Goal: Communication & Community: Answer question/provide support

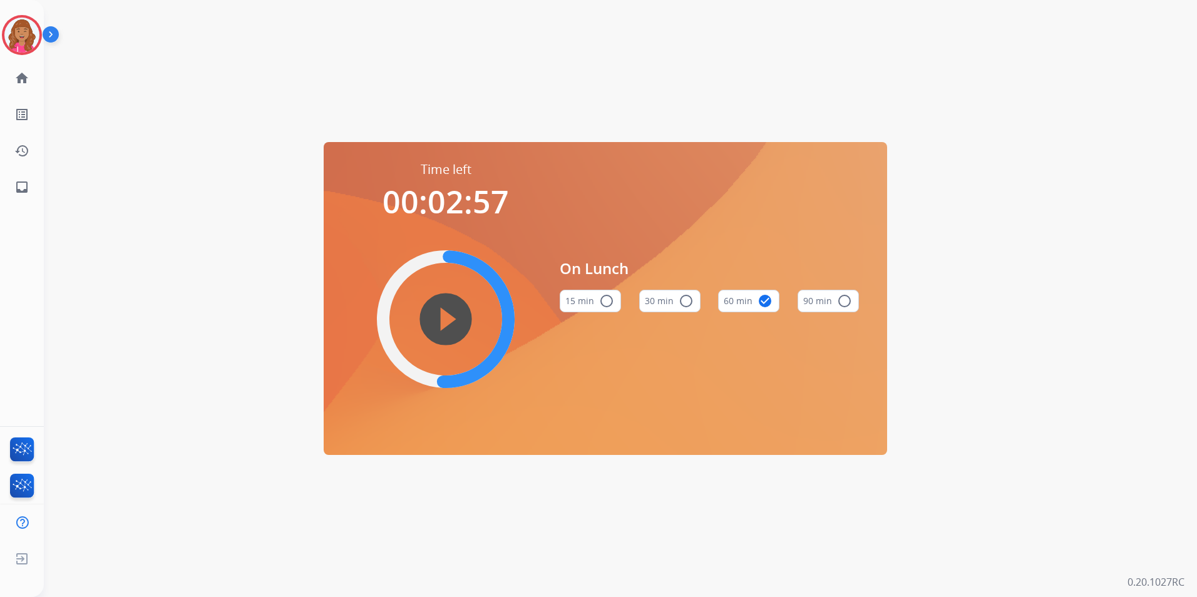
drag, startPoint x: -71, startPoint y: 264, endPoint x: -137, endPoint y: 259, distance: 66.0
click at [0, 259] on html "Bree Lunch Edit Avatar Agent: Bree Routing Profile: Multi Skill ALL home Home H…" at bounding box center [598, 298] width 1197 height 597
click at [195, 163] on div "Time left 00:02:57 play_circle_filled On Lunch 15 min radio_button_unchecked 30…" at bounding box center [605, 298] width 1123 height 597
click at [12, 31] on img at bounding box center [21, 35] width 35 height 35
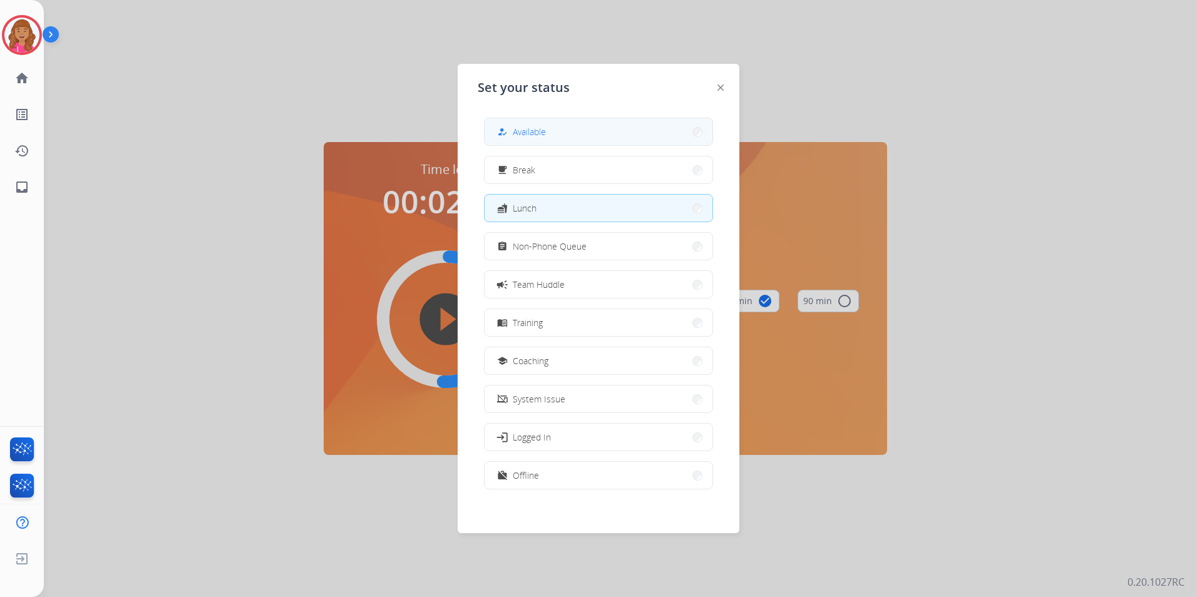
click at [589, 128] on button "how_to_reg Available" at bounding box center [598, 131] width 228 height 27
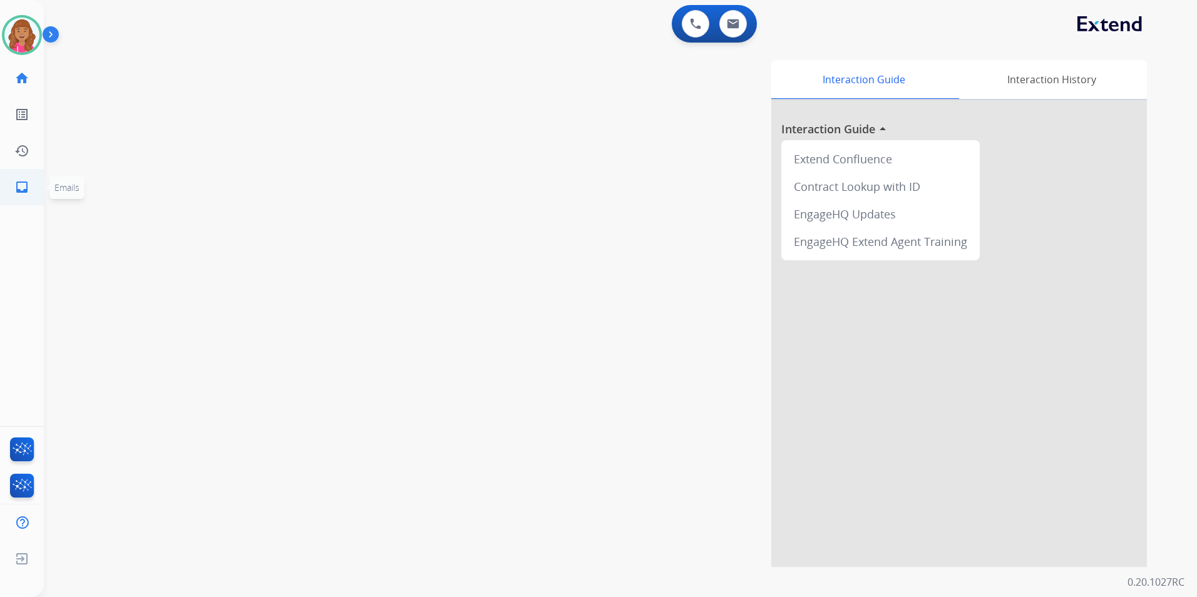
click at [27, 189] on mat-icon "inbox" at bounding box center [21, 187] width 15 height 15
select select "**********"
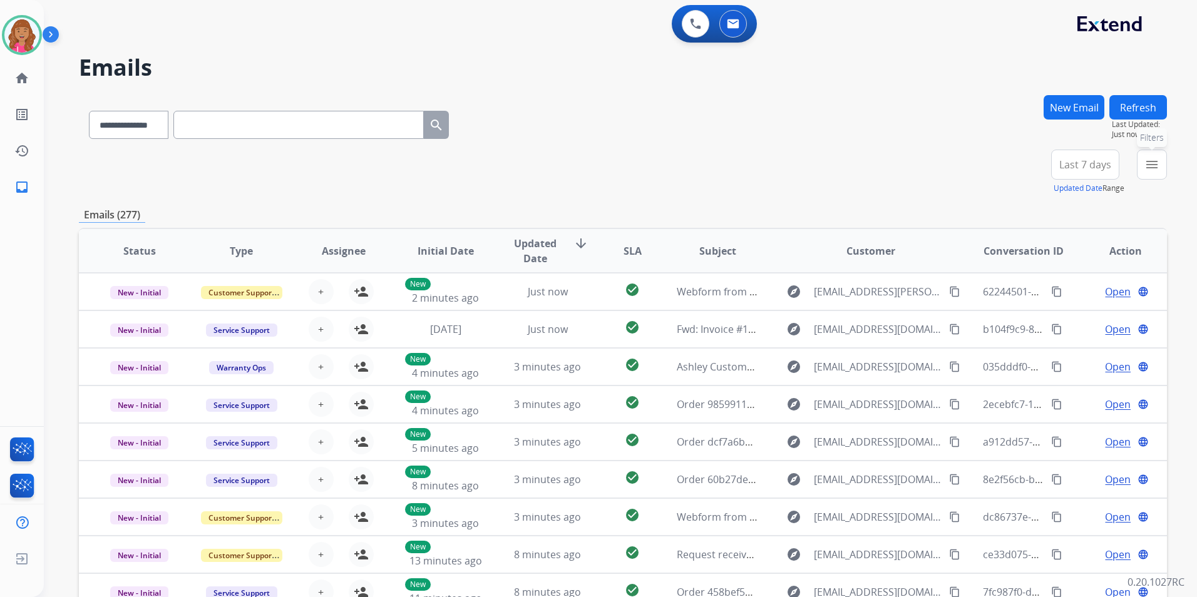
click at [1157, 163] on mat-icon "menu" at bounding box center [1151, 164] width 15 height 15
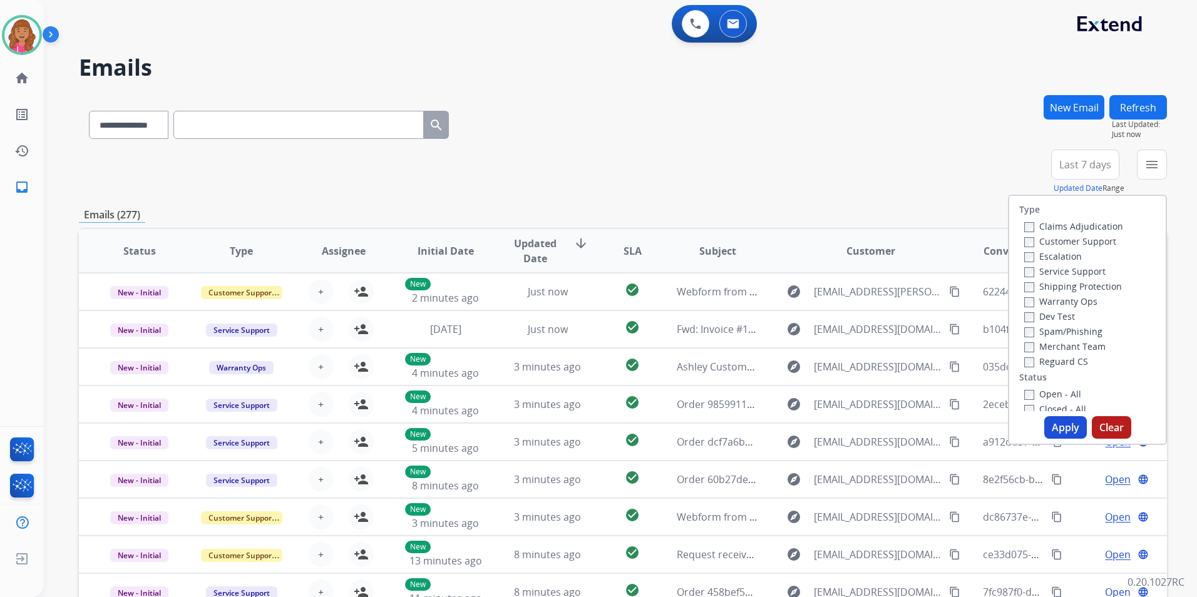
click at [1040, 390] on label "Open - All" at bounding box center [1052, 394] width 57 height 12
click at [1043, 359] on label "Reguard CS" at bounding box center [1056, 362] width 64 height 12
click at [1074, 285] on label "Shipping Protection" at bounding box center [1073, 286] width 98 height 12
click at [1070, 240] on label "Customer Support" at bounding box center [1070, 241] width 92 height 12
click at [1057, 423] on button "Apply" at bounding box center [1065, 427] width 43 height 23
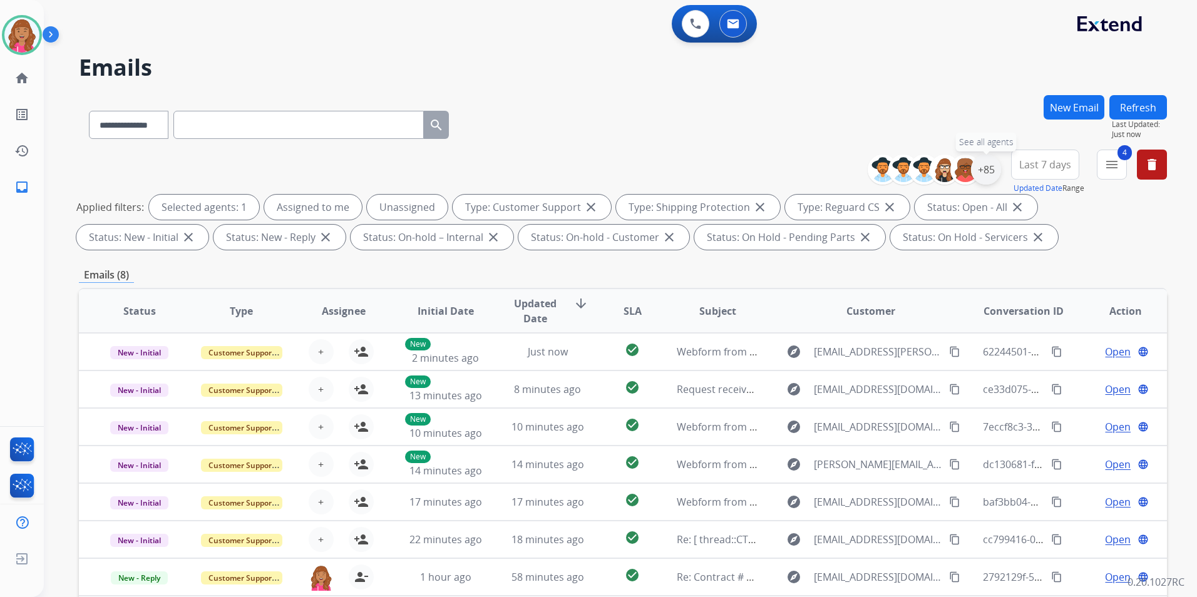
click at [990, 172] on div "+85" at bounding box center [986, 170] width 30 height 30
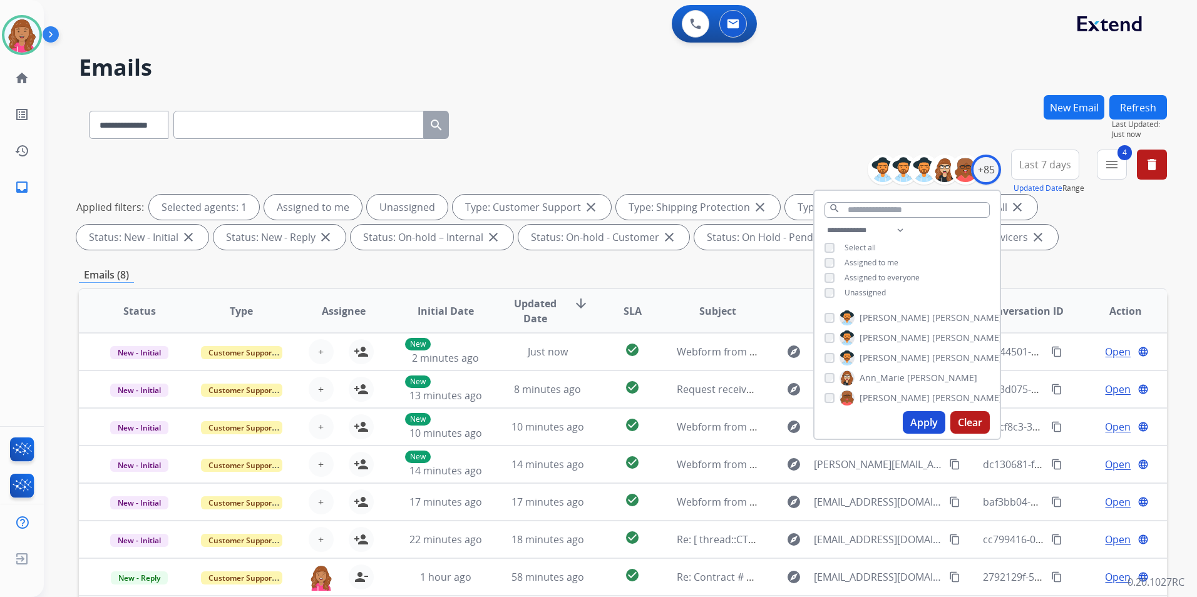
click at [865, 285] on div "**********" at bounding box center [906, 263] width 185 height 80
click at [875, 289] on span "Unassigned" at bounding box center [864, 292] width 41 height 11
click at [933, 415] on button "Apply" at bounding box center [924, 422] width 43 height 23
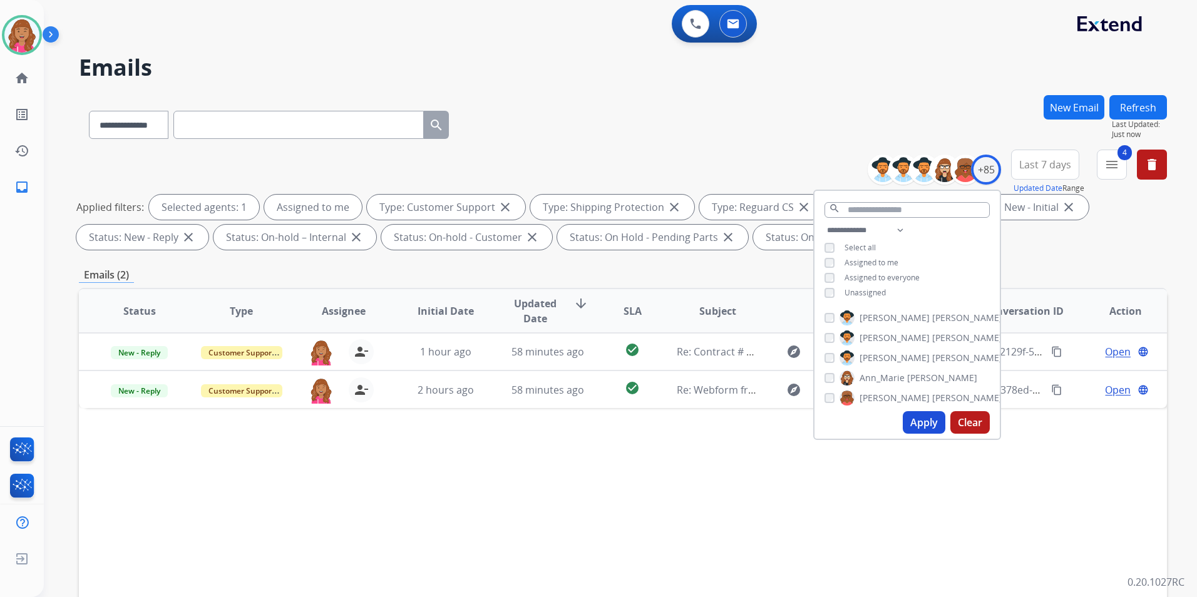
click at [772, 480] on div "Status Type Assignee Initial Date Updated Date arrow_downward SLA Subject Custo…" at bounding box center [623, 497] width 1088 height 419
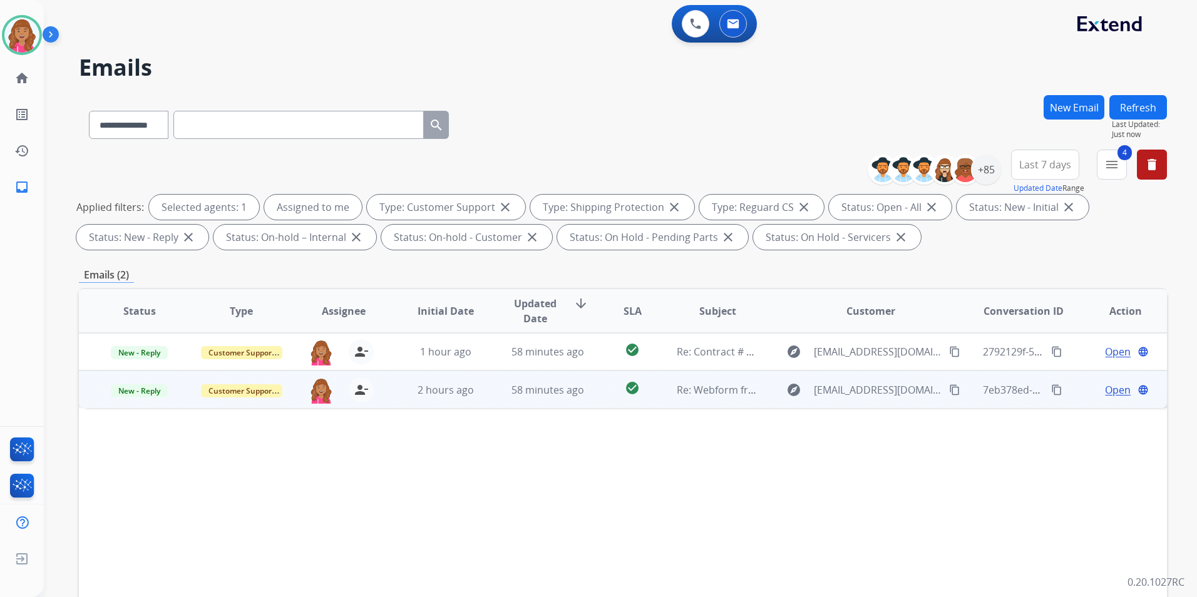
click at [1105, 391] on span "Open" at bounding box center [1118, 389] width 26 height 15
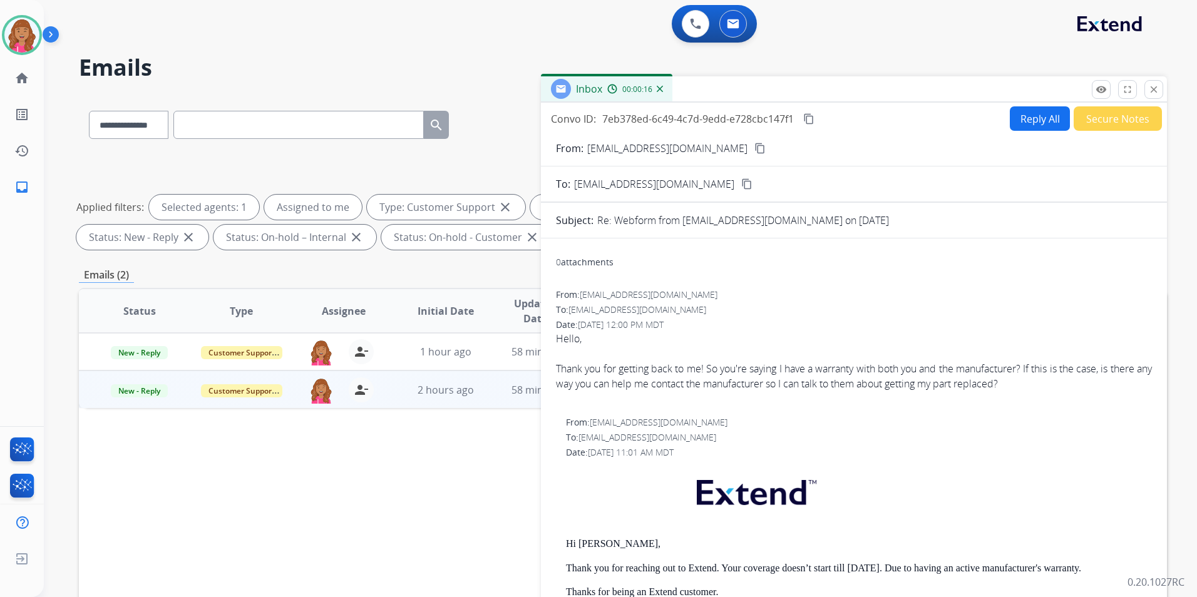
click at [1038, 126] on button "Reply All" at bounding box center [1040, 118] width 60 height 24
select select "**********"
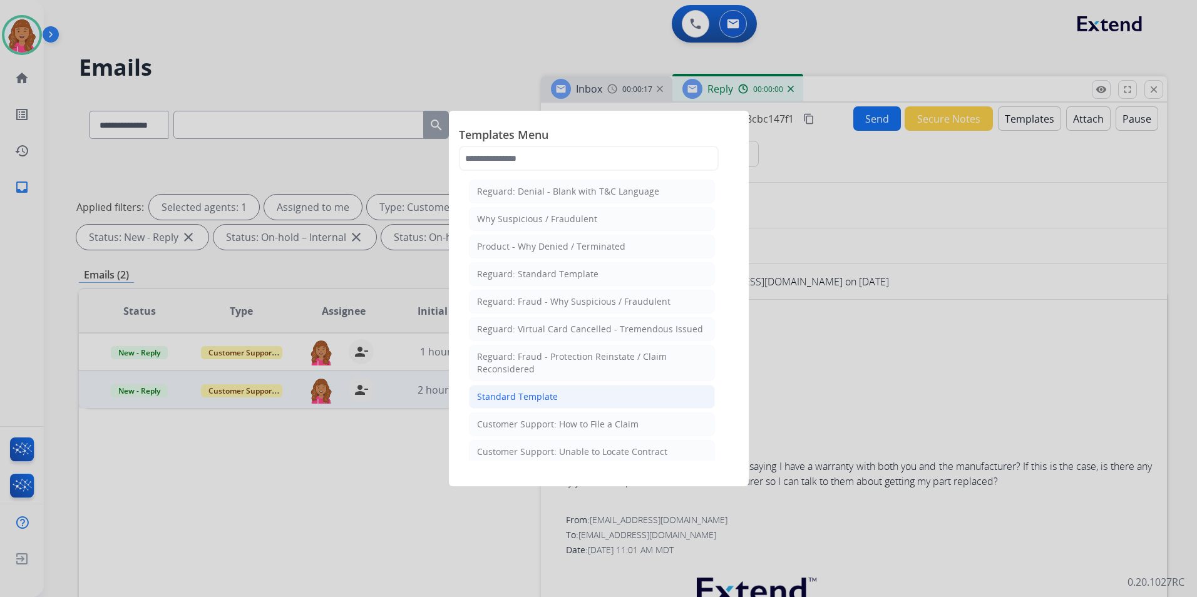
click at [599, 401] on li "Standard Template" at bounding box center [592, 397] width 246 height 24
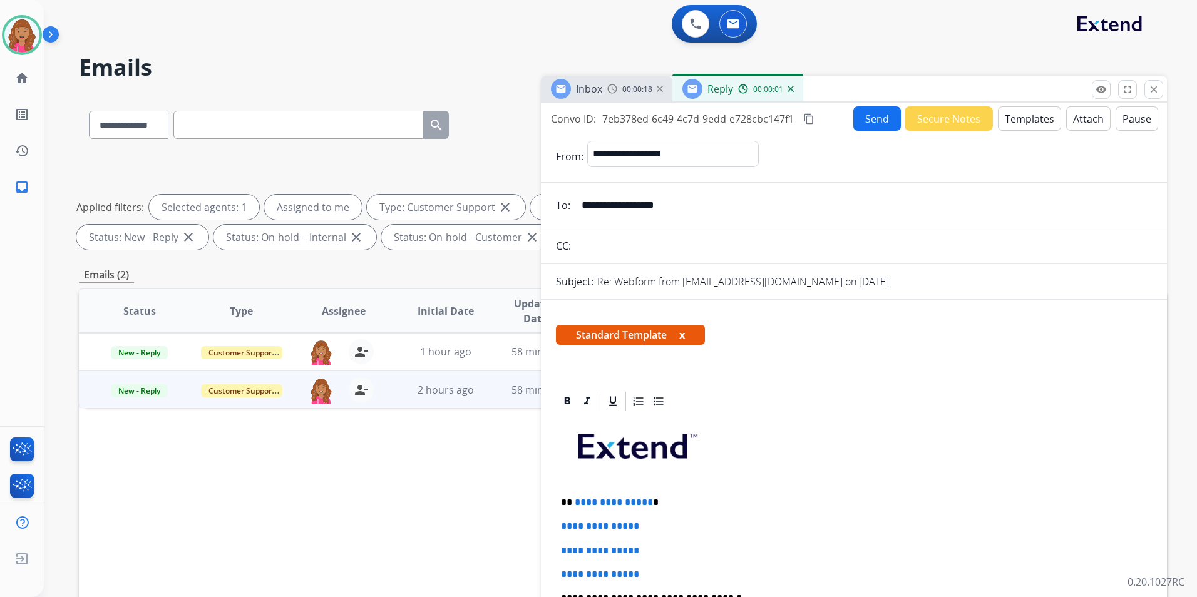
drag, startPoint x: 645, startPoint y: 501, endPoint x: 657, endPoint y: 525, distance: 25.8
click at [645, 501] on p "**********" at bounding box center [849, 502] width 576 height 11
click at [573, 500] on p "****" at bounding box center [849, 501] width 576 height 11
drag, startPoint x: 651, startPoint y: 572, endPoint x: 562, endPoint y: 527, distance: 99.7
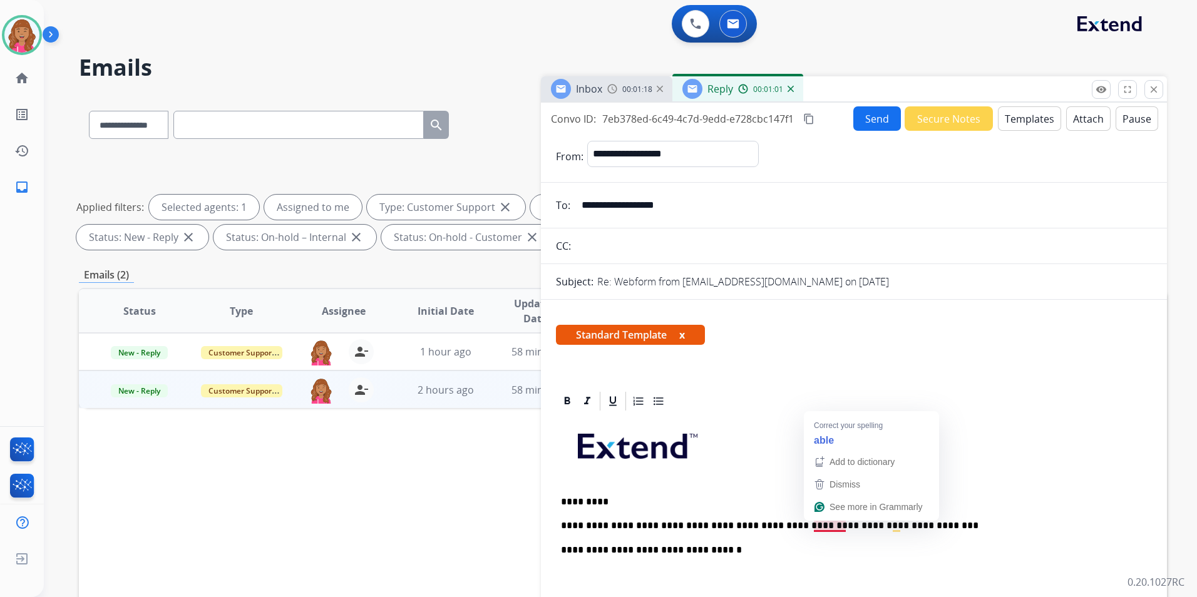
click at [1065, 444] on p "To enrich screen reader interactions, please activate Accessibility in Grammarl…" at bounding box center [849, 451] width 576 height 66
click at [664, 597] on div "**********" at bounding box center [854, 604] width 596 height 382
click at [642, 580] on p "To enrich screen reader interactions, please activate Accessibility in Grammarl…" at bounding box center [854, 579] width 586 height 23
click at [863, 126] on button "Send" at bounding box center [877, 118] width 48 height 24
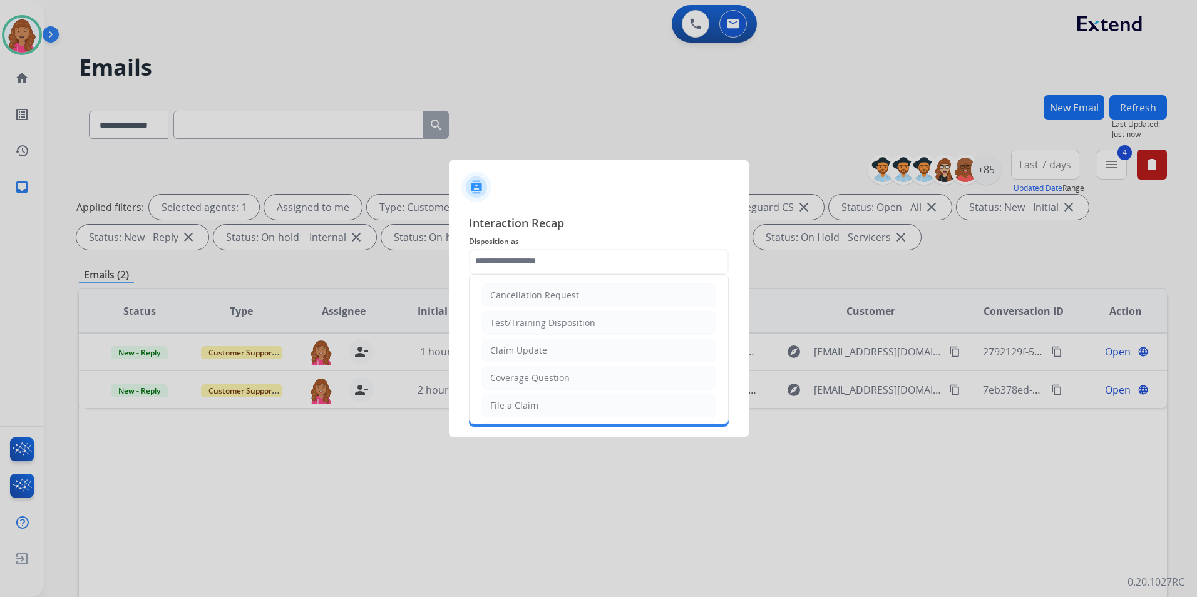
click at [573, 260] on input "text" at bounding box center [599, 261] width 260 height 25
click at [628, 268] on input "text" at bounding box center [599, 261] width 260 height 25
click at [537, 380] on div "Coverage Question" at bounding box center [529, 378] width 79 height 13
type input "**********"
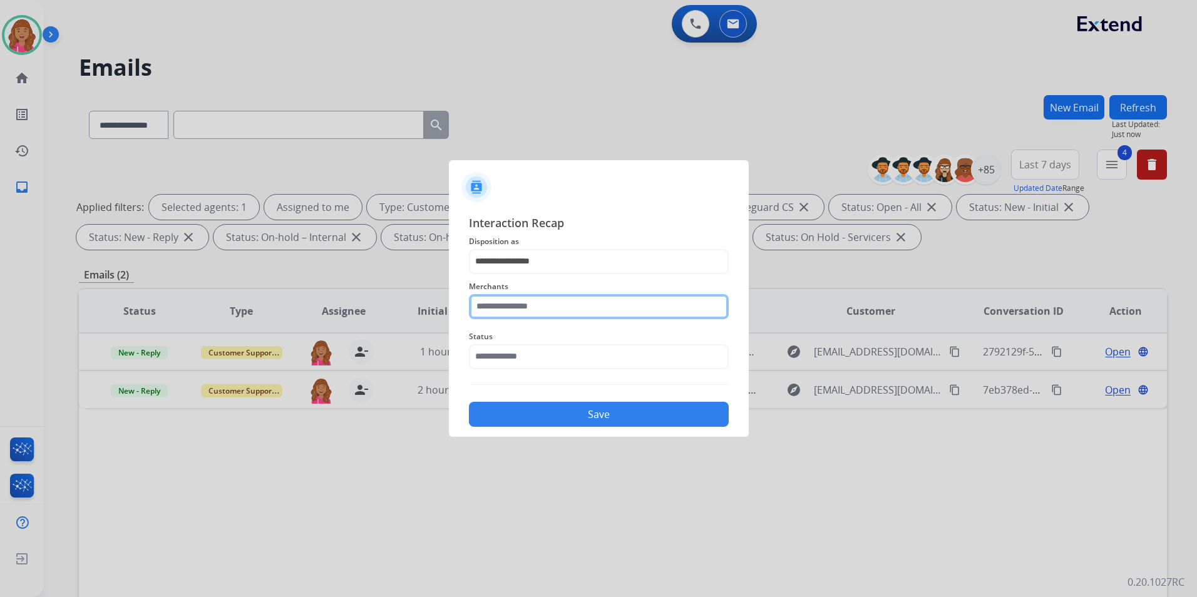
click at [530, 300] on input "text" at bounding box center [599, 306] width 260 height 25
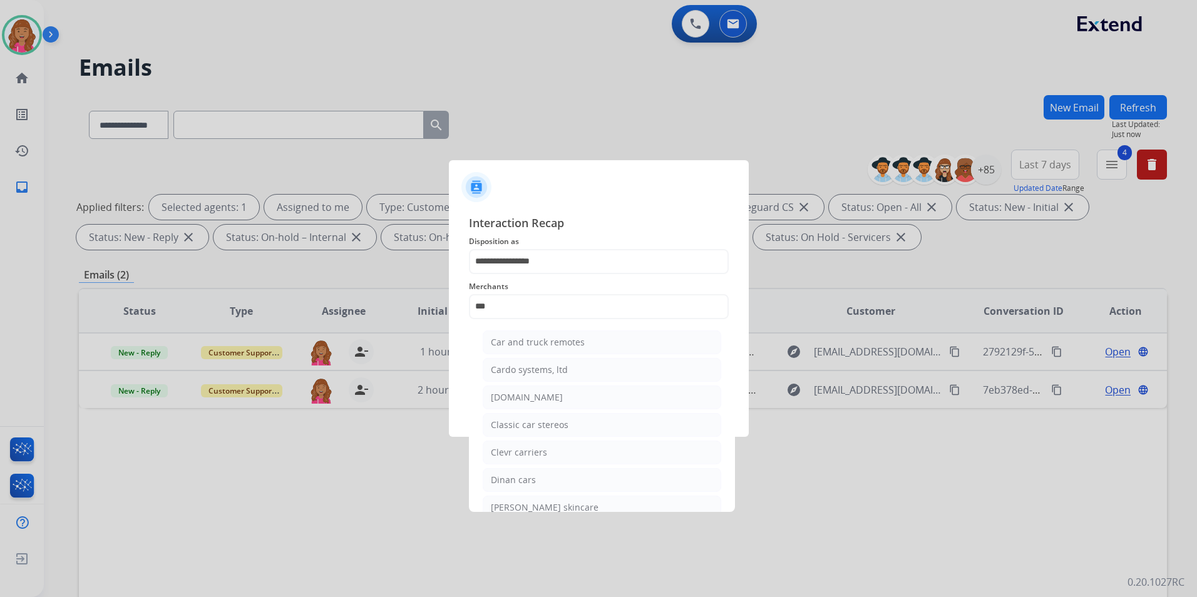
drag, startPoint x: 566, startPoint y: 396, endPoint x: 561, endPoint y: 377, distance: 19.6
click at [567, 396] on li "[DOMAIN_NAME]" at bounding box center [602, 398] width 238 height 24
type input "**********"
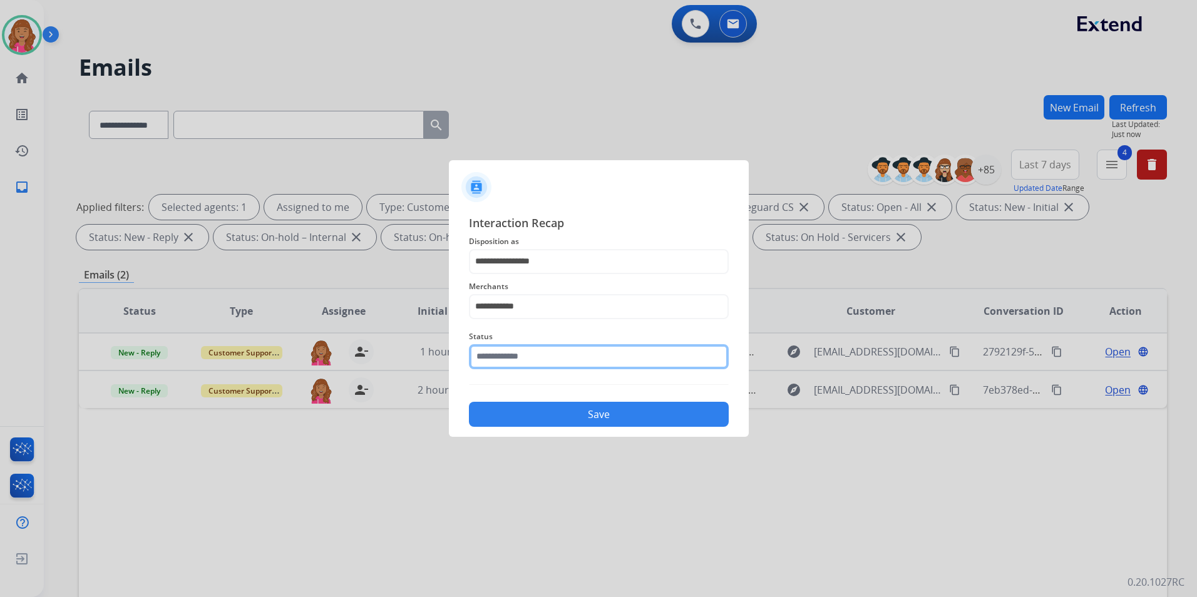
click at [552, 355] on input "text" at bounding box center [599, 356] width 260 height 25
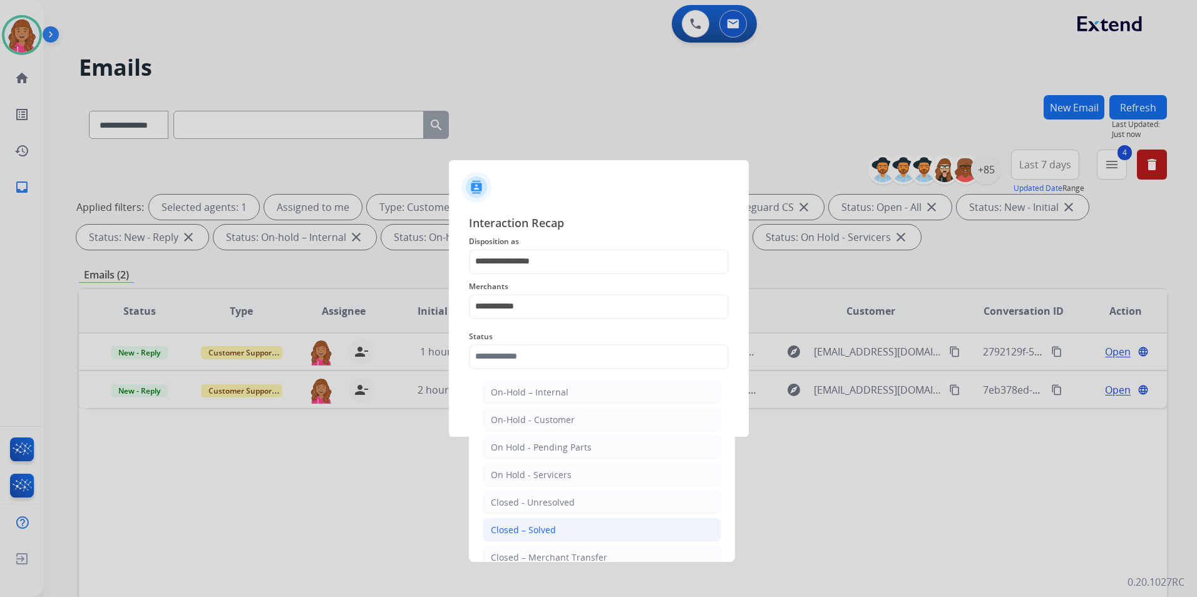
click at [533, 530] on div "Closed – Solved" at bounding box center [523, 530] width 65 height 13
type input "**********"
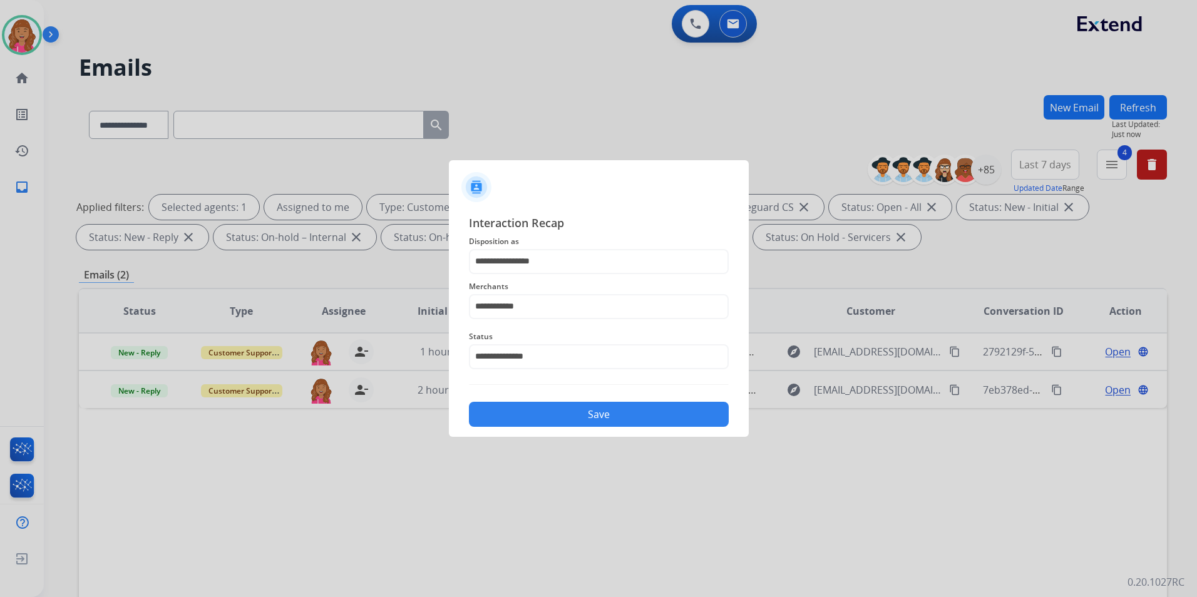
click at [528, 413] on button "Save" at bounding box center [599, 414] width 260 height 25
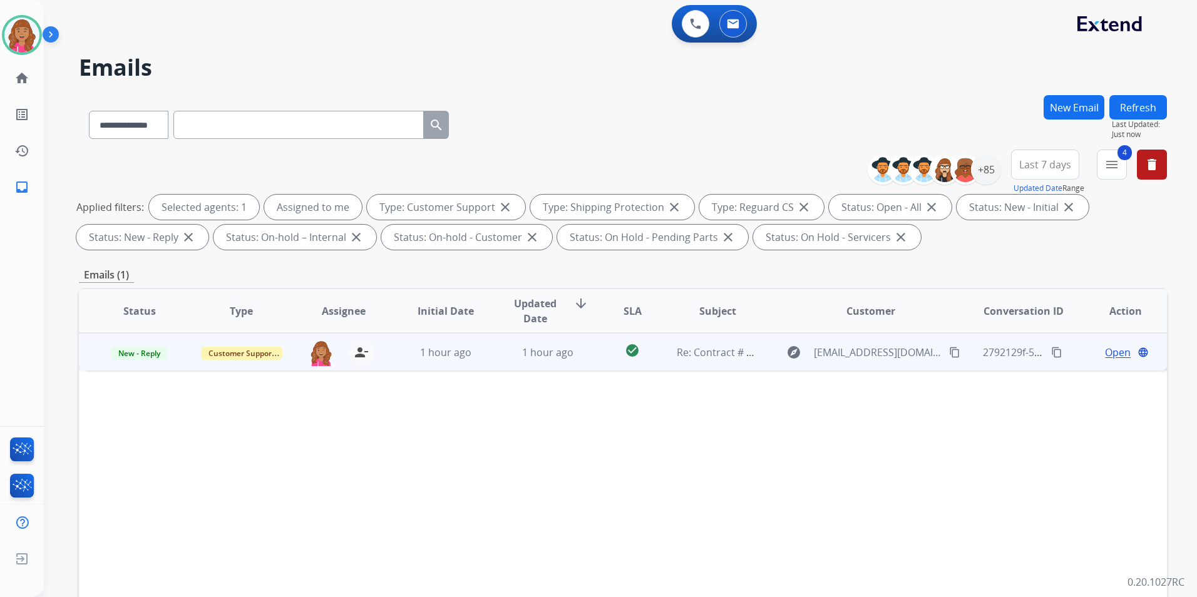
click at [1105, 351] on span "Open" at bounding box center [1118, 352] width 26 height 15
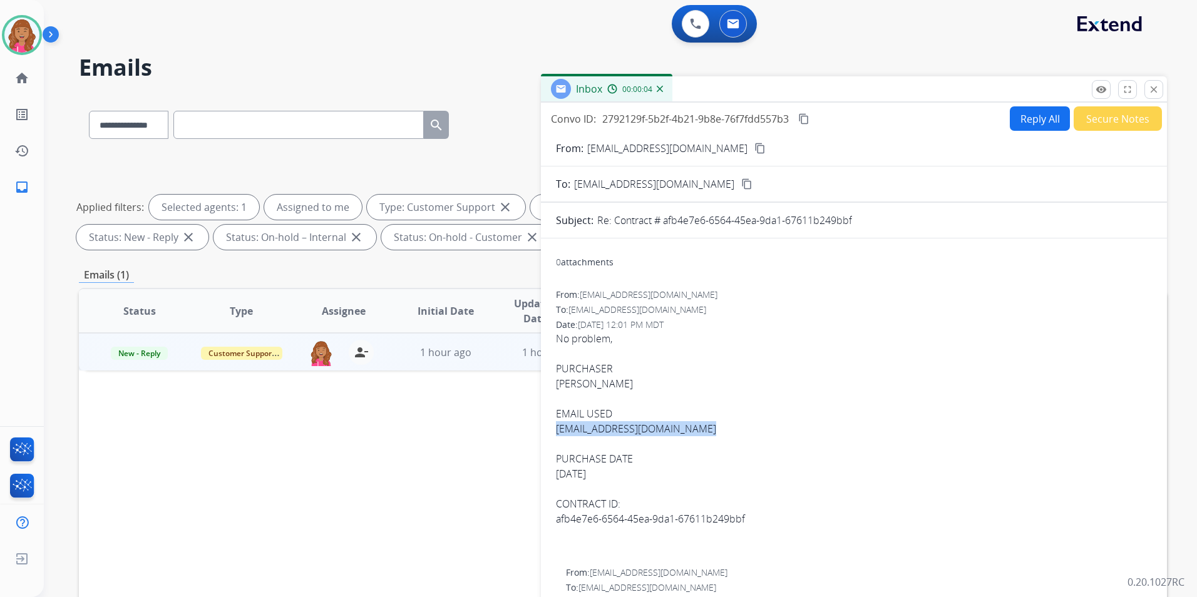
drag, startPoint x: 719, startPoint y: 431, endPoint x: 550, endPoint y: 429, distance: 168.4
copy link "kimberlyatorres242@gmail.com"
click at [1044, 117] on button "Reply All" at bounding box center [1040, 118] width 60 height 24
select select "**********"
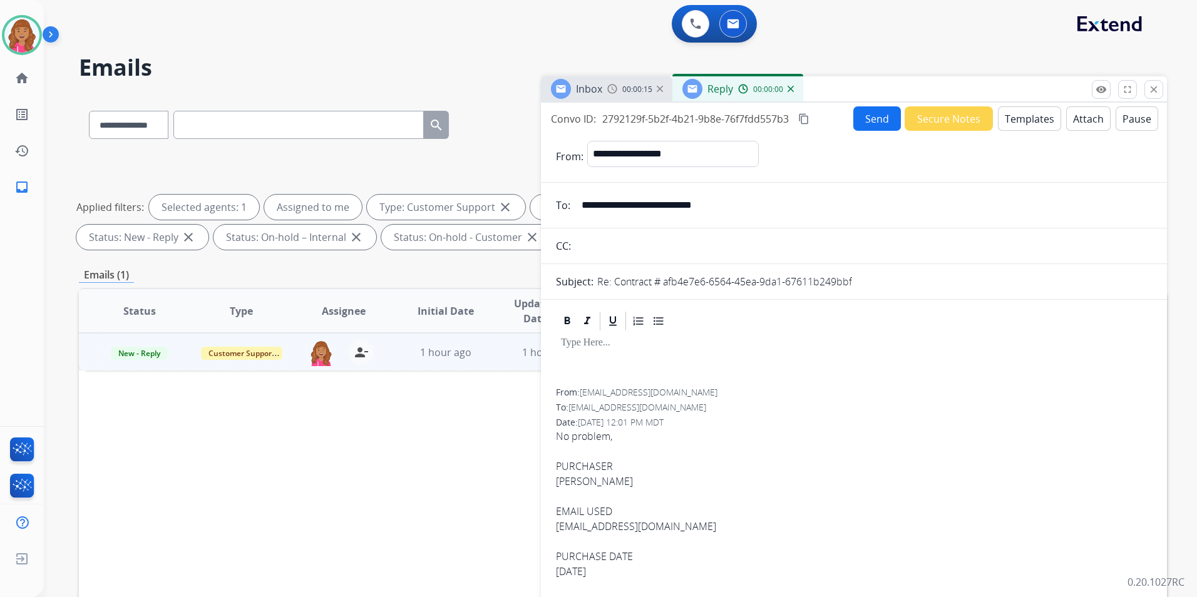
click at [1044, 117] on button "Templates" at bounding box center [1029, 118] width 63 height 24
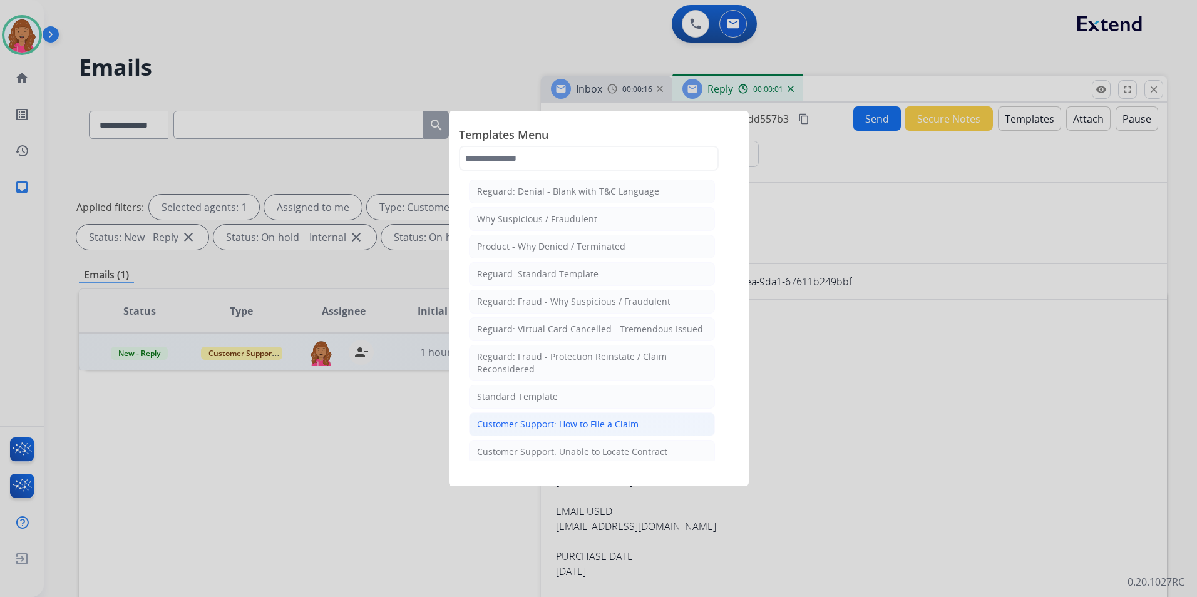
click at [553, 429] on div "Customer Support: How to File a Claim" at bounding box center [557, 424] width 161 height 13
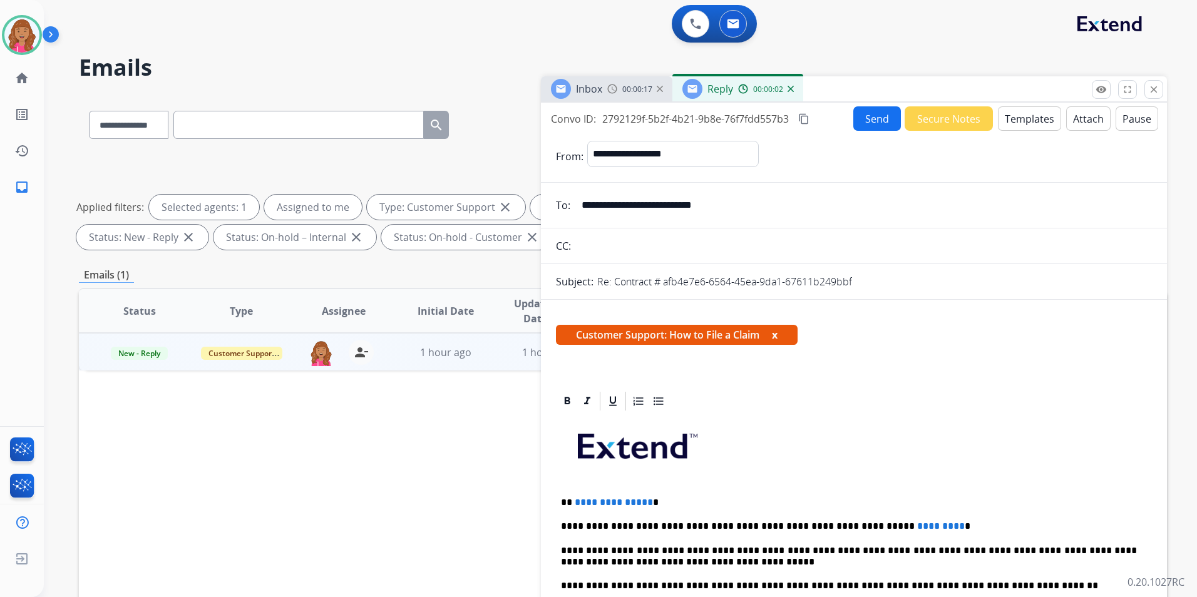
click at [643, 498] on span "**********" at bounding box center [614, 502] width 78 height 9
click at [644, 499] on span "**********" at bounding box center [614, 502] width 78 height 9
drag, startPoint x: 900, startPoint y: 524, endPoint x: 855, endPoint y: 525, distance: 45.1
click at [917, 525] on span "*********" at bounding box center [941, 525] width 48 height 9
click at [917, 521] on span "*********" at bounding box center [941, 525] width 48 height 9
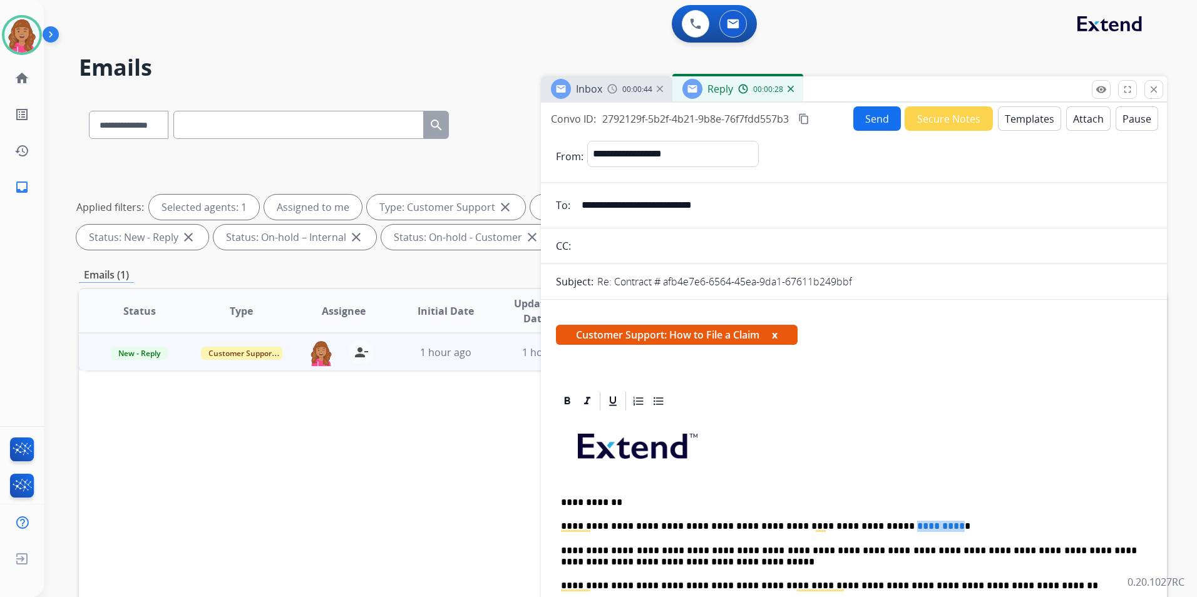
drag, startPoint x: 902, startPoint y: 526, endPoint x: 849, endPoint y: 526, distance: 52.6
click at [849, 526] on p "**********" at bounding box center [849, 526] width 576 height 11
click at [799, 120] on button "content_copy" at bounding box center [803, 118] width 15 height 15
click at [881, 118] on button "Send" at bounding box center [877, 118] width 48 height 24
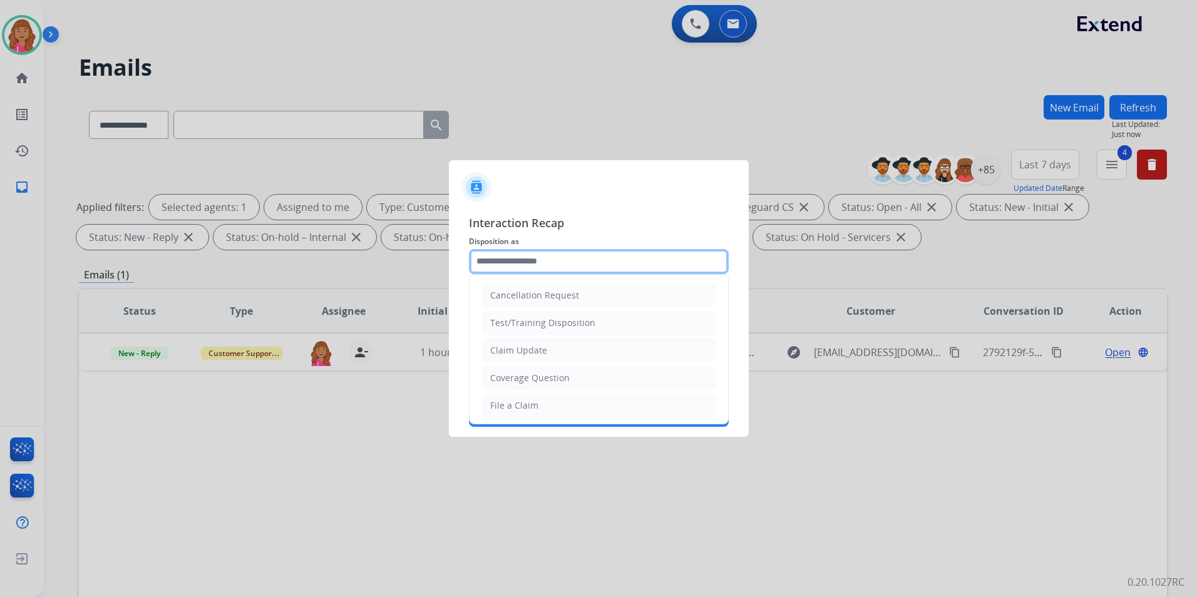
click at [535, 263] on input "text" at bounding box center [599, 261] width 260 height 25
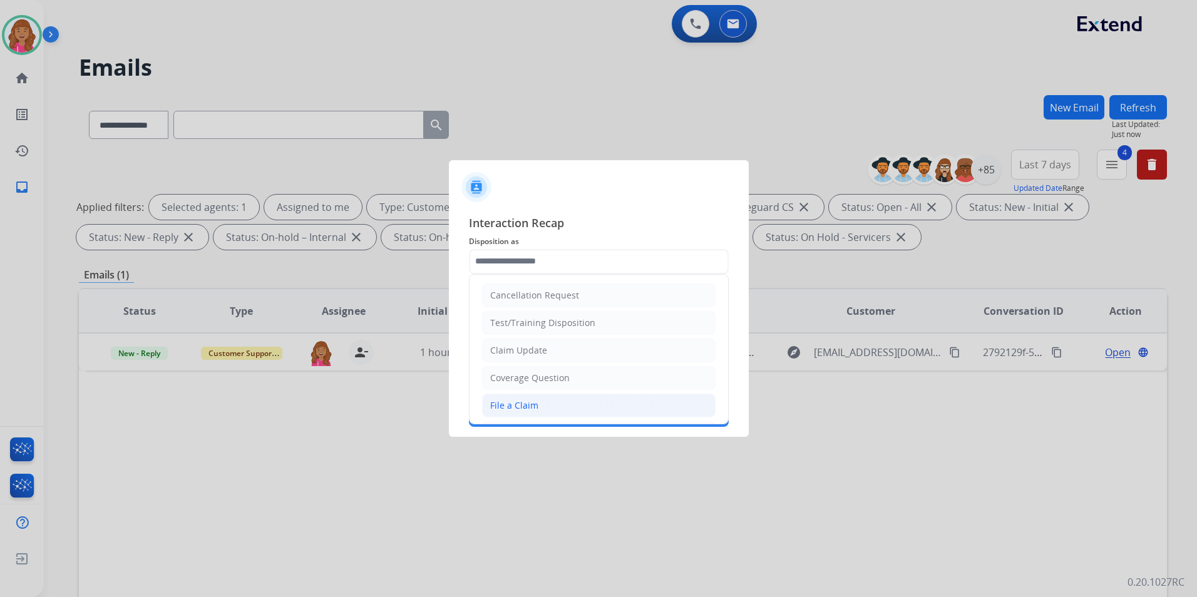
click at [530, 413] on li "File a Claim" at bounding box center [598, 406] width 233 height 24
type input "**********"
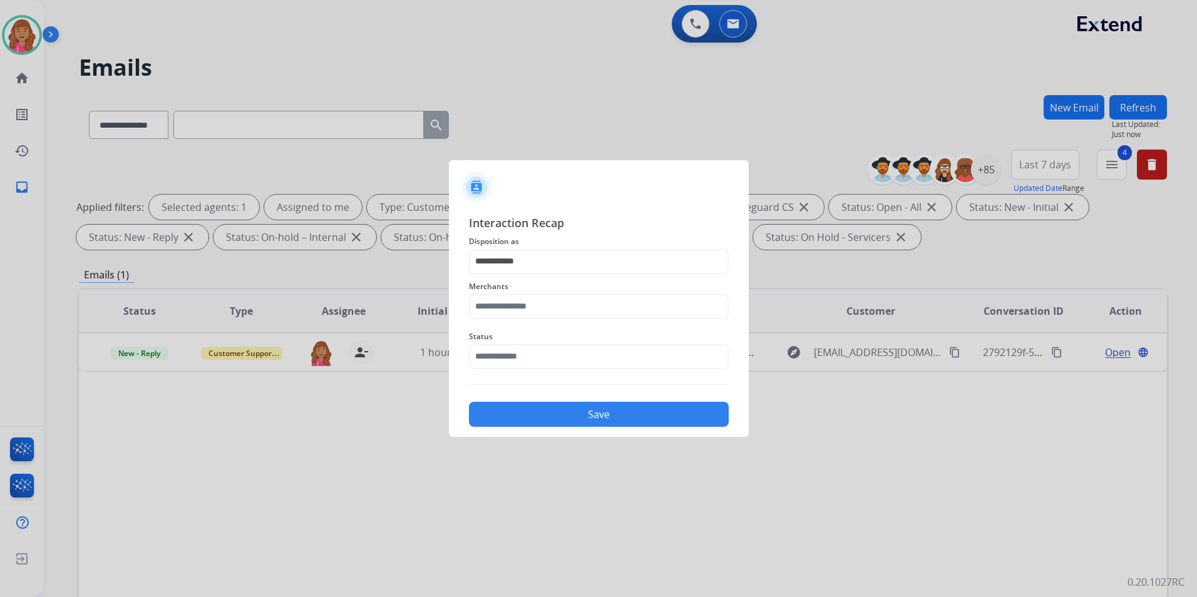
click at [515, 331] on span "Status" at bounding box center [599, 336] width 260 height 15
click at [517, 314] on input "text" at bounding box center [599, 306] width 260 height 25
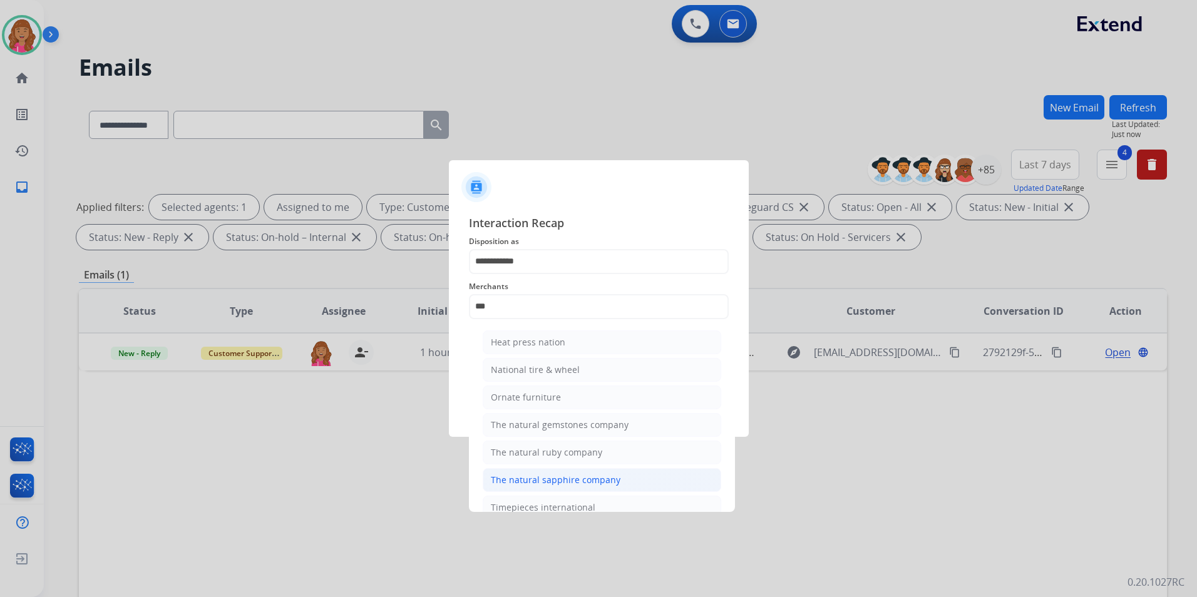
click at [648, 489] on li "The natural sapphire company" at bounding box center [602, 480] width 238 height 24
type input "**********"
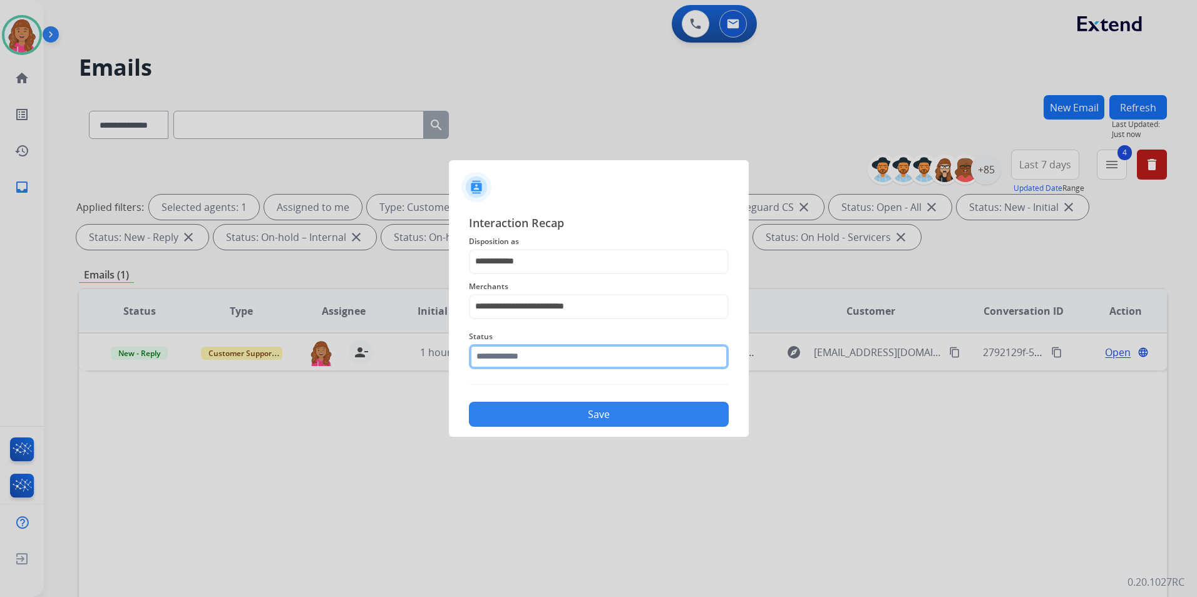
click at [599, 367] on input "text" at bounding box center [599, 356] width 260 height 25
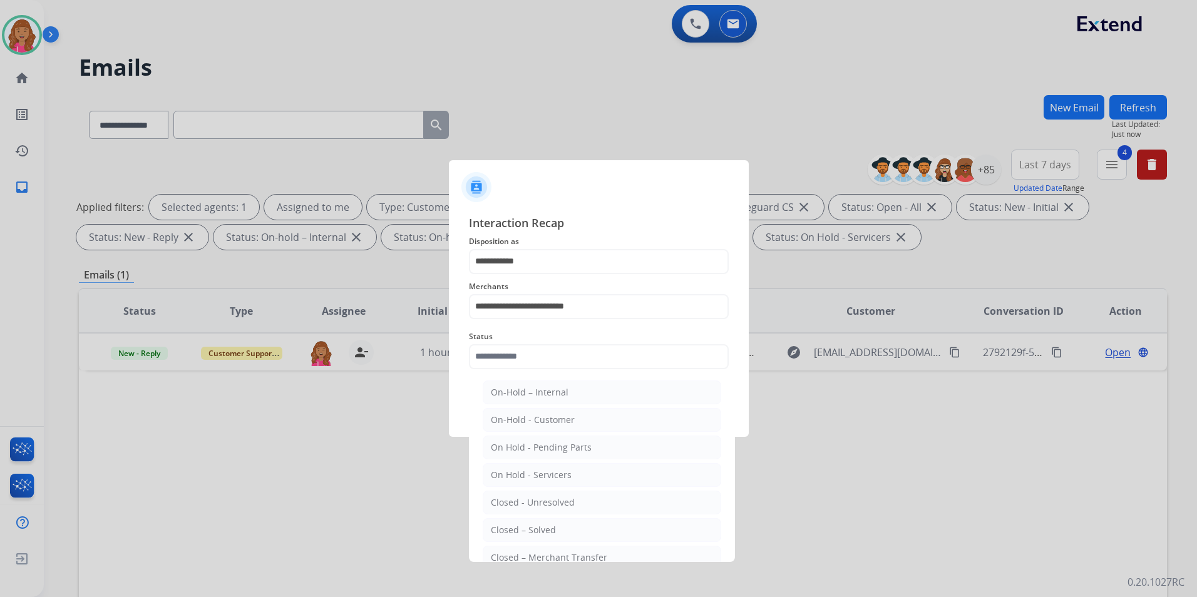
click at [524, 532] on div "Closed – Solved" at bounding box center [523, 530] width 65 height 13
type input "**********"
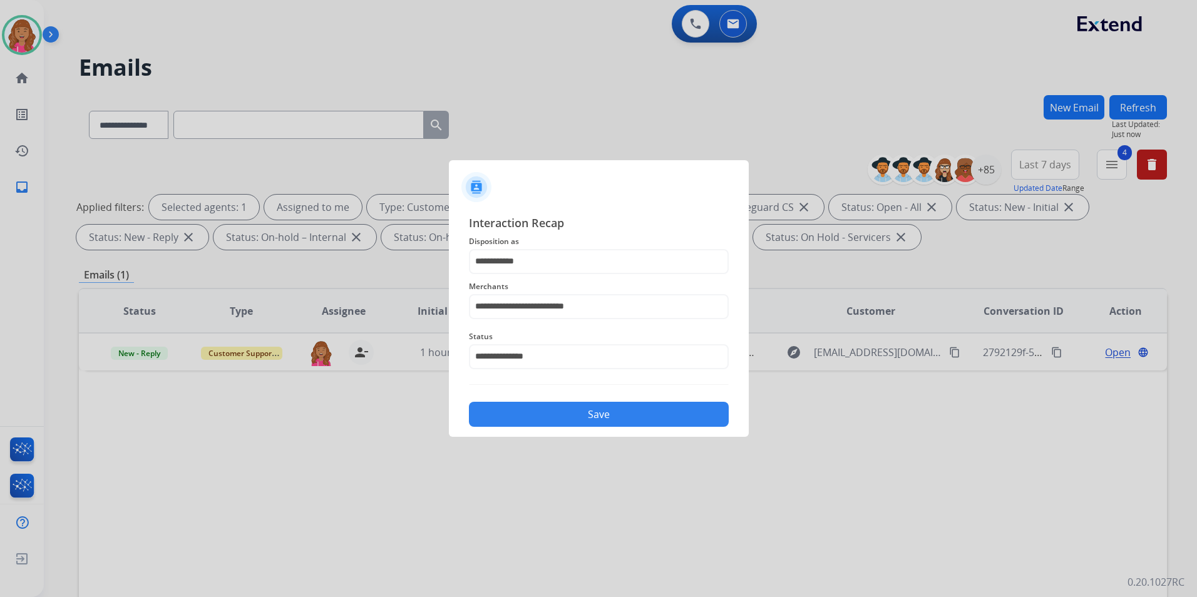
click at [495, 425] on button "Save" at bounding box center [599, 414] width 260 height 25
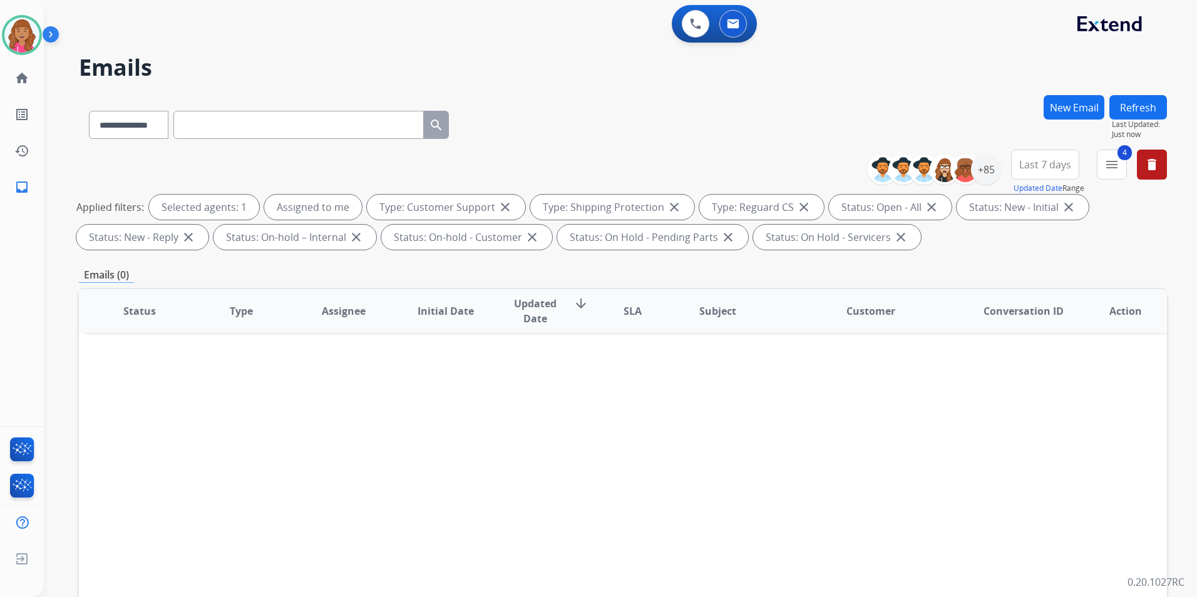
drag, startPoint x: 769, startPoint y: 392, endPoint x: 861, endPoint y: 284, distance: 142.0
click at [767, 374] on div "Status Type Assignee Initial Date Updated Date arrow_downward SLA Subject Custo…" at bounding box center [623, 497] width 1088 height 419
click at [1138, 111] on button "Refresh" at bounding box center [1138, 107] width 58 height 24
click at [986, 175] on div "+85" at bounding box center [986, 170] width 30 height 30
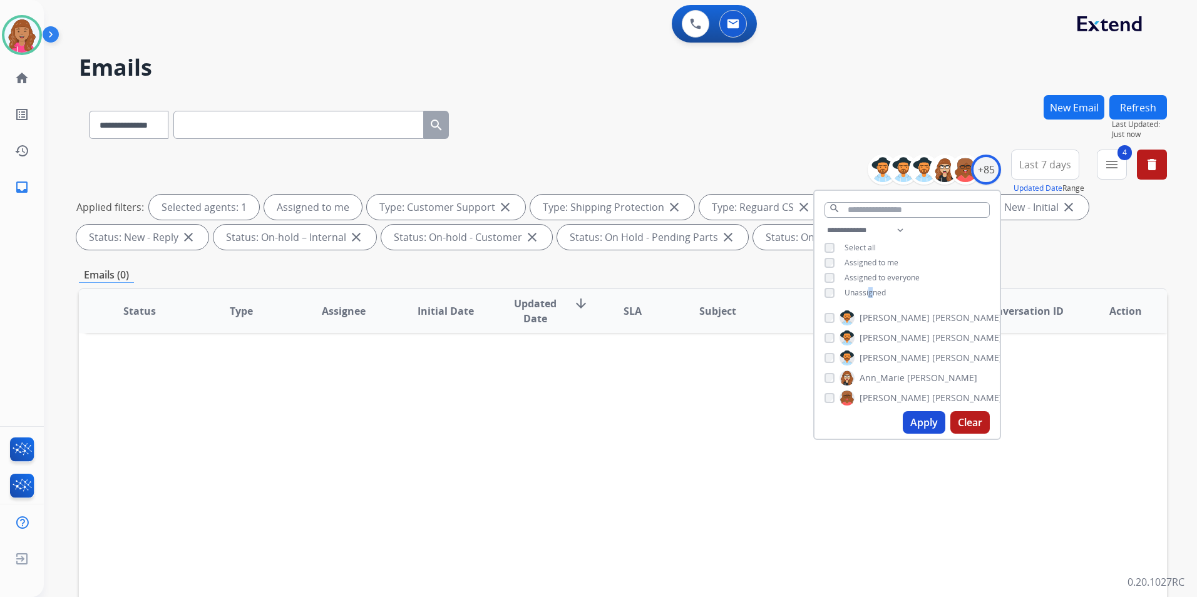
click at [868, 285] on div "**********" at bounding box center [906, 263] width 185 height 80
drag, startPoint x: 868, startPoint y: 285, endPoint x: 863, endPoint y: 294, distance: 9.6
click at [863, 294] on span "Unassigned" at bounding box center [864, 292] width 41 height 11
click at [933, 425] on button "Apply" at bounding box center [924, 422] width 43 height 23
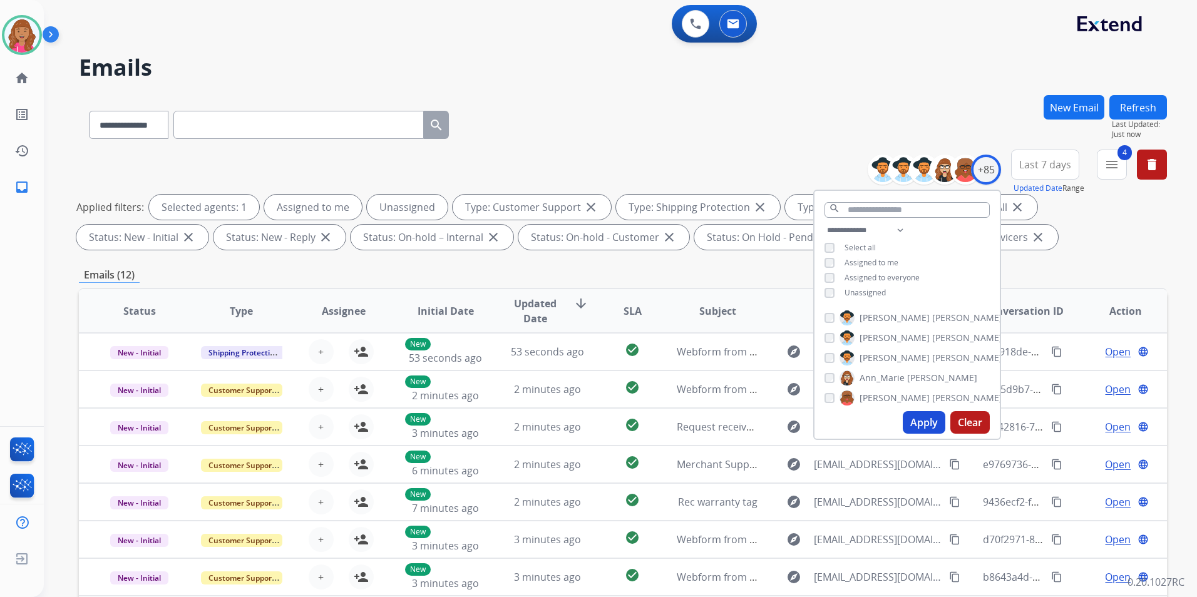
click at [643, 145] on div "**********" at bounding box center [623, 122] width 1088 height 54
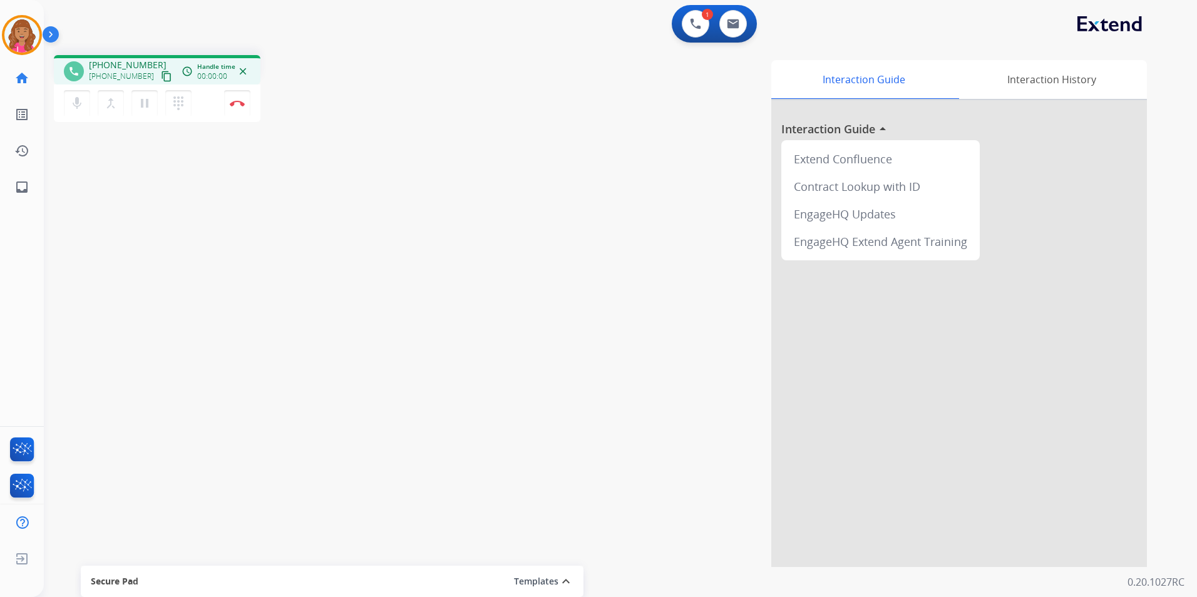
click at [161, 79] on mat-icon "content_copy" at bounding box center [166, 76] width 11 height 11
click at [235, 98] on button "Disconnect" at bounding box center [237, 103] width 26 height 26
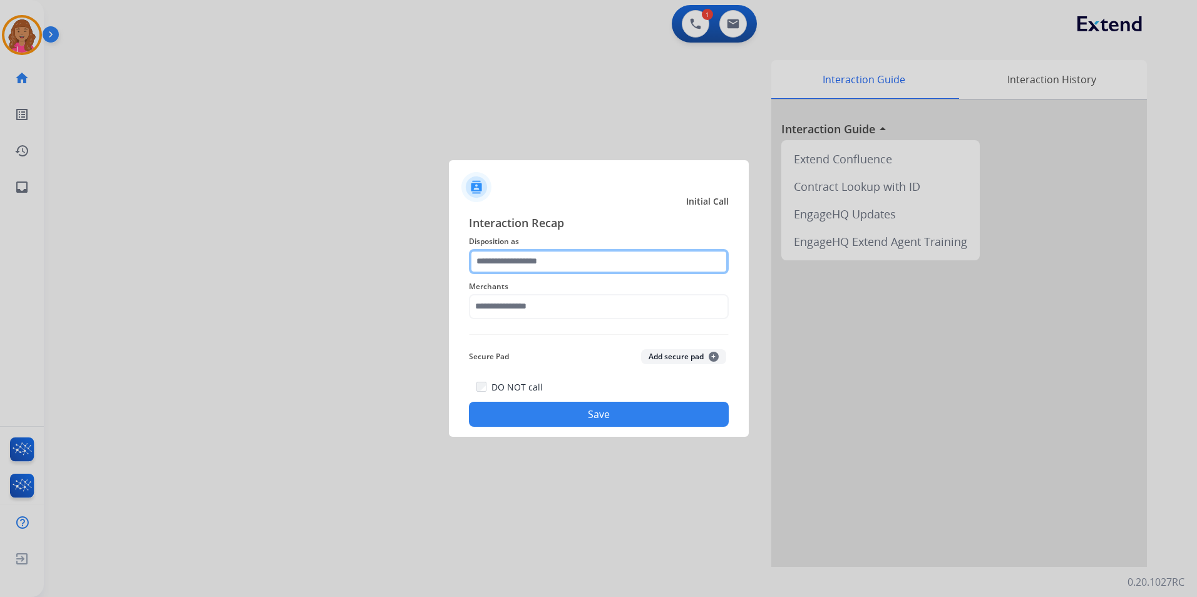
click at [530, 260] on input "text" at bounding box center [599, 261] width 260 height 25
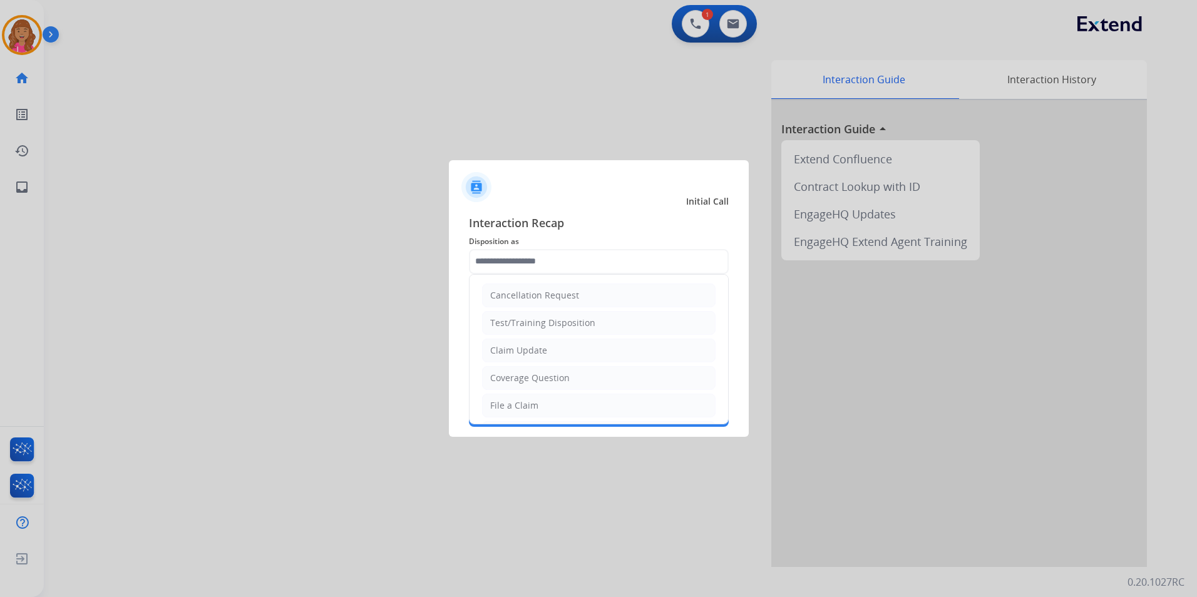
drag, startPoint x: 561, startPoint y: 379, endPoint x: 543, endPoint y: 346, distance: 37.8
click at [560, 379] on div "Coverage Question" at bounding box center [529, 378] width 79 height 13
type input "**********"
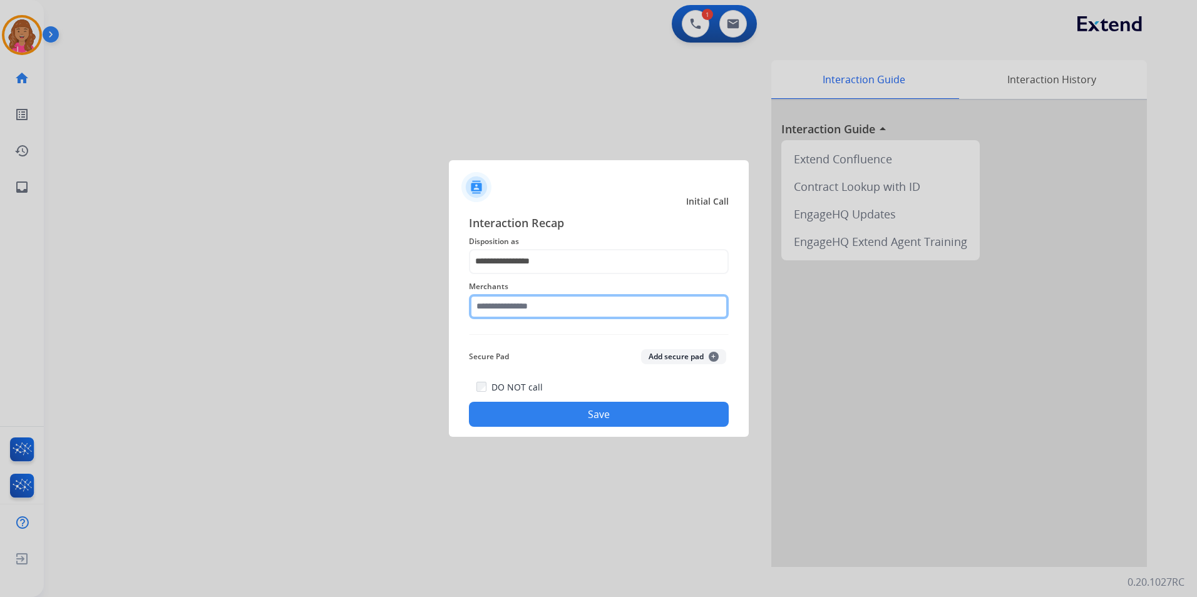
click at [538, 311] on input "text" at bounding box center [599, 306] width 260 height 25
click at [571, 304] on input "text" at bounding box center [599, 306] width 260 height 25
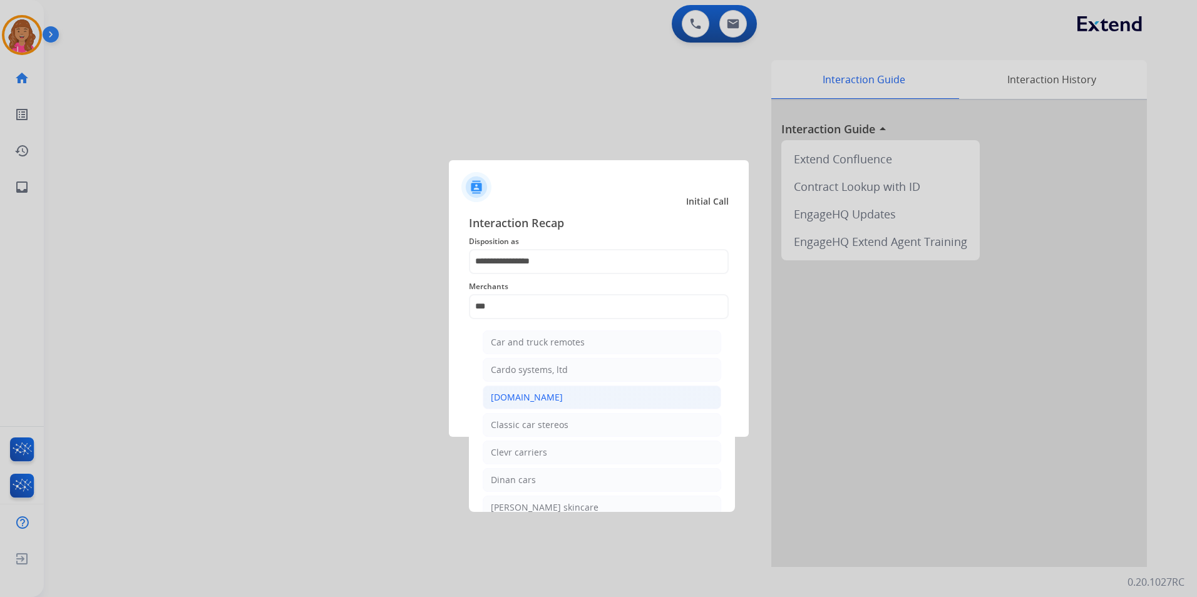
click at [558, 393] on li "[DOMAIN_NAME]" at bounding box center [602, 398] width 238 height 24
type input "**********"
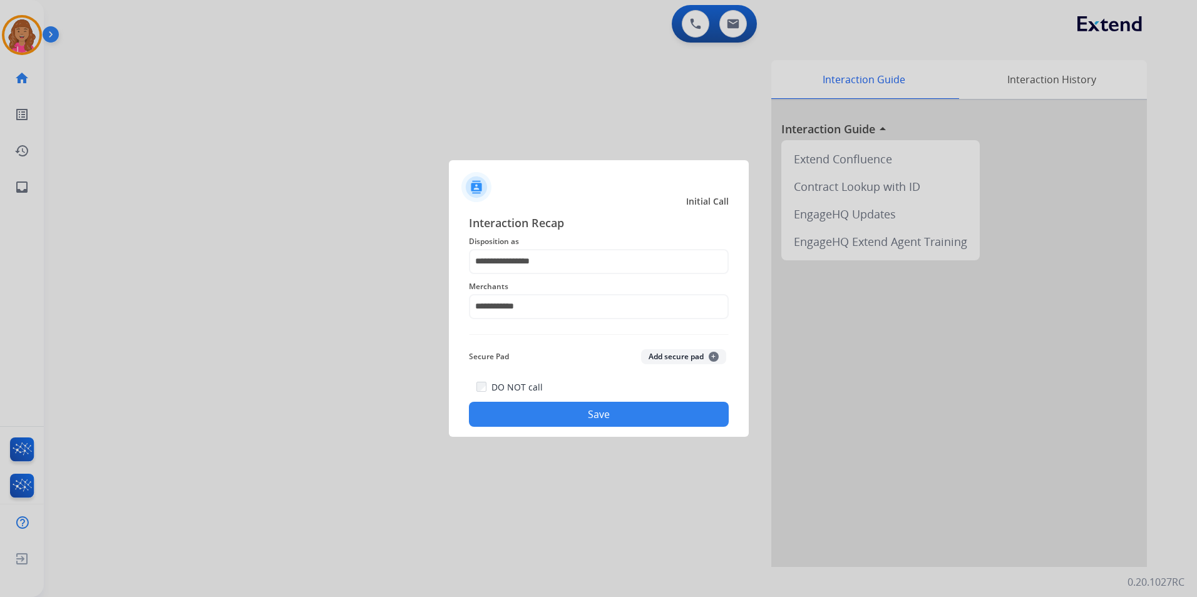
click at [571, 397] on div "DO NOT call Save" at bounding box center [599, 403] width 260 height 48
click at [578, 423] on button "Save" at bounding box center [599, 414] width 260 height 25
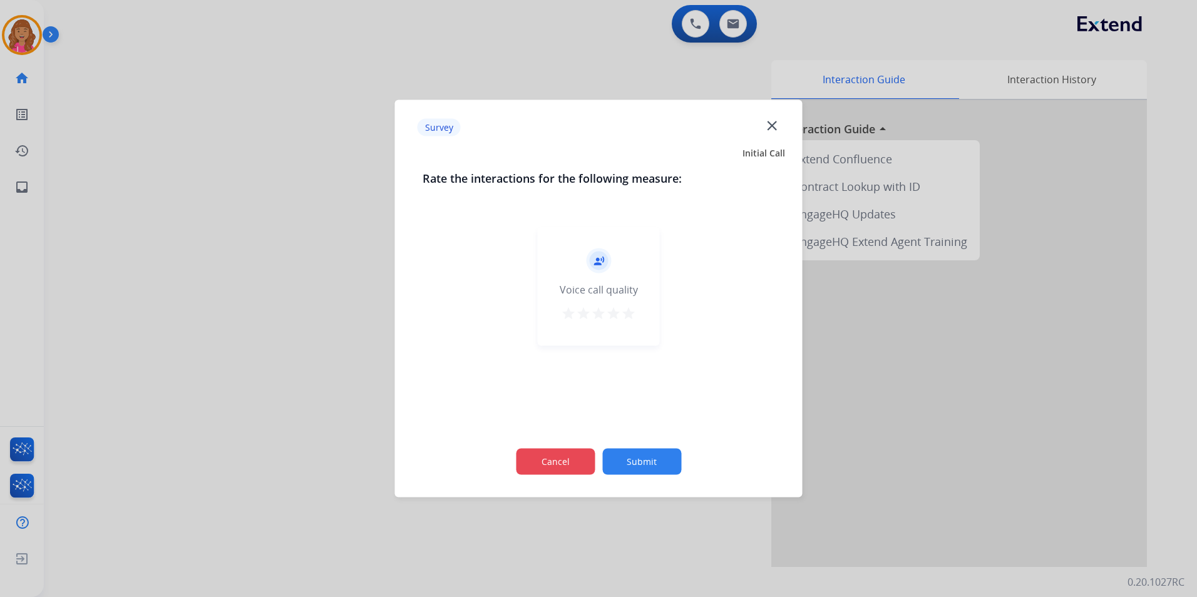
click at [588, 456] on button "Cancel" at bounding box center [555, 462] width 79 height 26
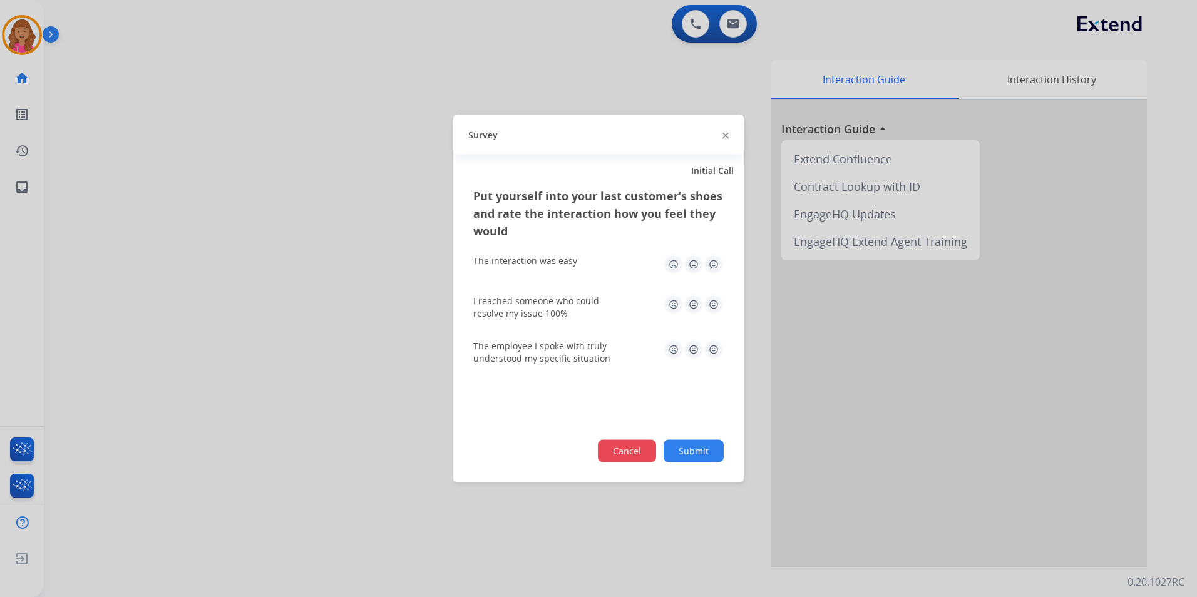
click at [623, 453] on button "Cancel" at bounding box center [627, 451] width 58 height 23
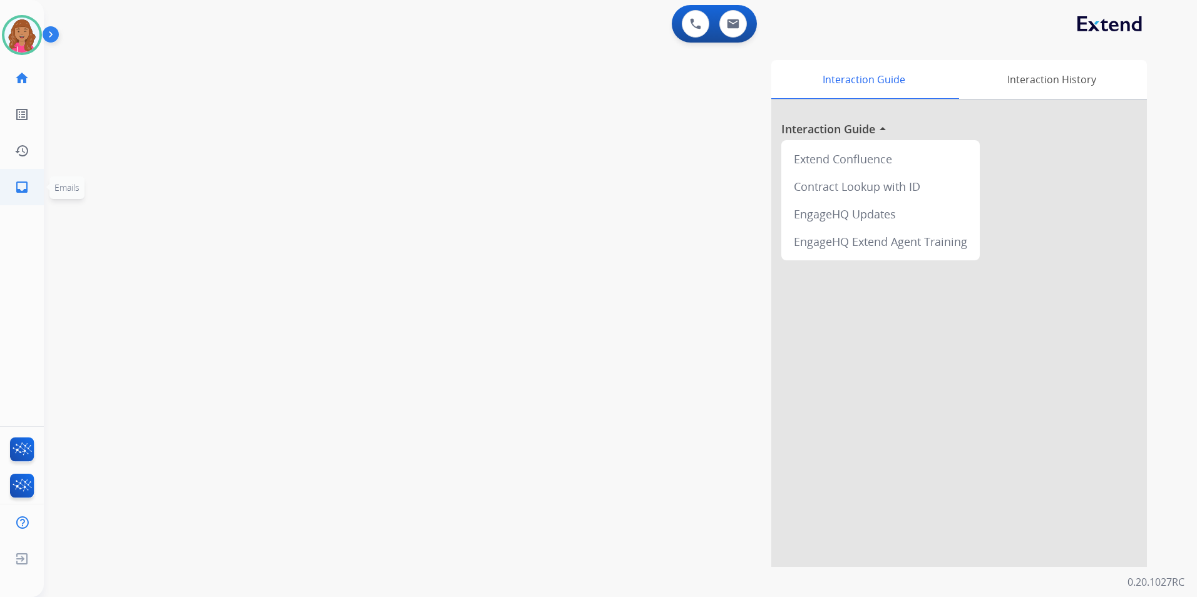
click at [12, 192] on link "inbox Emails" at bounding box center [21, 187] width 35 height 35
select select "**********"
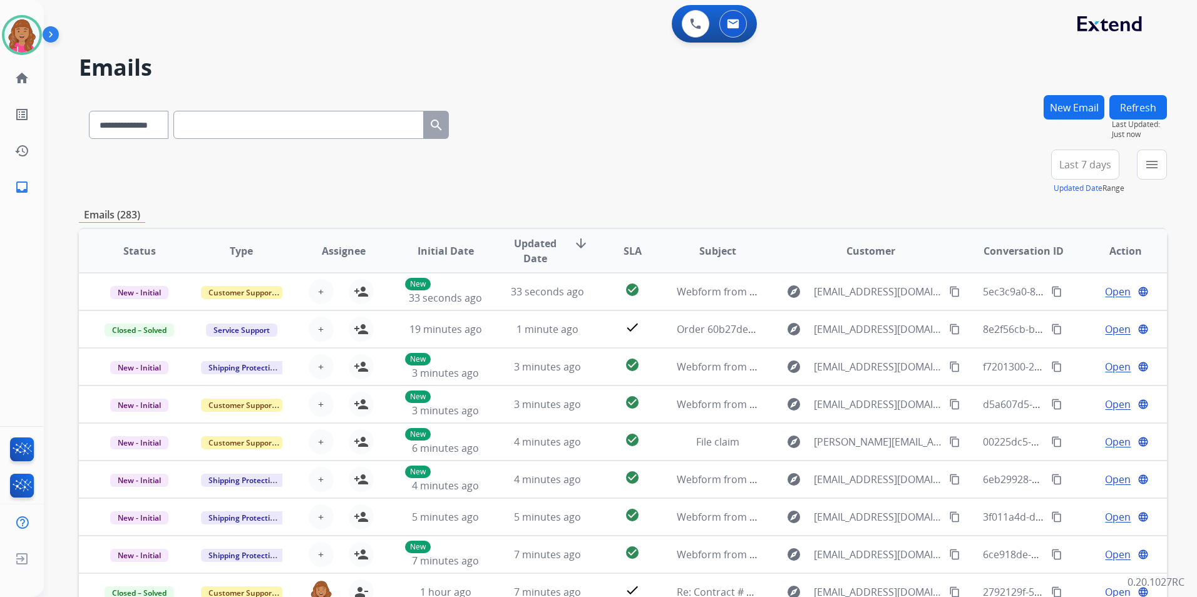
click at [1153, 172] on mat-icon "menu" at bounding box center [1151, 164] width 15 height 15
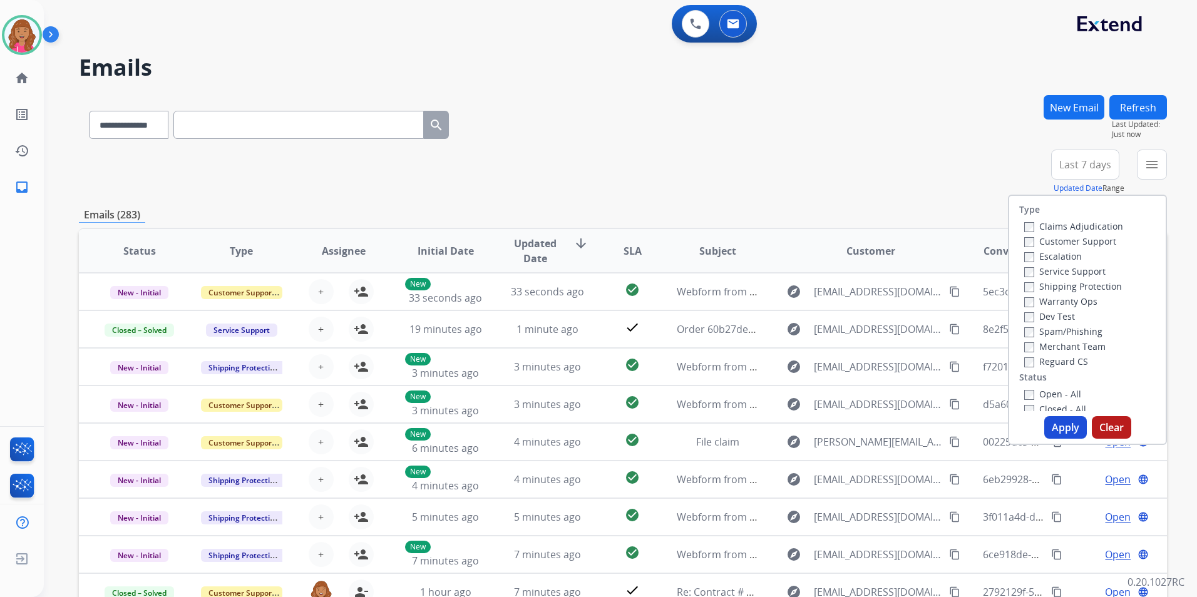
click at [1052, 401] on div "Open - All" at bounding box center [1089, 393] width 131 height 15
click at [1052, 394] on label "Open - All" at bounding box center [1052, 394] width 57 height 12
click at [1068, 362] on label "Reguard CS" at bounding box center [1056, 362] width 64 height 12
click at [1086, 294] on div "Warranty Ops" at bounding box center [1073, 301] width 99 height 15
click at [1085, 280] on label "Shipping Protection" at bounding box center [1073, 286] width 98 height 12
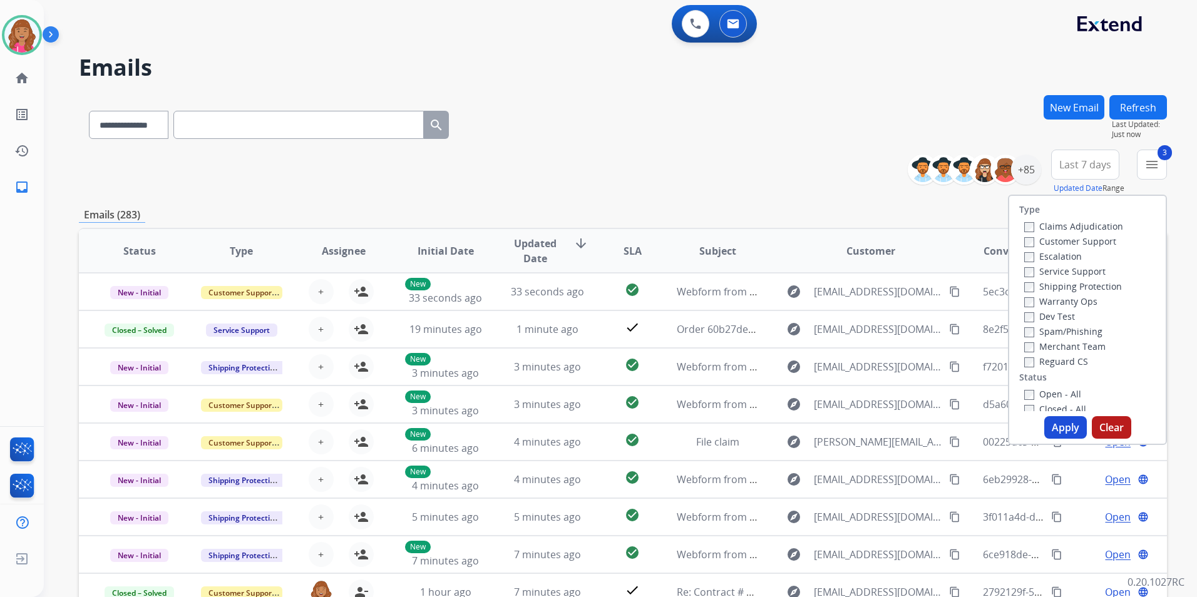
click at [1084, 241] on label "Customer Support" at bounding box center [1070, 241] width 92 height 12
click at [1059, 425] on button "Apply" at bounding box center [1065, 427] width 43 height 23
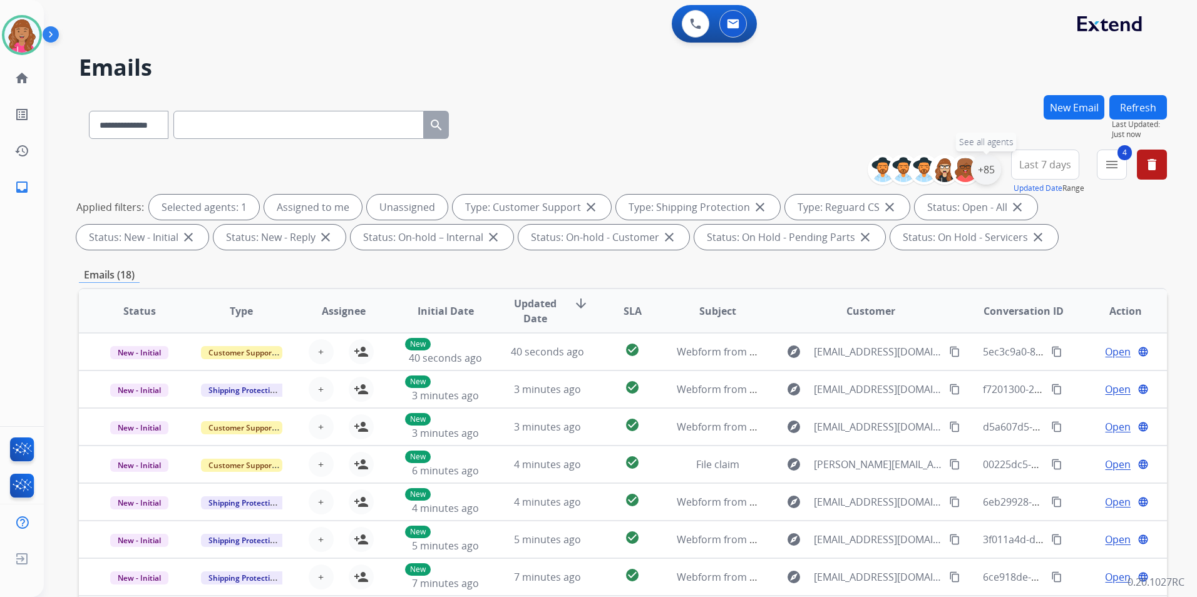
click at [988, 180] on div "+85" at bounding box center [986, 170] width 30 height 30
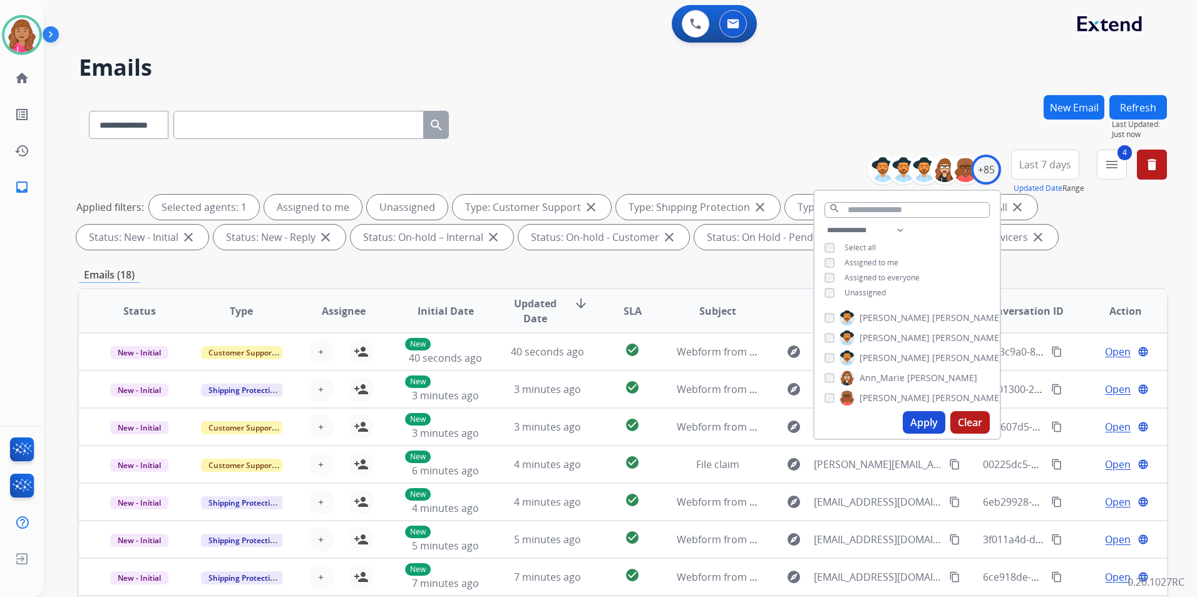
click at [881, 288] on span "Unassigned" at bounding box center [864, 292] width 41 height 11
click at [923, 428] on button "Apply" at bounding box center [924, 422] width 43 height 23
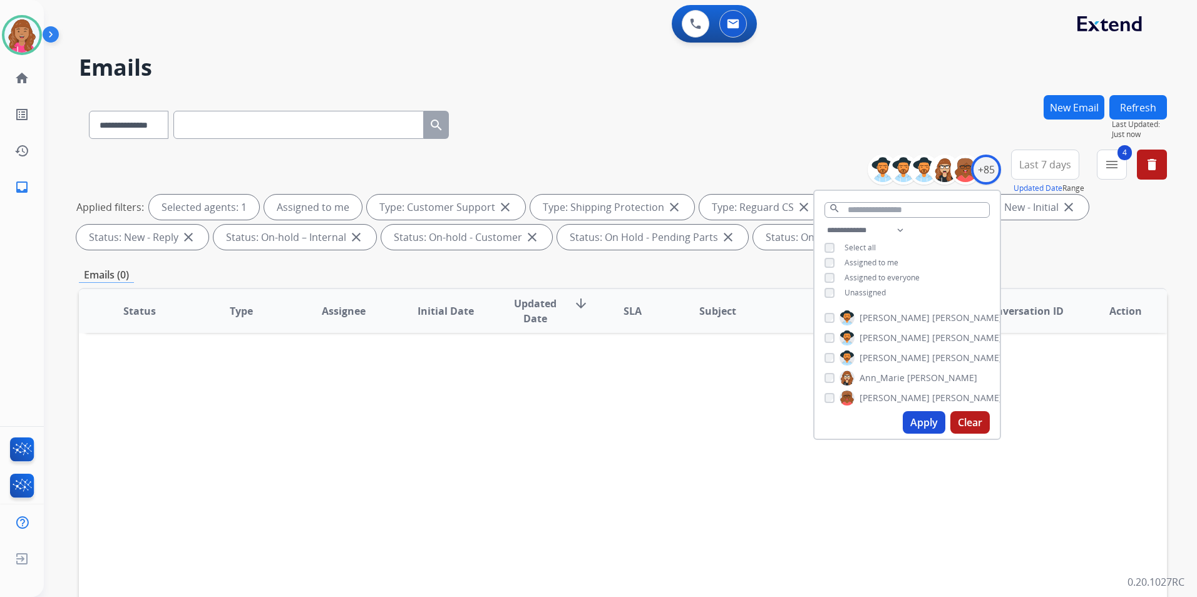
click at [868, 285] on div "**********" at bounding box center [906, 263] width 185 height 80
click at [856, 295] on span "Unassigned" at bounding box center [864, 292] width 41 height 11
click at [915, 419] on button "Apply" at bounding box center [924, 422] width 43 height 23
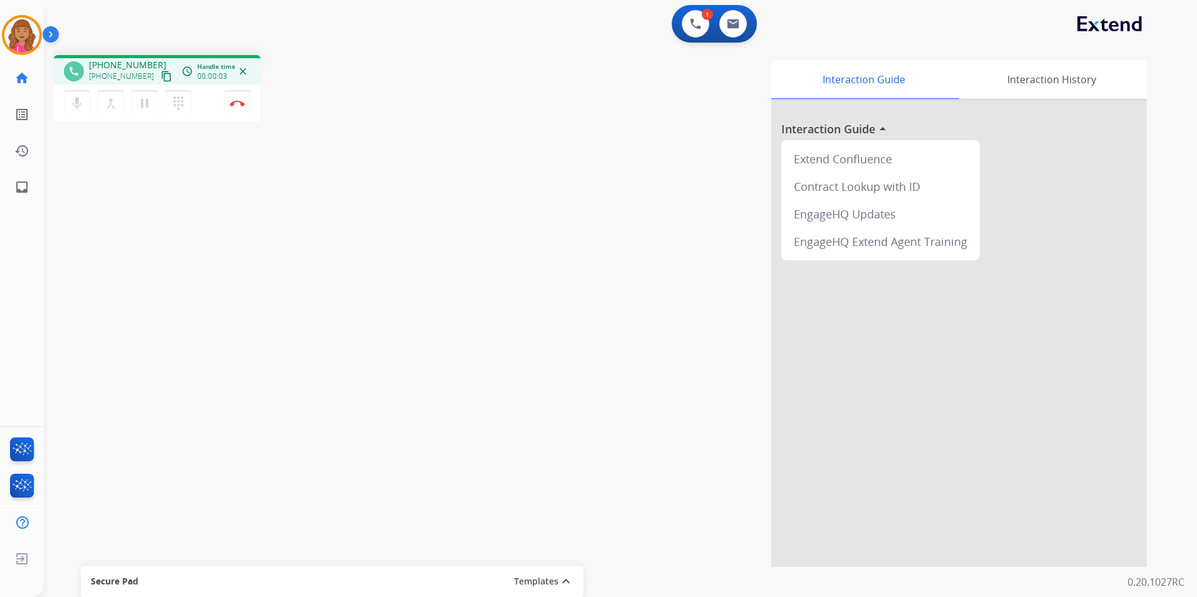
click at [161, 73] on mat-icon "content_copy" at bounding box center [166, 76] width 11 height 11
click at [741, 20] on button at bounding box center [733, 24] width 28 height 28
select select "**********"
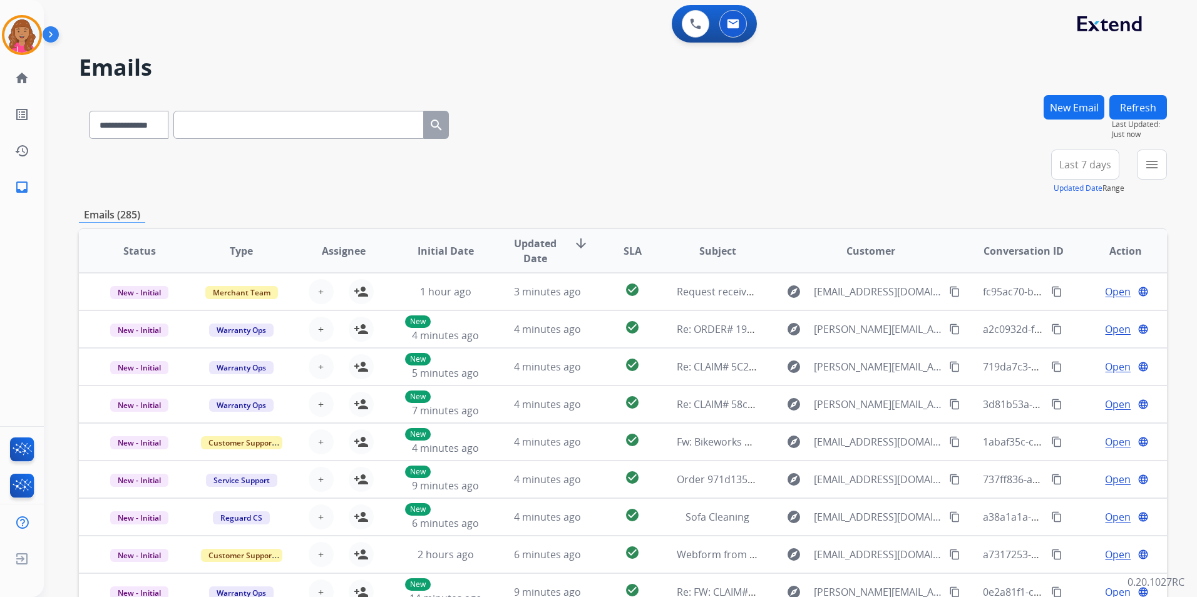
click at [1079, 106] on button "New Email" at bounding box center [1073, 107] width 61 height 24
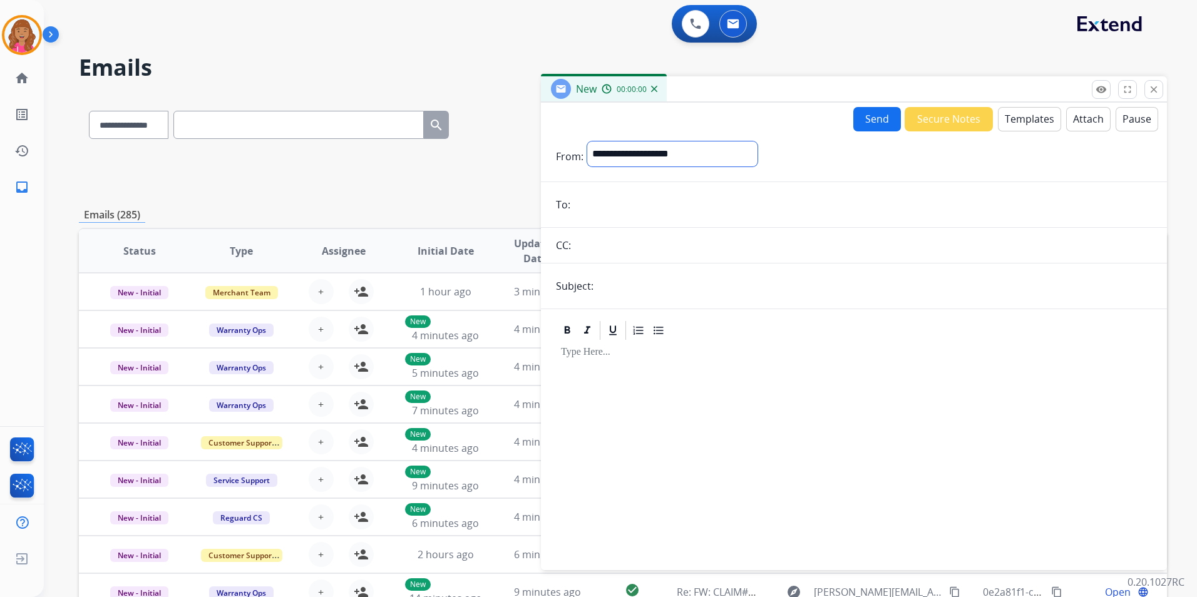
drag, startPoint x: 735, startPoint y: 156, endPoint x: 729, endPoint y: 163, distance: 9.4
click at [735, 156] on select "**********" at bounding box center [672, 153] width 170 height 25
select select "**********"
click at [587, 141] on select "**********" at bounding box center [672, 153] width 170 height 25
click at [630, 207] on input "email" at bounding box center [863, 205] width 578 height 25
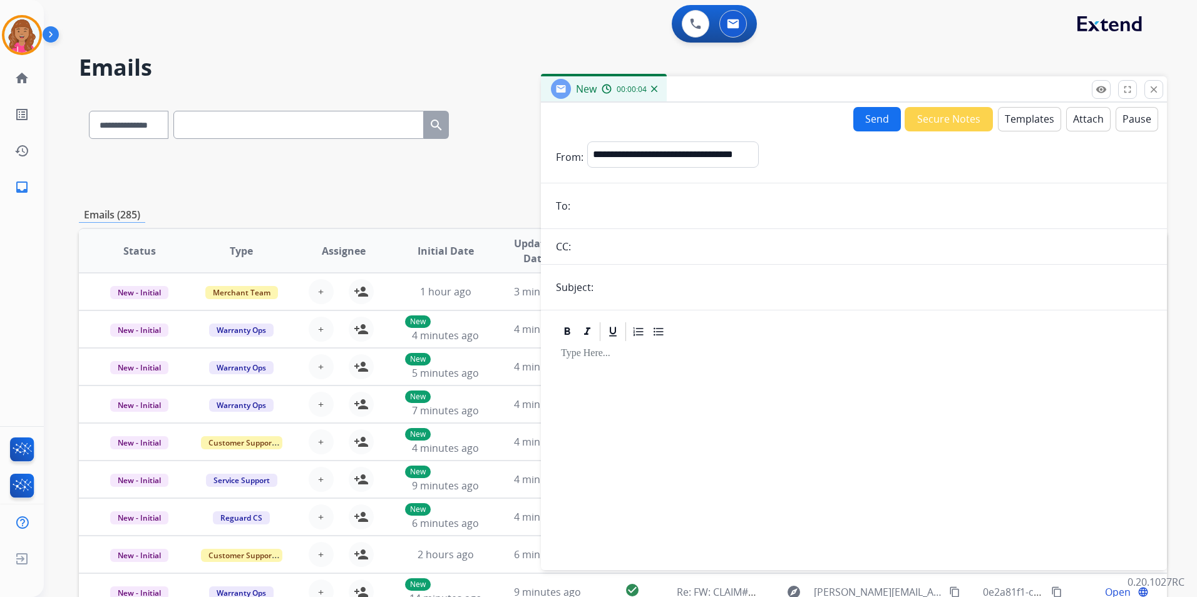
click at [1089, 118] on button "Attach" at bounding box center [1088, 119] width 44 height 24
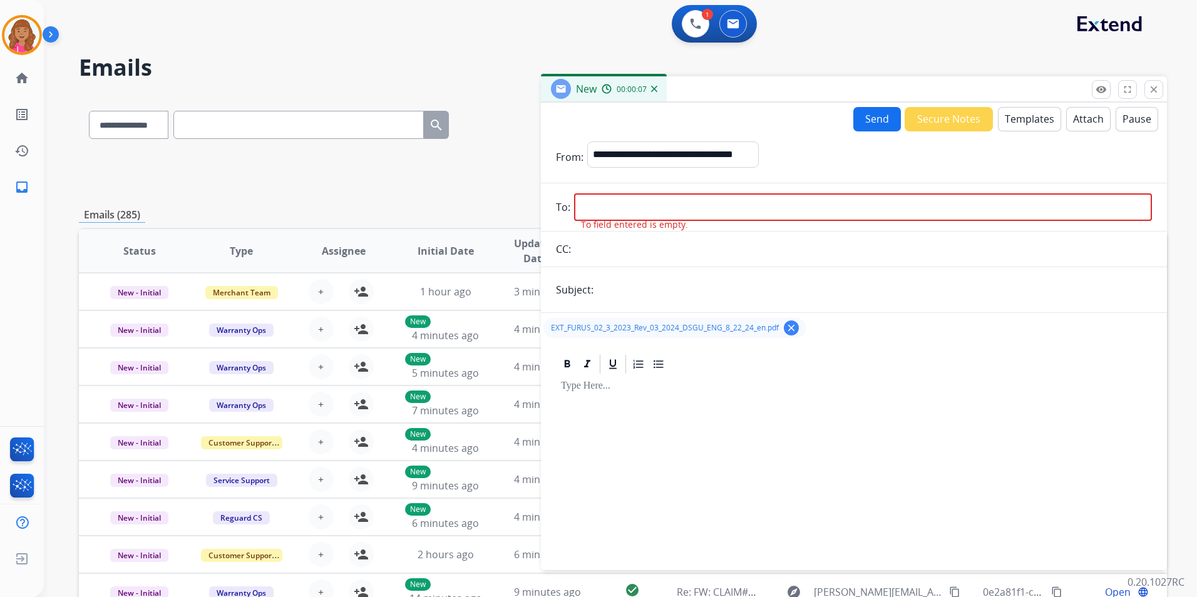
click at [642, 289] on input "text" at bounding box center [874, 289] width 555 height 25
type input "**********"
click at [647, 217] on input "email" at bounding box center [863, 207] width 578 height 28
click at [612, 209] on input "email" at bounding box center [863, 207] width 578 height 28
paste input "**********"
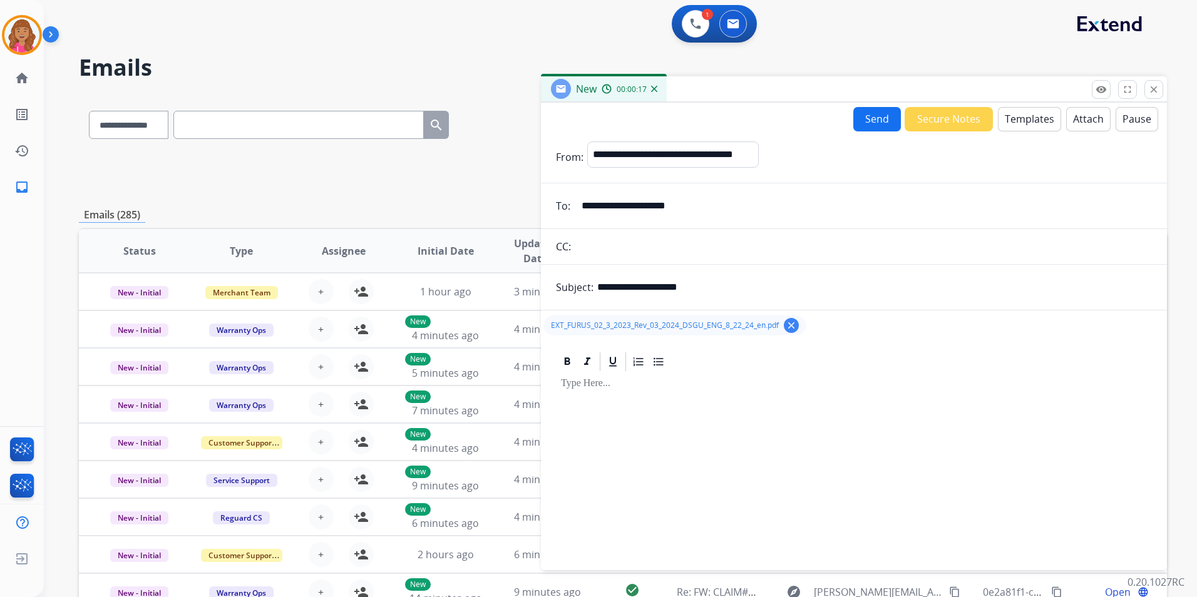
type input "**********"
click at [865, 109] on button "Send" at bounding box center [877, 119] width 48 height 24
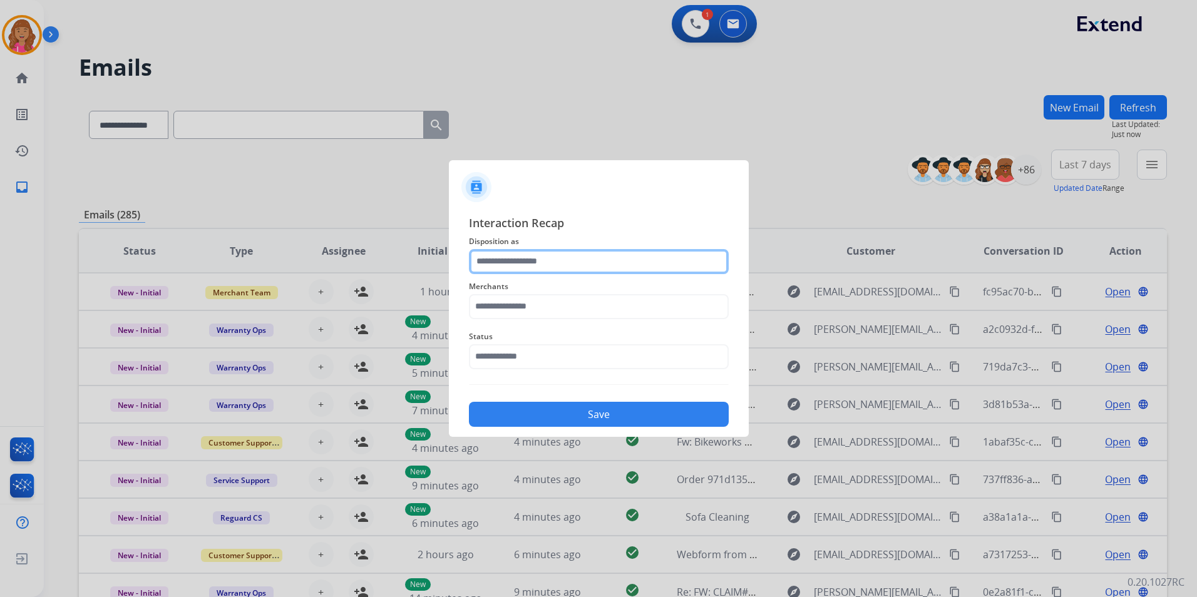
click at [639, 262] on input "text" at bounding box center [599, 261] width 260 height 25
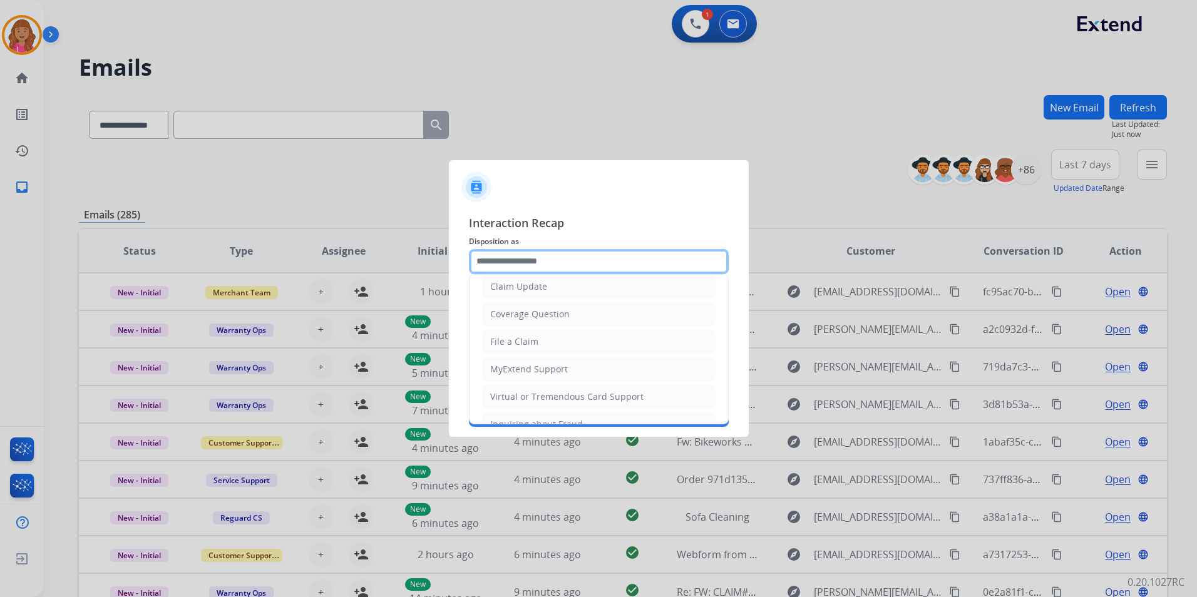
scroll to position [63, 0]
click at [559, 295] on li "Claim Update" at bounding box center [598, 288] width 233 height 24
type input "**********"
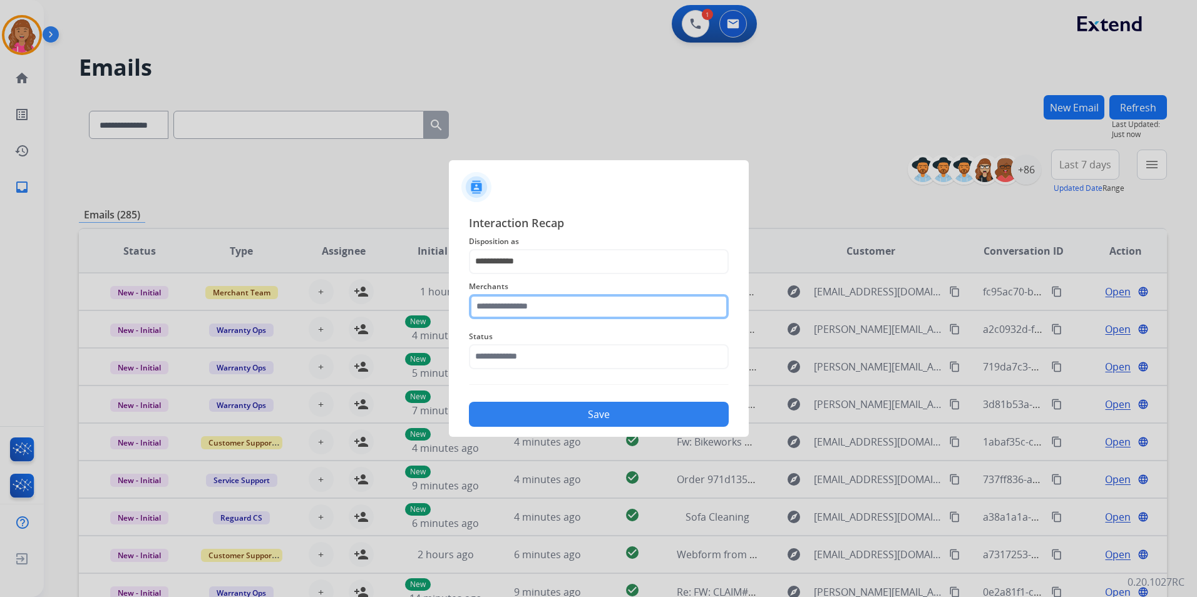
click at [558, 293] on div "Merchants" at bounding box center [599, 299] width 260 height 50
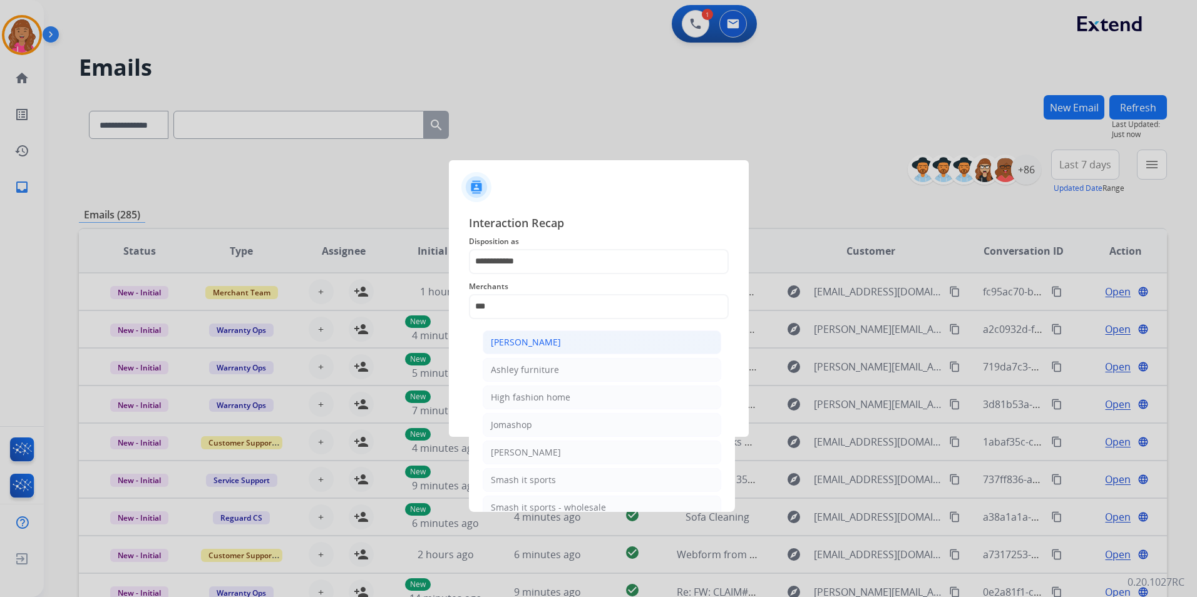
click at [578, 342] on li "[PERSON_NAME]" at bounding box center [602, 343] width 238 height 24
type input "**********"
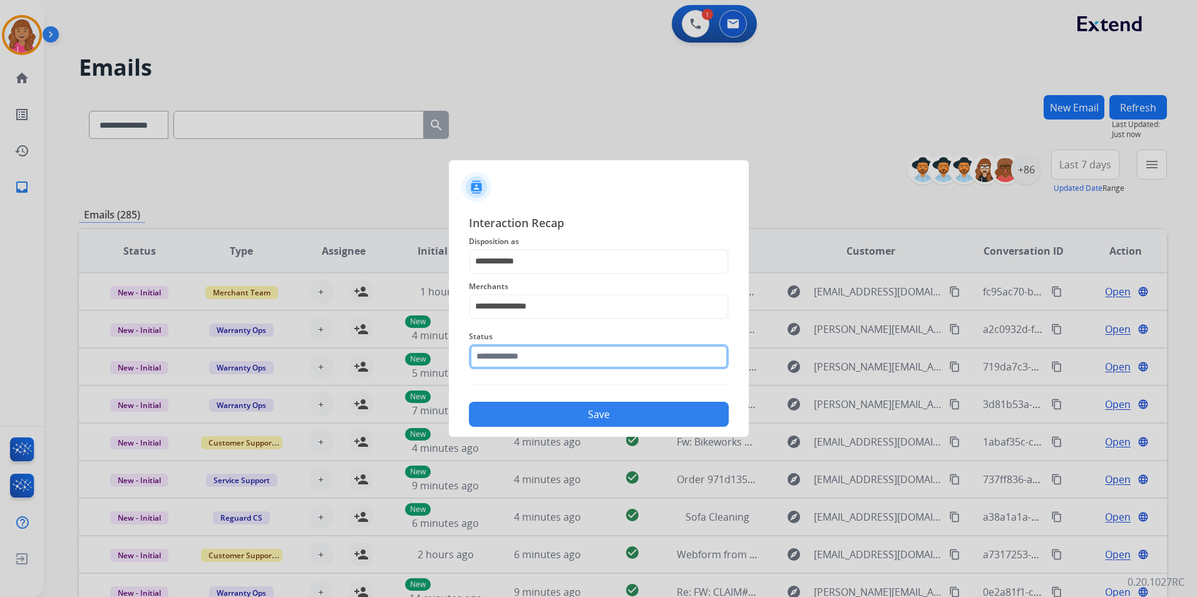
click at [572, 345] on input "text" at bounding box center [599, 356] width 260 height 25
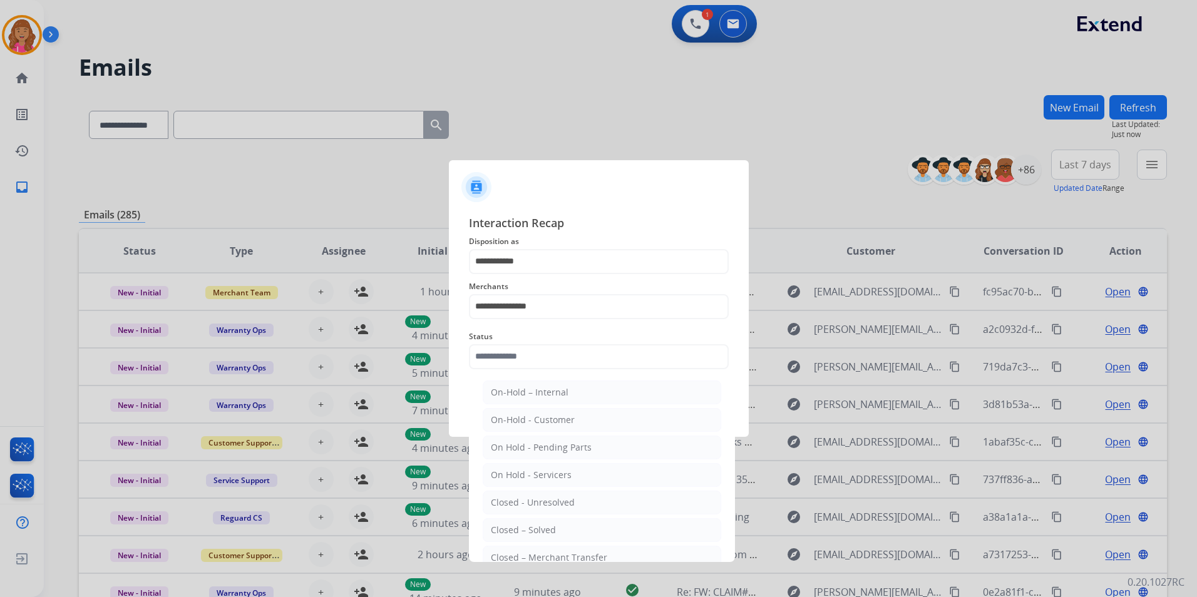
click at [546, 523] on li "Closed – Solved" at bounding box center [602, 530] width 238 height 24
type input "**********"
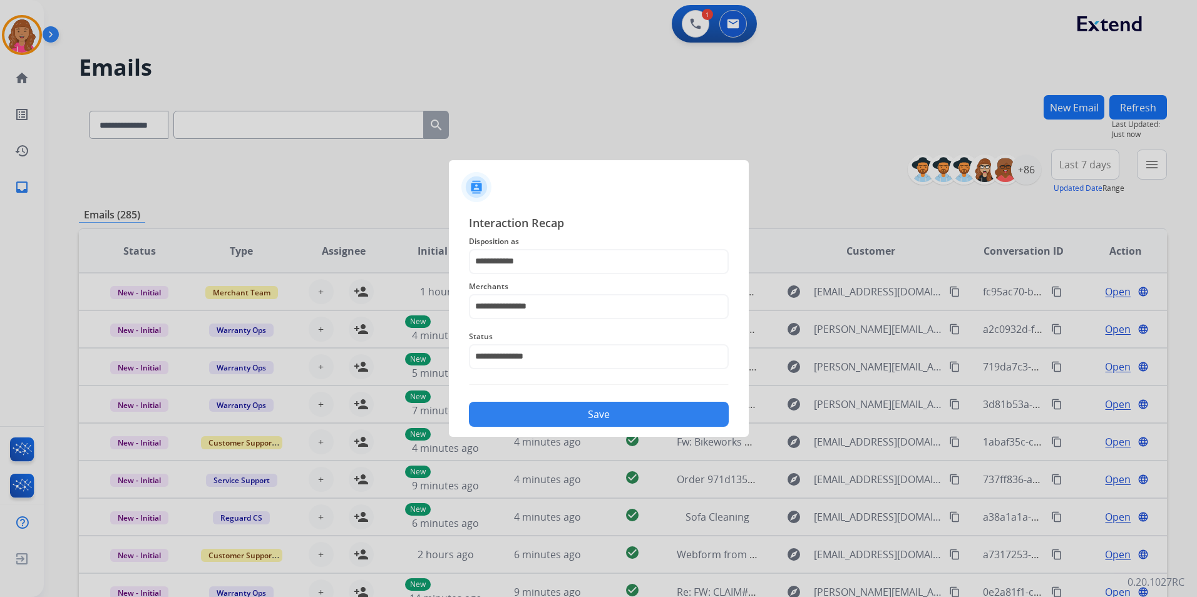
click at [548, 409] on button "Save" at bounding box center [599, 414] width 260 height 25
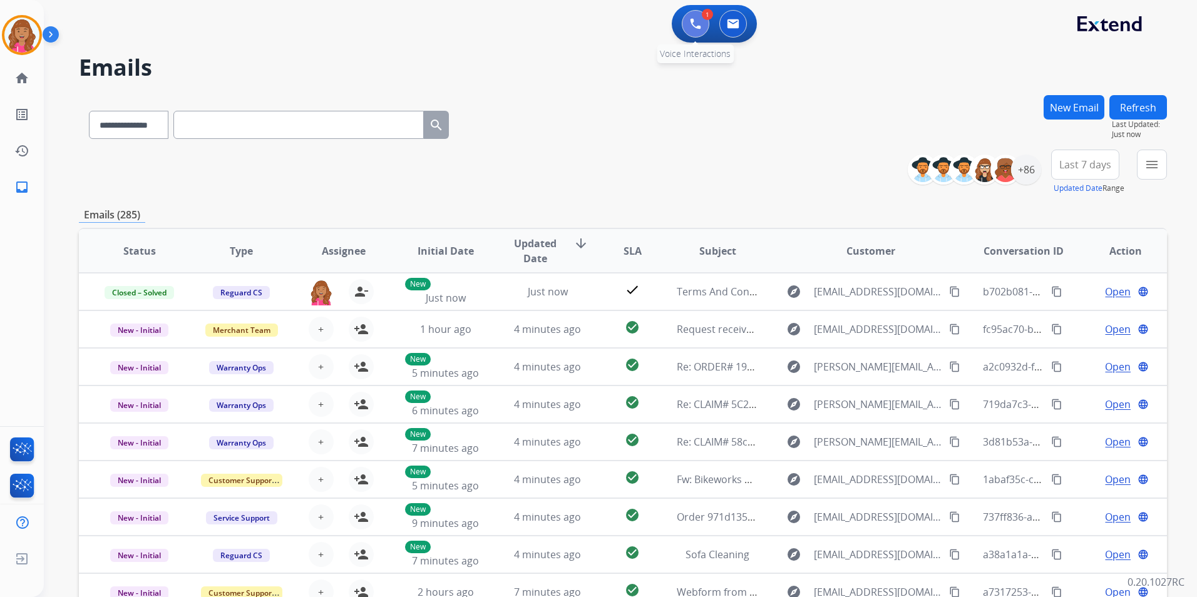
click at [699, 28] on img at bounding box center [695, 23] width 11 height 11
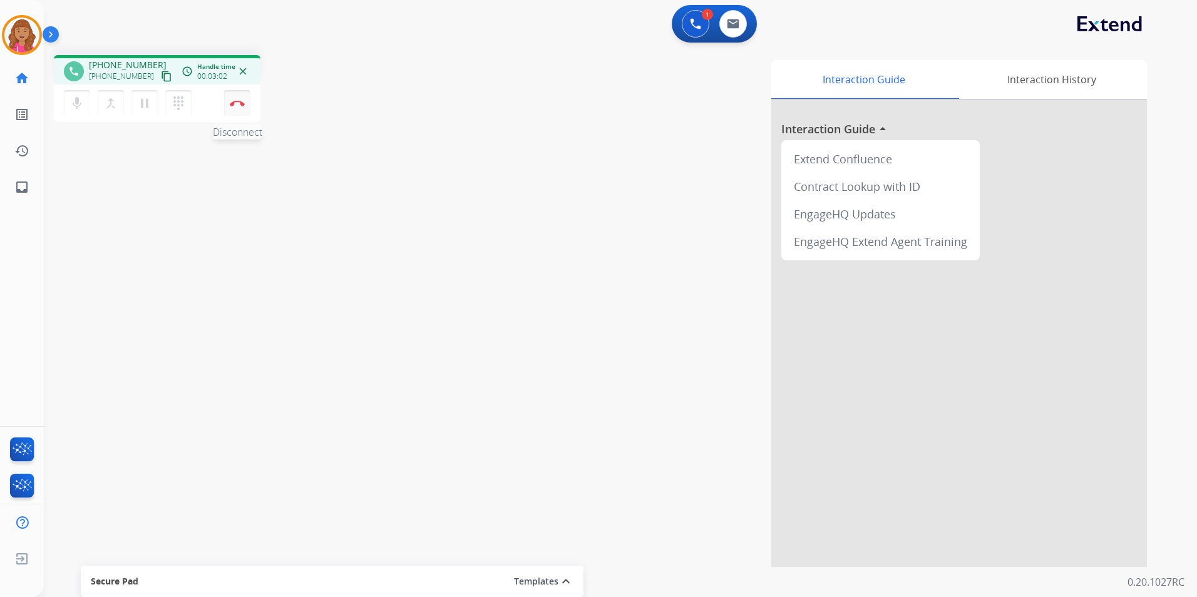
click at [234, 108] on button "Disconnect" at bounding box center [237, 103] width 26 height 26
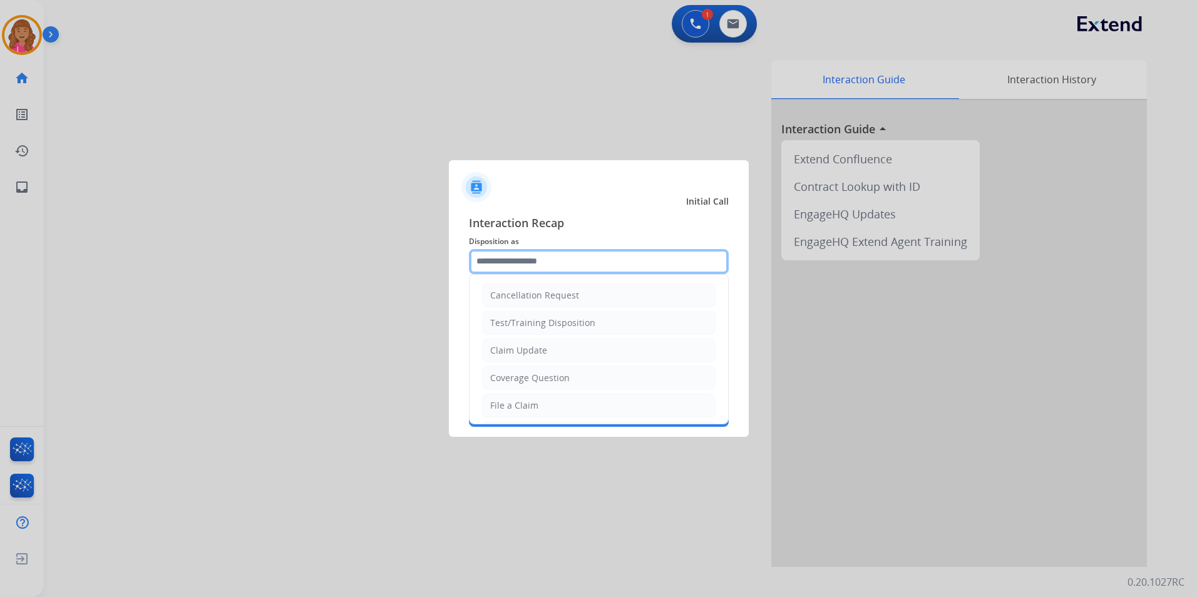
click at [573, 270] on input "text" at bounding box center [599, 261] width 260 height 25
click at [553, 358] on li "Claim Update" at bounding box center [598, 351] width 233 height 24
type input "**********"
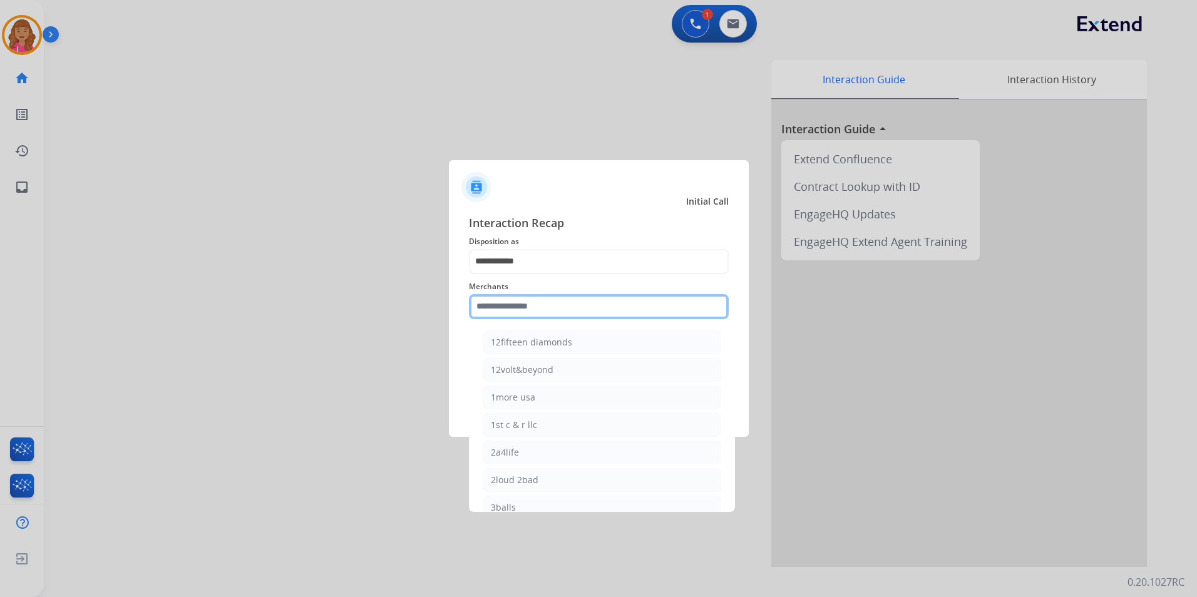
click at [511, 309] on input "text" at bounding box center [599, 306] width 260 height 25
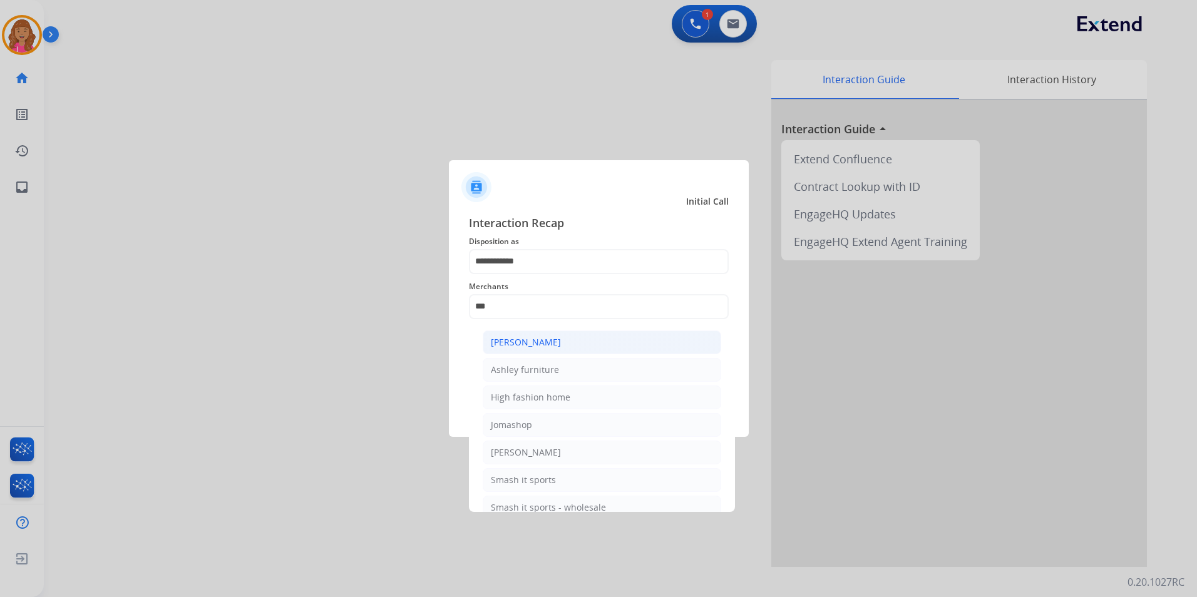
click at [561, 348] on li "[PERSON_NAME]" at bounding box center [602, 343] width 238 height 24
type input "**********"
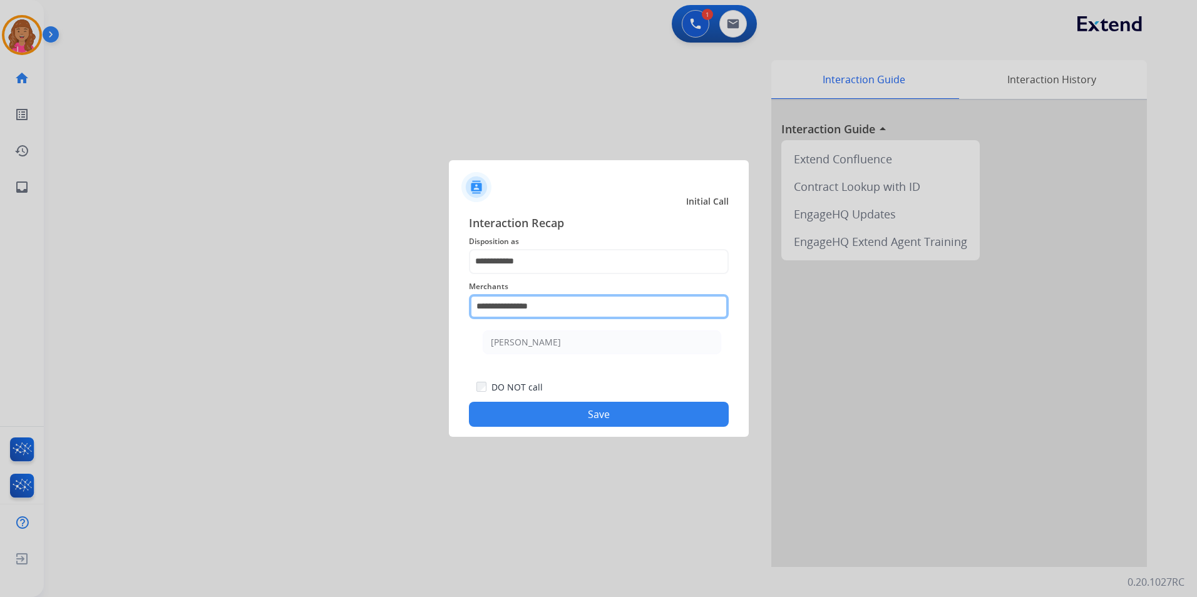
drag, startPoint x: 556, startPoint y: 307, endPoint x: 232, endPoint y: 311, distance: 324.3
click at [0, 311] on app-contact-recap-modal "**********" at bounding box center [0, 298] width 0 height 597
click at [609, 304] on input "****" at bounding box center [599, 306] width 260 height 25
type input "*"
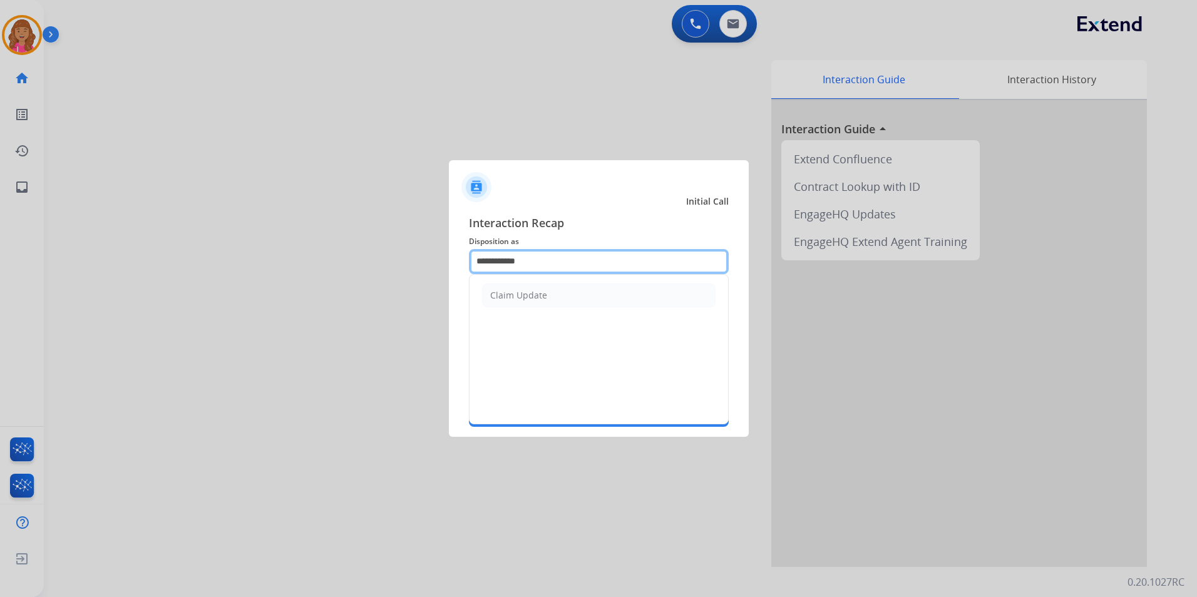
click at [594, 269] on input "**********" at bounding box center [599, 261] width 260 height 25
click at [592, 297] on li "Claim Update" at bounding box center [598, 296] width 233 height 24
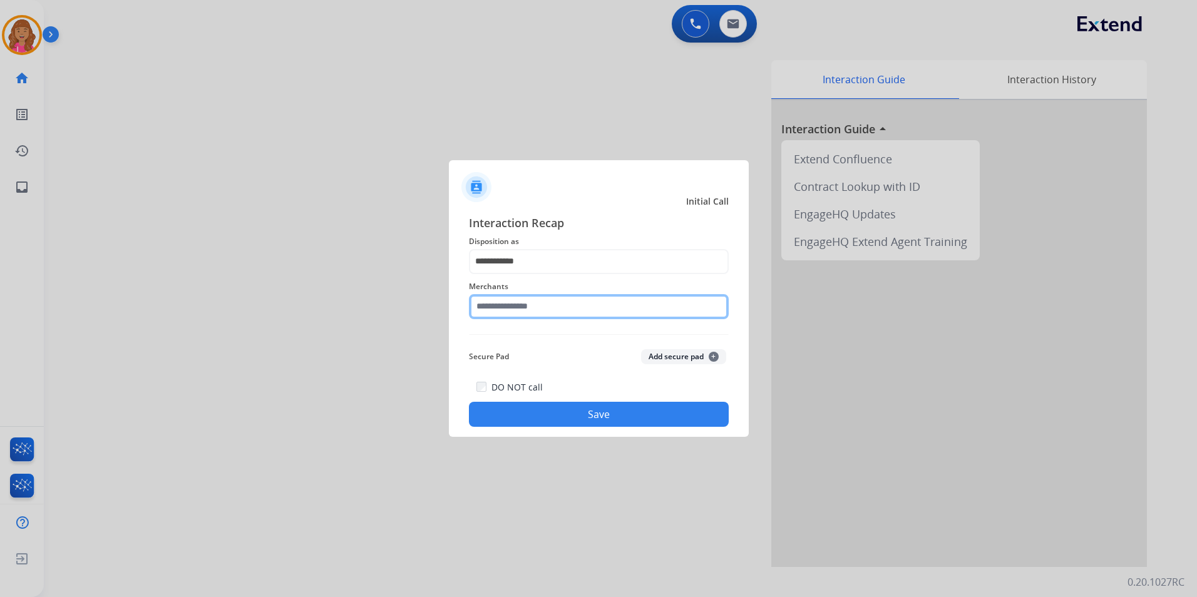
click at [579, 304] on input "text" at bounding box center [599, 306] width 260 height 25
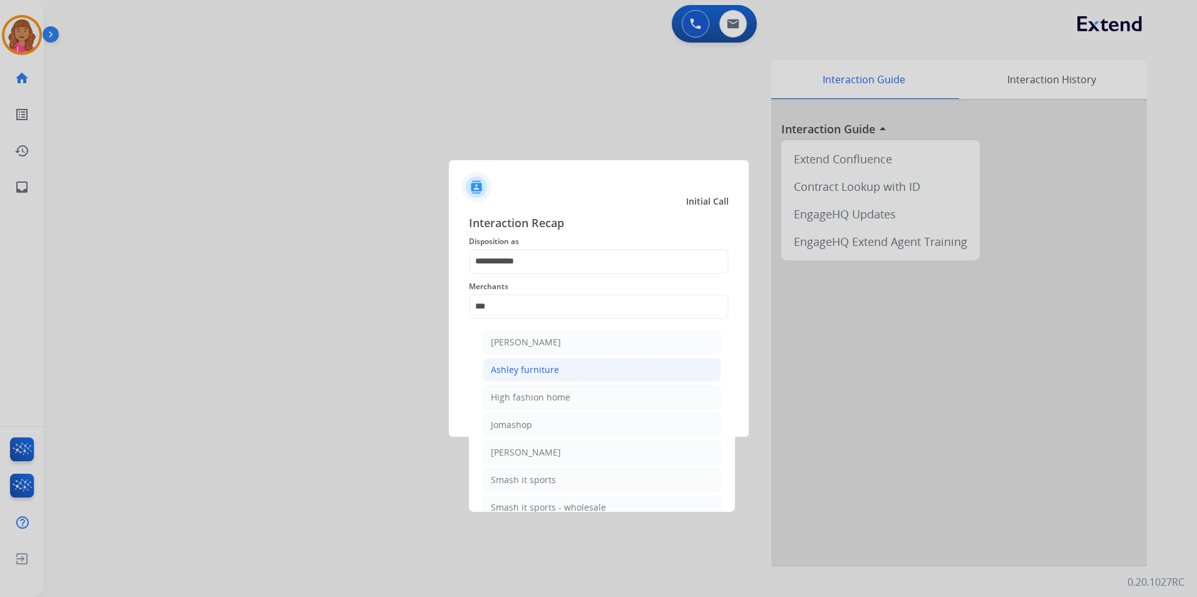
click at [566, 372] on li "Ashley furniture" at bounding box center [602, 370] width 238 height 24
type input "**********"
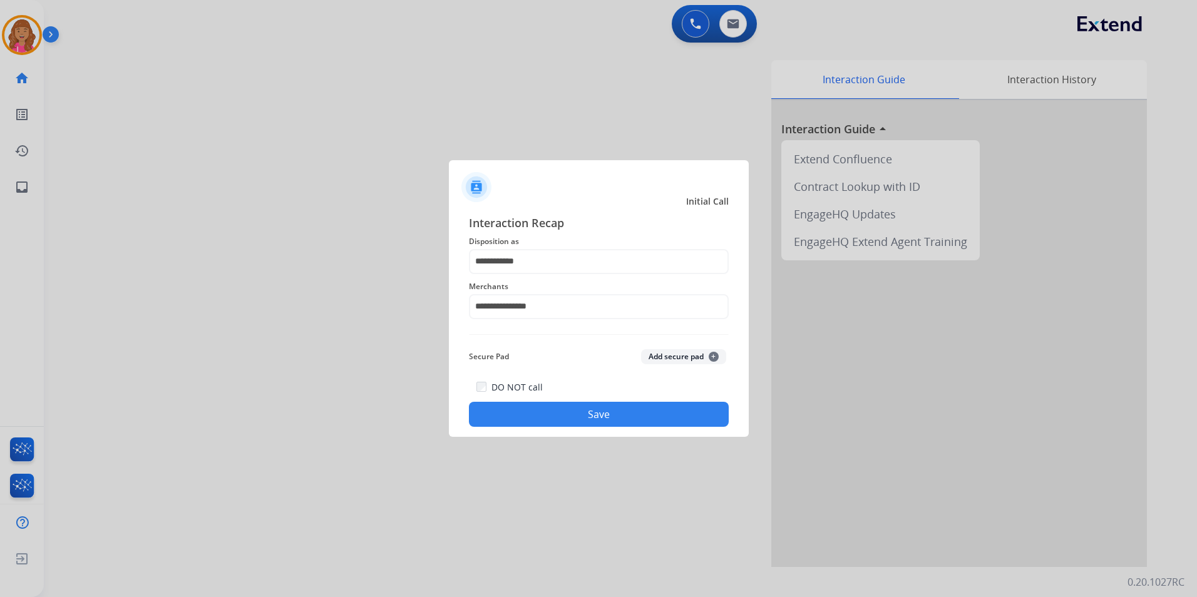
click at [553, 419] on button "Save" at bounding box center [599, 414] width 260 height 25
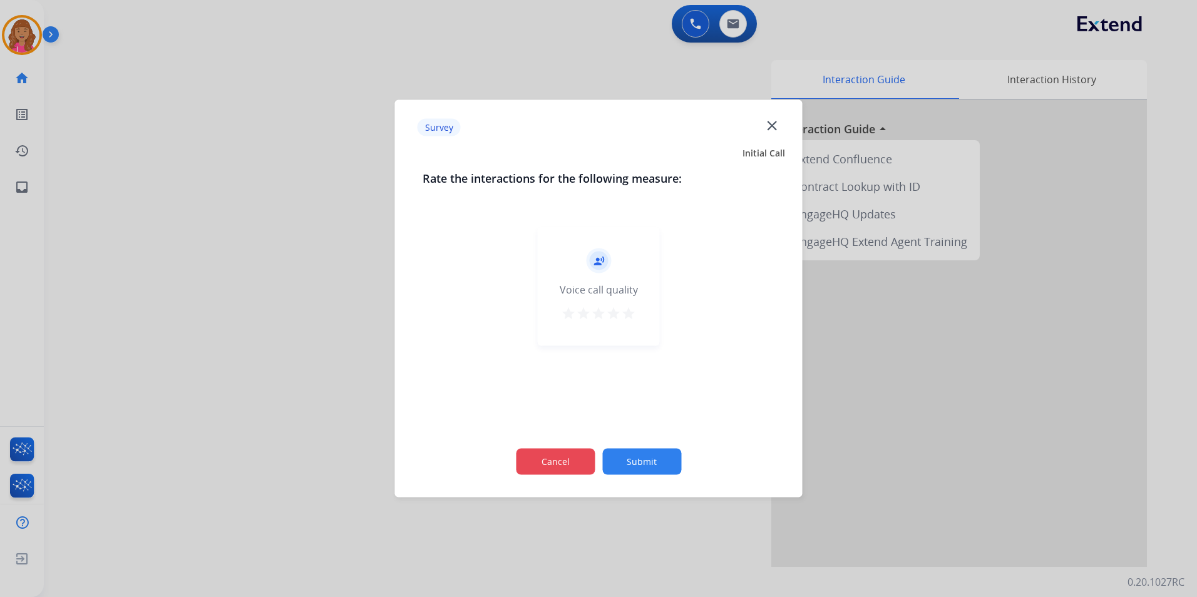
click at [569, 458] on button "Cancel" at bounding box center [555, 462] width 79 height 26
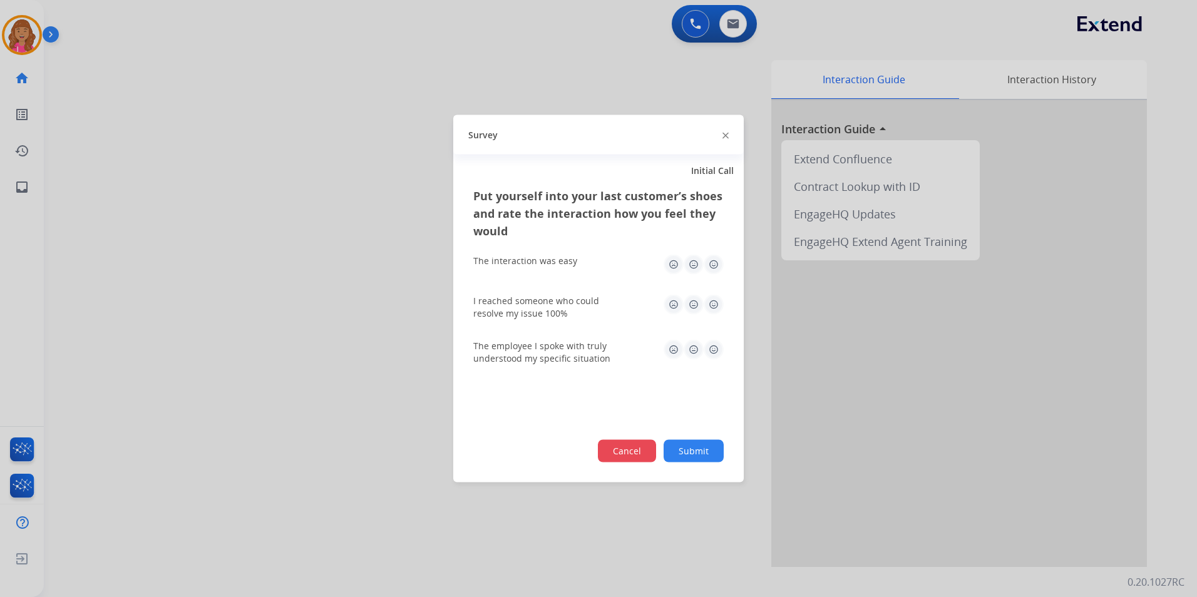
click at [640, 458] on button "Cancel" at bounding box center [627, 451] width 58 height 23
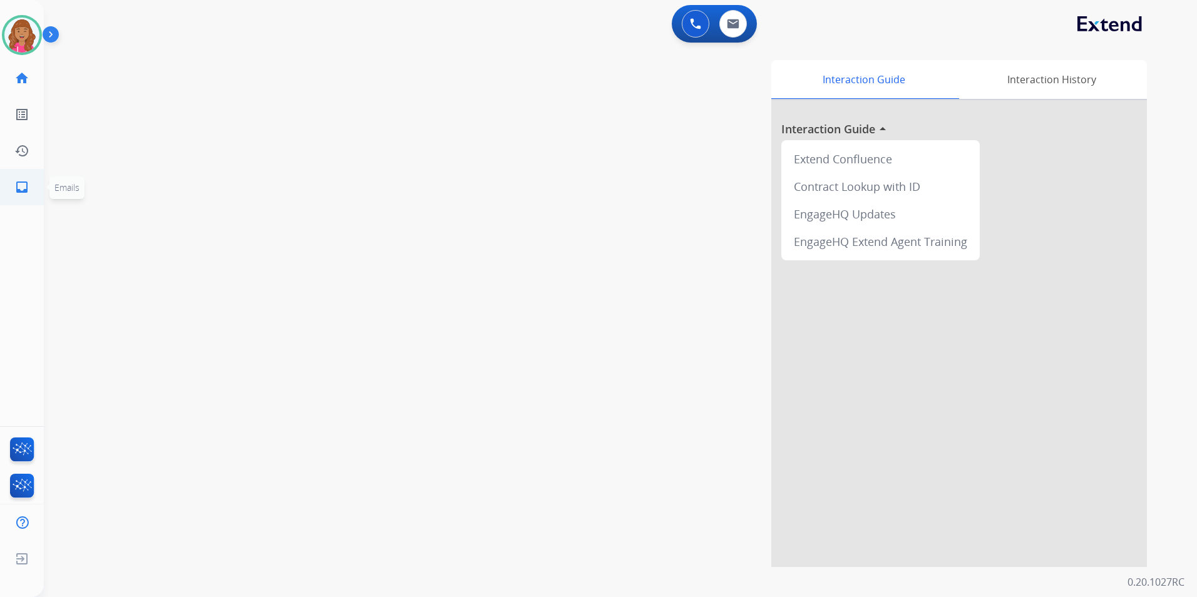
click at [34, 183] on link "inbox Emails" at bounding box center [21, 187] width 35 height 35
select select "**********"
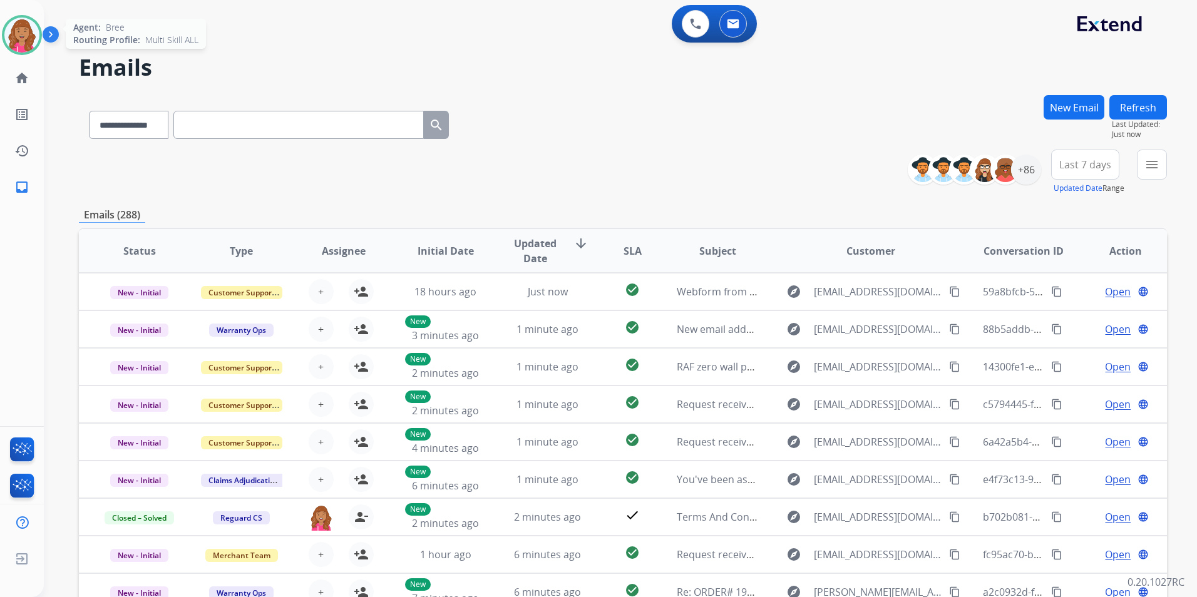
click at [6, 30] on img at bounding box center [21, 35] width 35 height 35
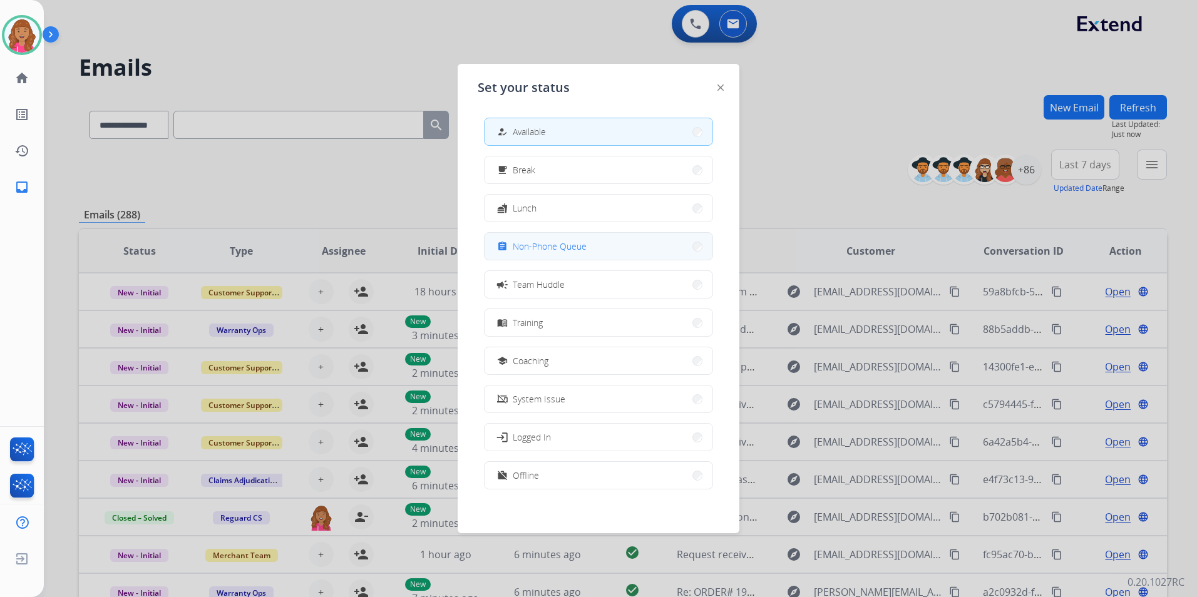
click at [528, 241] on span "Non-Phone Queue" at bounding box center [550, 246] width 74 height 13
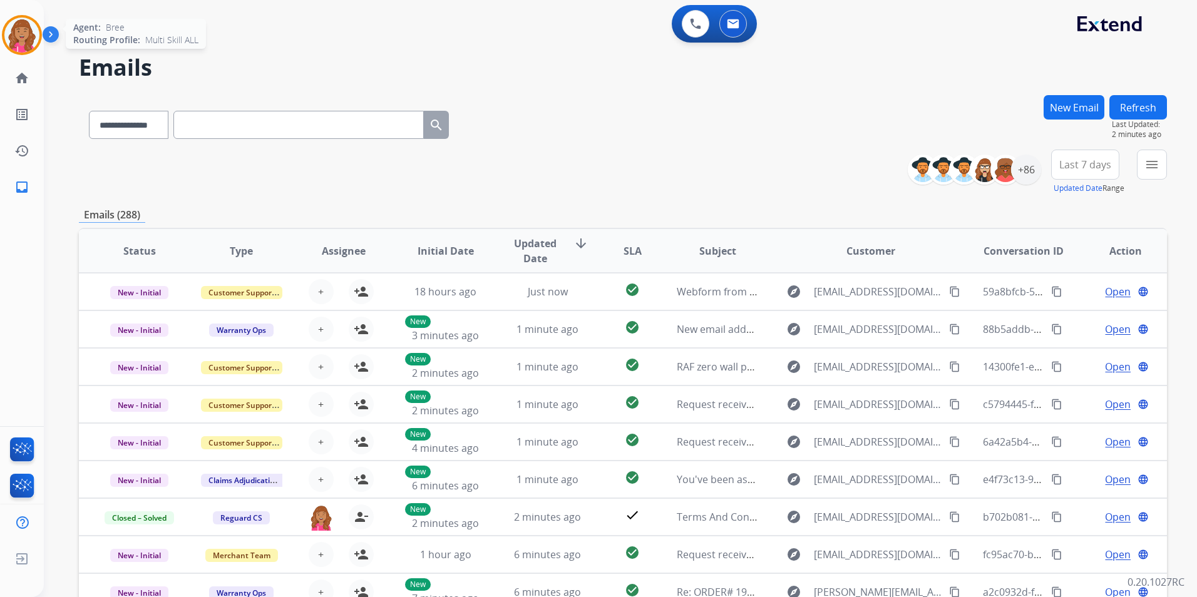
click at [9, 31] on img at bounding box center [21, 35] width 35 height 35
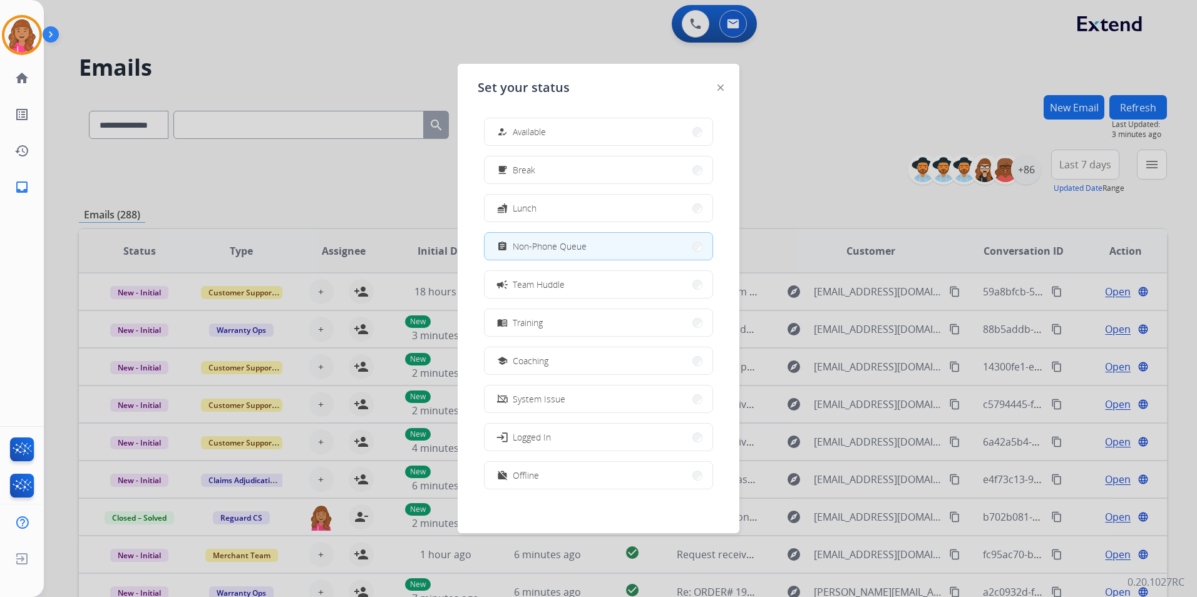
drag, startPoint x: 627, startPoint y: 123, endPoint x: 466, endPoint y: 126, distance: 160.3
click at [624, 122] on button "how_to_reg Available" at bounding box center [598, 131] width 228 height 27
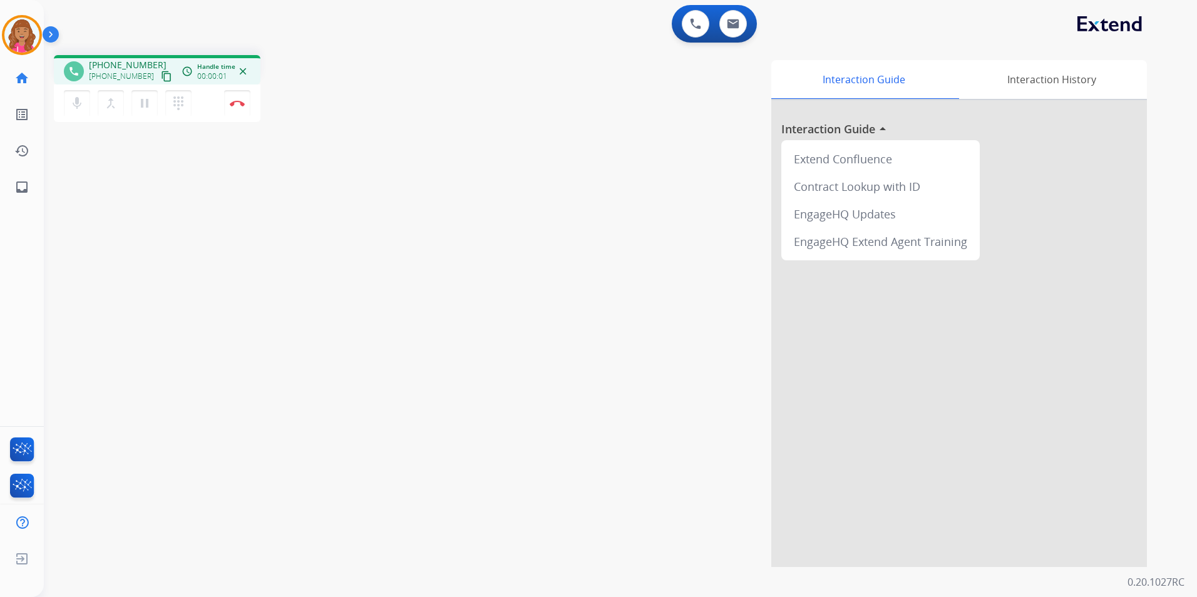
click at [159, 79] on button "content_copy" at bounding box center [166, 76] width 15 height 15
click at [161, 78] on mat-icon "content_copy" at bounding box center [166, 76] width 11 height 11
click at [241, 106] on img at bounding box center [237, 103] width 15 height 6
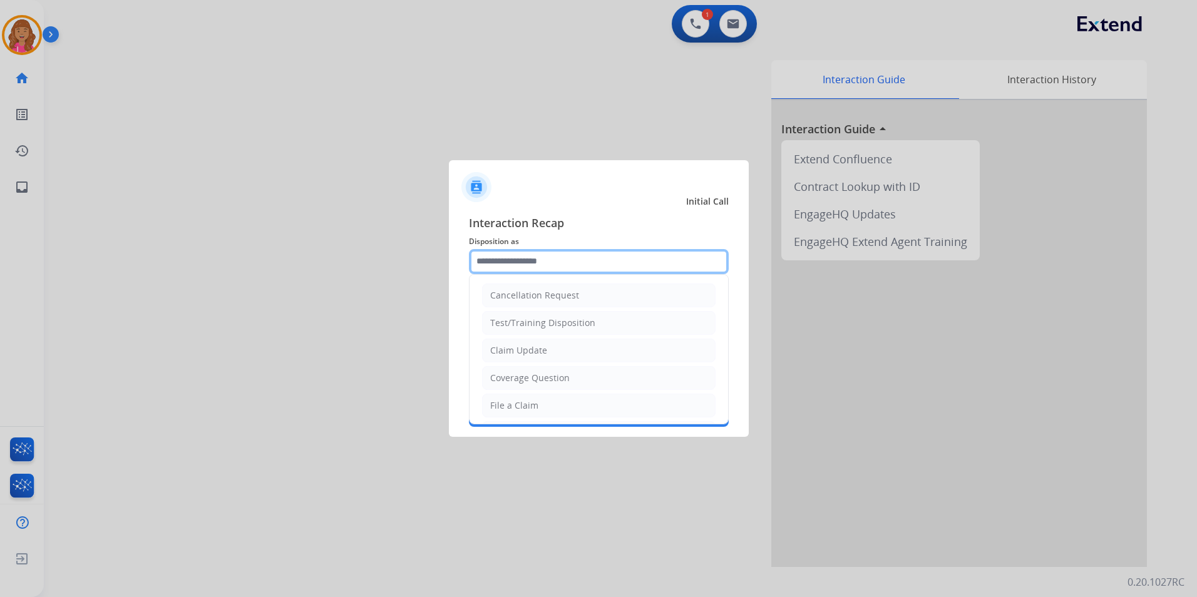
click at [636, 269] on input "text" at bounding box center [599, 261] width 260 height 25
drag, startPoint x: 568, startPoint y: 349, endPoint x: 554, endPoint y: 326, distance: 26.4
click at [567, 349] on li "Claim Update" at bounding box center [598, 351] width 233 height 24
type input "**********"
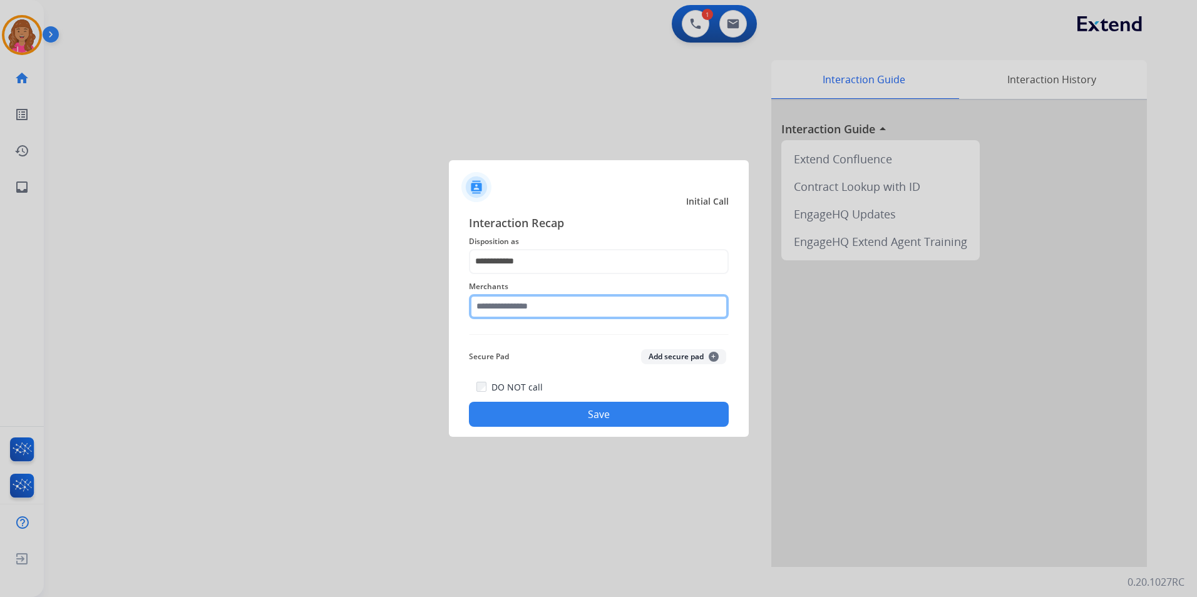
click at [545, 302] on input "text" at bounding box center [599, 306] width 260 height 25
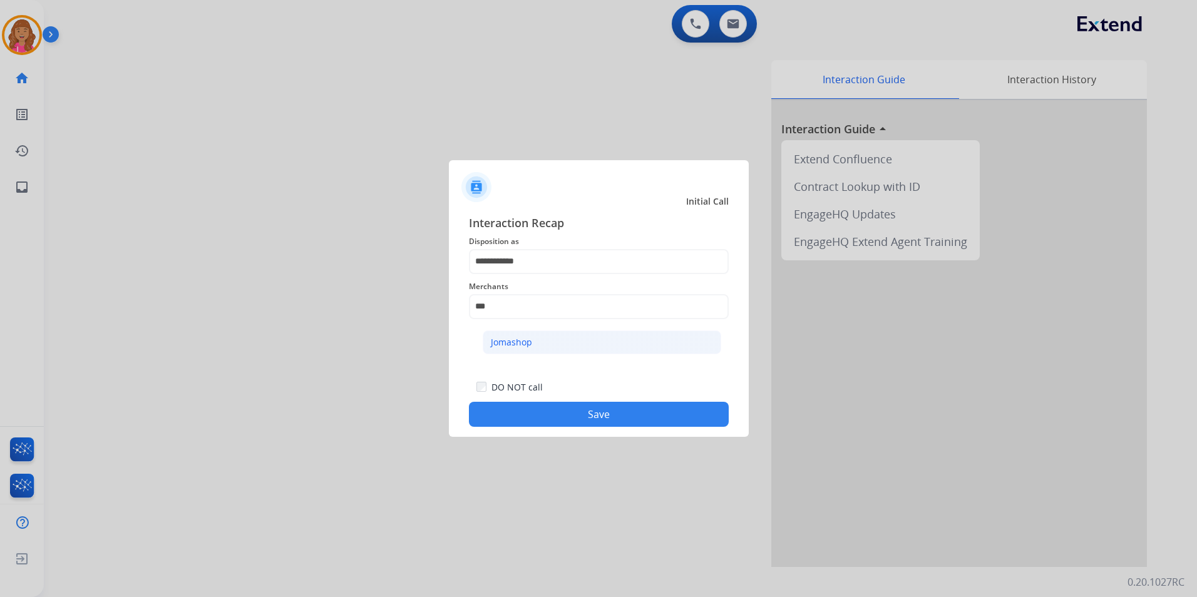
click at [623, 337] on li "Jomashop" at bounding box center [602, 343] width 238 height 24
type input "********"
click at [615, 414] on button "Save" at bounding box center [599, 414] width 260 height 25
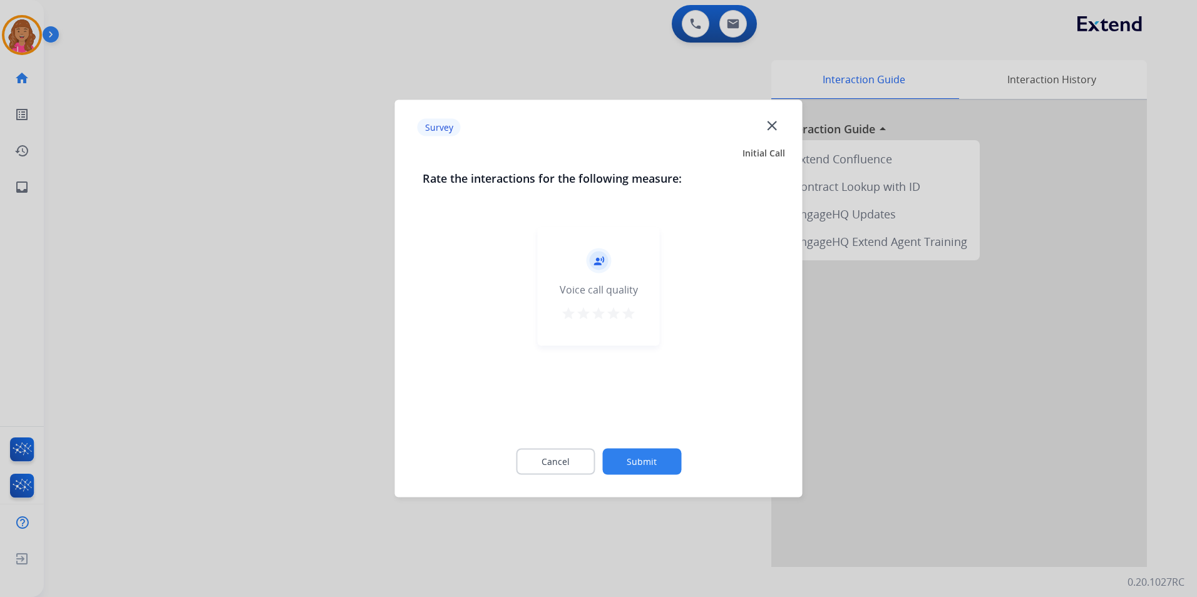
click at [595, 426] on div "record_voice_over Voice call quality star star star star star" at bounding box center [599, 325] width 352 height 217
click at [578, 451] on button "Cancel" at bounding box center [555, 462] width 79 height 26
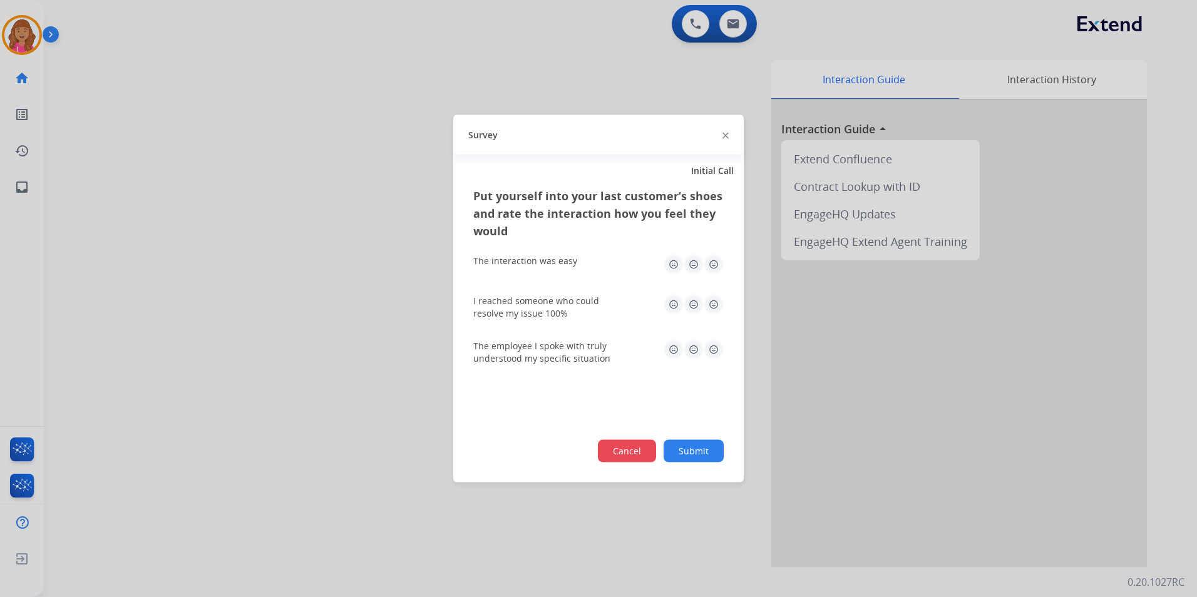
click at [605, 452] on button "Cancel" at bounding box center [627, 451] width 58 height 23
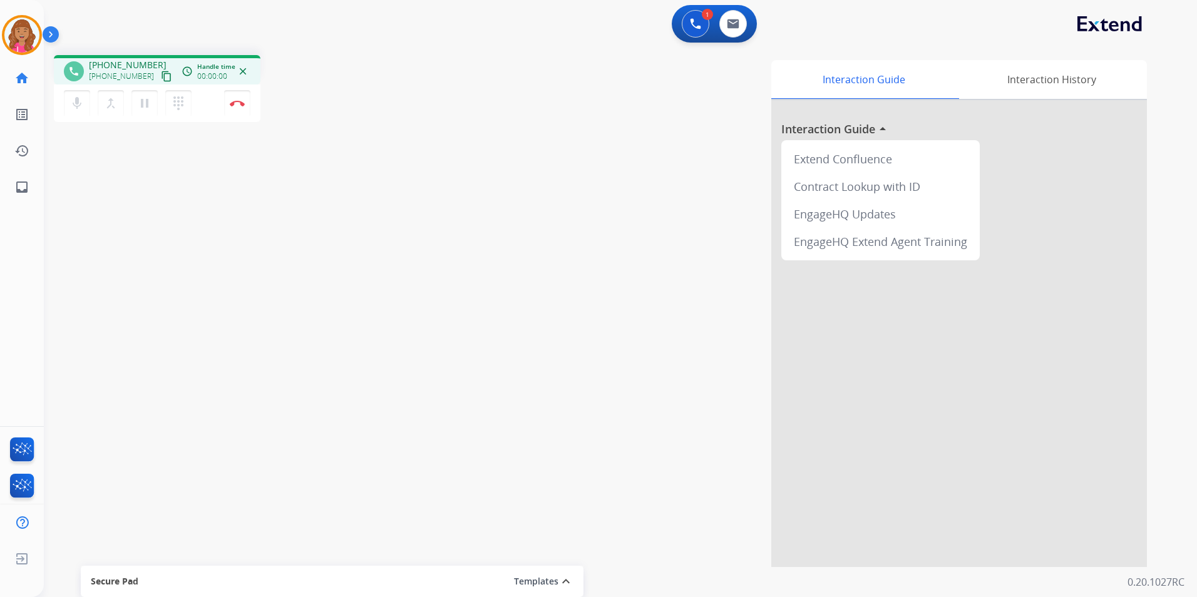
click at [161, 79] on mat-icon "content_copy" at bounding box center [166, 76] width 11 height 11
click at [235, 96] on button "Disconnect" at bounding box center [237, 103] width 26 height 26
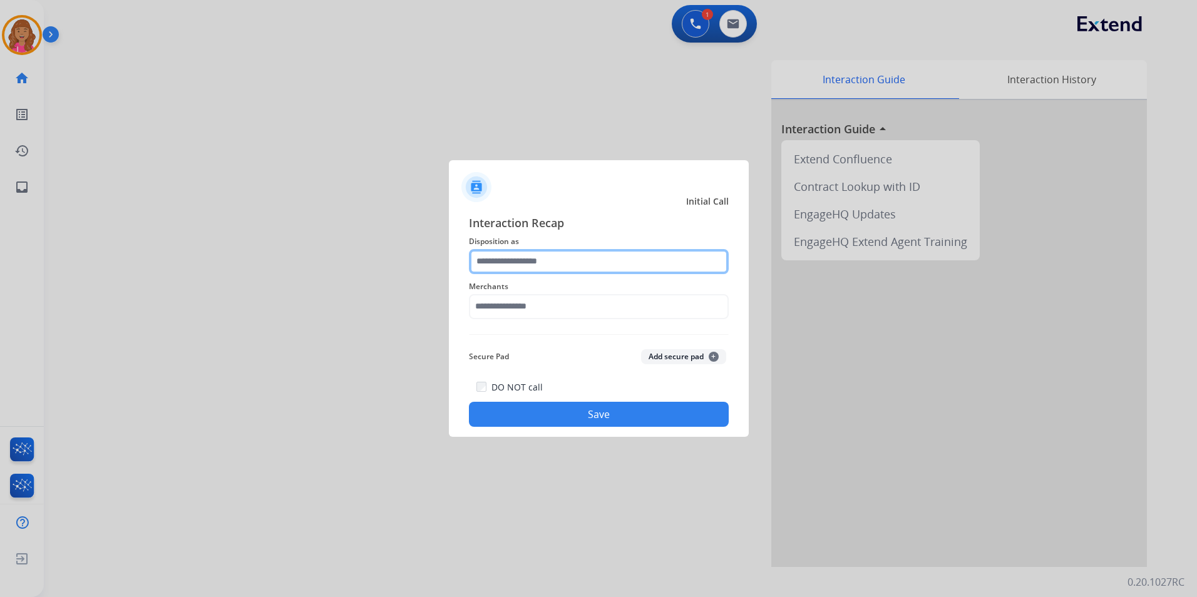
click at [550, 268] on input "text" at bounding box center [599, 261] width 260 height 25
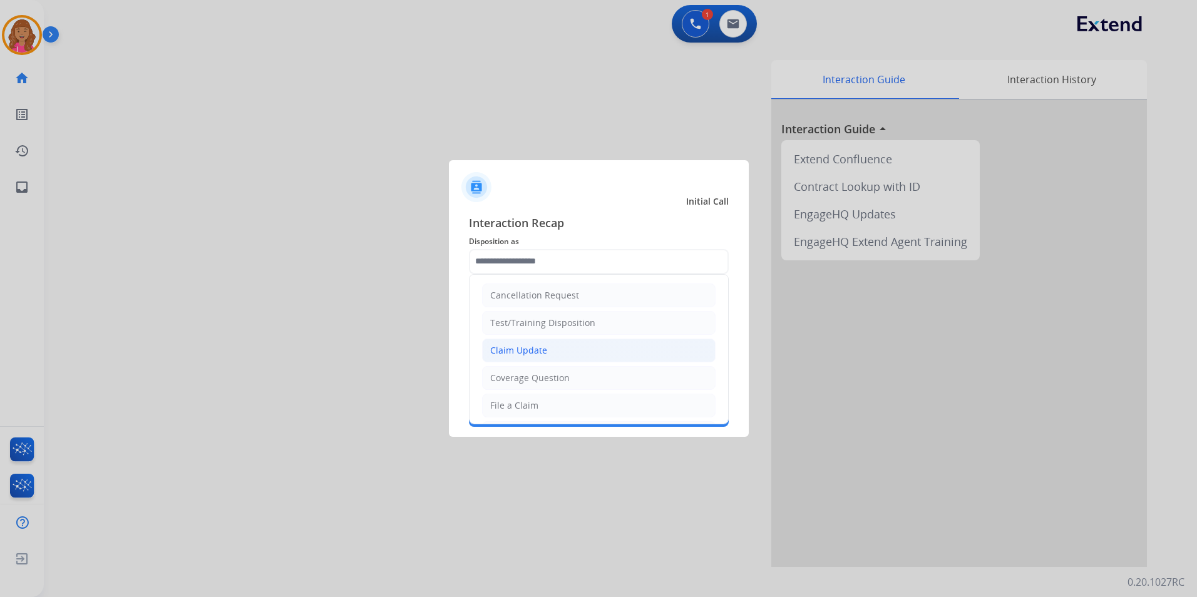
click at [566, 356] on li "Claim Update" at bounding box center [598, 351] width 233 height 24
type input "**********"
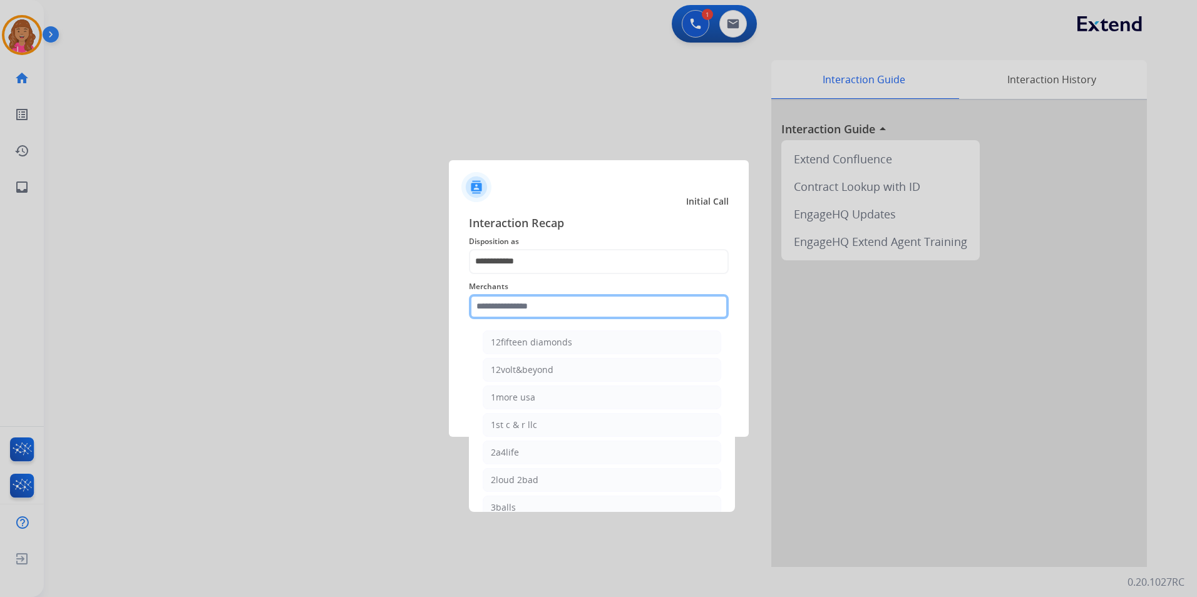
click at [570, 309] on input "text" at bounding box center [599, 306] width 260 height 25
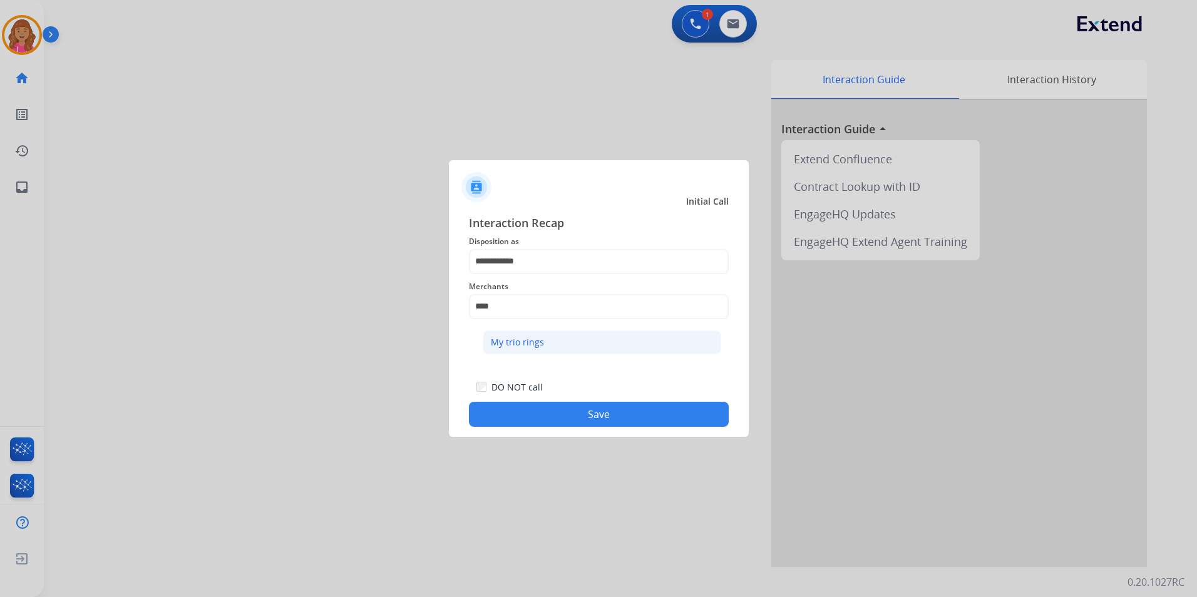
click at [660, 347] on li "My trio rings" at bounding box center [602, 343] width 238 height 24
type input "**********"
click at [600, 419] on button "Save" at bounding box center [599, 414] width 260 height 25
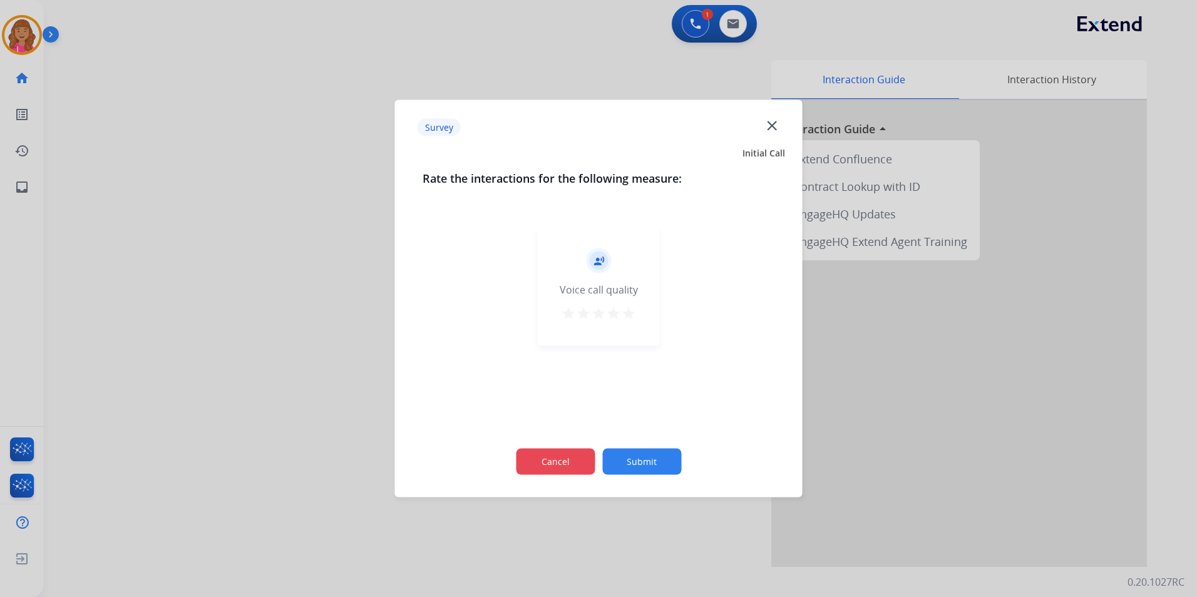
click at [548, 458] on button "Cancel" at bounding box center [555, 462] width 79 height 26
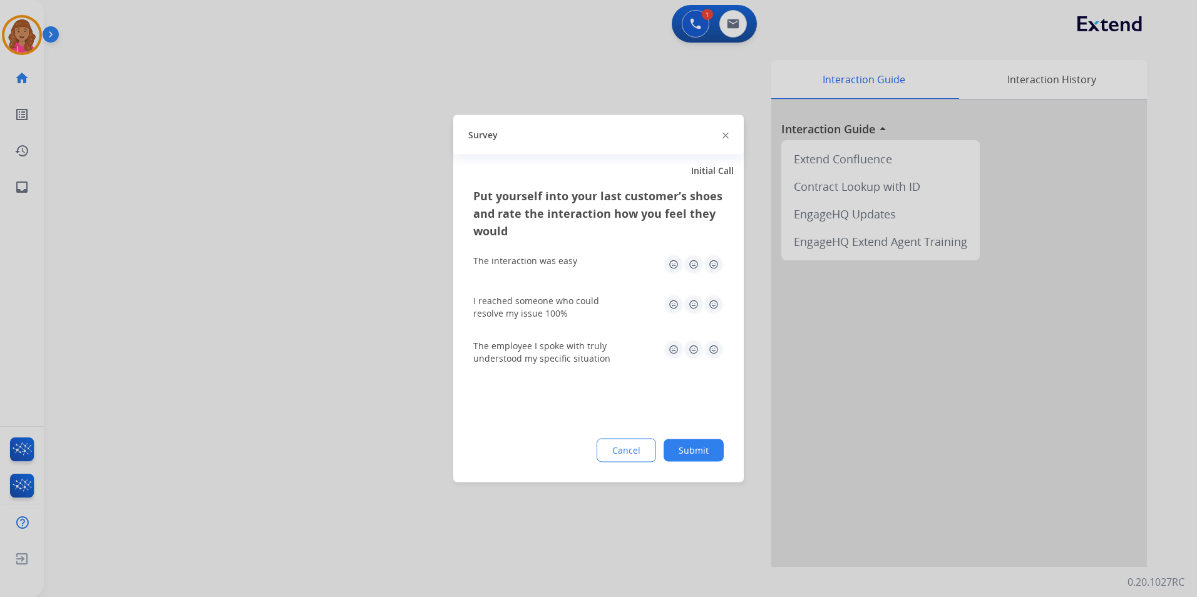
click at [612, 452] on button "Cancel" at bounding box center [626, 451] width 59 height 24
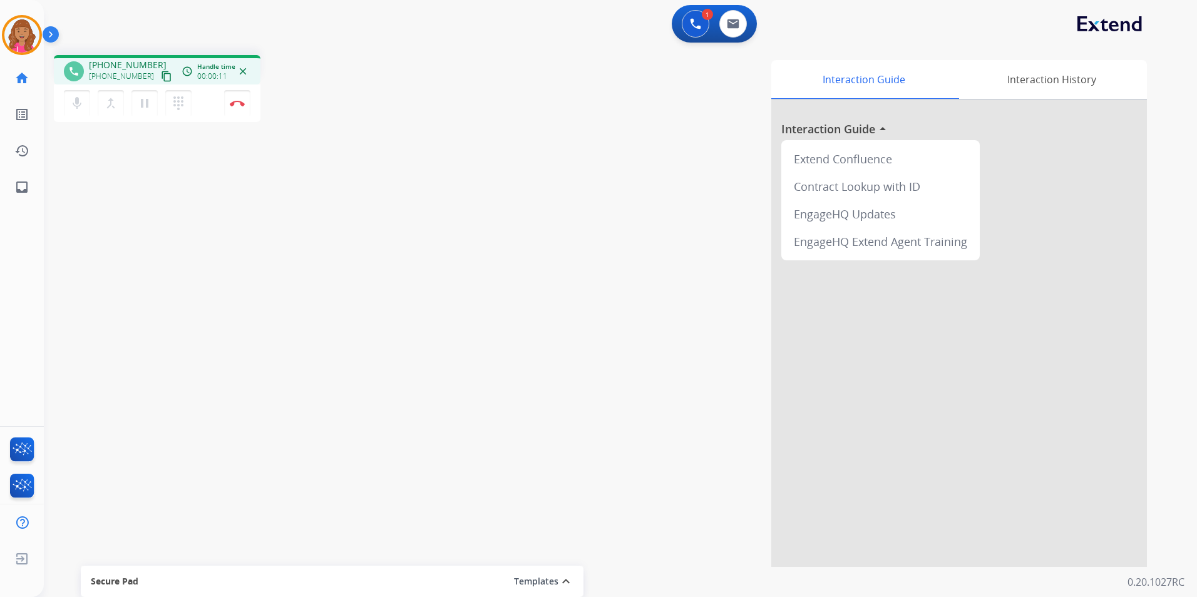
click at [161, 75] on mat-icon "content_copy" at bounding box center [166, 76] width 11 height 11
click at [239, 110] on button "Disconnect" at bounding box center [237, 103] width 26 height 26
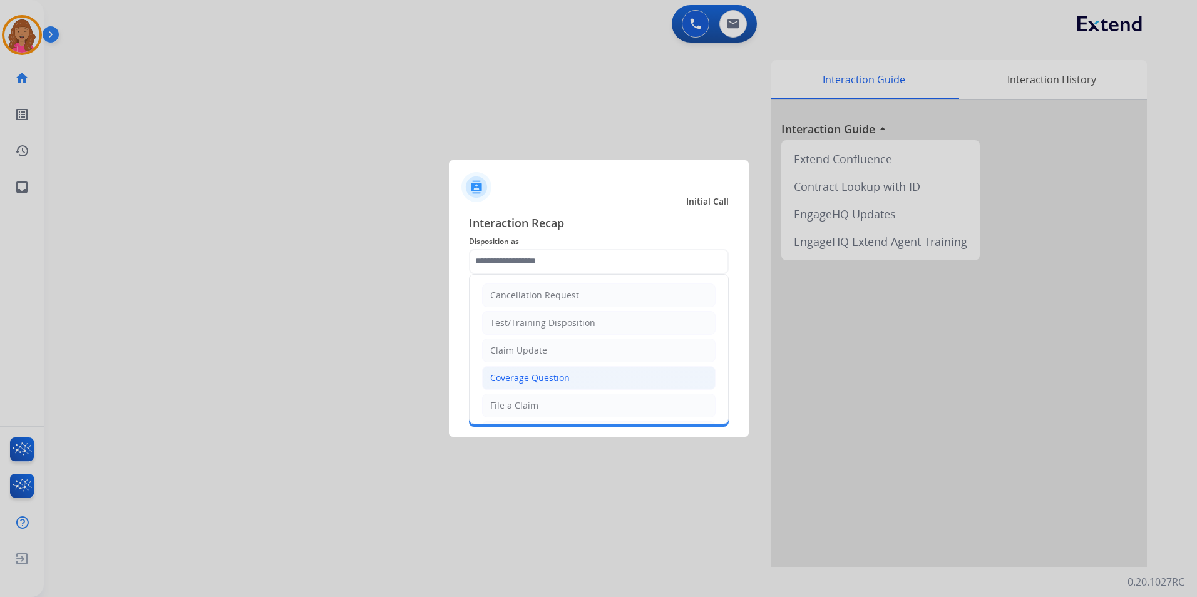
click at [558, 380] on div "Coverage Question" at bounding box center [529, 378] width 79 height 13
type input "**********"
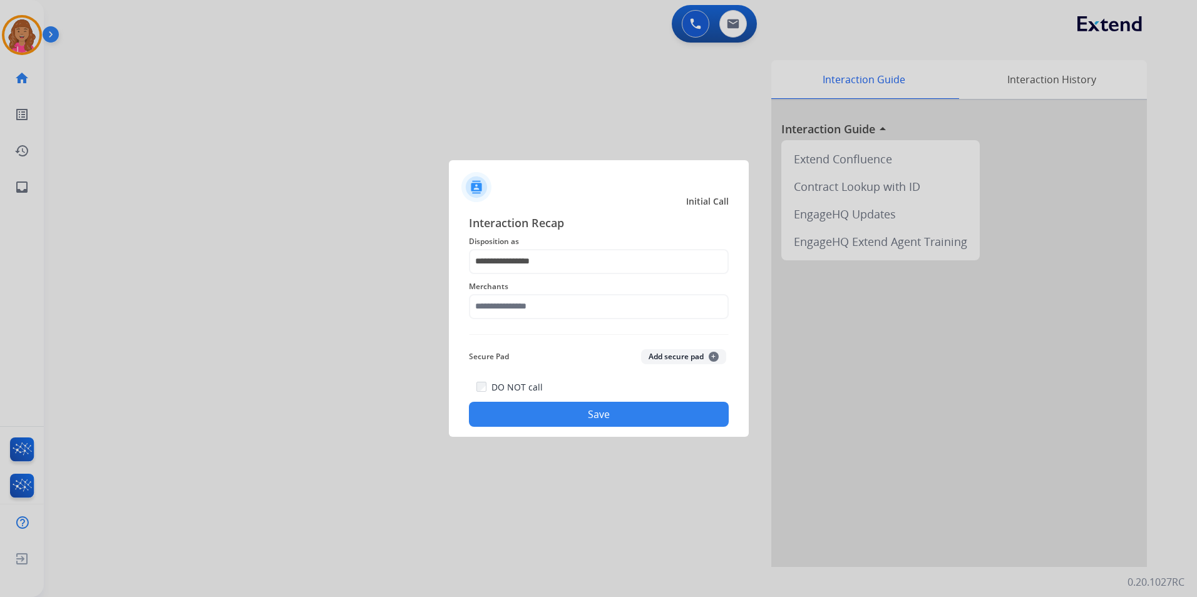
click at [555, 325] on div "**********" at bounding box center [599, 320] width 260 height 213
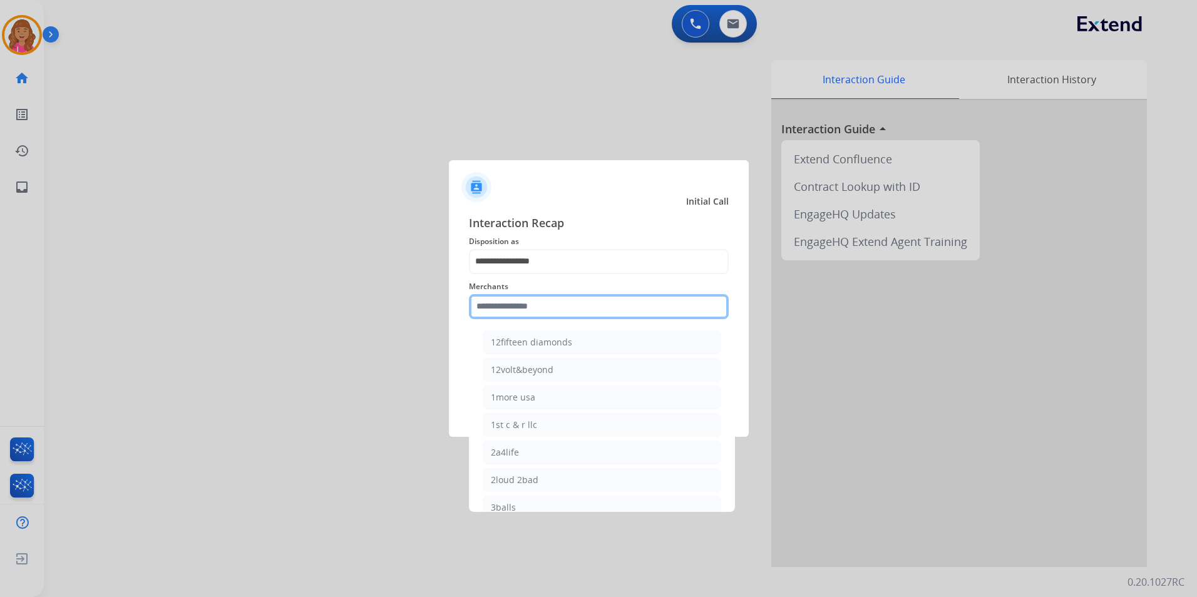
click at [551, 311] on input "text" at bounding box center [599, 306] width 260 height 25
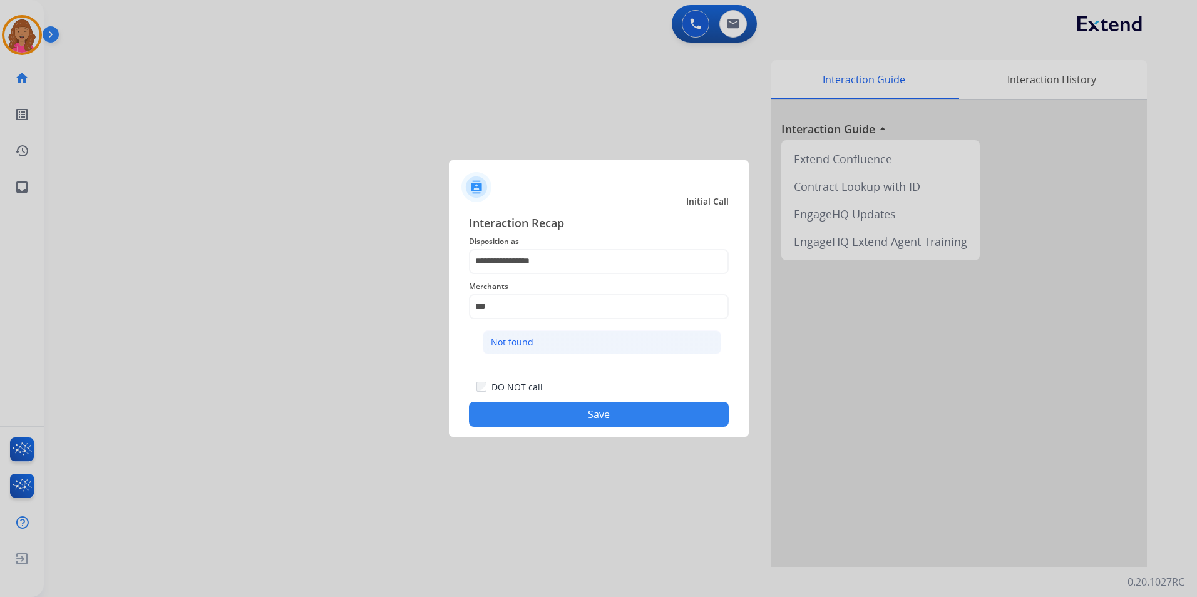
click at [613, 331] on li "Not found" at bounding box center [602, 343] width 238 height 24
type input "*********"
click at [578, 410] on button "Save" at bounding box center [599, 414] width 260 height 25
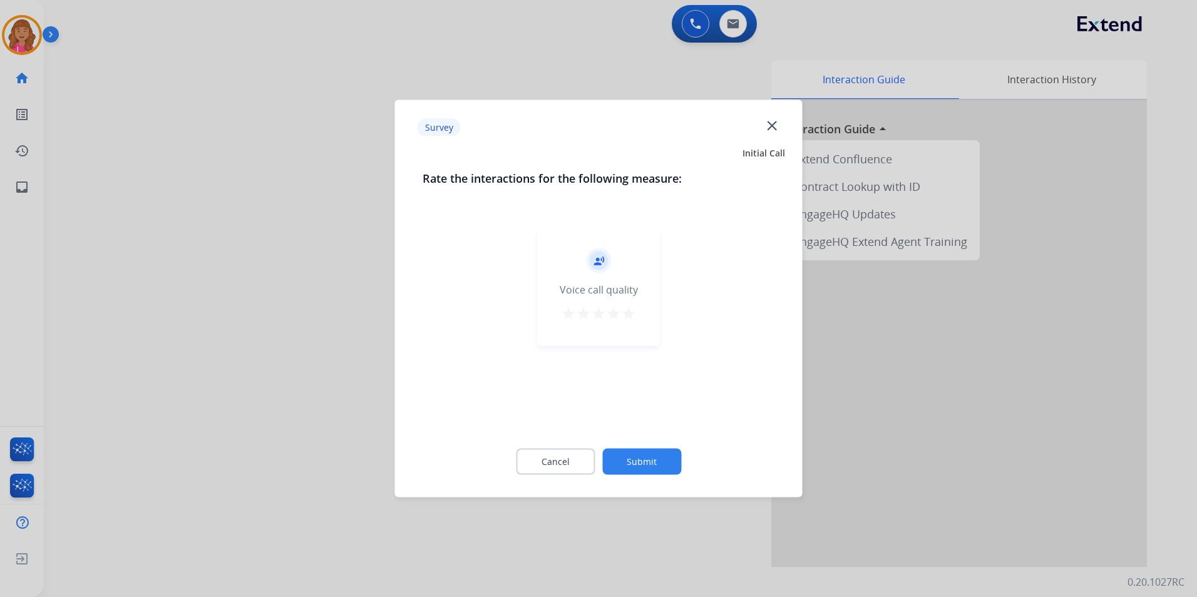
click at [573, 446] on div "Cancel Submit" at bounding box center [599, 462] width 352 height 56
click at [580, 454] on button "Cancel" at bounding box center [555, 462] width 79 height 26
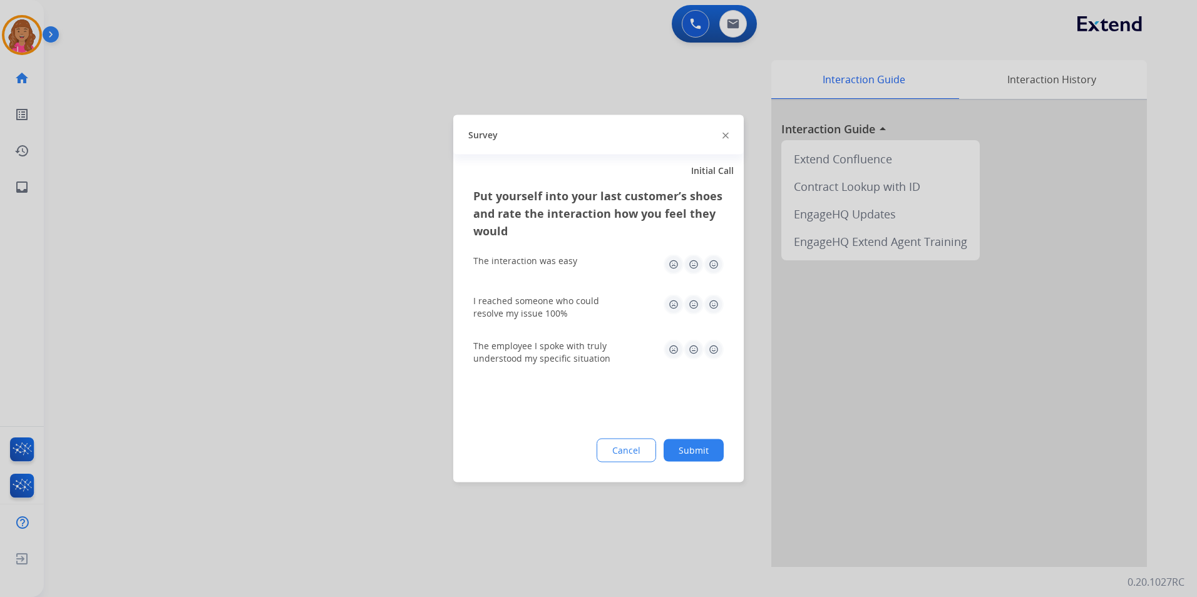
click at [609, 444] on button "Cancel" at bounding box center [626, 451] width 59 height 24
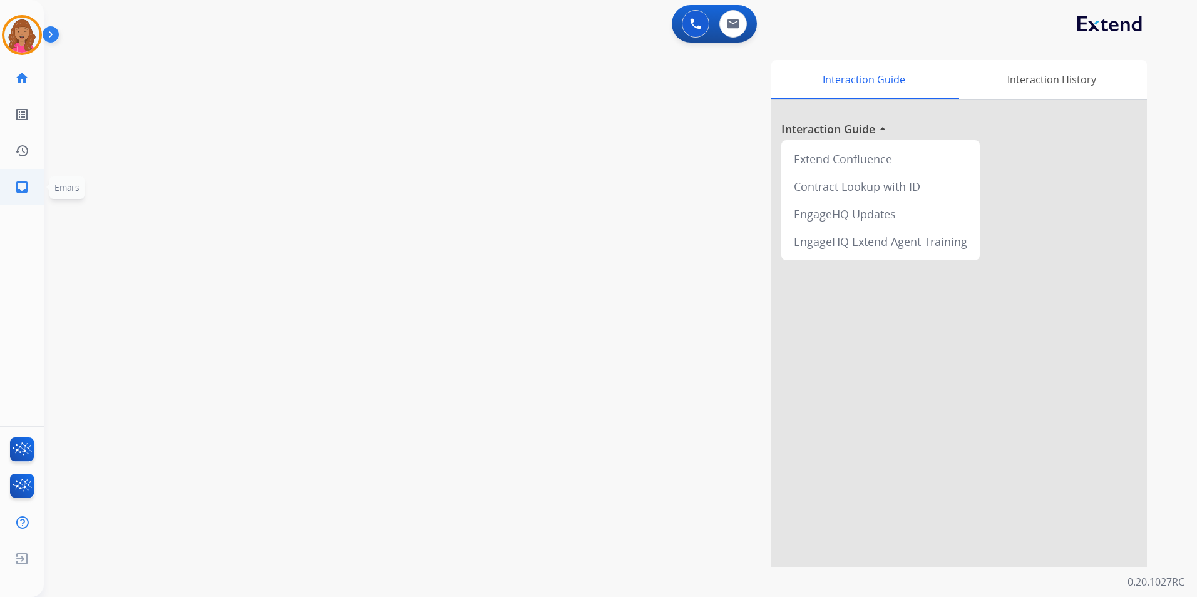
click at [18, 183] on mat-icon "inbox" at bounding box center [21, 187] width 15 height 15
select select "**********"
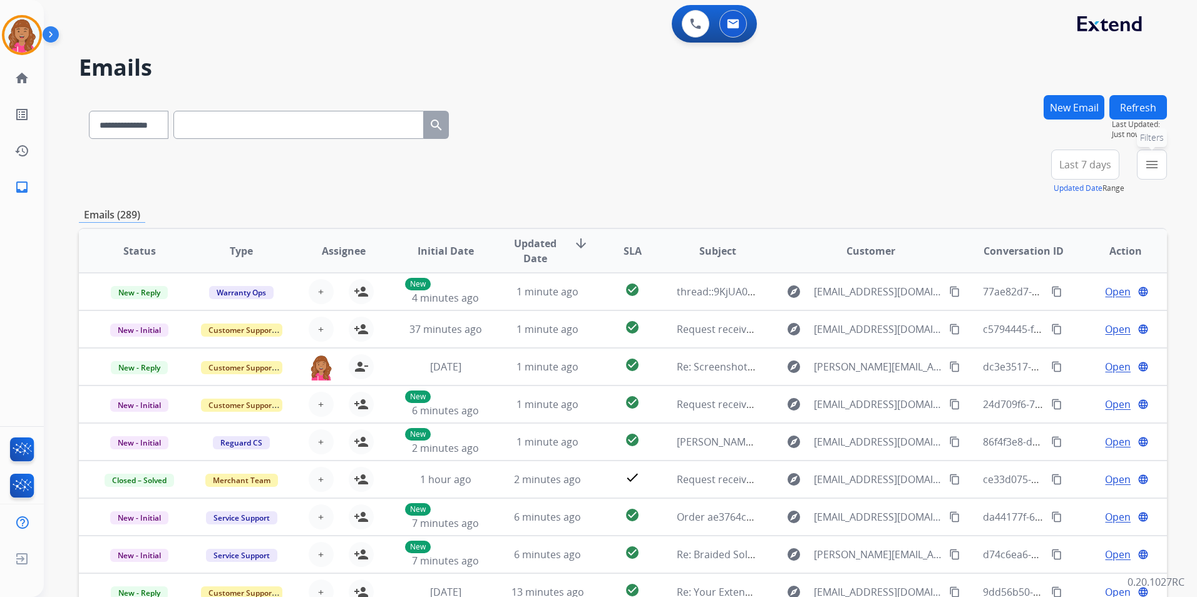
click at [1157, 162] on mat-icon "menu" at bounding box center [1151, 164] width 15 height 15
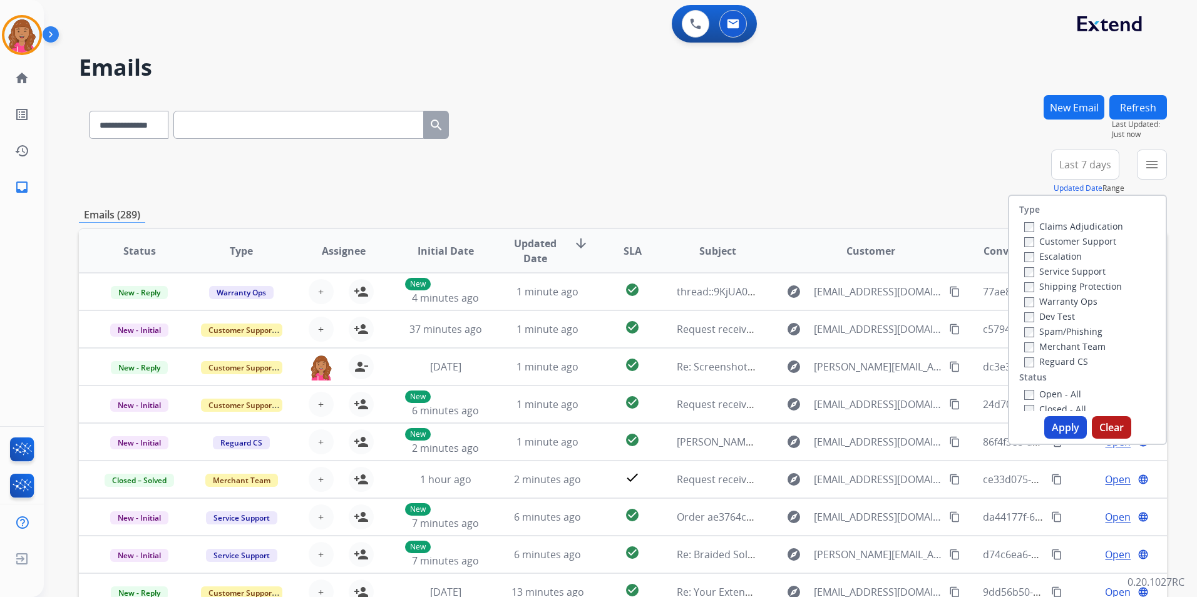
click at [1056, 394] on label "Open - All" at bounding box center [1052, 394] width 57 height 12
click at [1076, 367] on div "Reguard CS" at bounding box center [1073, 361] width 99 height 15
click at [1074, 363] on label "Reguard CS" at bounding box center [1056, 362] width 64 height 12
click at [1087, 285] on label "Shipping Protection" at bounding box center [1073, 286] width 98 height 12
click at [1087, 238] on label "Customer Support" at bounding box center [1070, 241] width 92 height 12
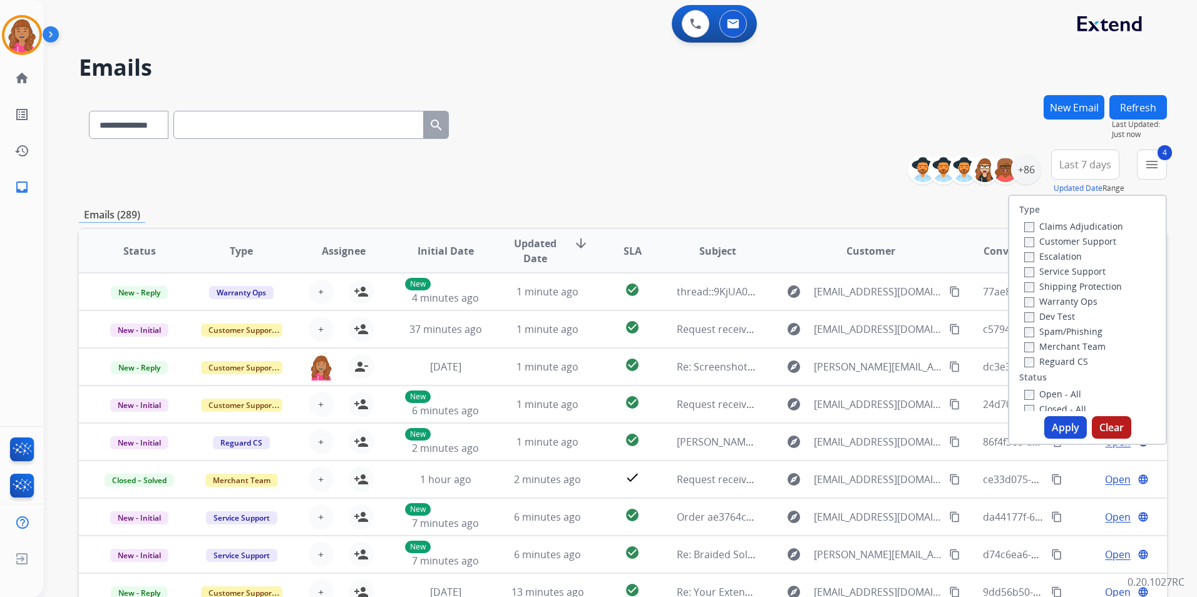
click at [1060, 423] on button "Apply" at bounding box center [1065, 427] width 43 height 23
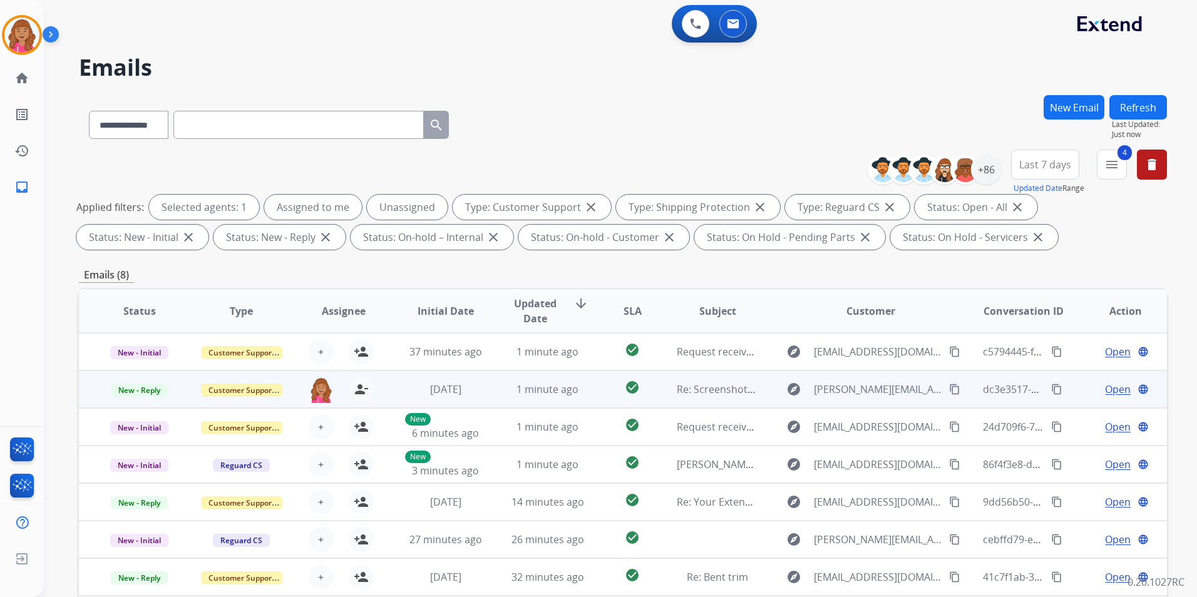
click at [1107, 384] on span "Open" at bounding box center [1118, 389] width 26 height 15
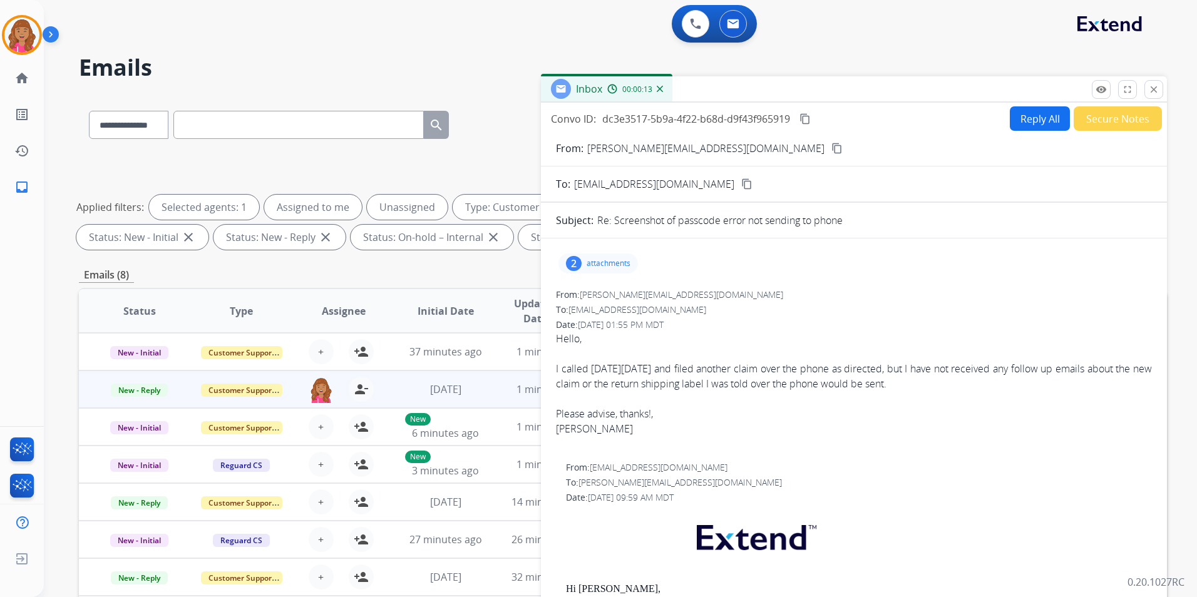
click at [831, 147] on mat-icon "content_copy" at bounding box center [836, 148] width 11 height 11
click at [1030, 119] on button "Reply All" at bounding box center [1040, 118] width 60 height 24
select select "**********"
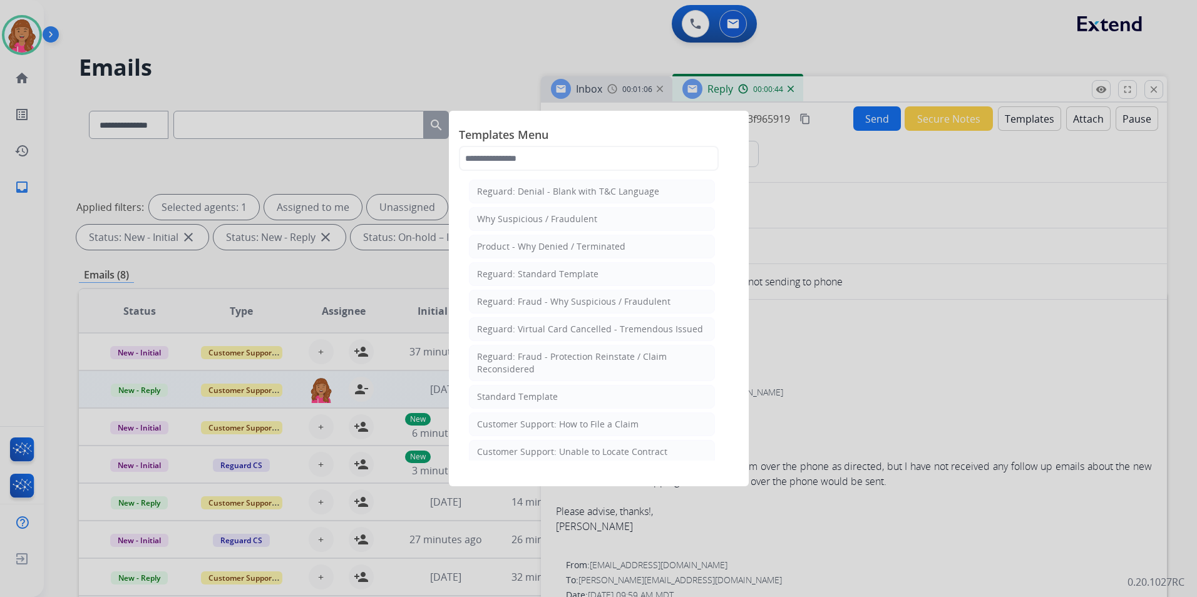
click at [839, 304] on div at bounding box center [598, 298] width 1197 height 597
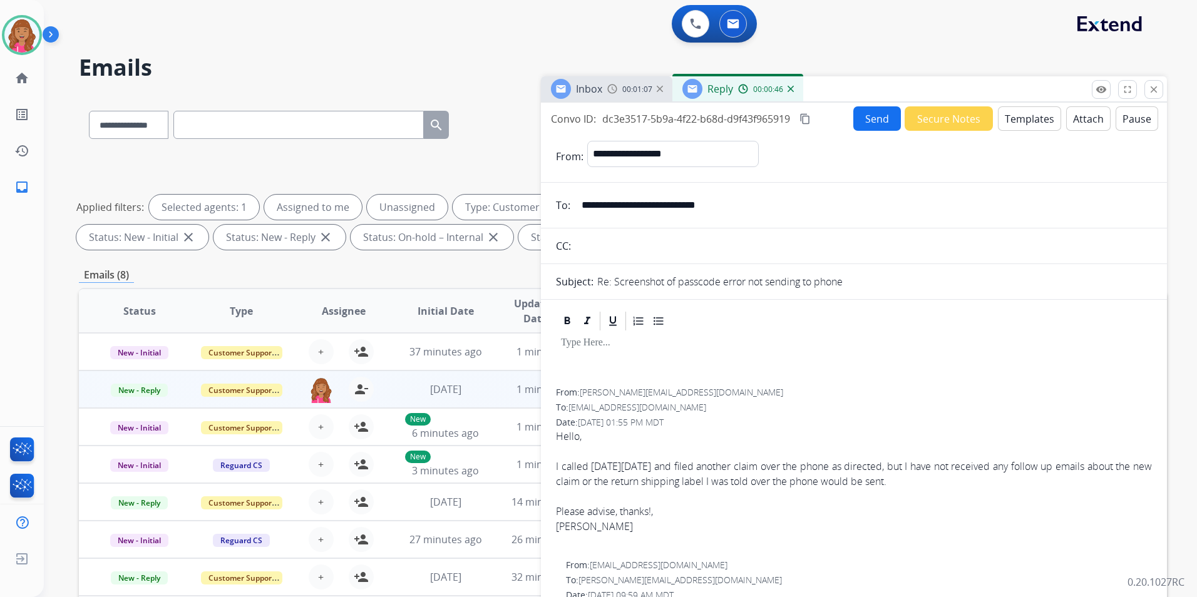
click at [804, 120] on mat-icon "content_copy" at bounding box center [804, 118] width 11 height 11
click at [28, 35] on img at bounding box center [21, 35] width 35 height 35
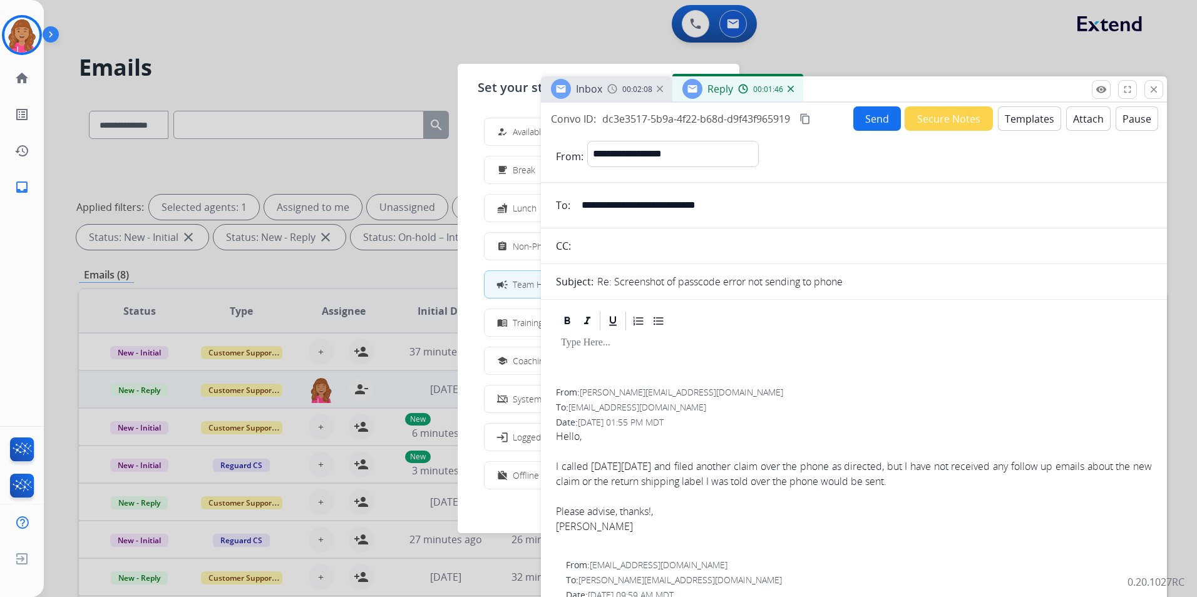
click at [521, 325] on span "Training" at bounding box center [528, 322] width 30 height 13
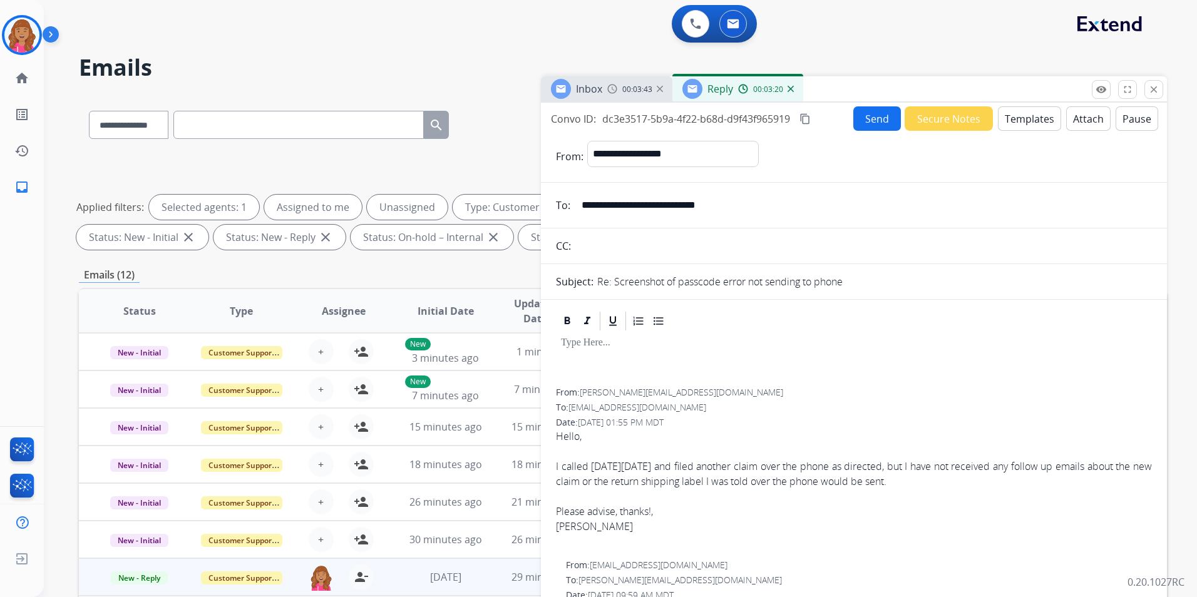
click at [521, 325] on span "Updated Date" at bounding box center [535, 311] width 56 height 30
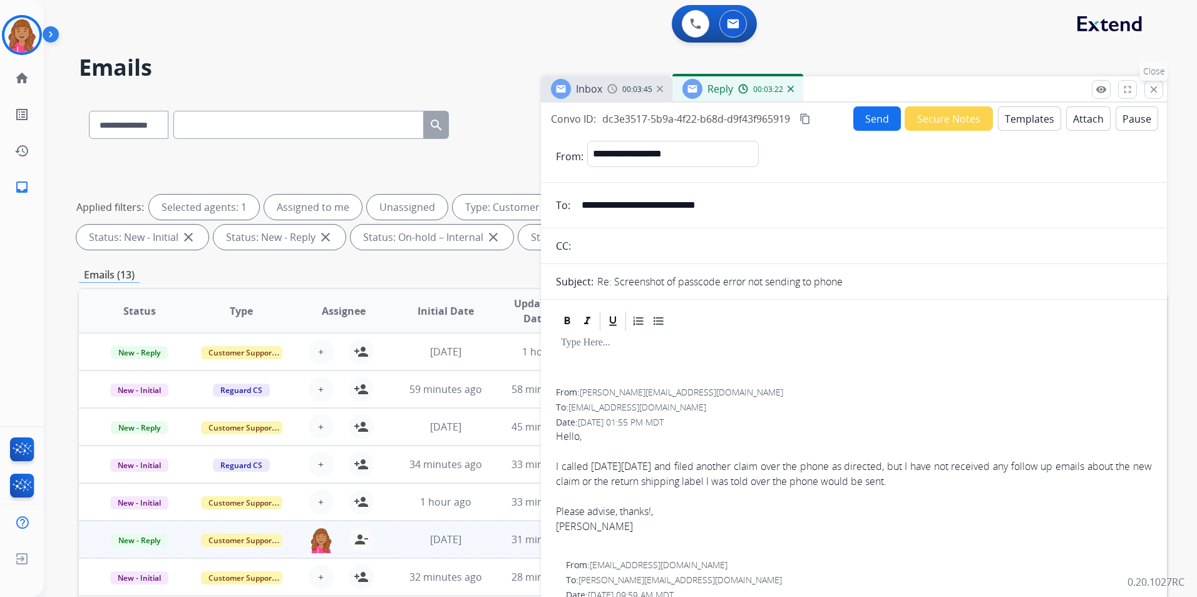
click at [1147, 96] on button "close Close" at bounding box center [1153, 89] width 19 height 19
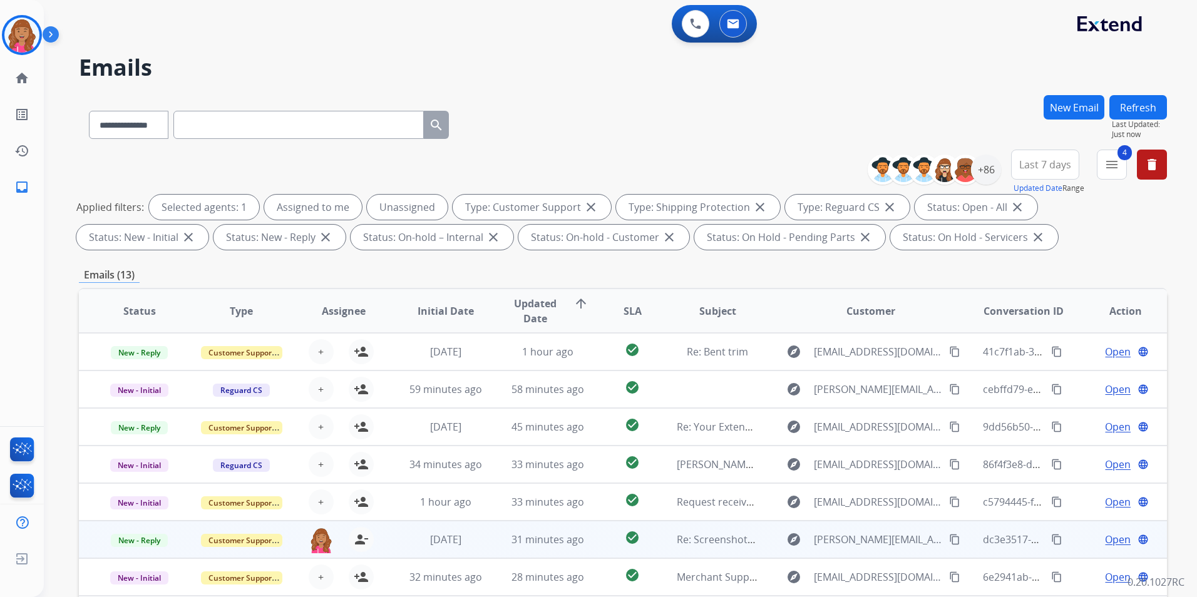
click at [1112, 535] on span "Open" at bounding box center [1118, 539] width 26 height 15
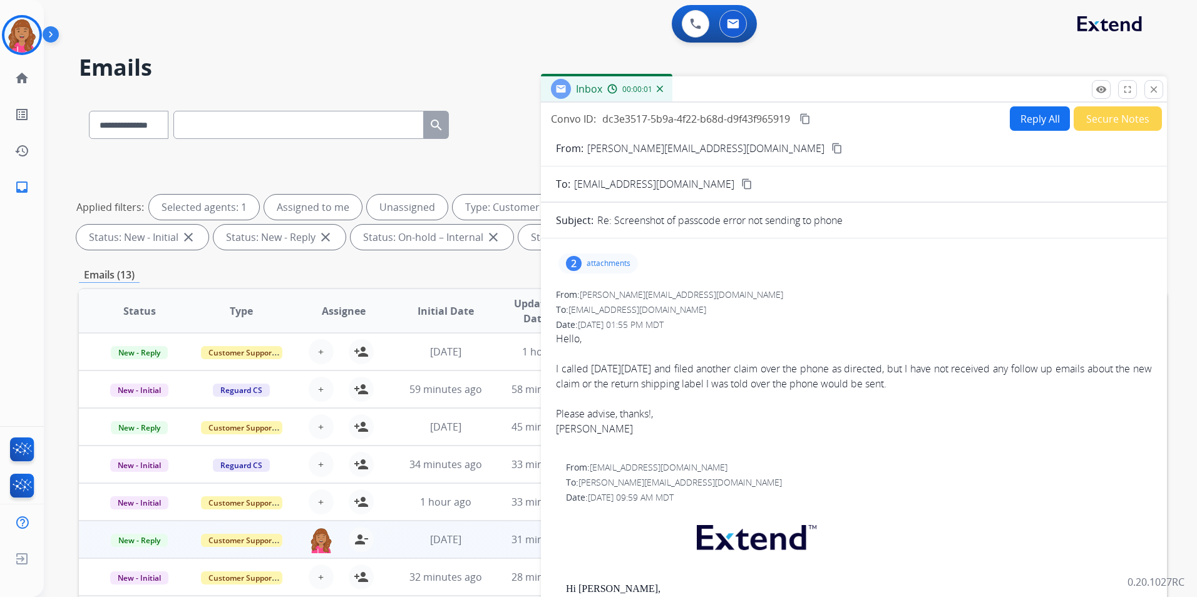
click at [1037, 113] on button "Reply All" at bounding box center [1040, 118] width 60 height 24
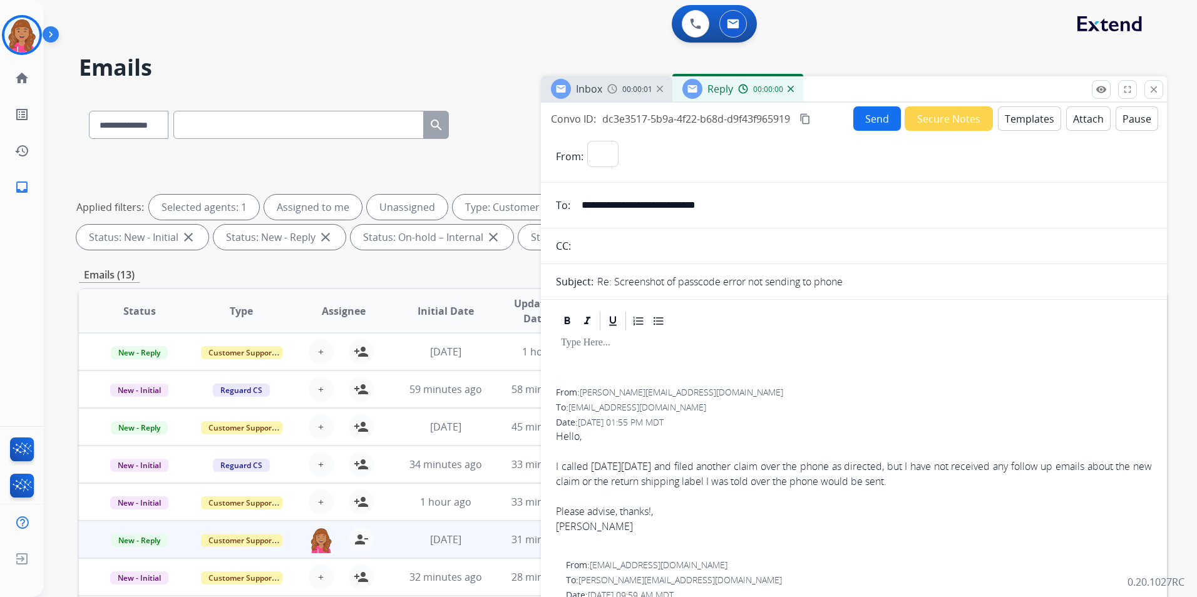
click at [1037, 113] on button "Templates" at bounding box center [1029, 118] width 63 height 24
select select "**********"
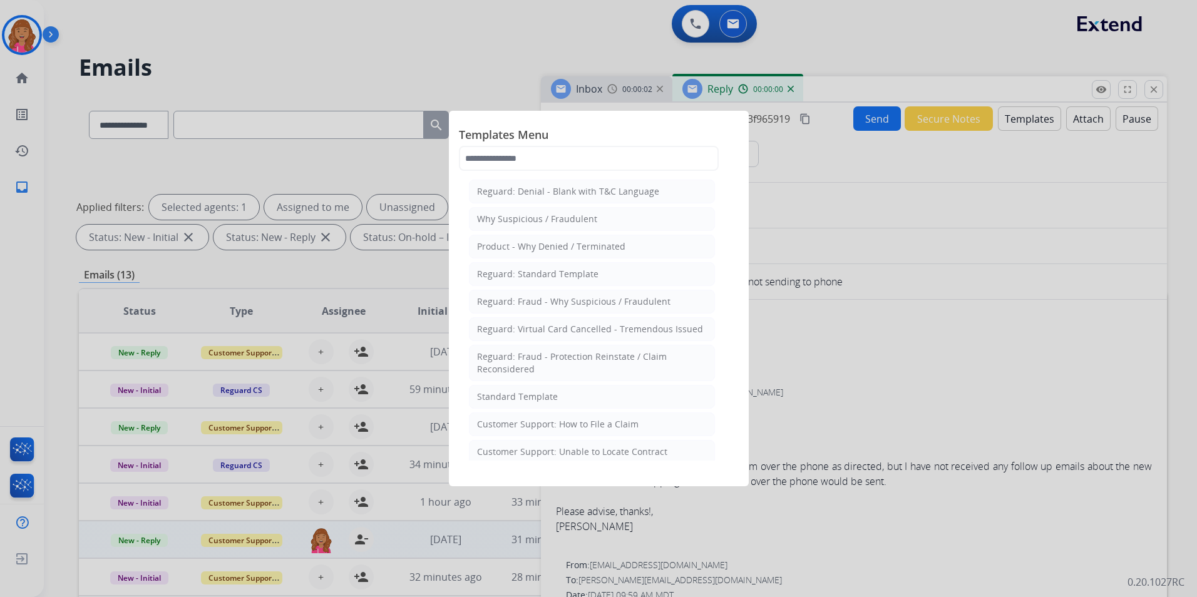
click at [572, 395] on li "Standard Template" at bounding box center [592, 397] width 246 height 24
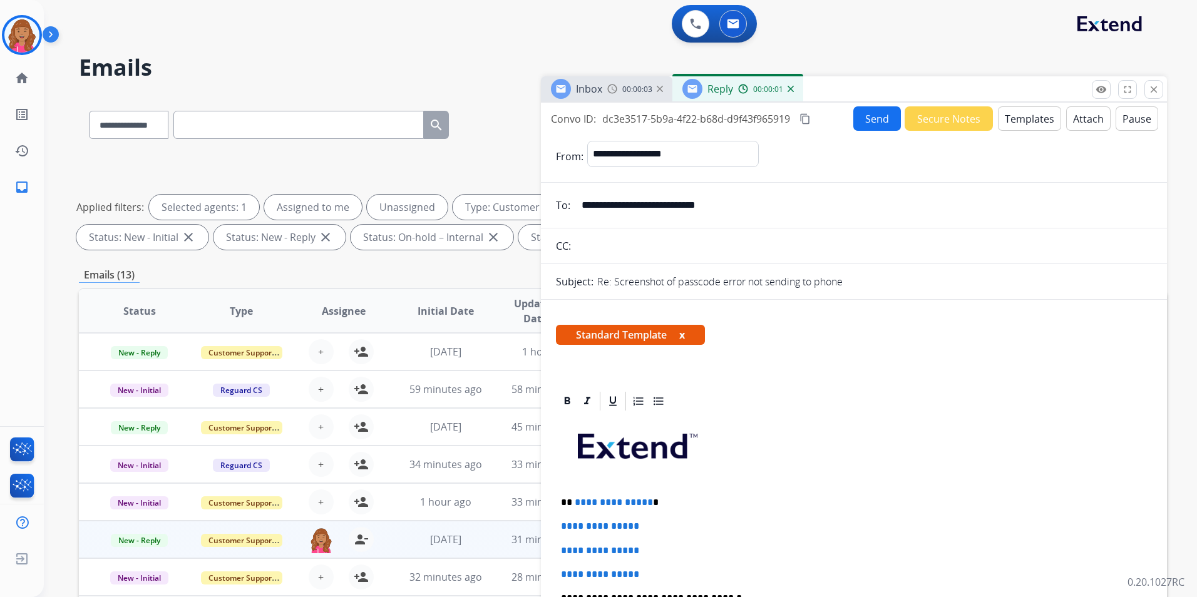
click at [646, 499] on p "**********" at bounding box center [849, 502] width 576 height 11
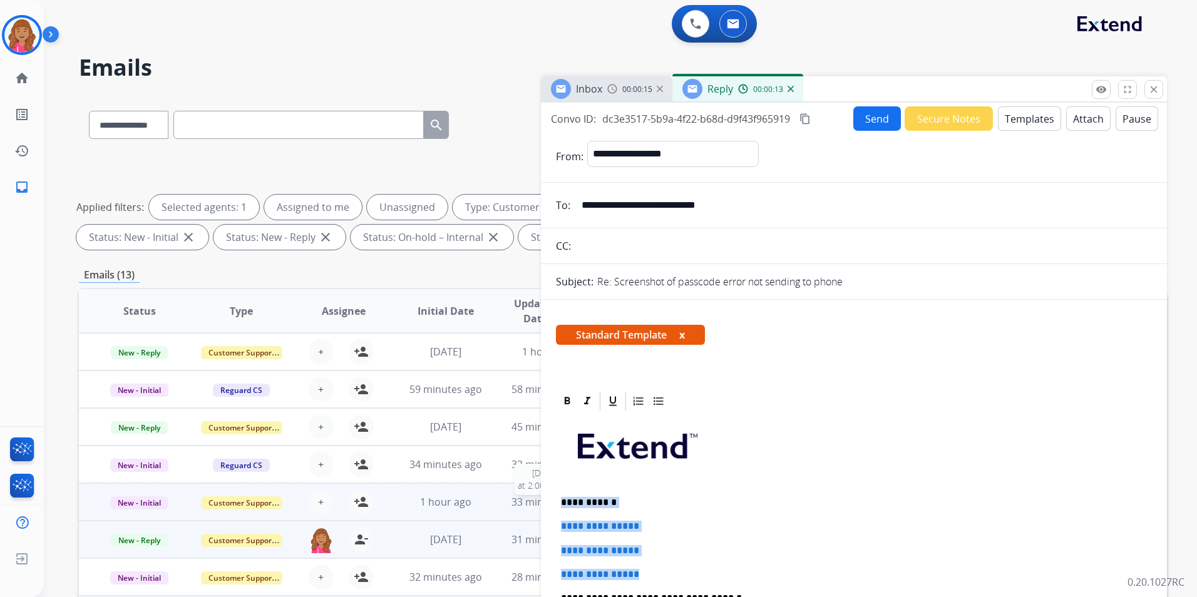
drag, startPoint x: 665, startPoint y: 563, endPoint x: 530, endPoint y: 508, distance: 146.2
click at [530, 508] on div "**********" at bounding box center [623, 433] width 1088 height 677
click at [694, 555] on p "**********" at bounding box center [854, 550] width 586 height 11
drag, startPoint x: 673, startPoint y: 567, endPoint x: 553, endPoint y: 525, distance: 126.7
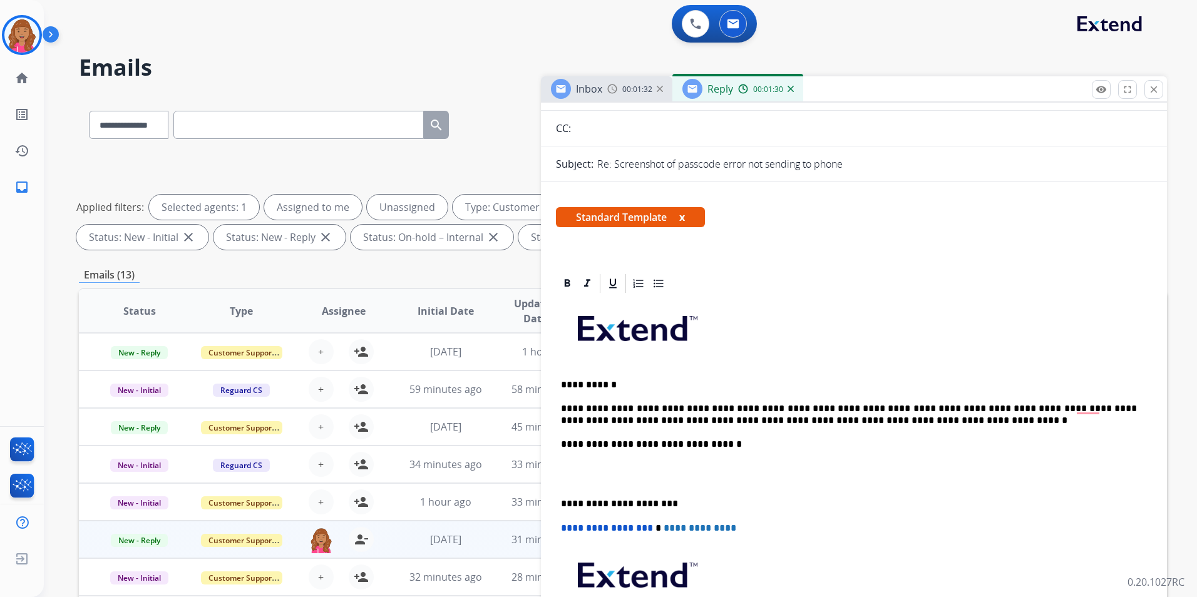
scroll to position [125, 0]
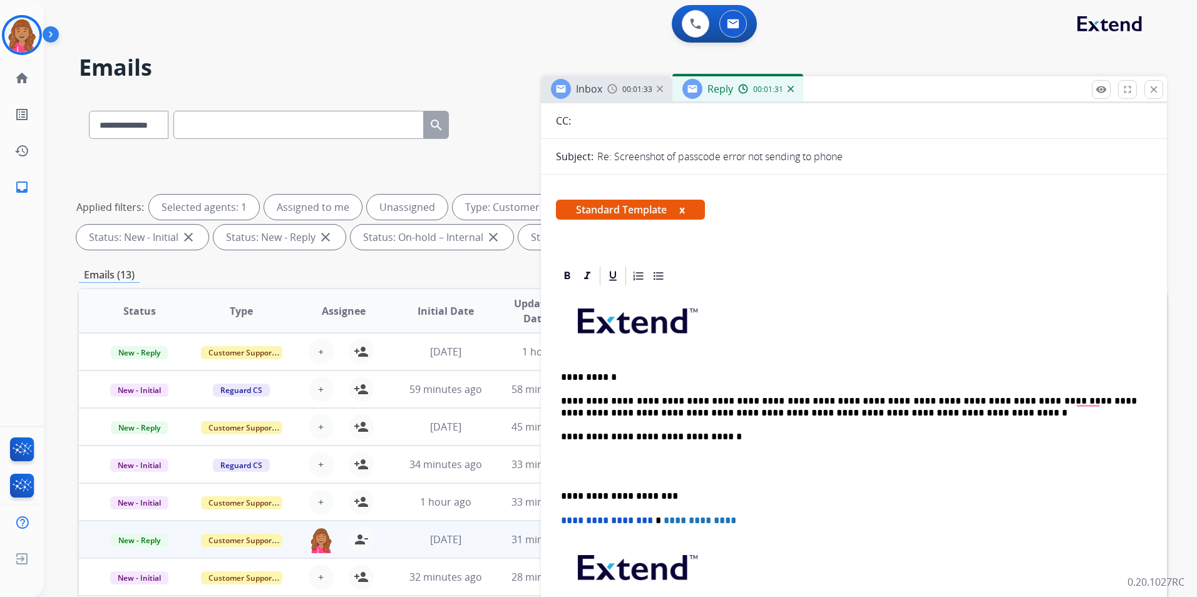
click at [603, 468] on p "To enrich screen reader interactions, please activate Accessibility in Grammarl…" at bounding box center [854, 466] width 586 height 23
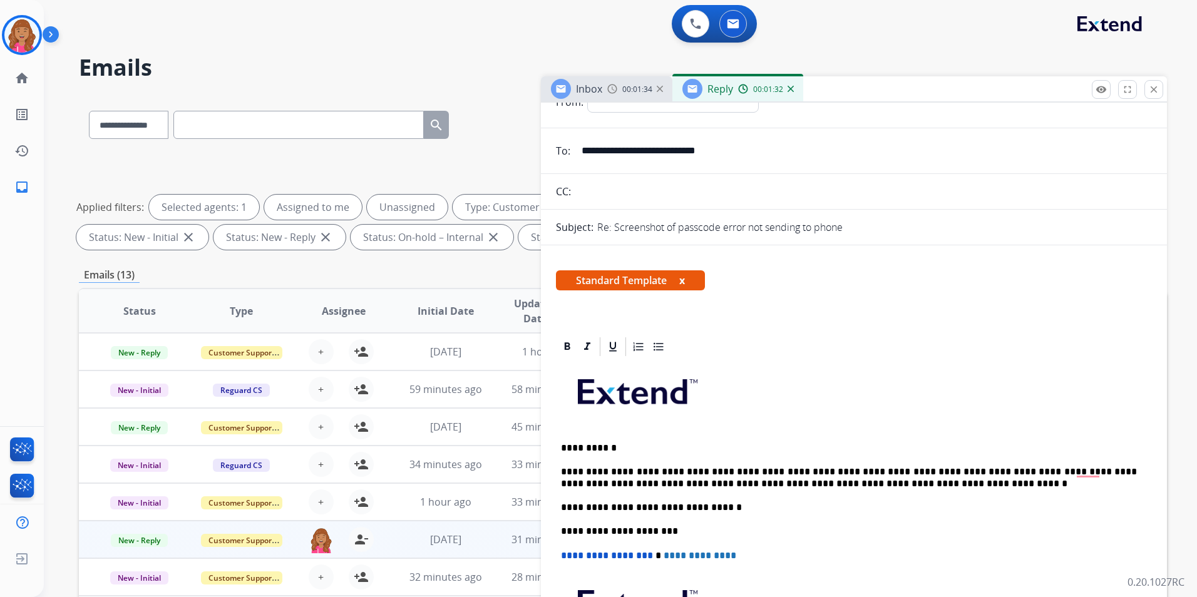
scroll to position [0, 0]
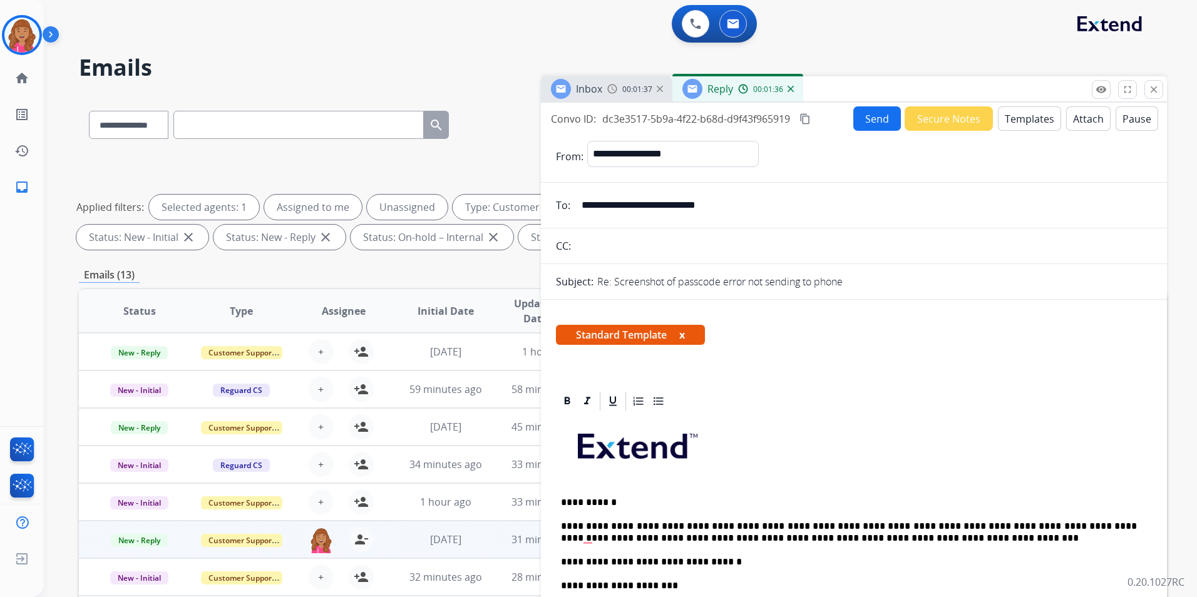
click at [861, 118] on button "Send" at bounding box center [877, 118] width 48 height 24
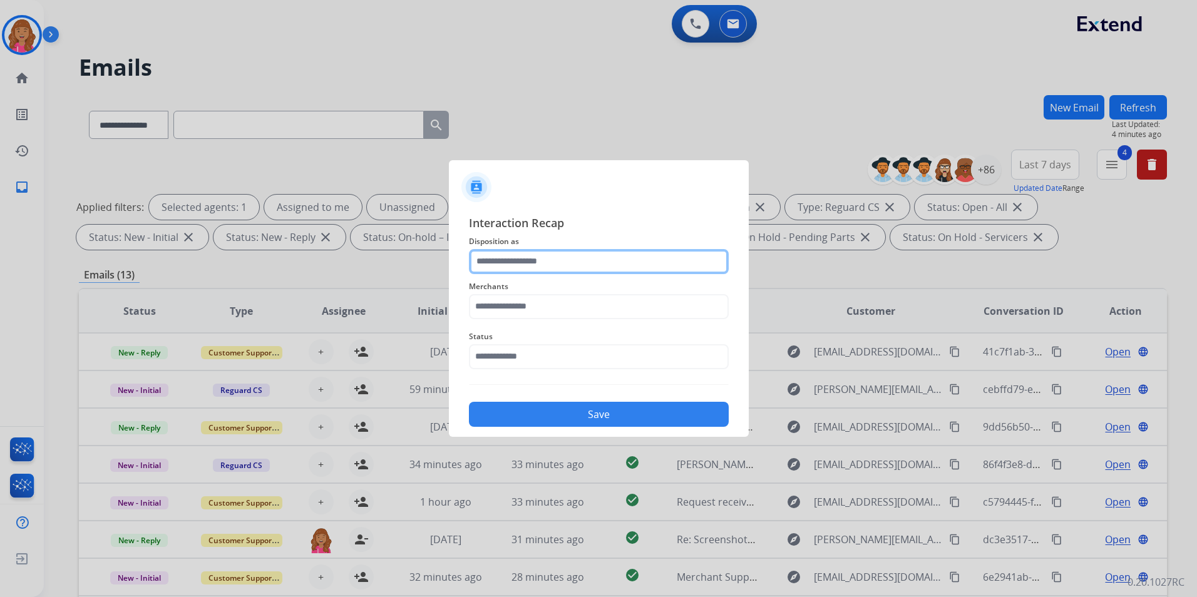
click at [562, 267] on input "text" at bounding box center [599, 261] width 260 height 25
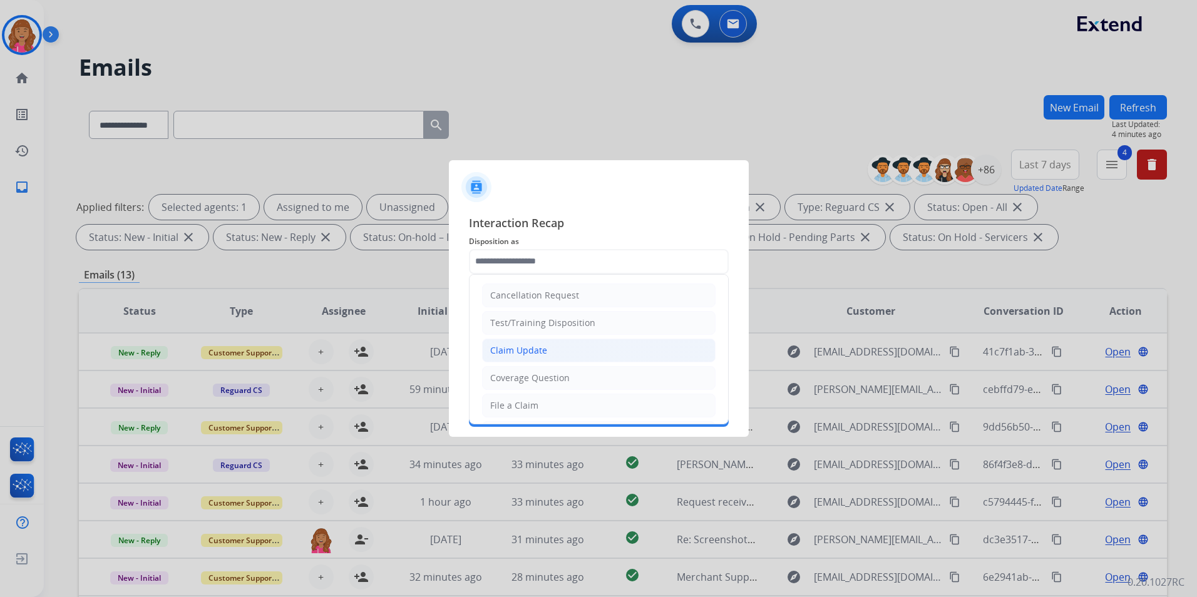
click at [534, 347] on div "Claim Update" at bounding box center [518, 350] width 57 height 13
type input "**********"
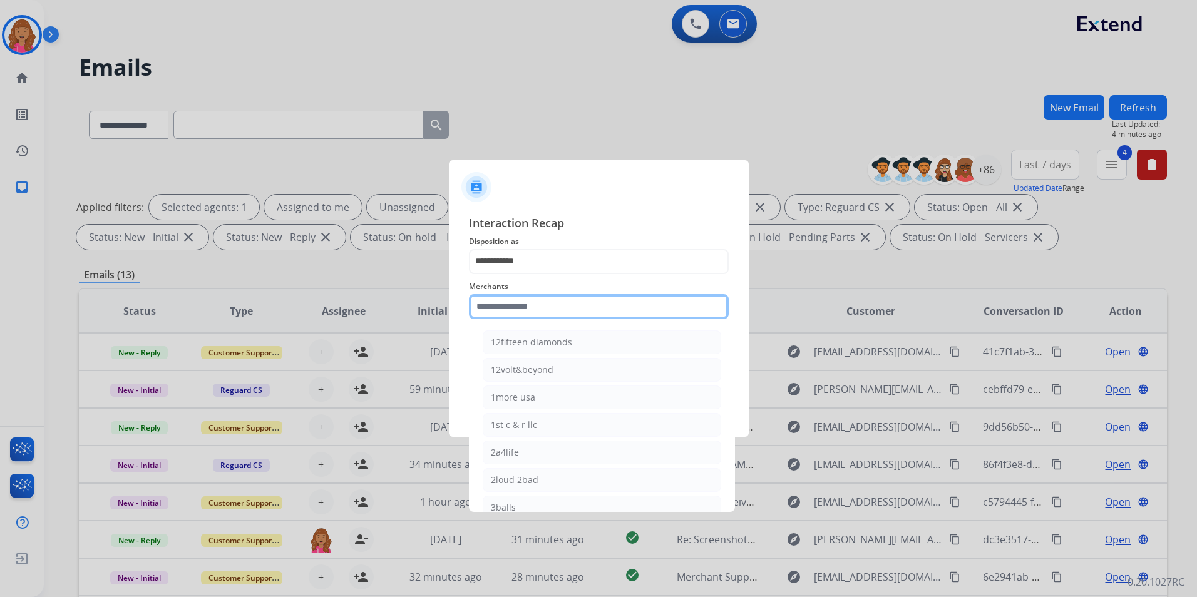
click at [523, 302] on input "text" at bounding box center [599, 306] width 260 height 25
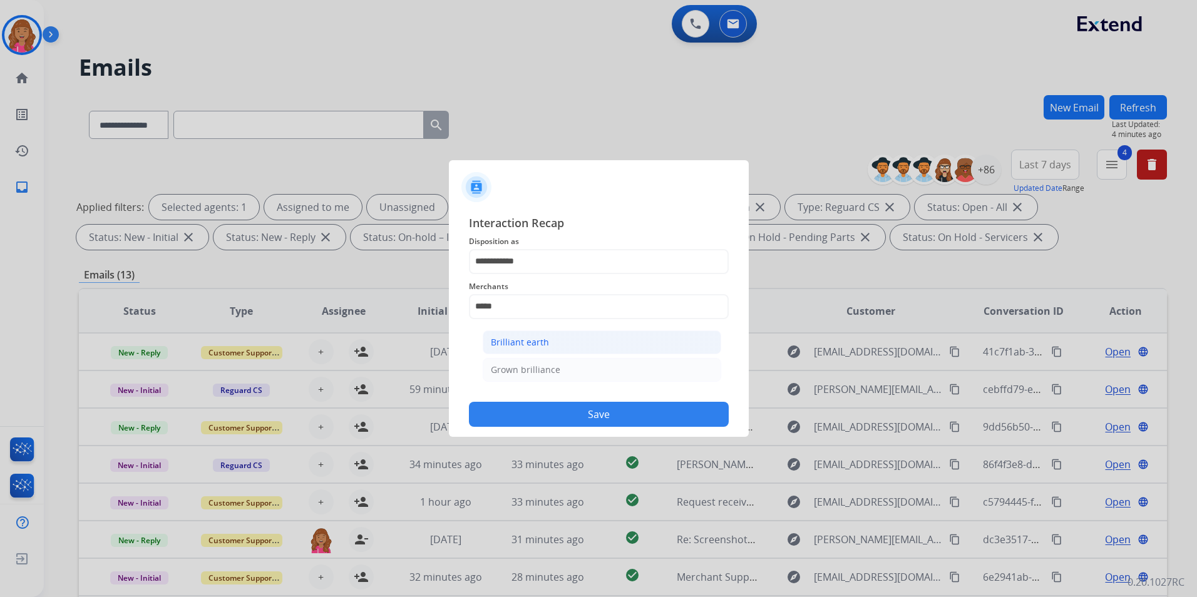
click at [560, 341] on li "Brilliant earth" at bounding box center [602, 343] width 238 height 24
type input "**********"
click at [543, 353] on input "text" at bounding box center [599, 356] width 260 height 25
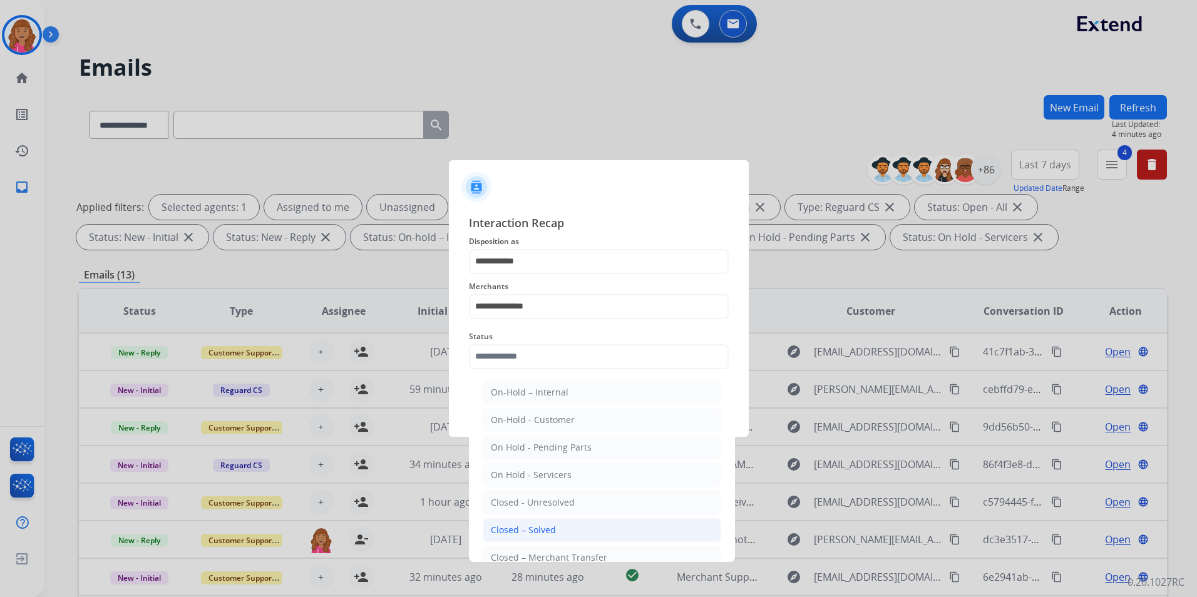
click at [543, 528] on div "Closed – Solved" at bounding box center [523, 530] width 65 height 13
type input "**********"
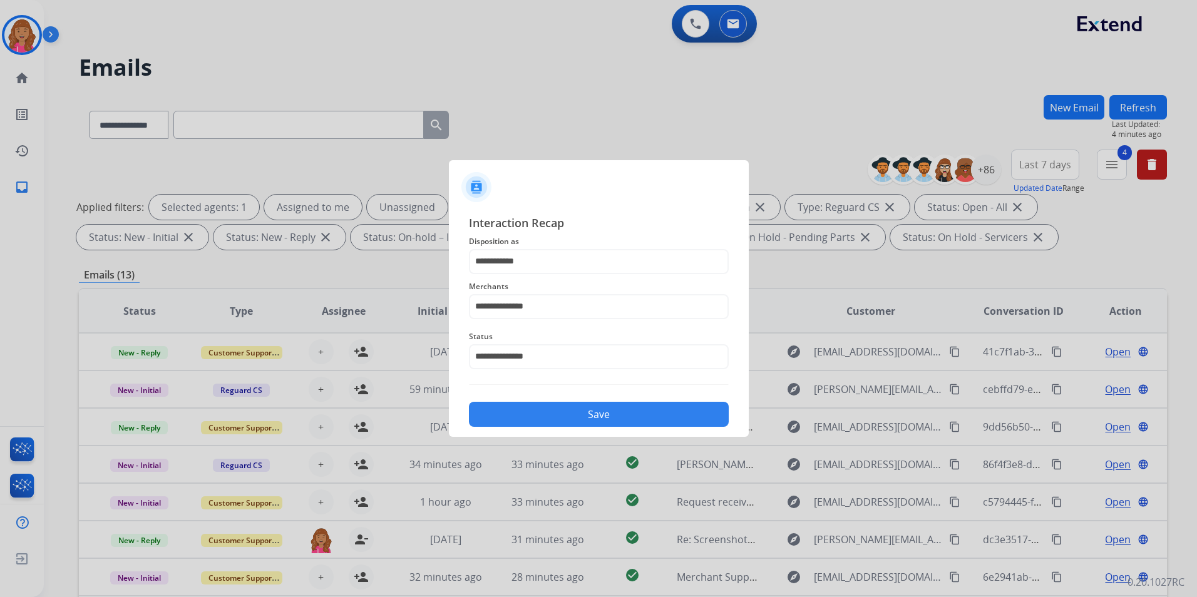
click at [540, 414] on button "Save" at bounding box center [599, 414] width 260 height 25
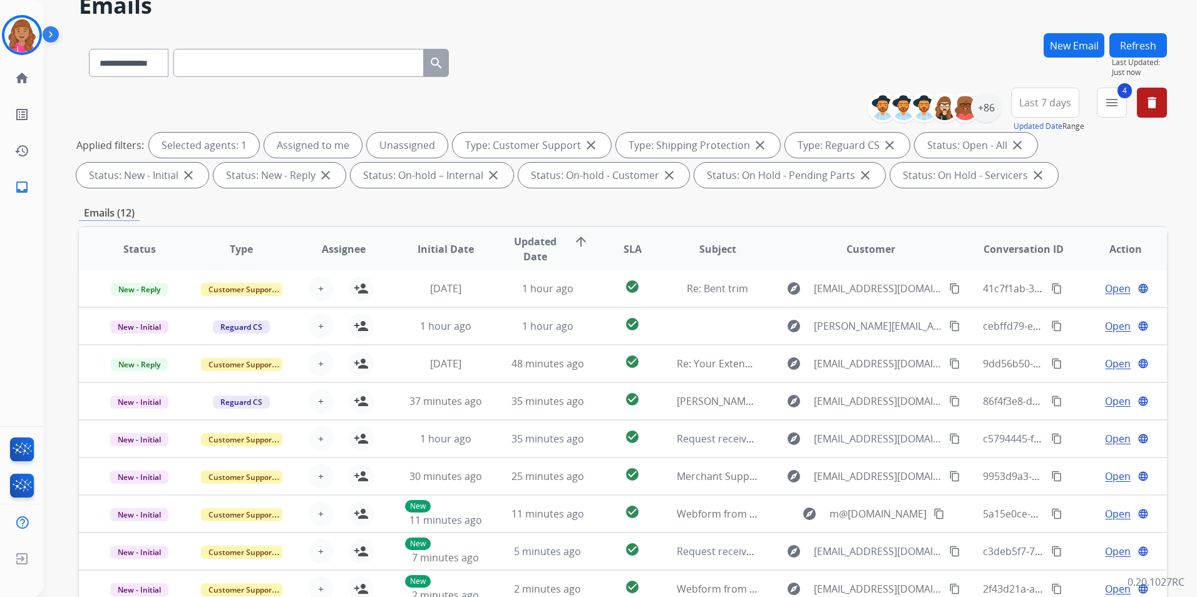
scroll to position [63, 0]
click at [26, 36] on img at bounding box center [21, 35] width 35 height 35
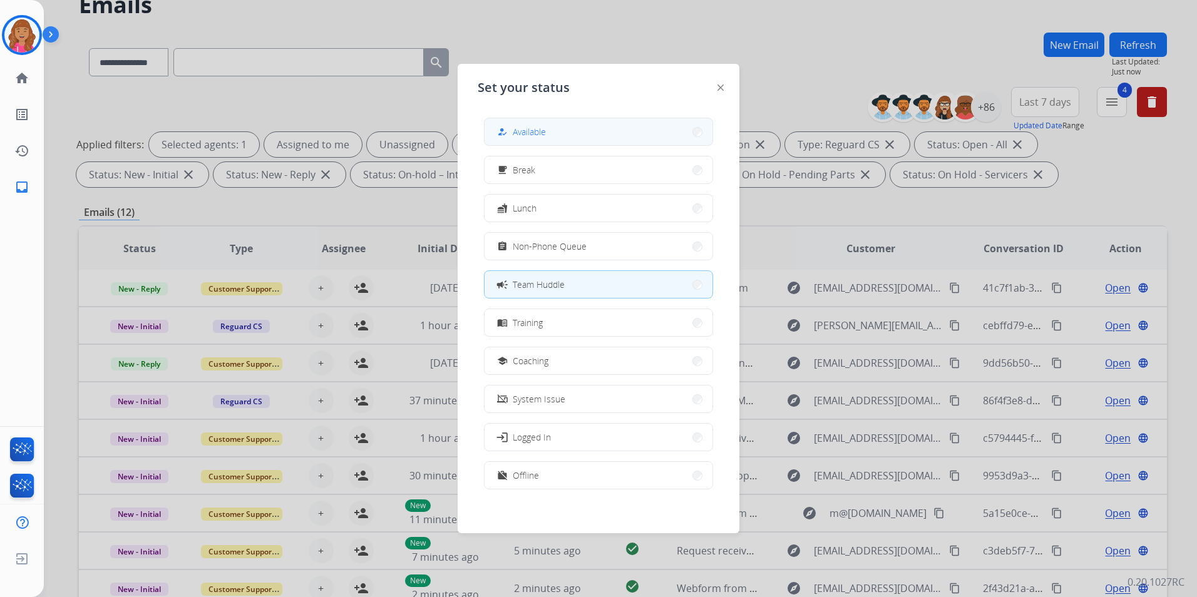
click at [576, 131] on button "how_to_reg Available" at bounding box center [598, 131] width 228 height 27
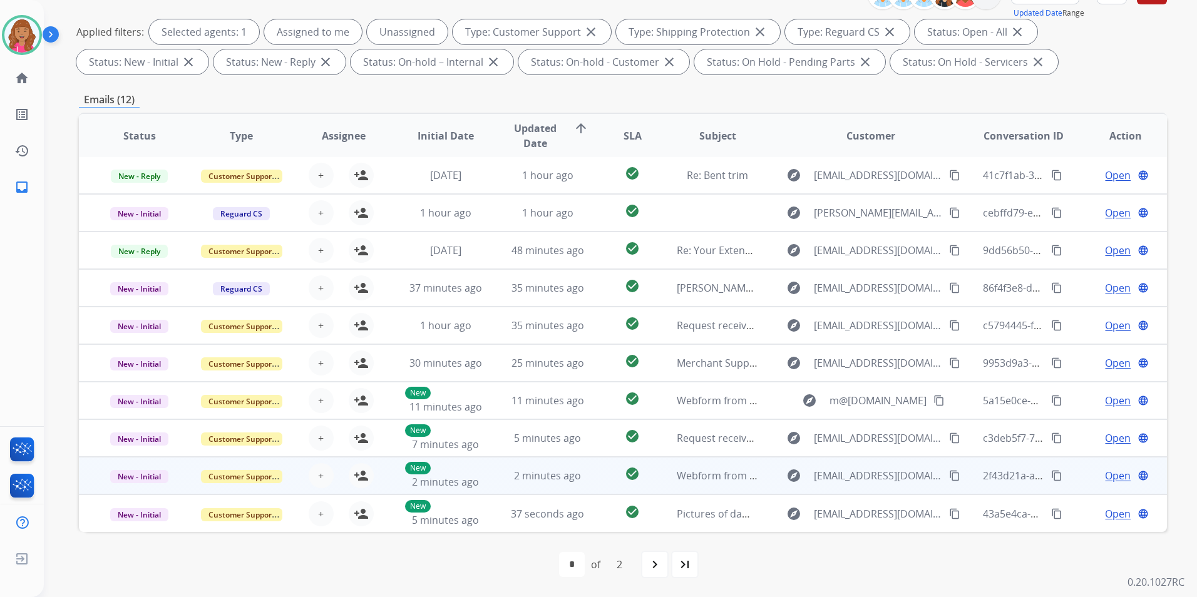
scroll to position [0, 0]
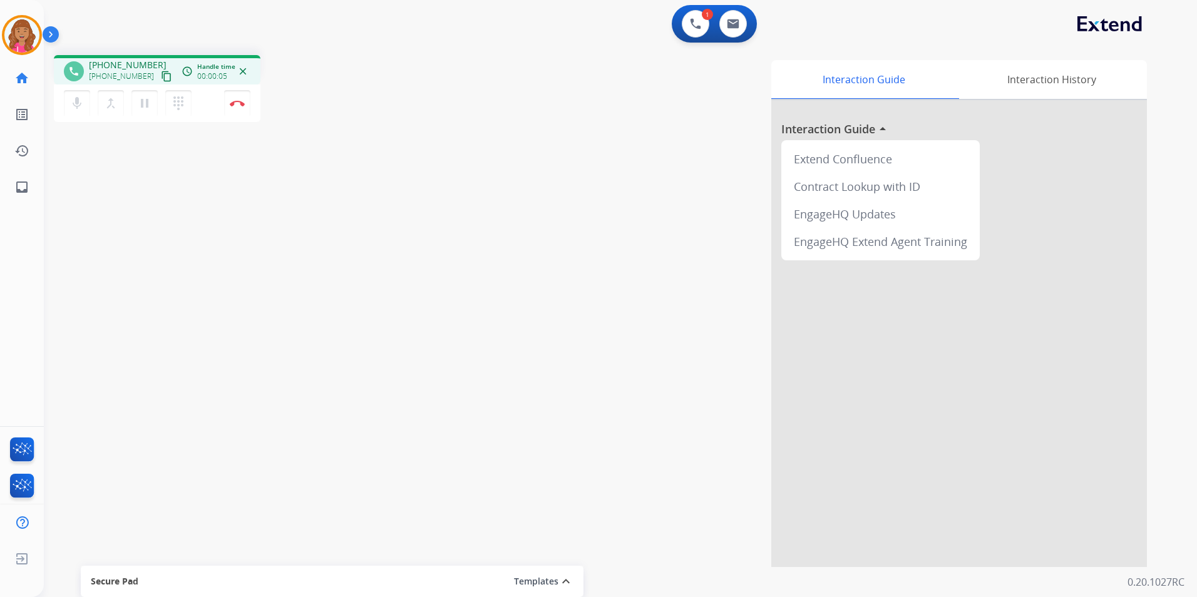
click at [161, 77] on mat-icon "content_copy" at bounding box center [166, 76] width 11 height 11
click at [246, 95] on button "Disconnect" at bounding box center [237, 103] width 26 height 26
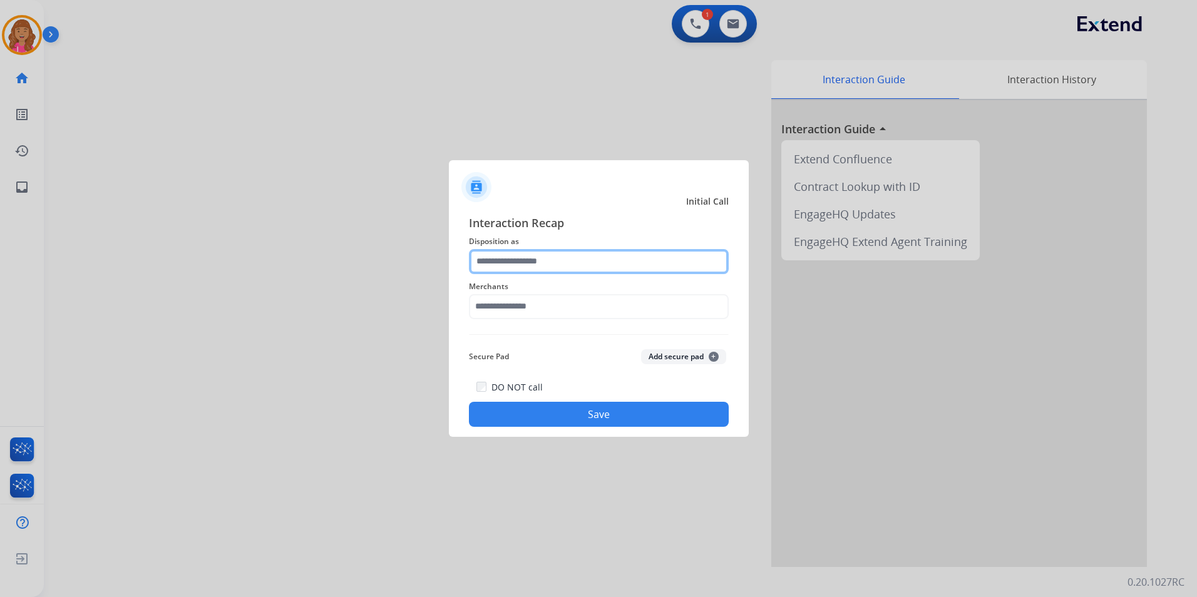
click at [550, 265] on input "text" at bounding box center [599, 261] width 260 height 25
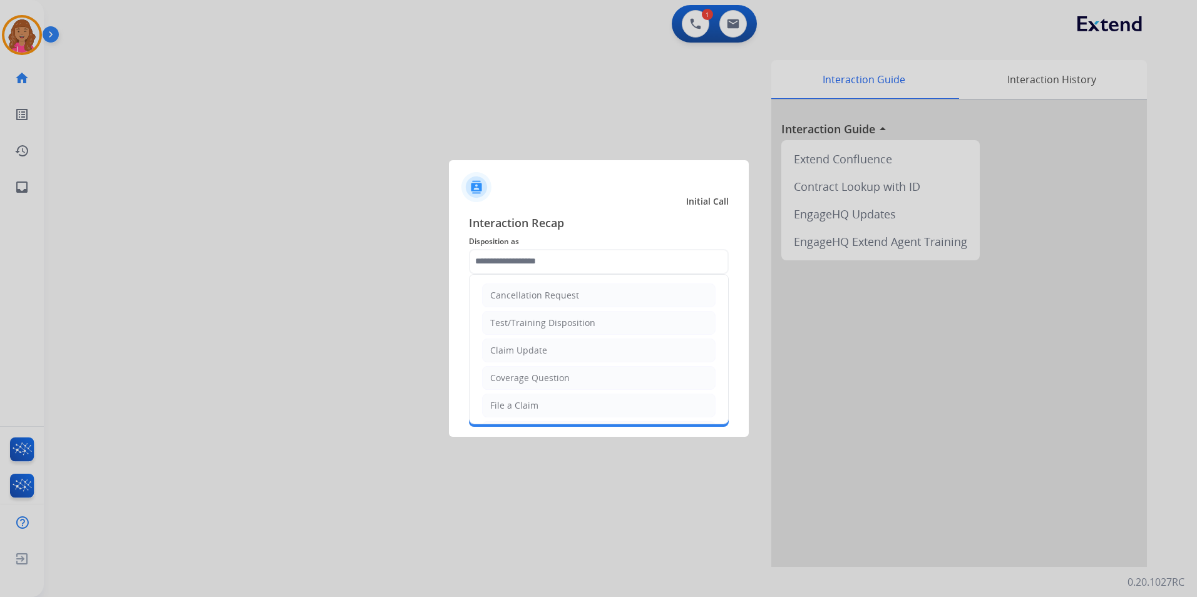
drag, startPoint x: 551, startPoint y: 370, endPoint x: 542, endPoint y: 342, distance: 29.5
click at [551, 371] on li "Coverage Question" at bounding box center [598, 378] width 233 height 24
type input "**********"
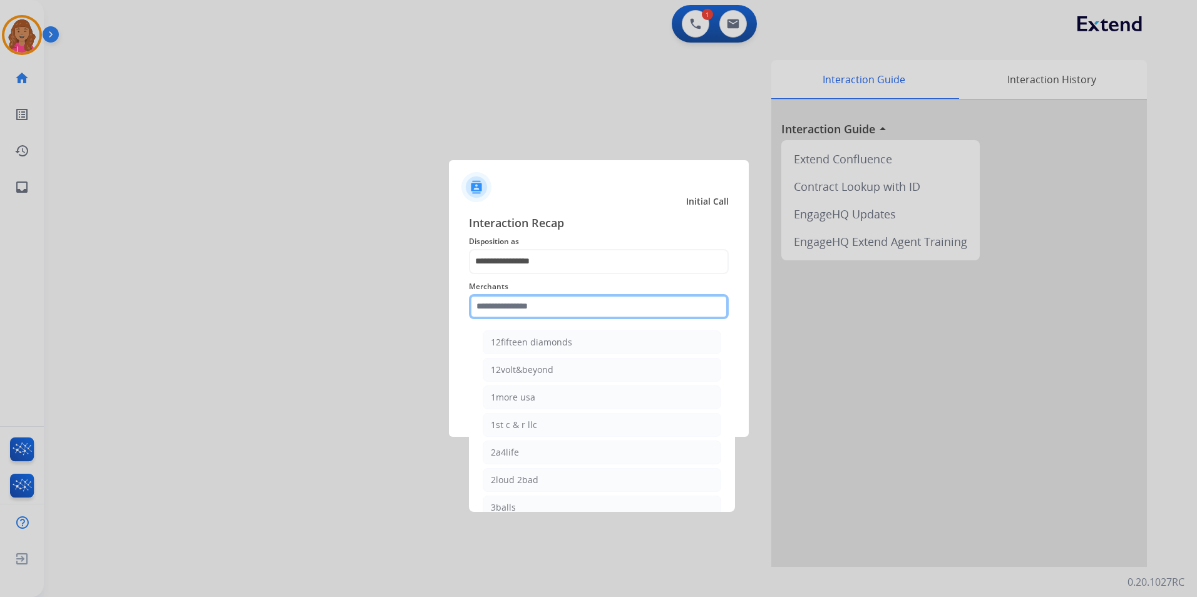
click at [530, 299] on input "text" at bounding box center [599, 306] width 260 height 25
click at [551, 376] on div "Ashley furniture" at bounding box center [525, 370] width 68 height 13
type input "**********"
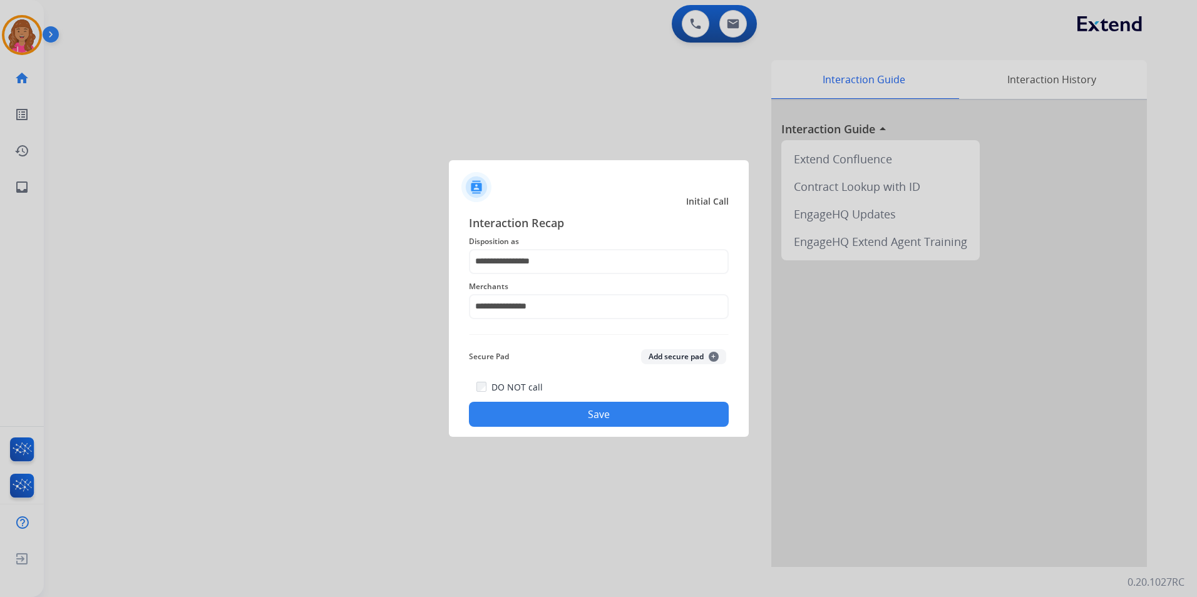
click at [535, 420] on button "Save" at bounding box center [599, 414] width 260 height 25
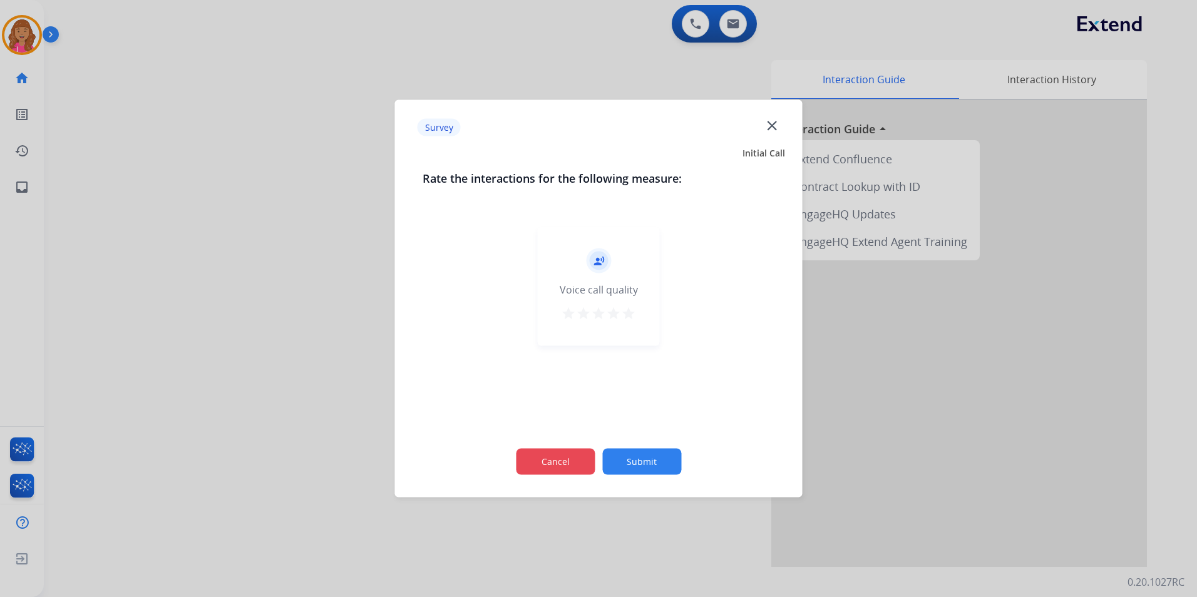
click at [558, 464] on button "Cancel" at bounding box center [555, 462] width 79 height 26
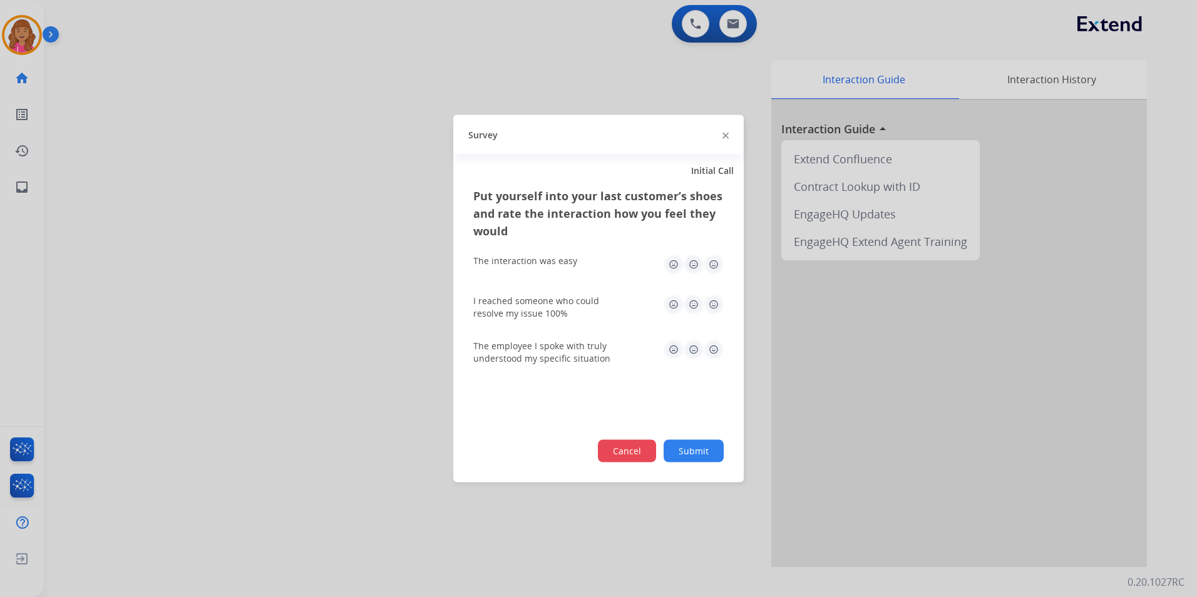
click at [608, 456] on button "Cancel" at bounding box center [627, 451] width 58 height 23
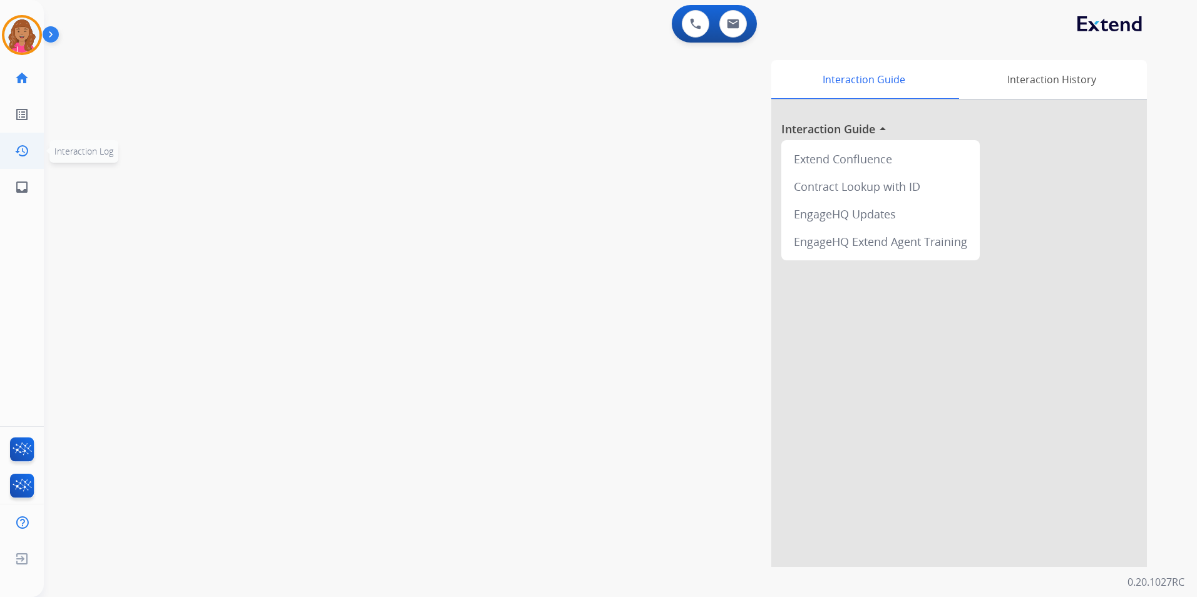
click at [19, 145] on mat-icon "history" at bounding box center [21, 150] width 15 height 15
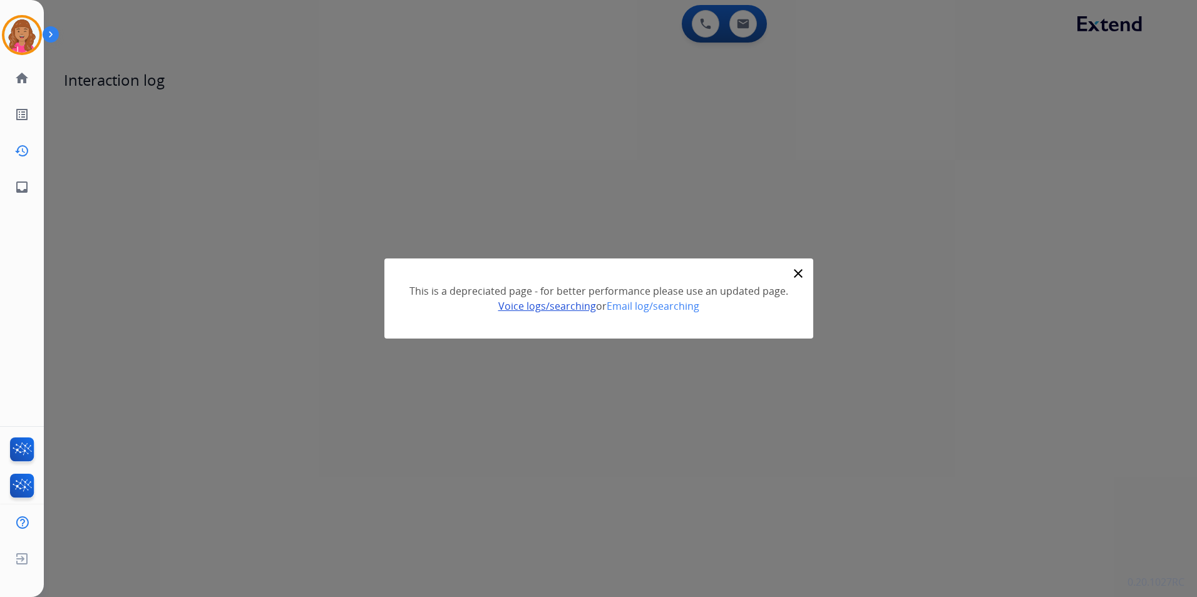
click at [549, 304] on link "Voice logs/searching" at bounding box center [547, 306] width 98 height 14
click at [648, 299] on h3 "This is a depreciated page - for better performance please use an updated page.…" at bounding box center [598, 299] width 379 height 30
click at [652, 304] on link "Email log/searching" at bounding box center [653, 306] width 93 height 14
select select "**********"
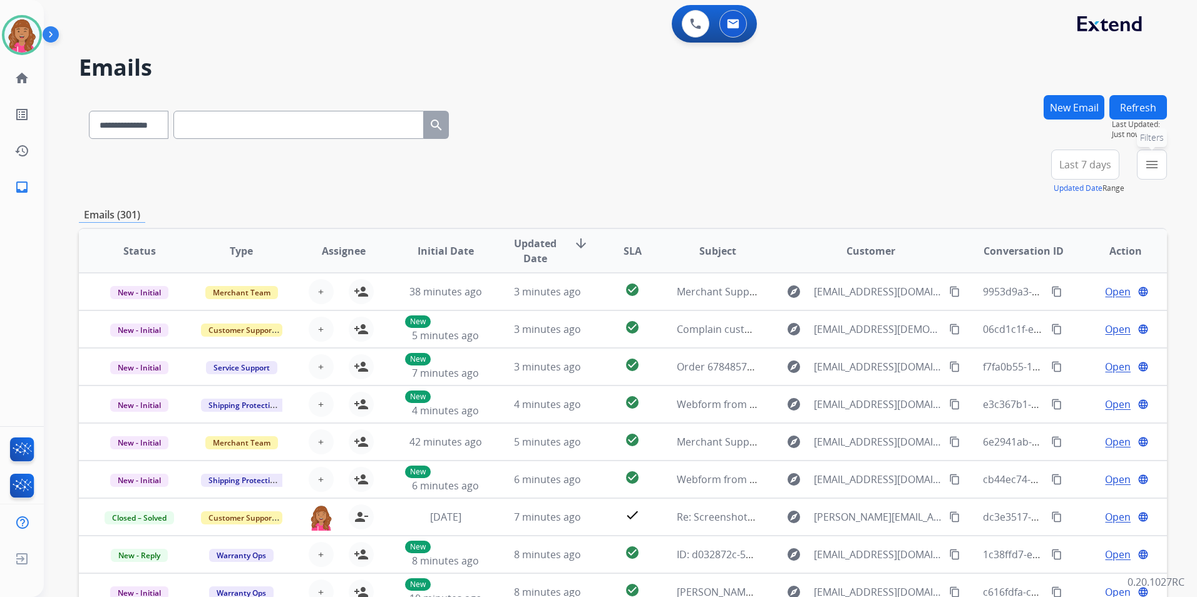
click at [1156, 164] on mat-icon "menu" at bounding box center [1151, 164] width 15 height 15
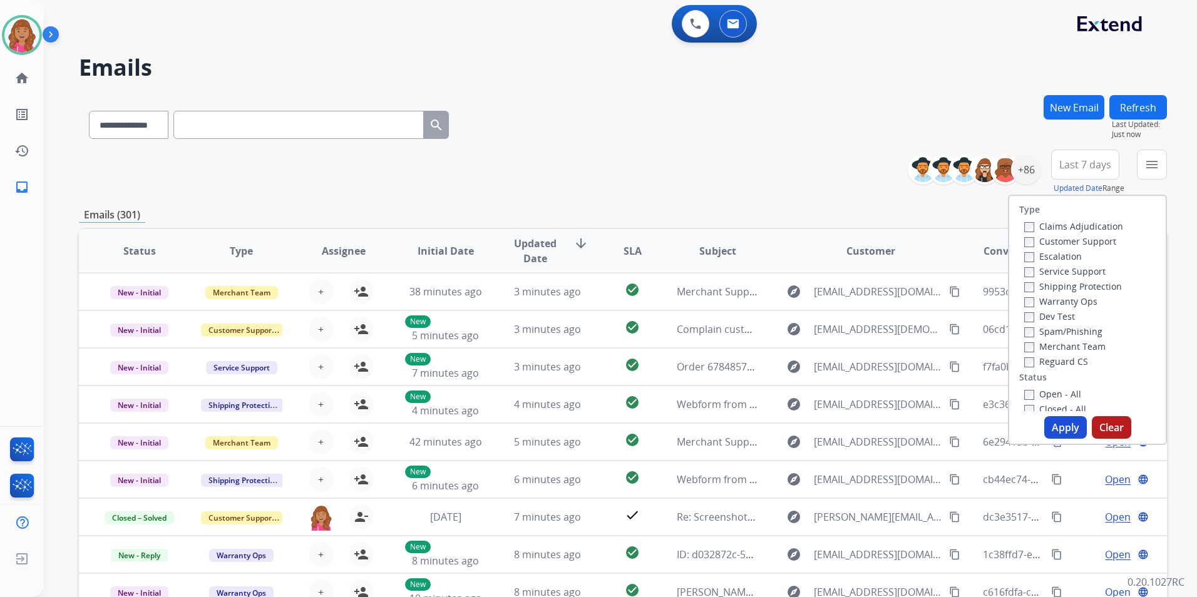
click at [1052, 392] on label "Open - All" at bounding box center [1052, 394] width 57 height 12
click at [1052, 357] on label "Reguard CS" at bounding box center [1056, 362] width 64 height 12
click at [1084, 286] on label "Shipping Protection" at bounding box center [1073, 286] width 98 height 12
click at [1080, 231] on label "Claims Adjudication" at bounding box center [1073, 226] width 99 height 12
click at [1047, 223] on label "Claims Adjudication" at bounding box center [1073, 226] width 99 height 12
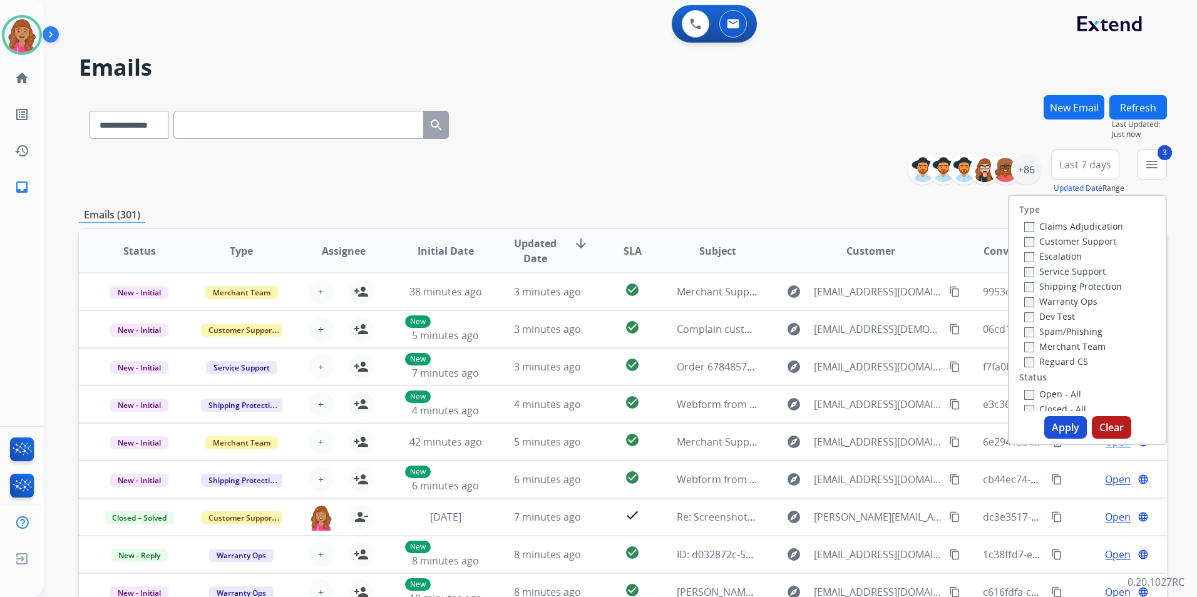
click at [1040, 237] on label "Customer Support" at bounding box center [1070, 241] width 92 height 12
click at [1055, 429] on button "Apply" at bounding box center [1065, 427] width 43 height 23
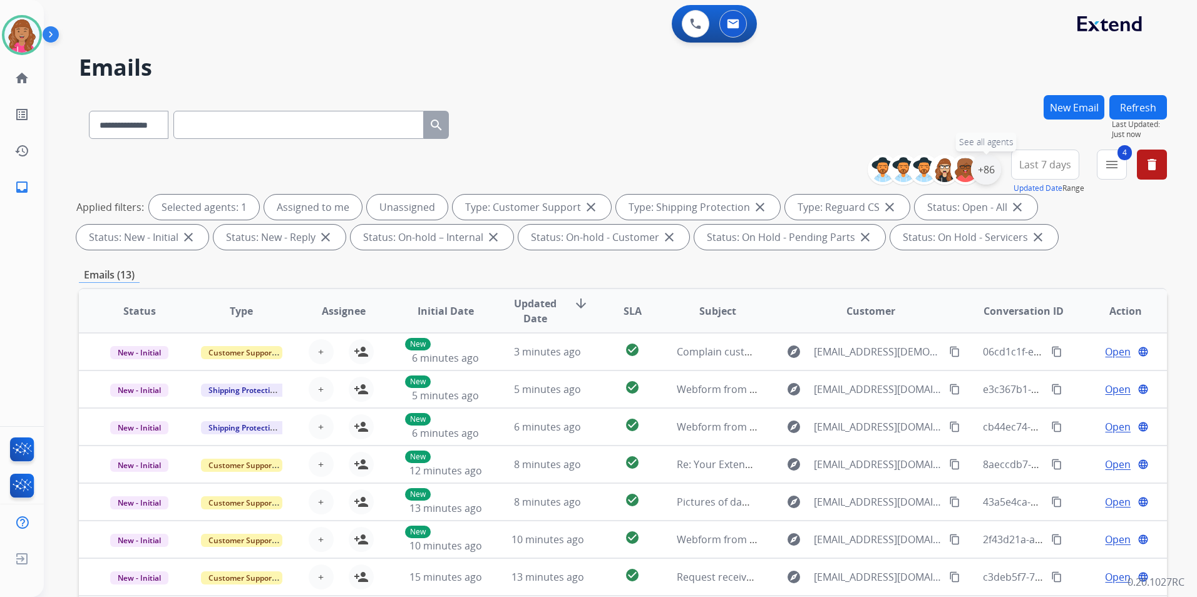
click at [980, 180] on div "+86" at bounding box center [986, 170] width 30 height 30
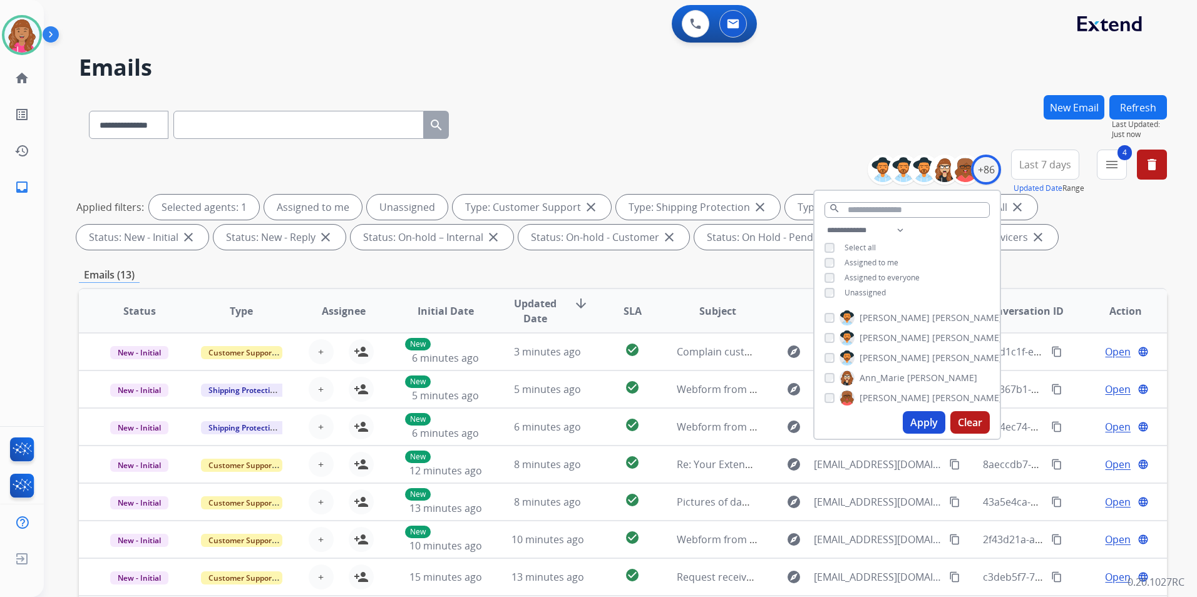
click at [870, 295] on span "Unassigned" at bounding box center [864, 292] width 41 height 11
click at [915, 428] on button "Apply" at bounding box center [924, 422] width 43 height 23
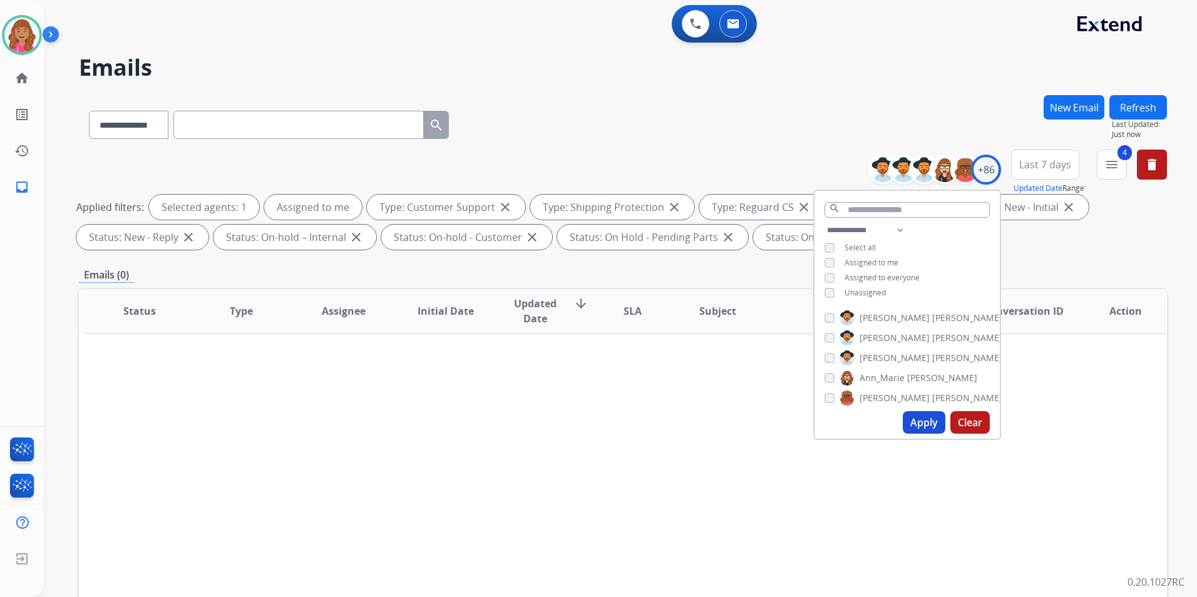
click at [668, 464] on div "Status Type Assignee Initial Date Updated Date arrow_downward SLA Subject Custo…" at bounding box center [623, 497] width 1088 height 419
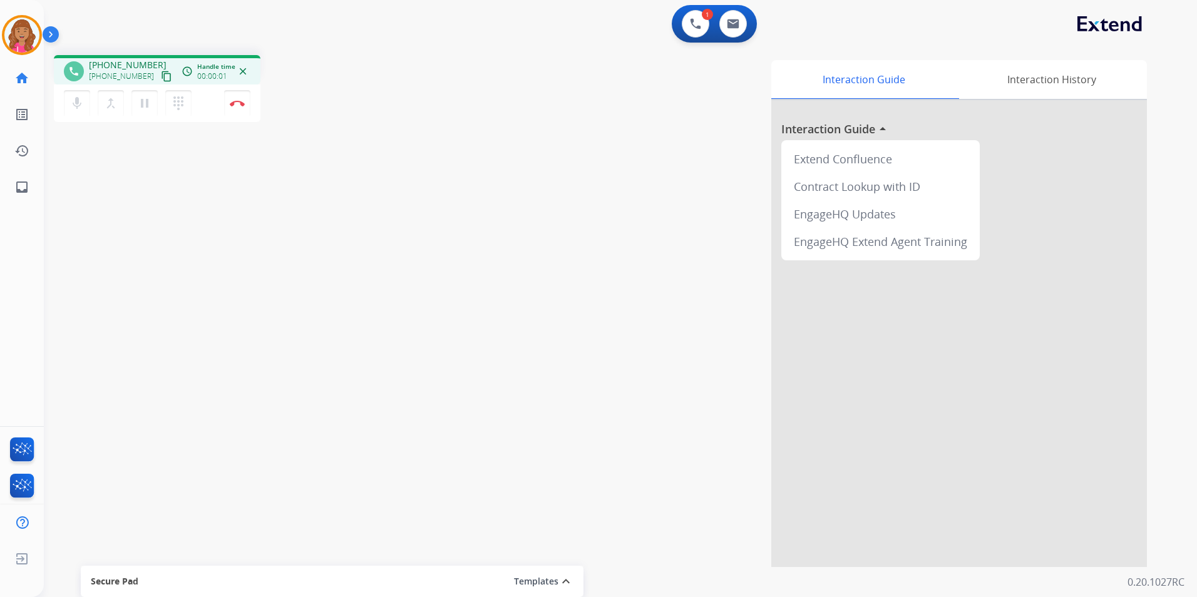
click at [159, 82] on button "content_copy" at bounding box center [166, 76] width 15 height 15
click at [250, 107] on div "mic Mute merge_type Bridge pause Hold dialpad Dialpad Disconnect" at bounding box center [157, 104] width 207 height 38
click at [244, 115] on button "Disconnect" at bounding box center [237, 103] width 26 height 26
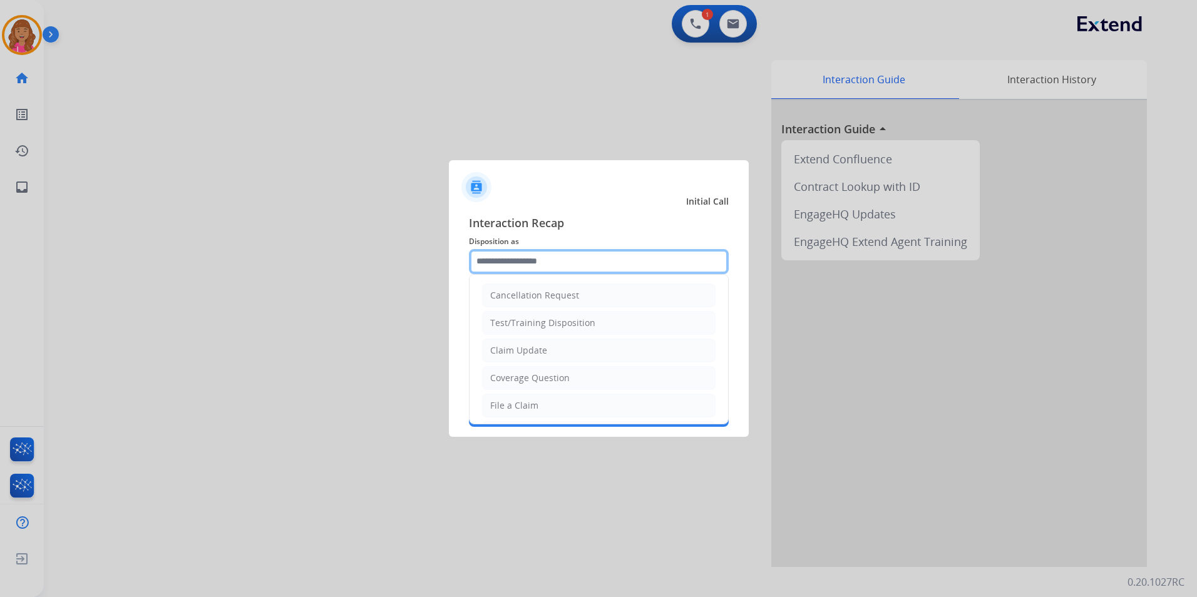
drag, startPoint x: 558, startPoint y: 249, endPoint x: 565, endPoint y: 279, distance: 30.8
click at [559, 249] on input "text" at bounding box center [599, 261] width 260 height 25
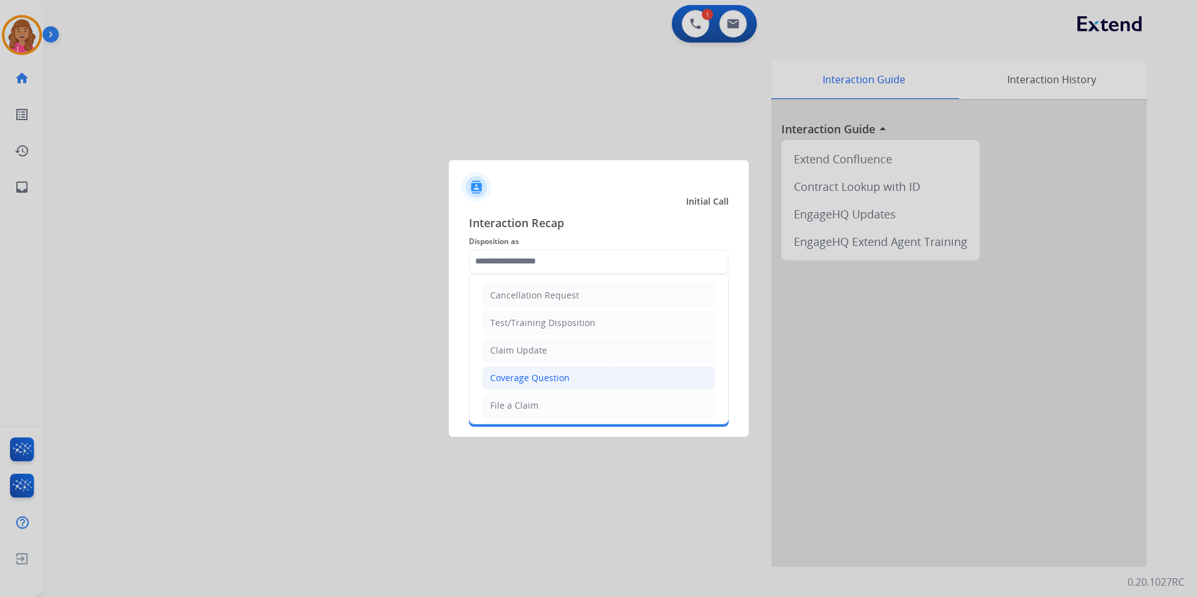
click at [578, 381] on li "Coverage Question" at bounding box center [598, 378] width 233 height 24
type input "**********"
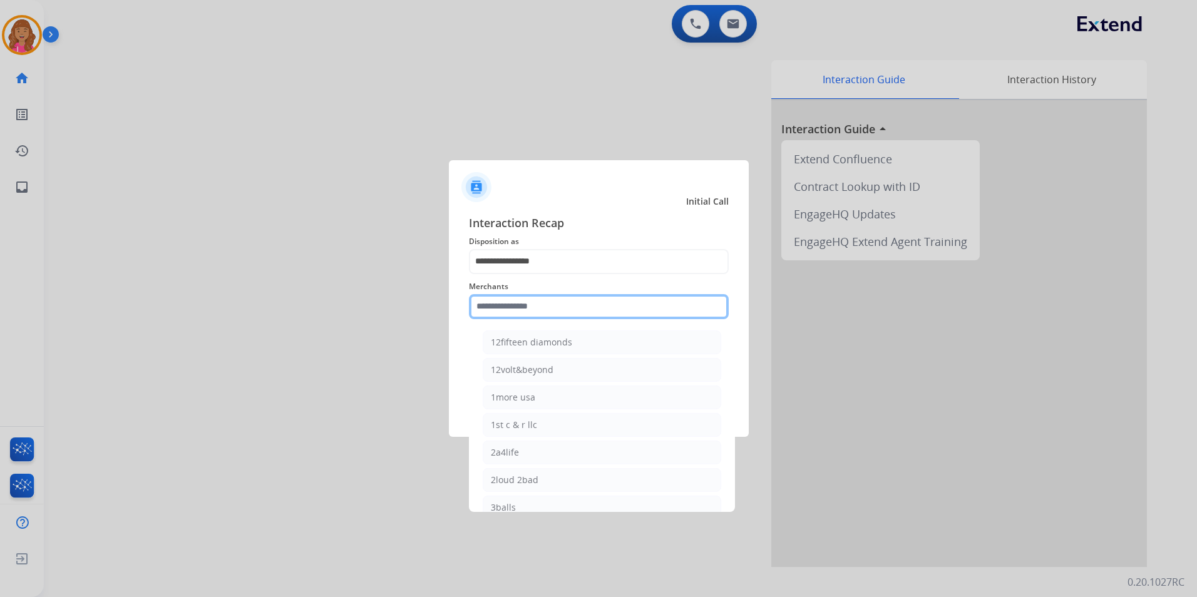
click at [558, 314] on input "text" at bounding box center [599, 306] width 260 height 25
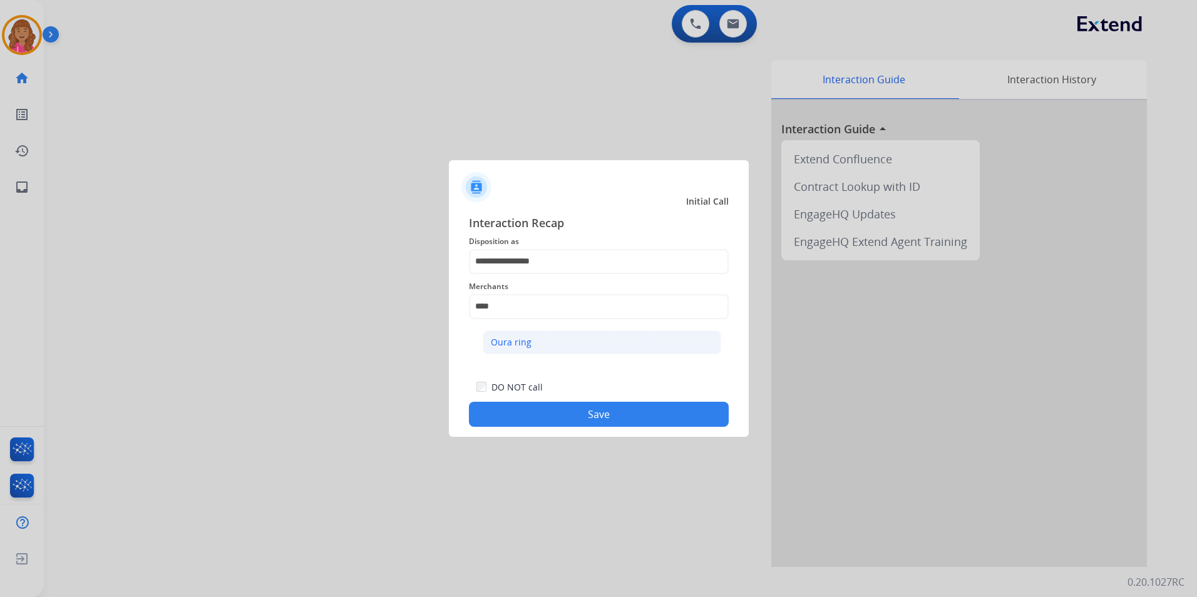
click at [514, 338] on div "Oura ring" at bounding box center [511, 342] width 41 height 13
type input "*********"
click at [568, 423] on button "Save" at bounding box center [599, 414] width 260 height 25
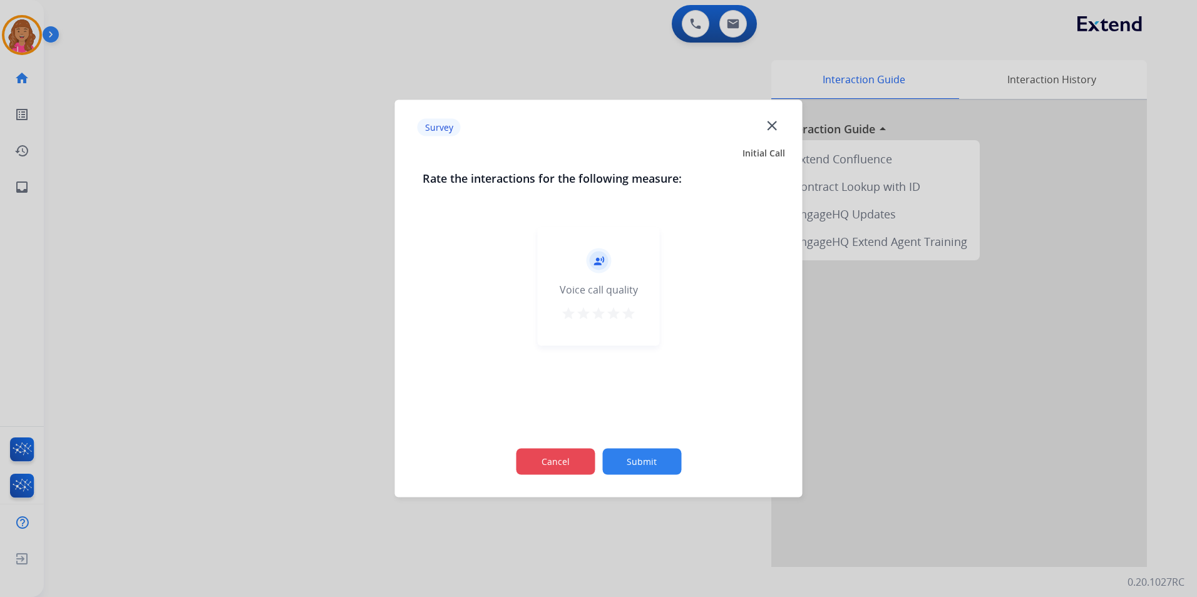
click at [571, 473] on button "Cancel" at bounding box center [555, 462] width 79 height 26
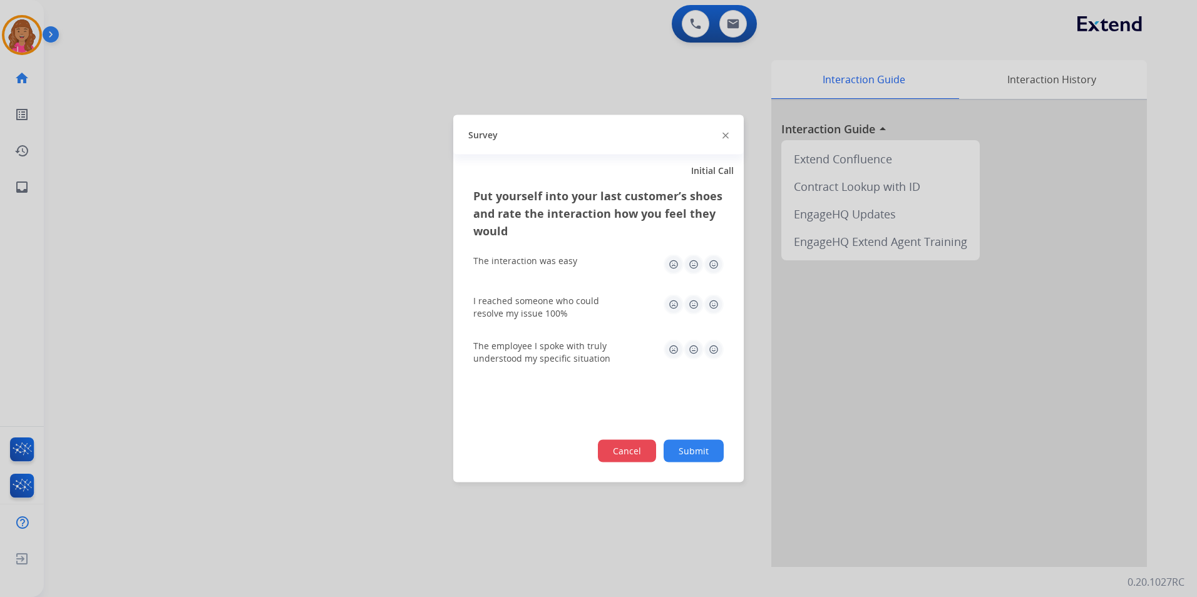
click at [622, 462] on div "Put yourself into your last customer’s shoes and rate the interaction how you f…" at bounding box center [598, 334] width 290 height 295
click at [638, 453] on button "Cancel" at bounding box center [627, 451] width 58 height 23
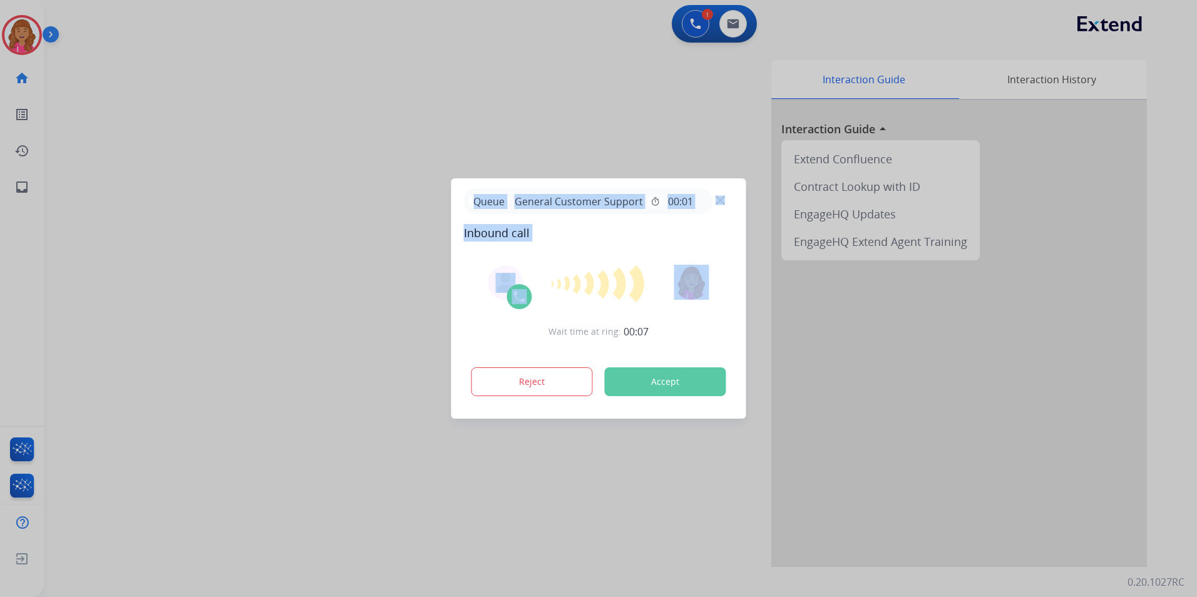
click at [0, 185] on html "Queue General Customer Support timer 00:01 Inbound call Wait time at ring: 00:0…" at bounding box center [598, 298] width 1197 height 597
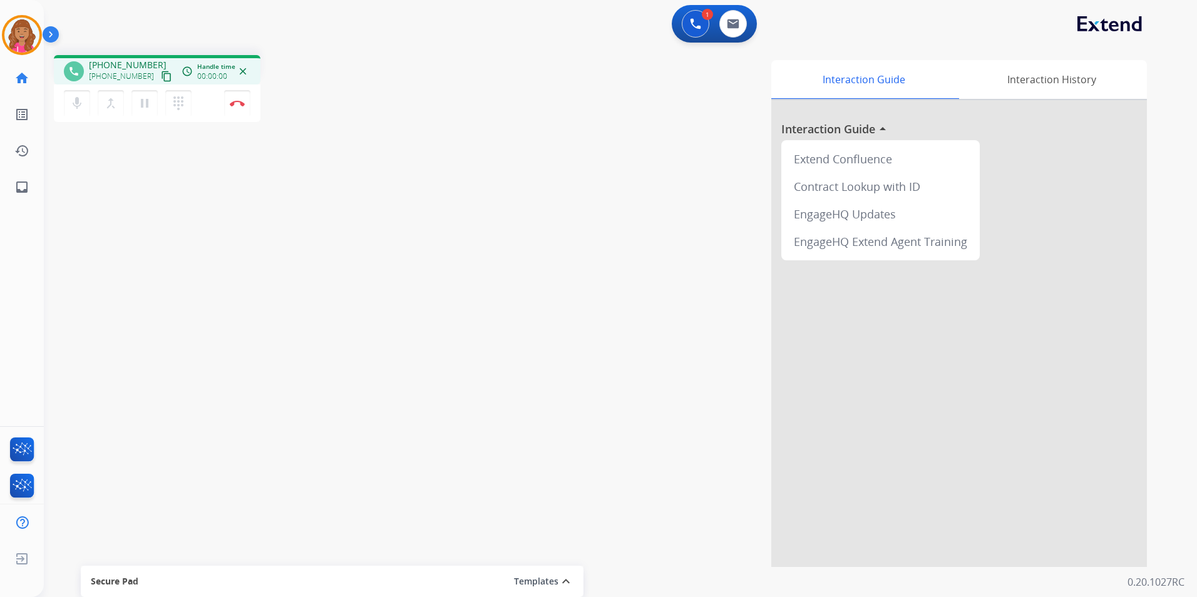
click at [161, 72] on mat-icon "content_copy" at bounding box center [166, 76] width 11 height 11
click at [128, 244] on div "phone +18643605819 +18643605819 content_copy Copied! access_time Call metrics Q…" at bounding box center [605, 306] width 1123 height 522
click at [247, 104] on button "Disconnect" at bounding box center [237, 103] width 26 height 26
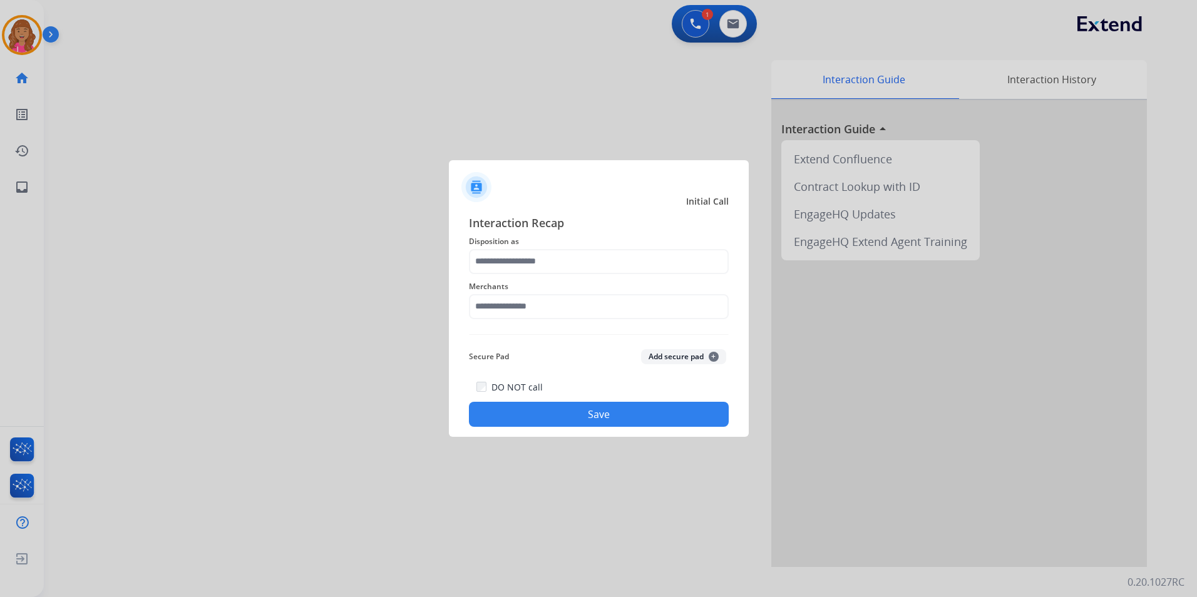
click at [509, 247] on span "Disposition as" at bounding box center [599, 241] width 260 height 15
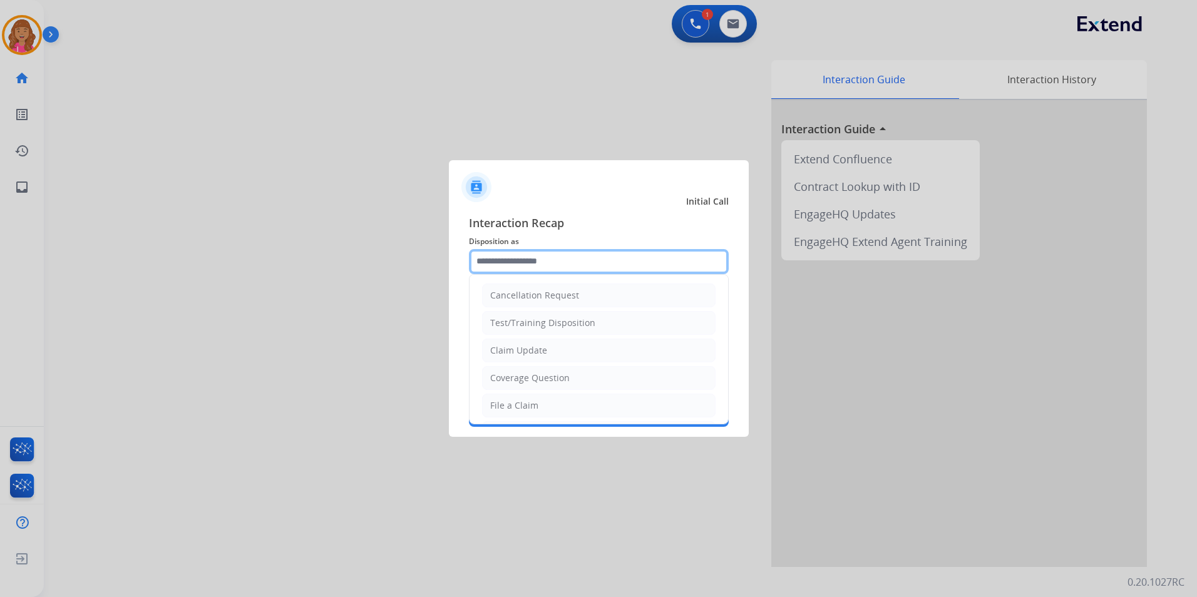
click at [522, 260] on input "text" at bounding box center [599, 261] width 260 height 25
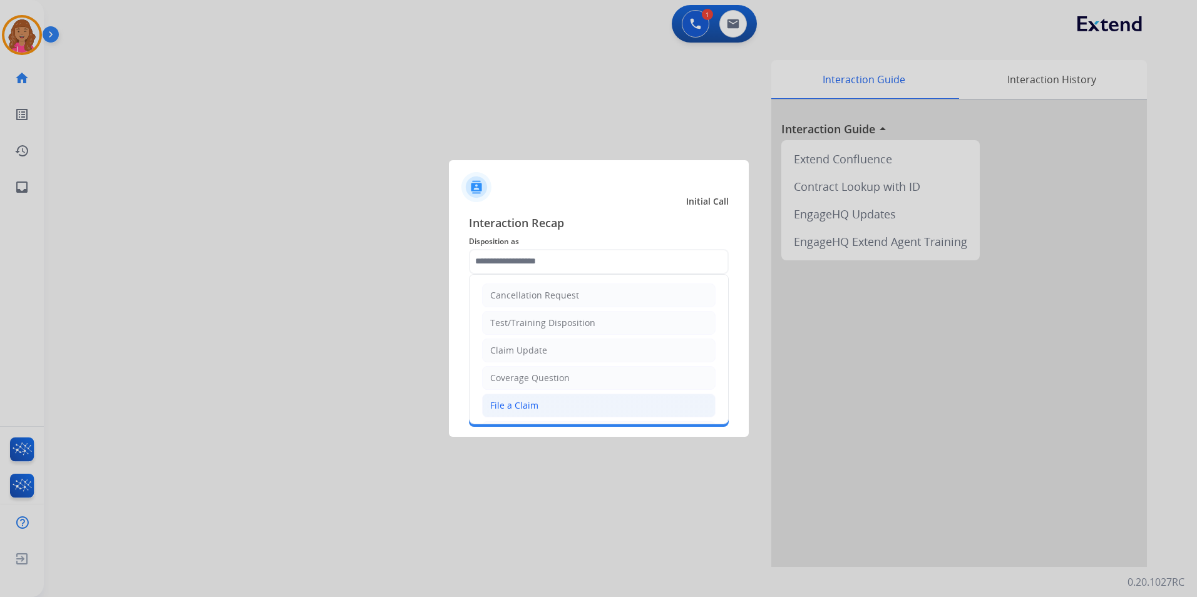
click at [568, 402] on li "File a Claim" at bounding box center [598, 406] width 233 height 24
type input "**********"
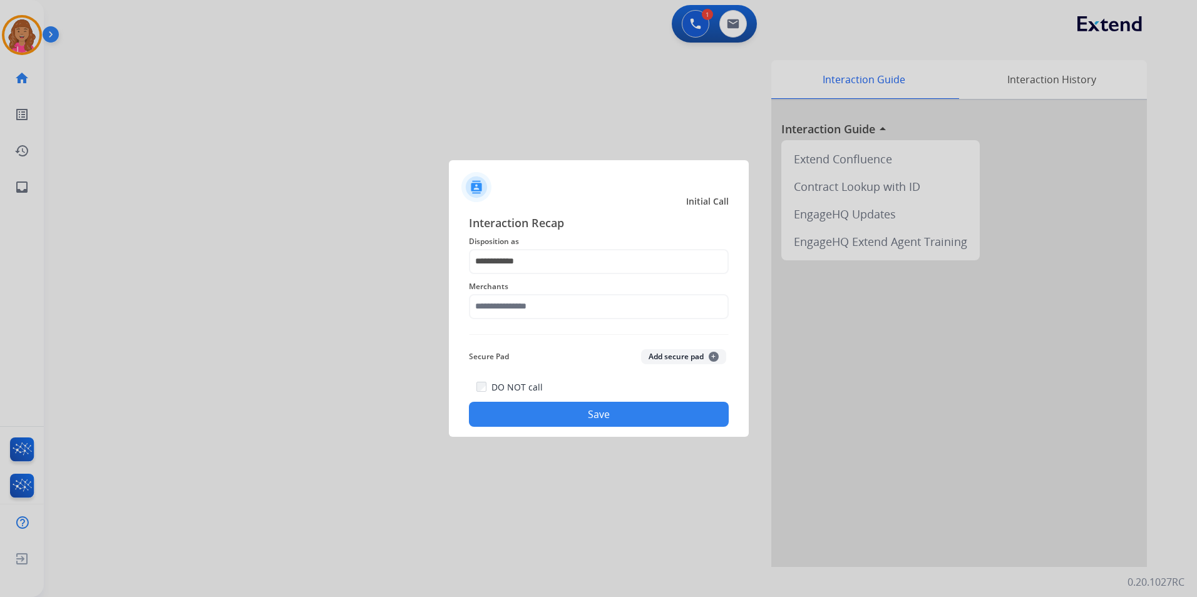
click at [540, 322] on div "Merchants" at bounding box center [599, 299] width 260 height 50
click at [536, 307] on input "text" at bounding box center [599, 306] width 260 height 25
click at [534, 362] on li "[PERSON_NAME]" at bounding box center [602, 370] width 238 height 24
type input "********"
click at [578, 420] on button "Save" at bounding box center [599, 414] width 260 height 25
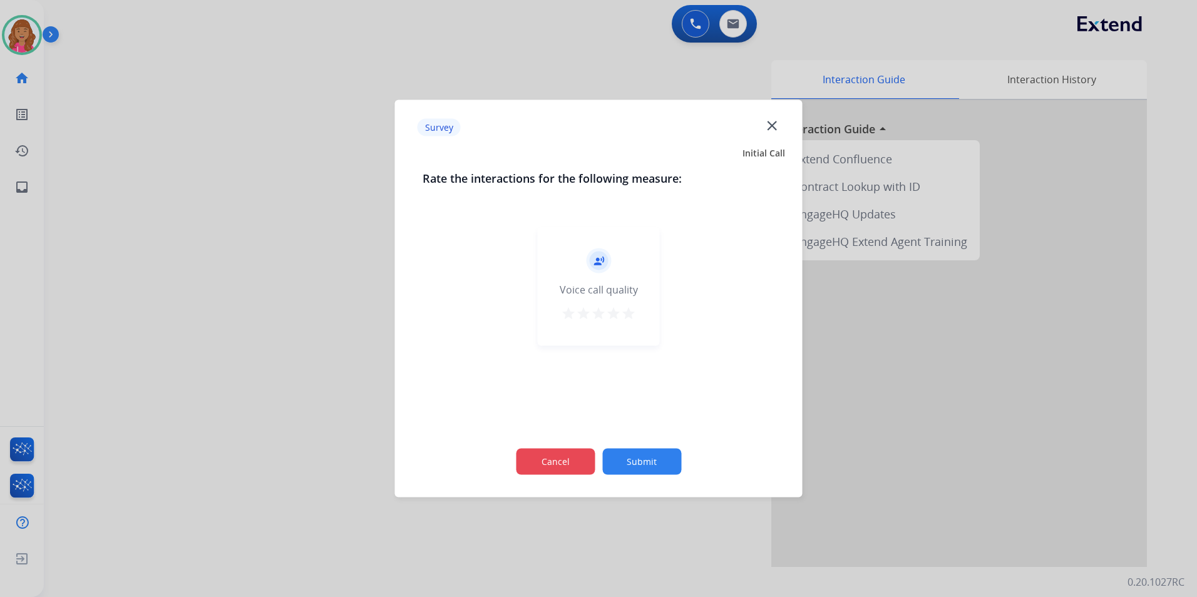
click at [564, 455] on button "Cancel" at bounding box center [555, 462] width 79 height 26
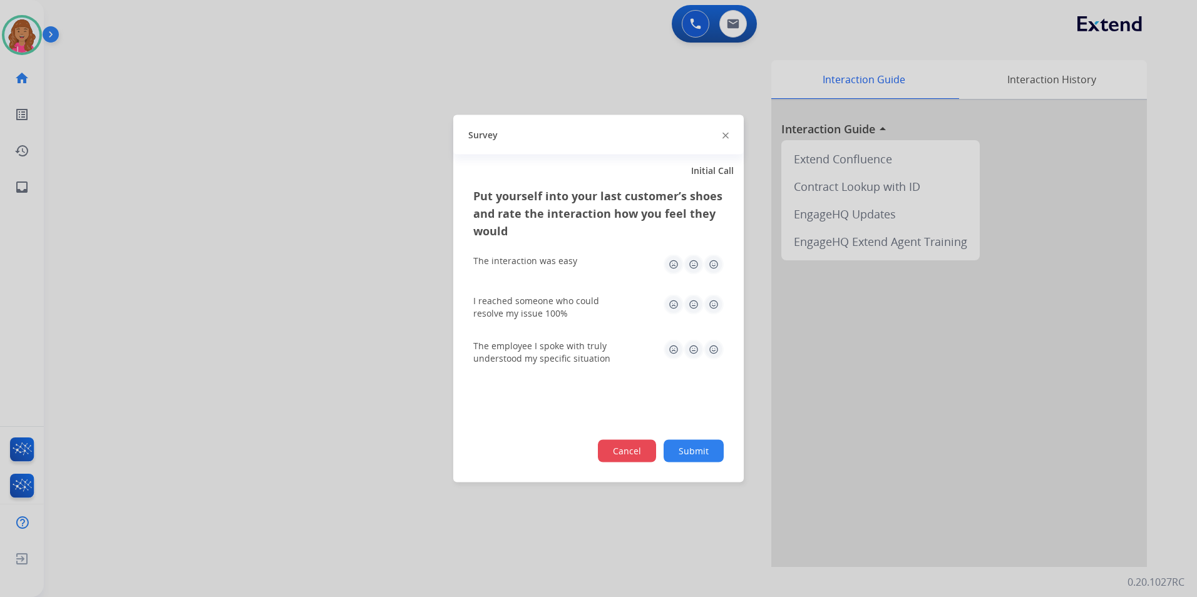
click at [617, 454] on button "Cancel" at bounding box center [627, 451] width 58 height 23
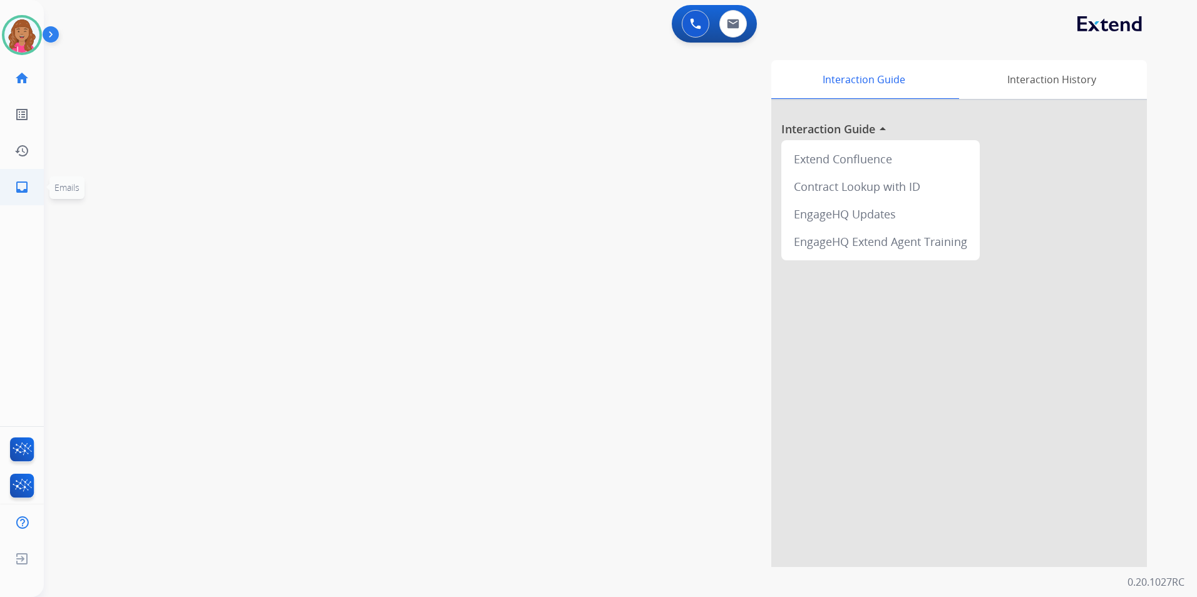
click at [30, 191] on link "inbox Emails" at bounding box center [21, 187] width 35 height 35
select select "**********"
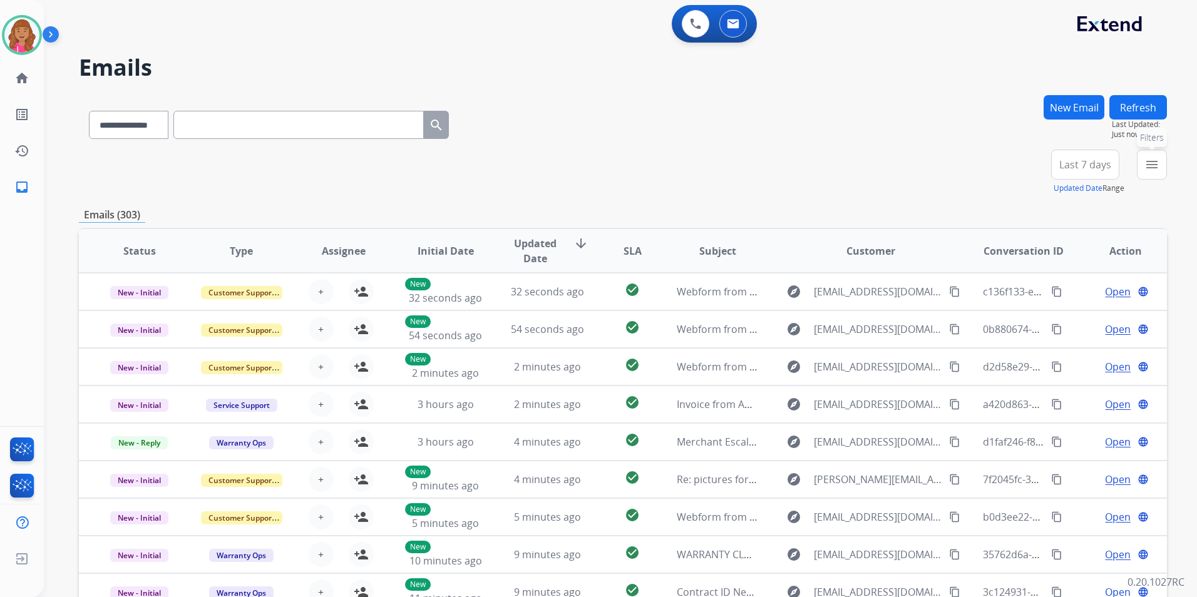
click at [1159, 163] on button "menu Filters" at bounding box center [1152, 165] width 30 height 30
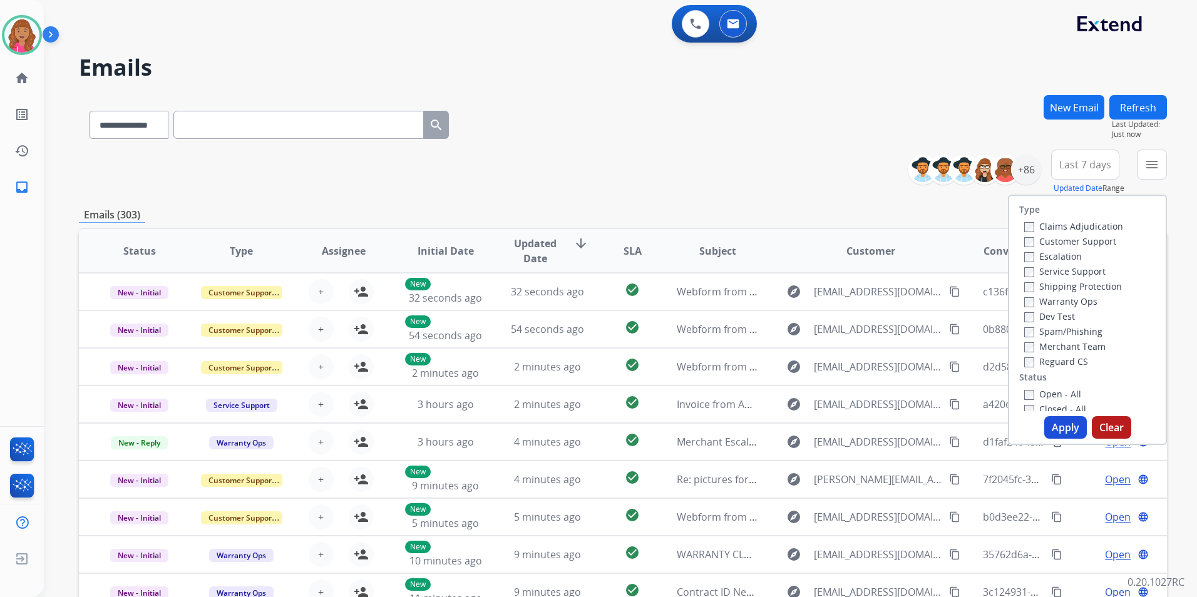
click at [1045, 397] on label "Open - All" at bounding box center [1052, 394] width 57 height 12
click at [1056, 361] on label "Reguard CS" at bounding box center [1056, 362] width 64 height 12
click at [1105, 289] on label "Shipping Protection" at bounding box center [1073, 286] width 98 height 12
click at [1096, 237] on label "Customer Support" at bounding box center [1070, 241] width 92 height 12
click at [1062, 434] on button "Apply" at bounding box center [1065, 427] width 43 height 23
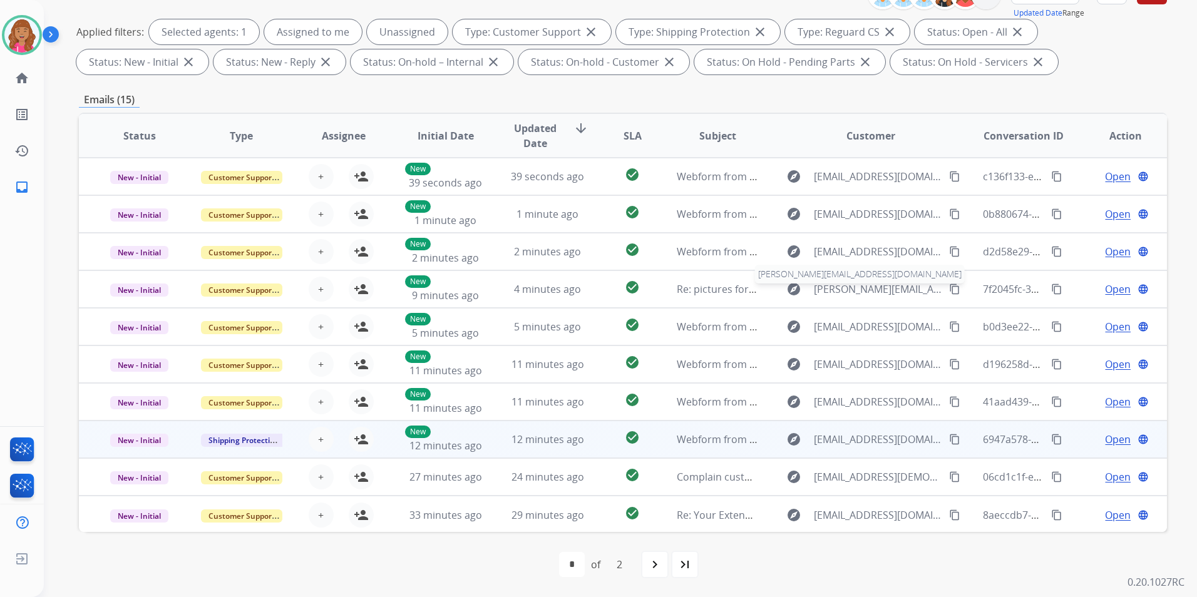
scroll to position [1, 0]
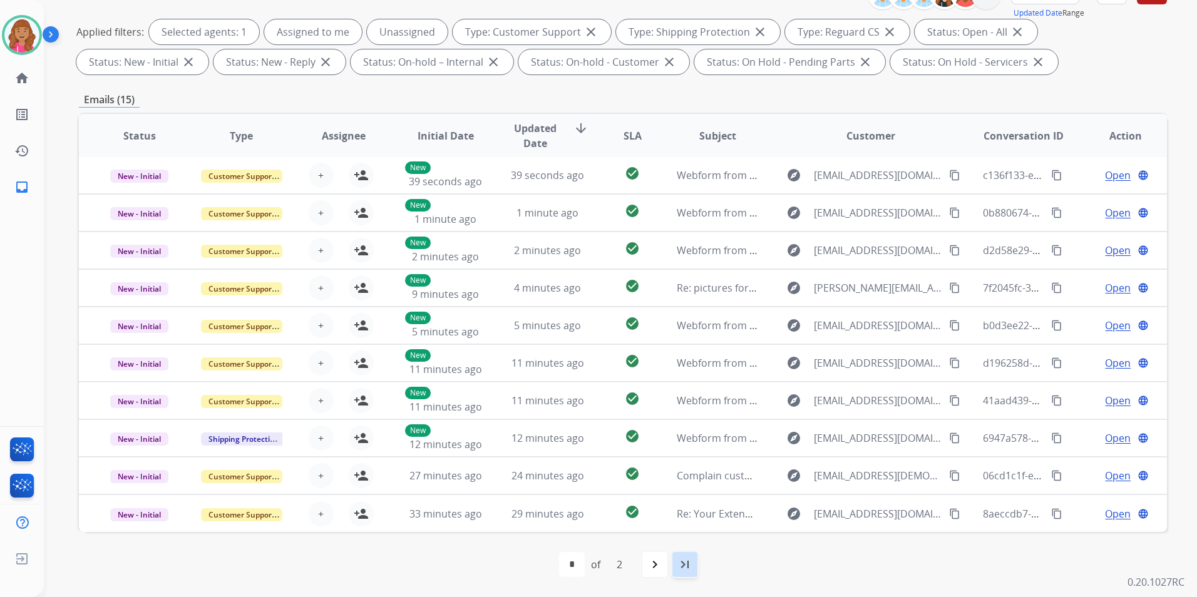
click at [684, 558] on mat-icon "last_page" at bounding box center [684, 564] width 15 height 15
select select "*"
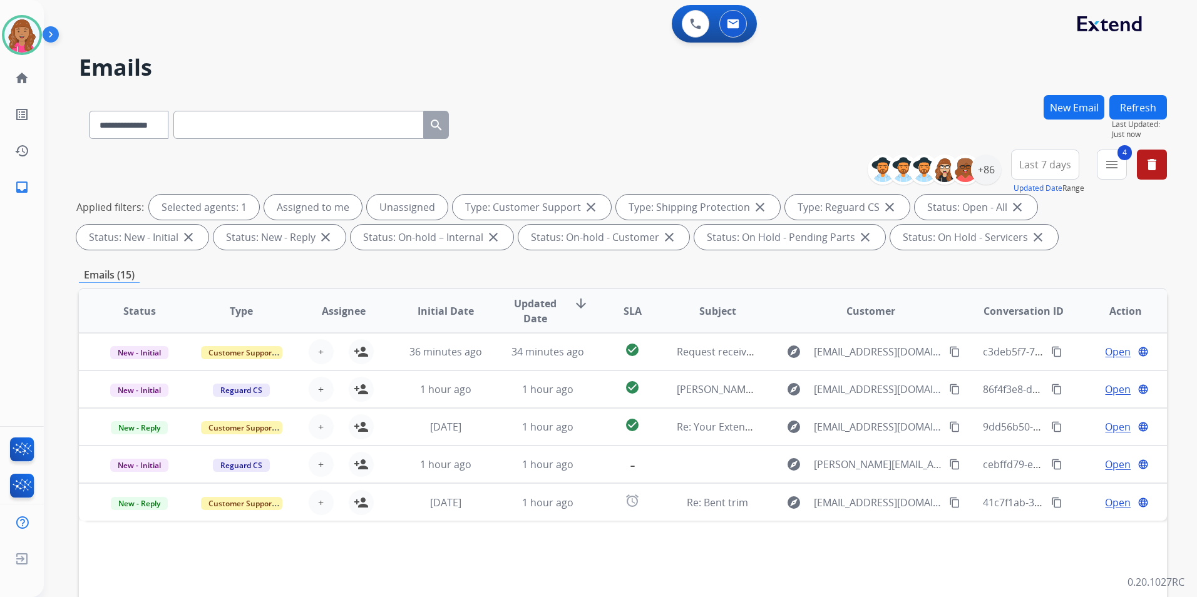
scroll to position [125, 0]
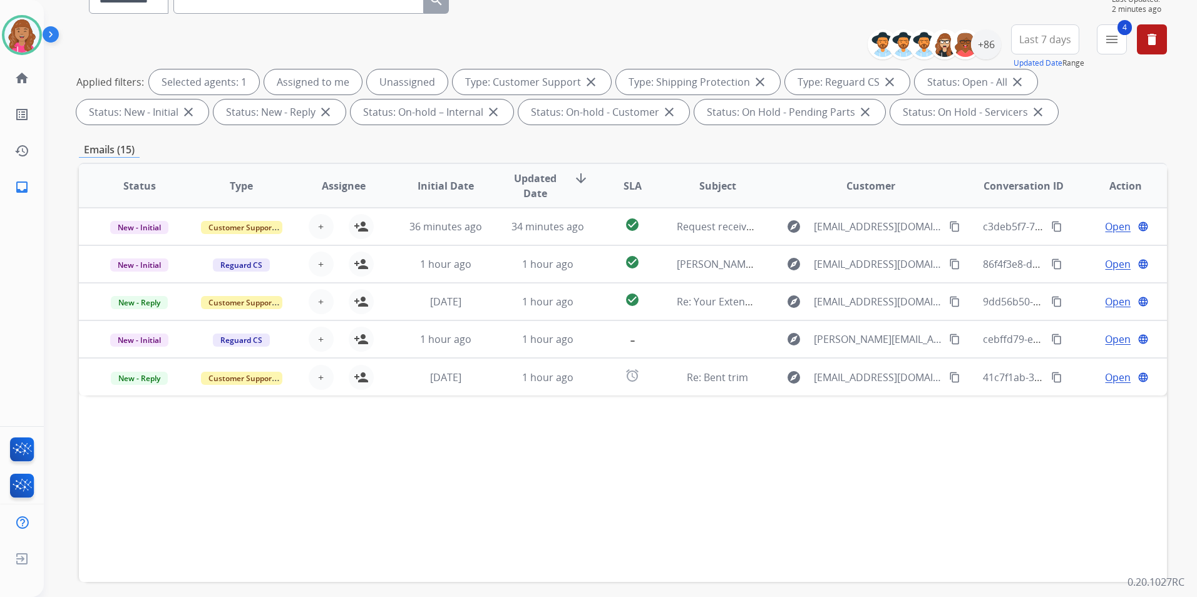
click at [503, 539] on div "Status Type Assignee Initial Date Updated Date arrow_downward SLA Subject Custo…" at bounding box center [623, 372] width 1088 height 419
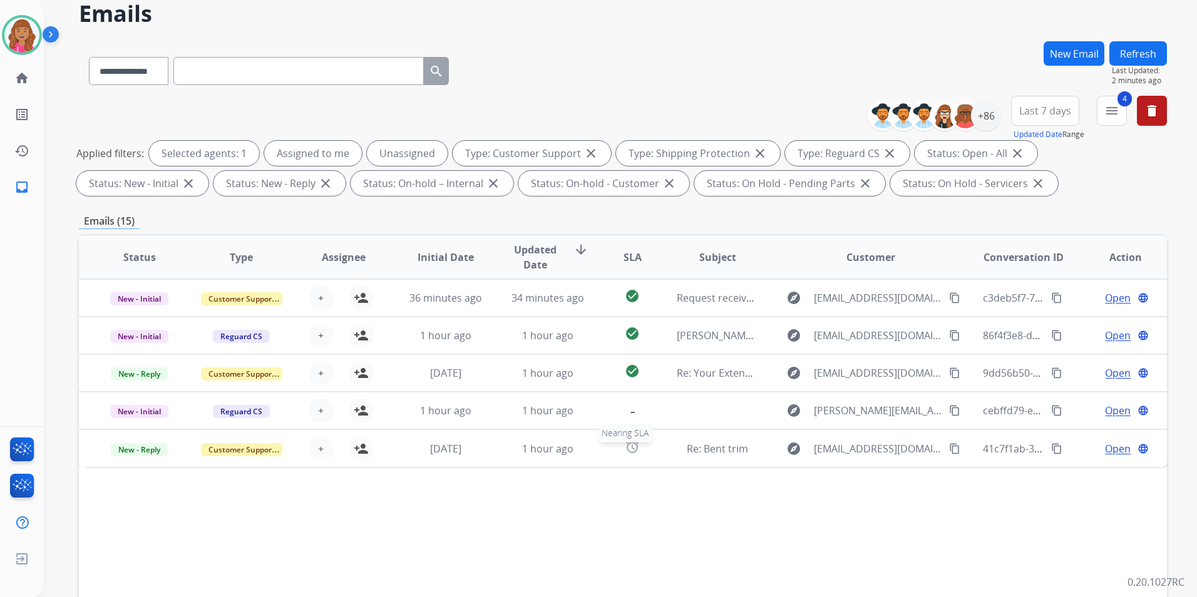
scroll to position [0, 0]
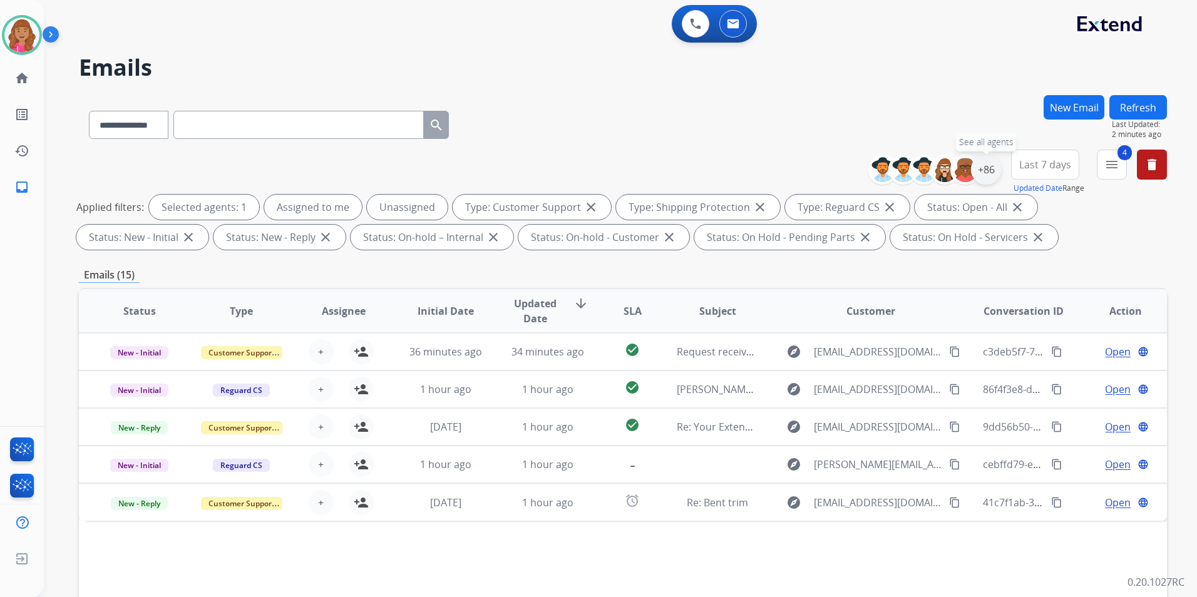
click at [983, 165] on div "+86" at bounding box center [986, 170] width 30 height 30
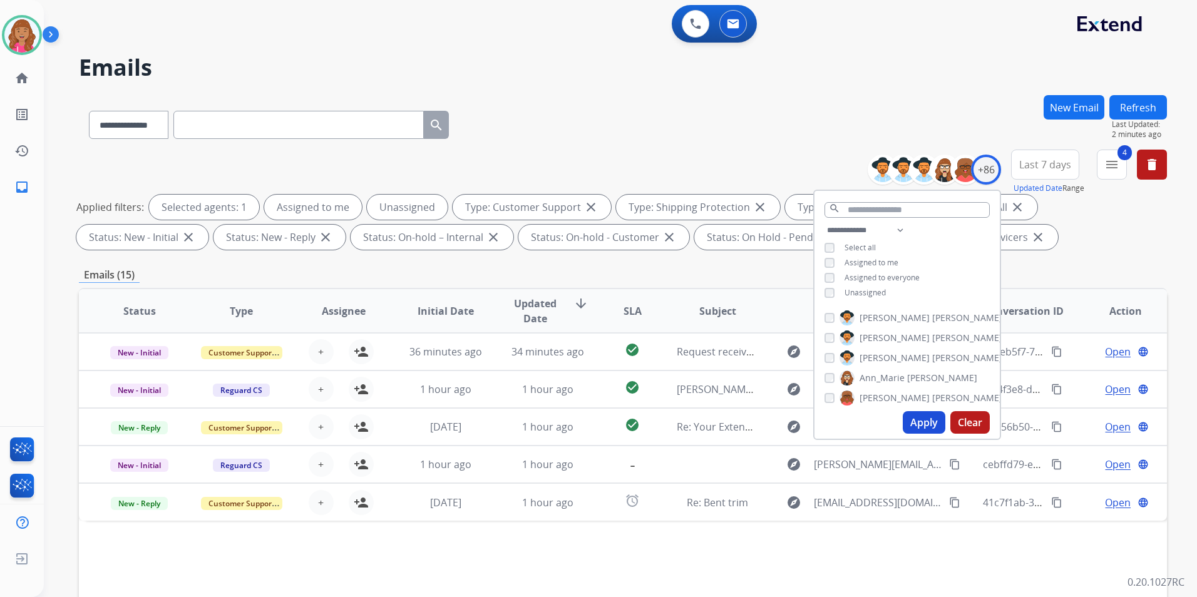
click at [873, 287] on span "Unassigned" at bounding box center [864, 292] width 41 height 11
click at [924, 421] on button "Apply" at bounding box center [924, 422] width 43 height 23
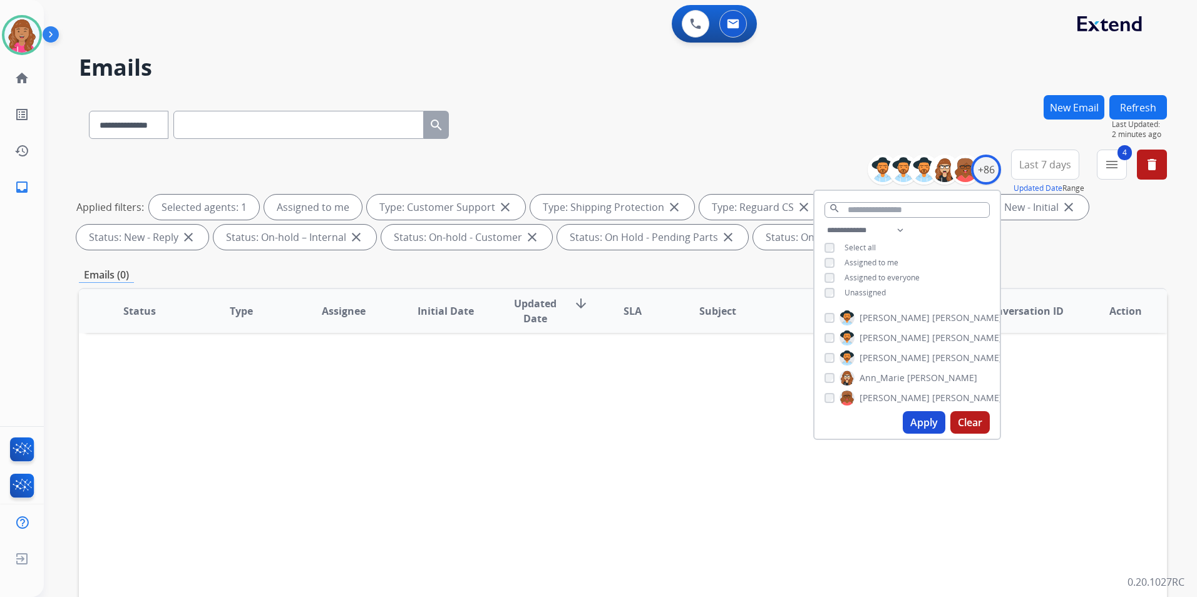
click at [640, 462] on div "Status Type Assignee Initial Date Updated Date arrow_downward SLA Subject Custo…" at bounding box center [623, 497] width 1088 height 419
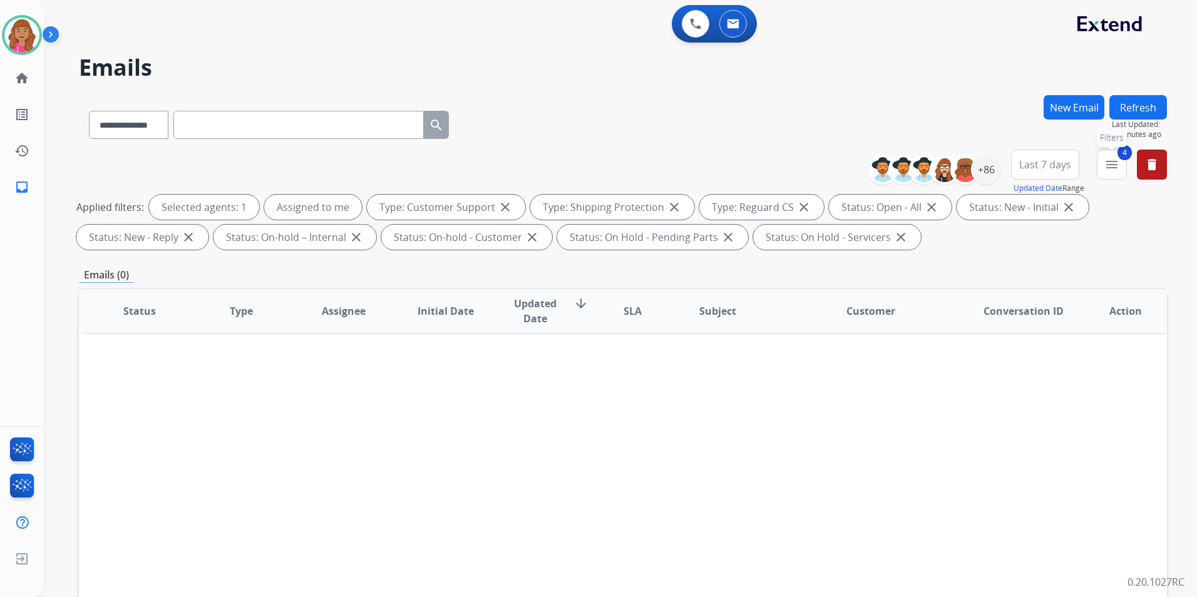
click at [1113, 158] on mat-icon "menu" at bounding box center [1111, 164] width 15 height 15
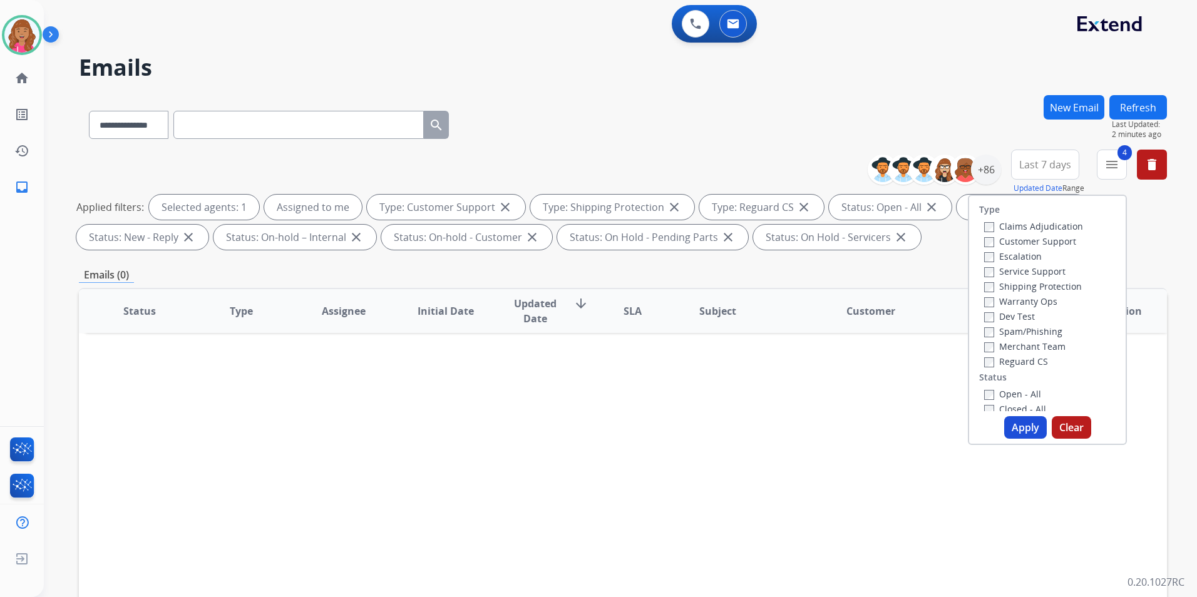
click at [1141, 255] on div "**********" at bounding box center [623, 433] width 1088 height 677
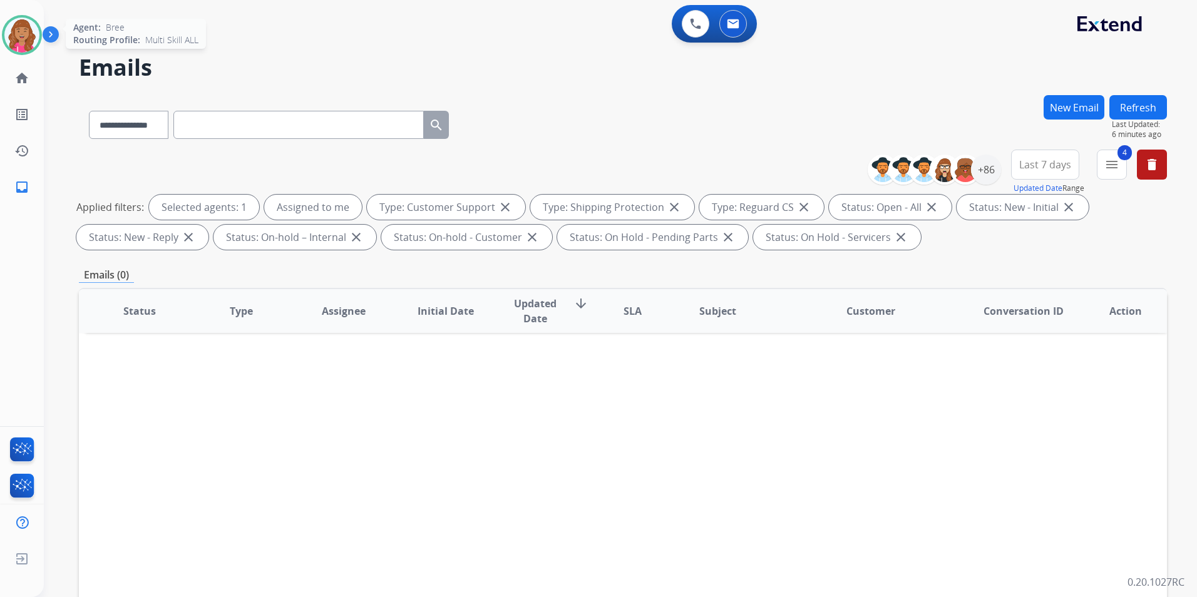
click at [34, 39] on img at bounding box center [21, 35] width 35 height 35
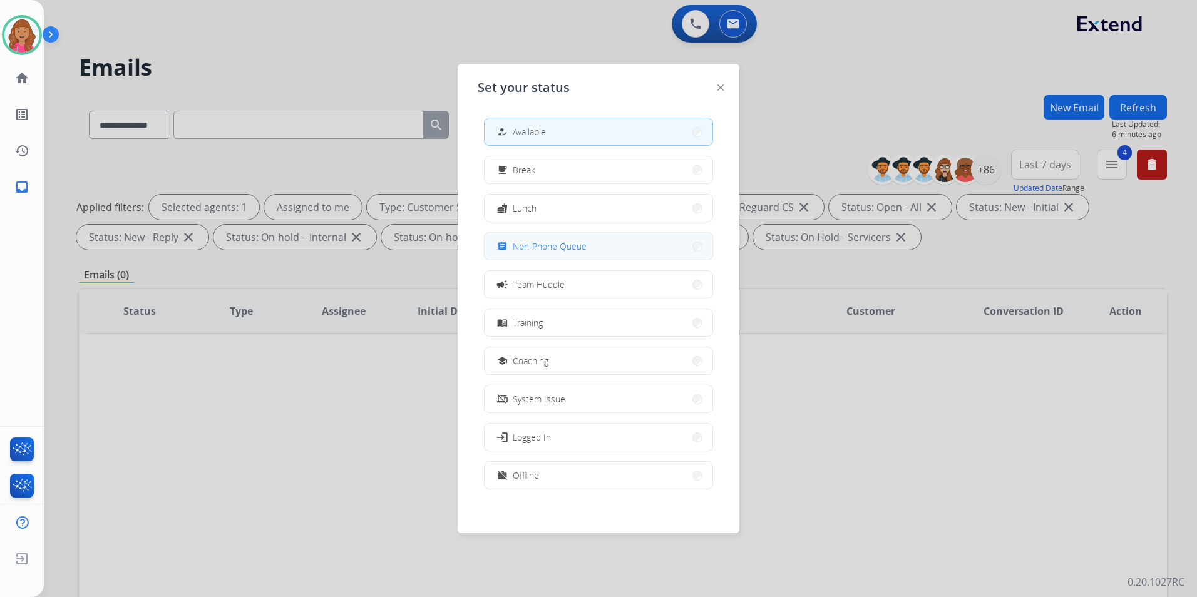
click at [607, 245] on button "assignment Non-Phone Queue" at bounding box center [598, 246] width 228 height 27
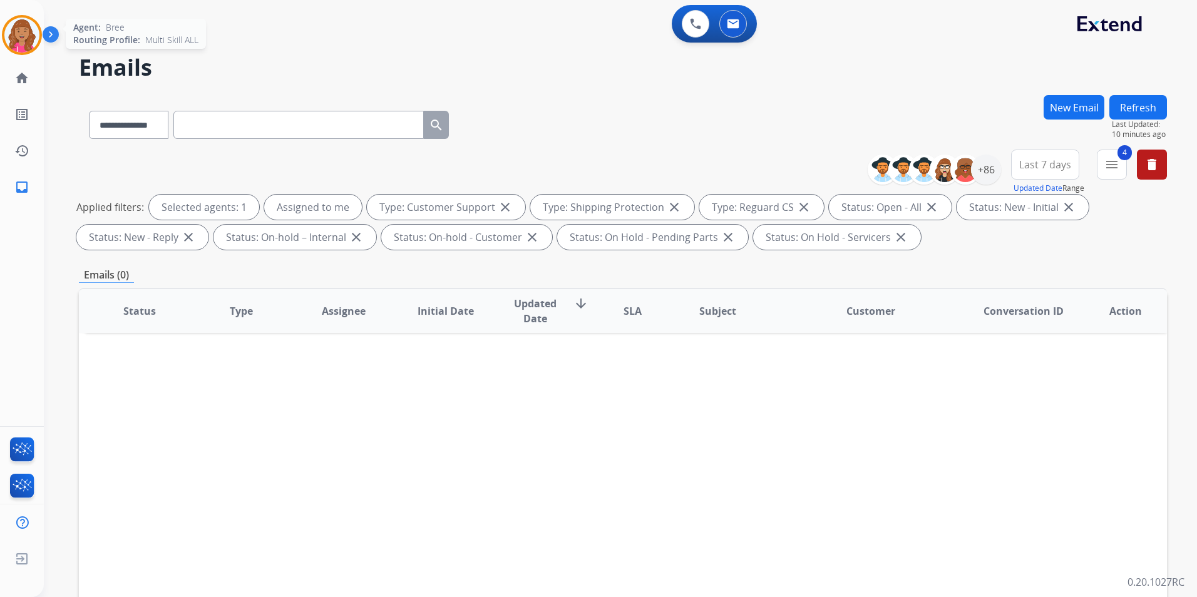
click at [37, 37] on img at bounding box center [21, 35] width 35 height 35
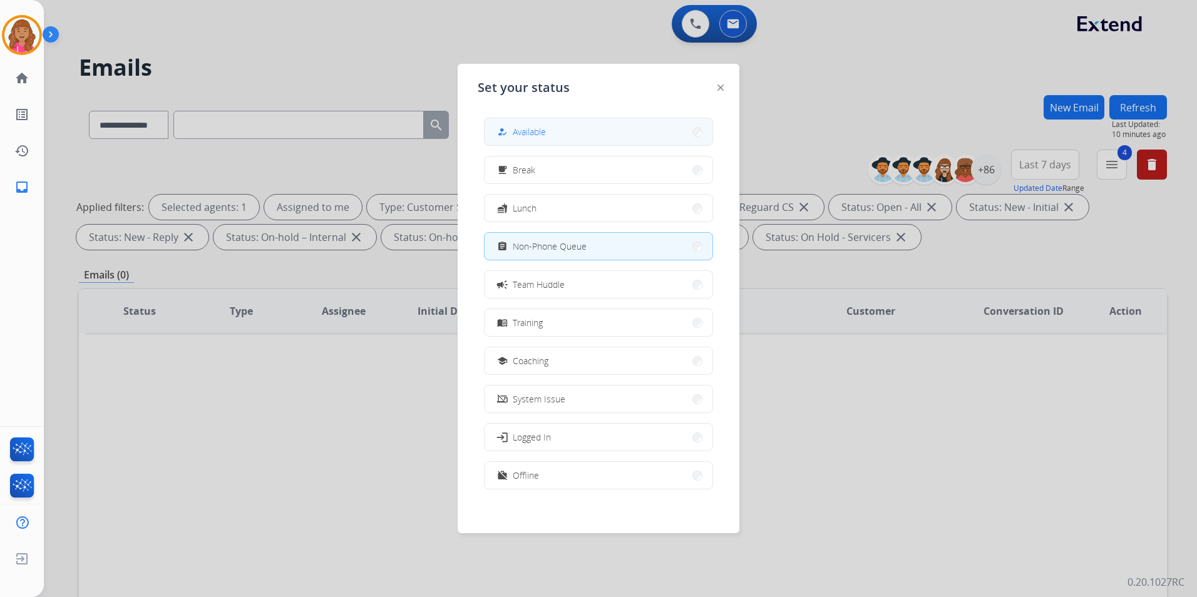
click at [623, 145] on div "how_to_reg Available" at bounding box center [598, 132] width 229 height 28
click at [623, 143] on button "how_to_reg Available" at bounding box center [598, 131] width 228 height 27
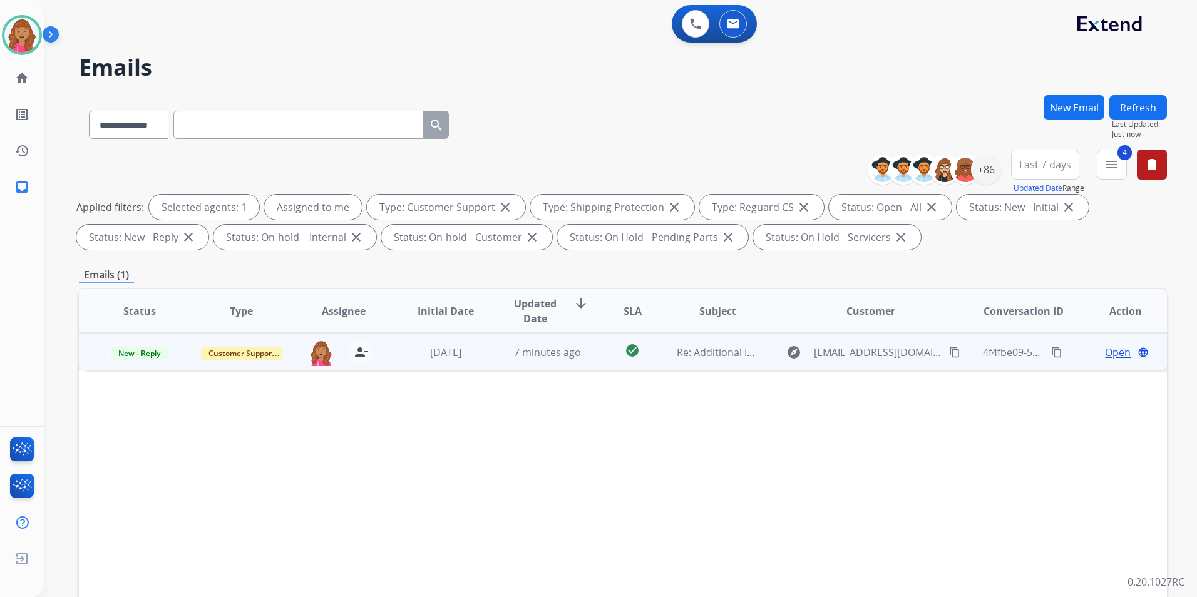
click at [1105, 352] on span "Open" at bounding box center [1118, 352] width 26 height 15
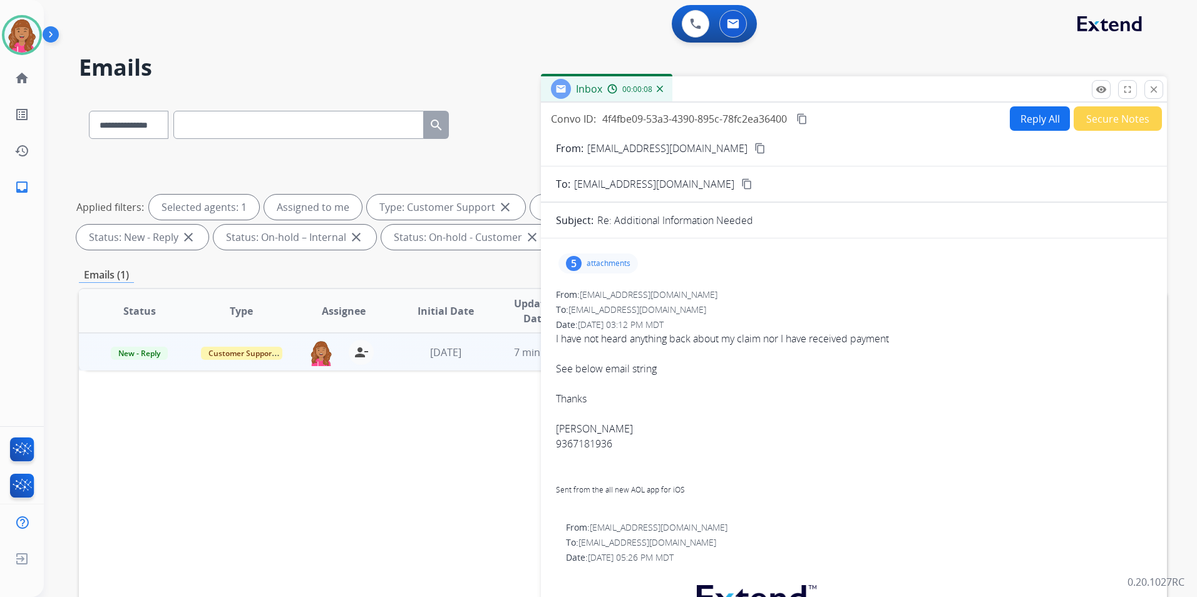
click at [616, 272] on div "5 attachments" at bounding box center [597, 264] width 79 height 20
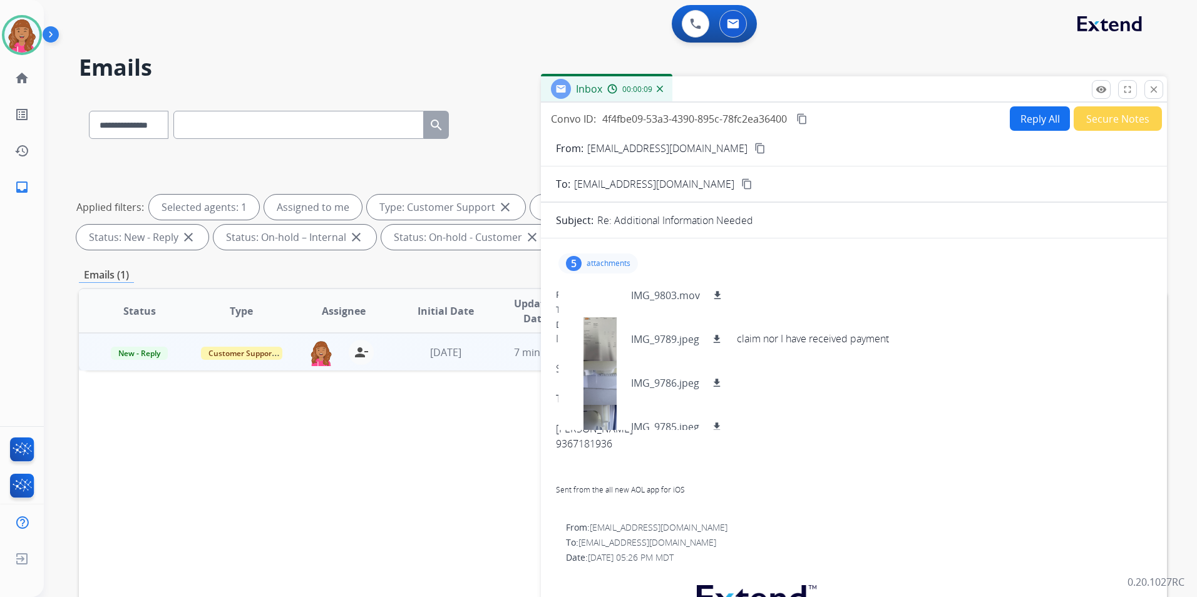
click at [620, 272] on div "5 attachments IMG_9803.mov download IMG_9789.jpeg download IMG_9786.jpeg downlo…" at bounding box center [597, 264] width 79 height 20
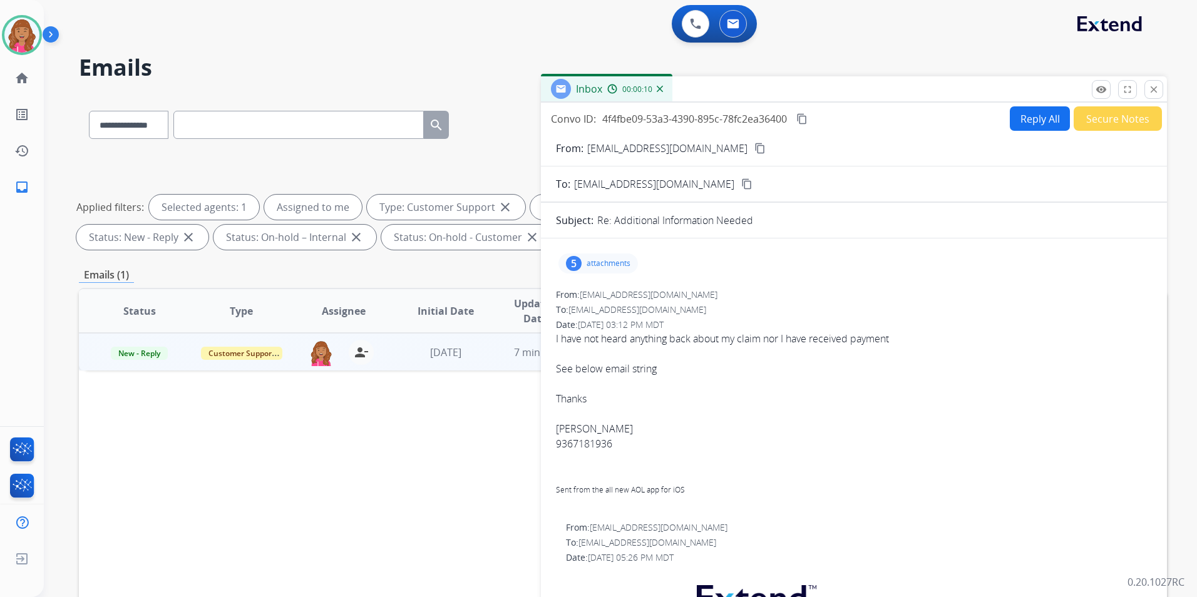
click at [754, 148] on mat-icon "content_copy" at bounding box center [759, 148] width 11 height 11
drag, startPoint x: 995, startPoint y: 113, endPoint x: 1018, endPoint y: 124, distance: 25.5
click at [1000, 119] on div "Convo ID: 4f4fbe09-53a3-4390-895c-78fc2ea36400 content_copy Reply All Secure No…" at bounding box center [854, 118] width 626 height 24
click at [1021, 121] on button "Reply All" at bounding box center [1040, 118] width 60 height 24
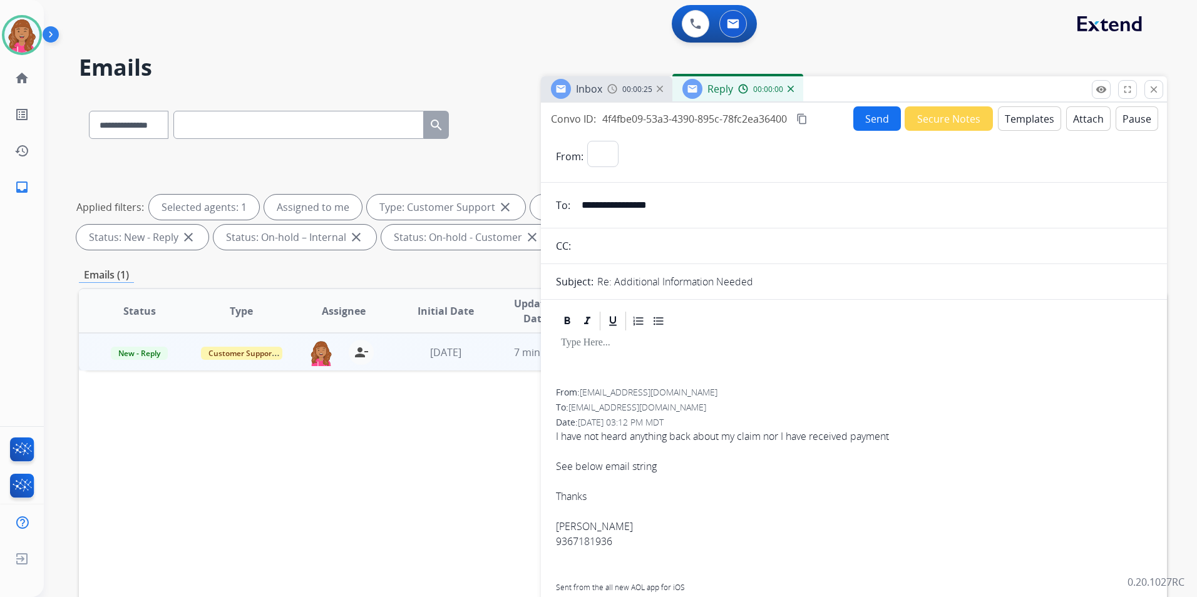
click at [1021, 121] on button "Templates" at bounding box center [1029, 118] width 63 height 24
select select "**********"
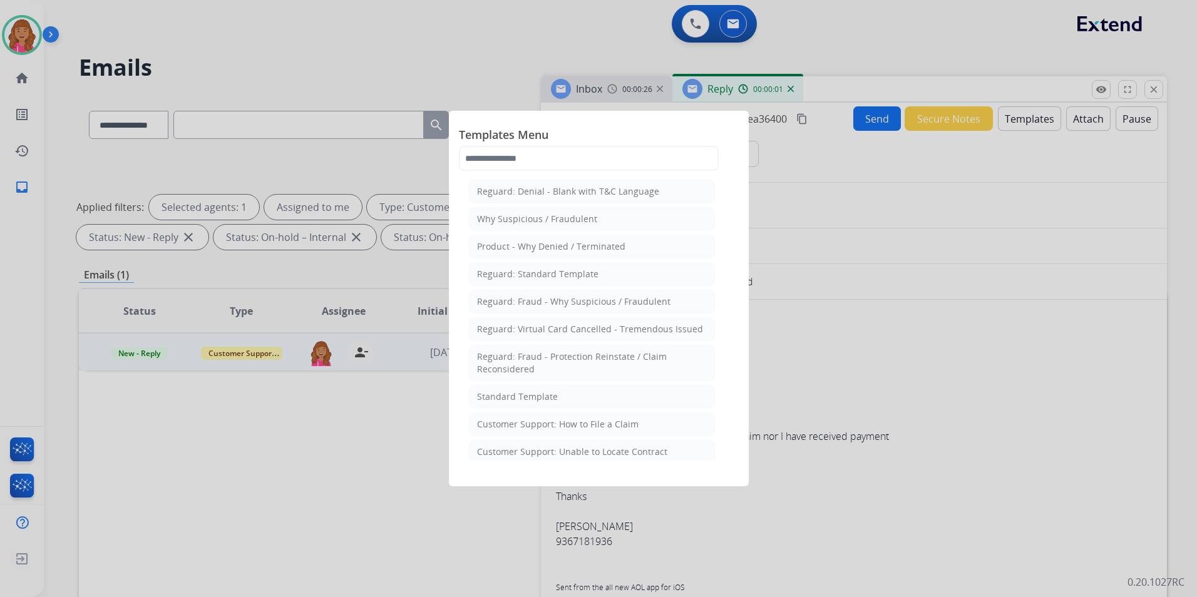
drag, startPoint x: 552, startPoint y: 394, endPoint x: 573, endPoint y: 416, distance: 31.0
click at [551, 393] on div "Standard Template" at bounding box center [517, 397] width 81 height 13
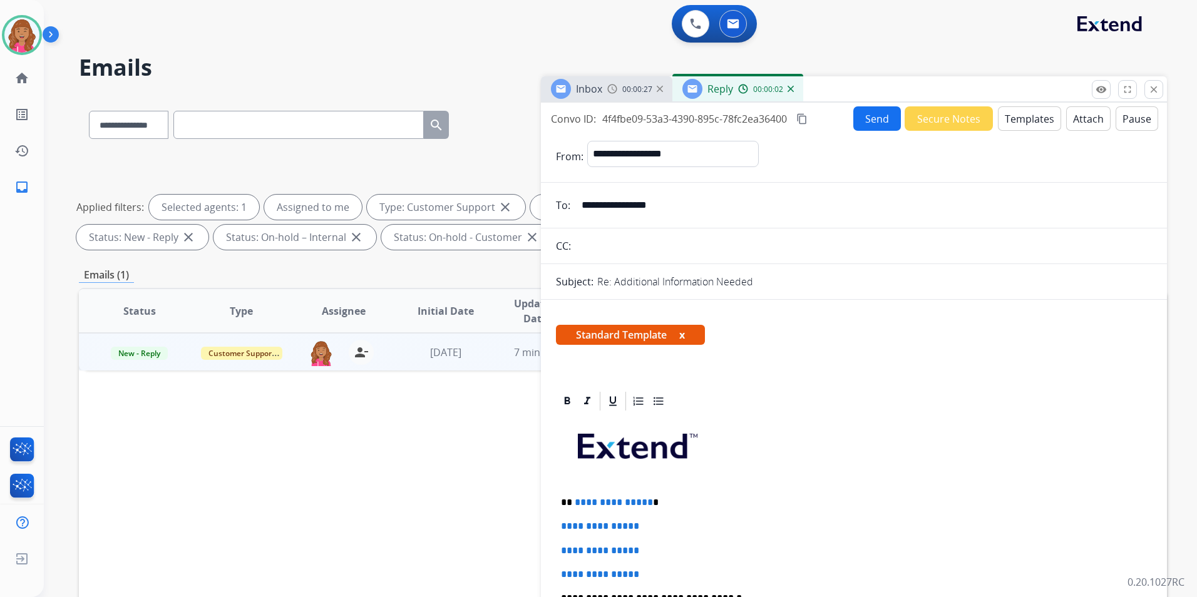
drag, startPoint x: 647, startPoint y: 503, endPoint x: 645, endPoint y: 528, distance: 24.5
click at [647, 502] on p "**********" at bounding box center [849, 502] width 576 height 11
select select "**********"
drag, startPoint x: 660, startPoint y: 567, endPoint x: 528, endPoint y: 512, distance: 142.5
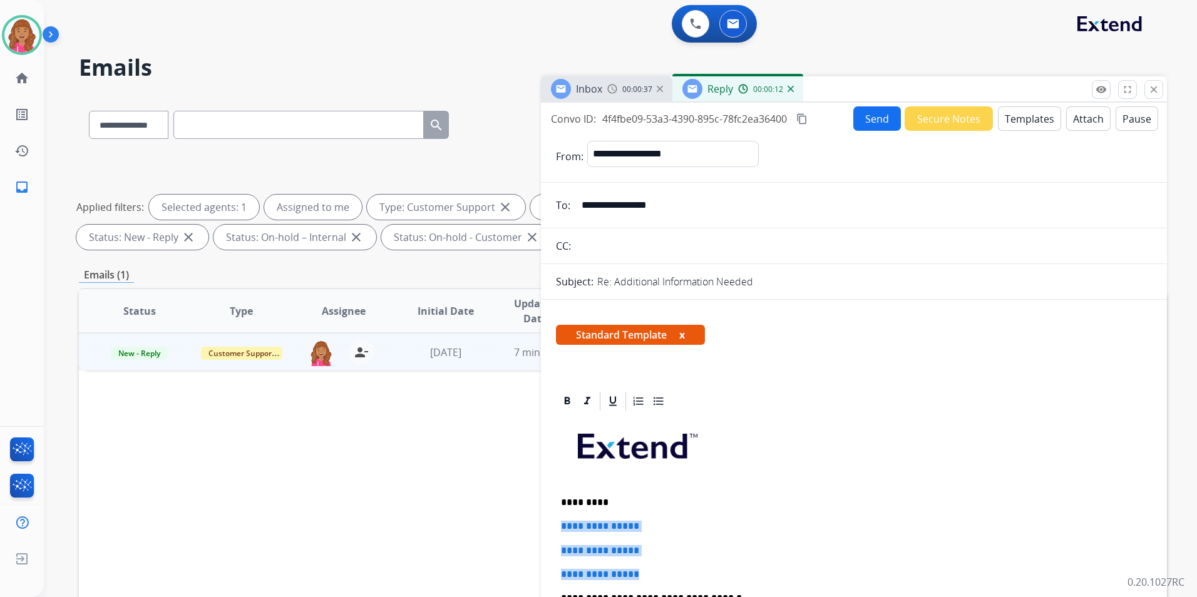
click at [528, 512] on div "**********" at bounding box center [623, 433] width 1088 height 677
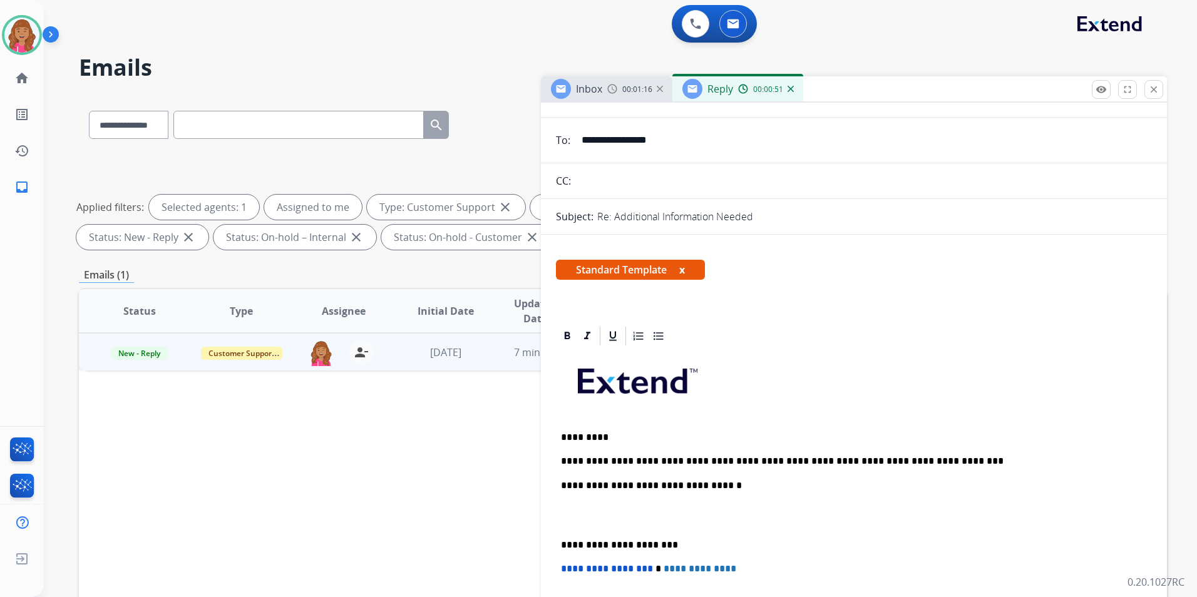
scroll to position [125, 0]
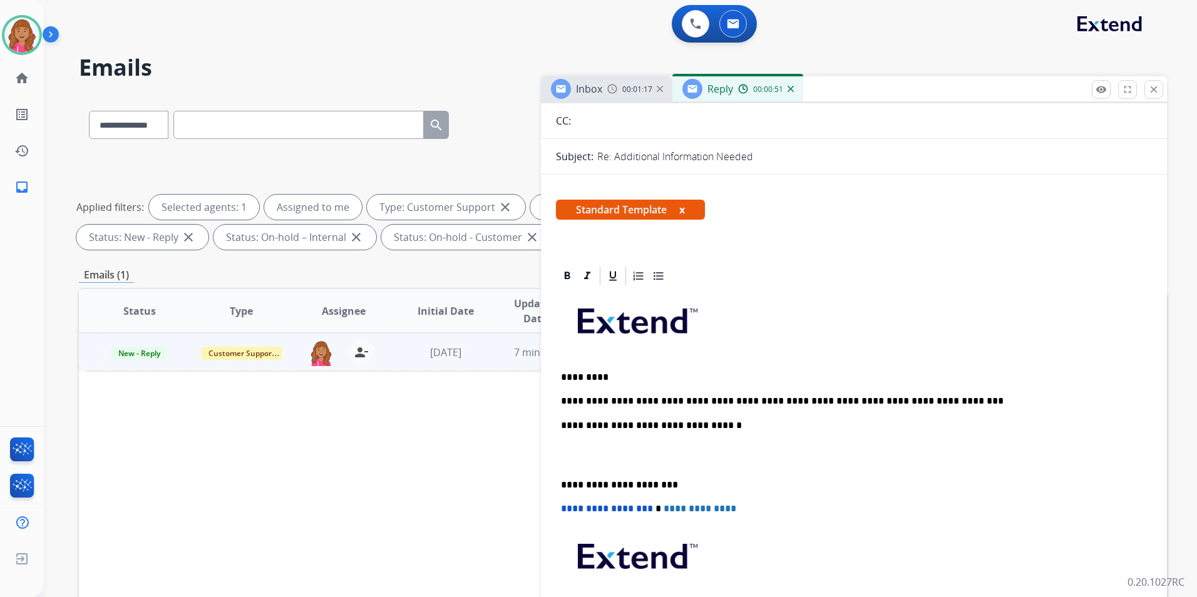
click at [614, 458] on p "To enrich screen reader interactions, please activate Accessibility in Grammarl…" at bounding box center [854, 455] width 586 height 23
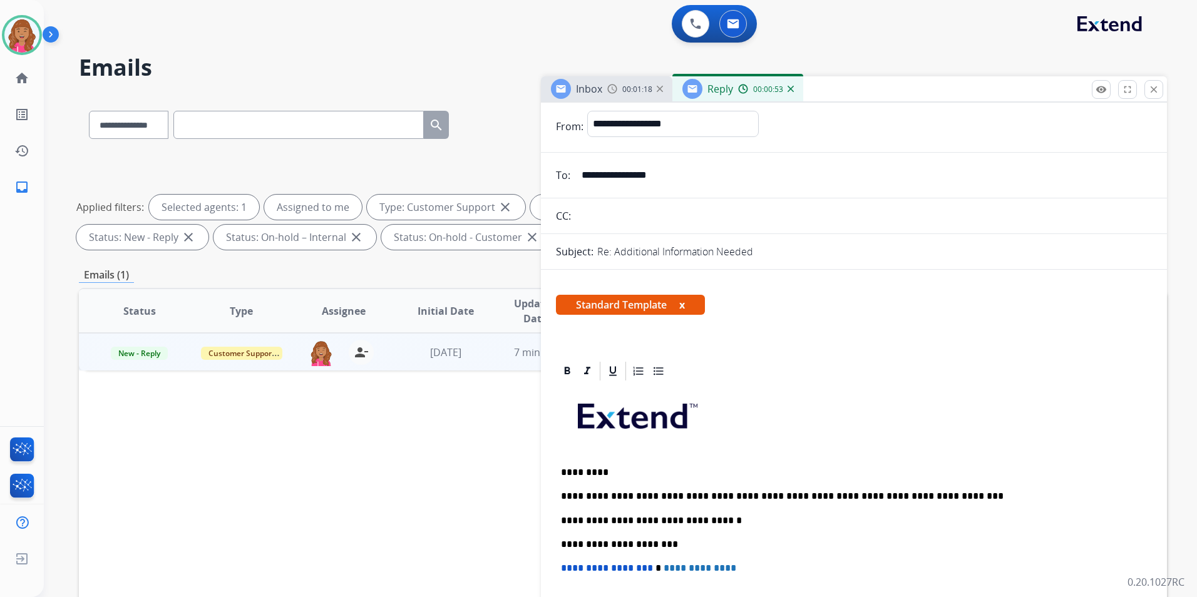
scroll to position [0, 0]
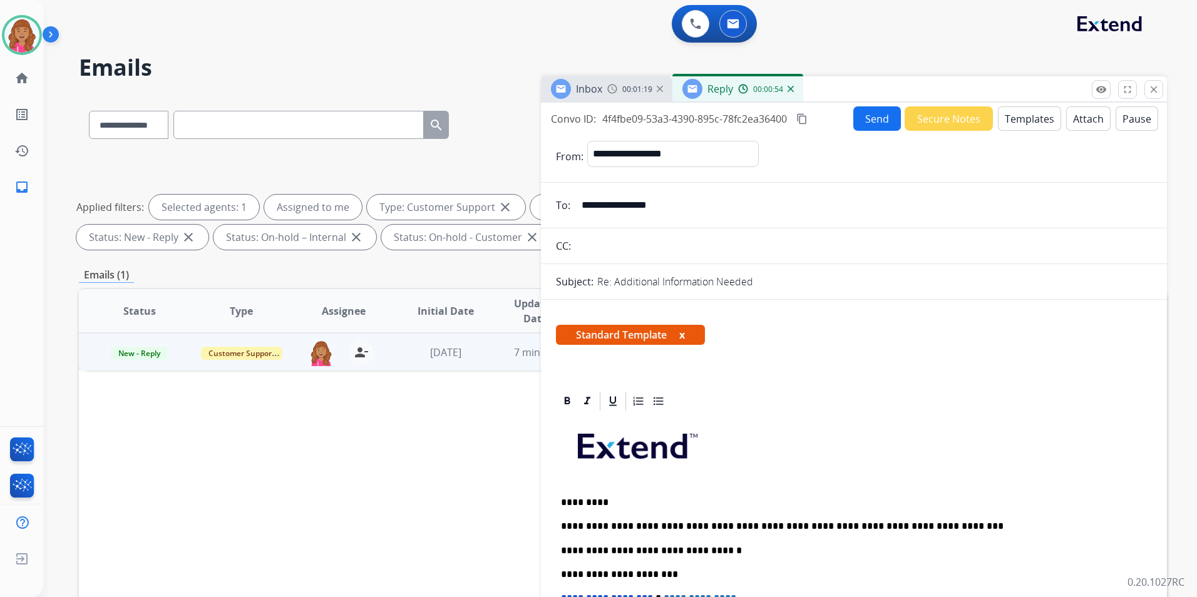
click at [806, 119] on mat-icon "content_copy" at bounding box center [801, 118] width 11 height 11
click at [867, 123] on button "Send" at bounding box center [877, 118] width 48 height 24
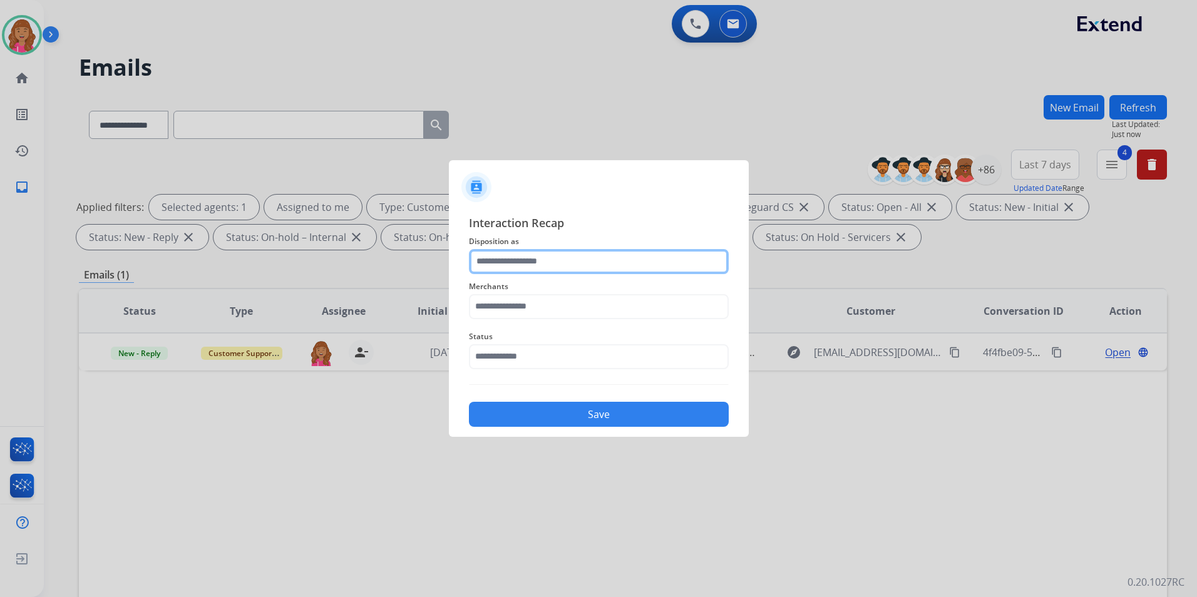
click at [613, 254] on input "text" at bounding box center [599, 261] width 260 height 25
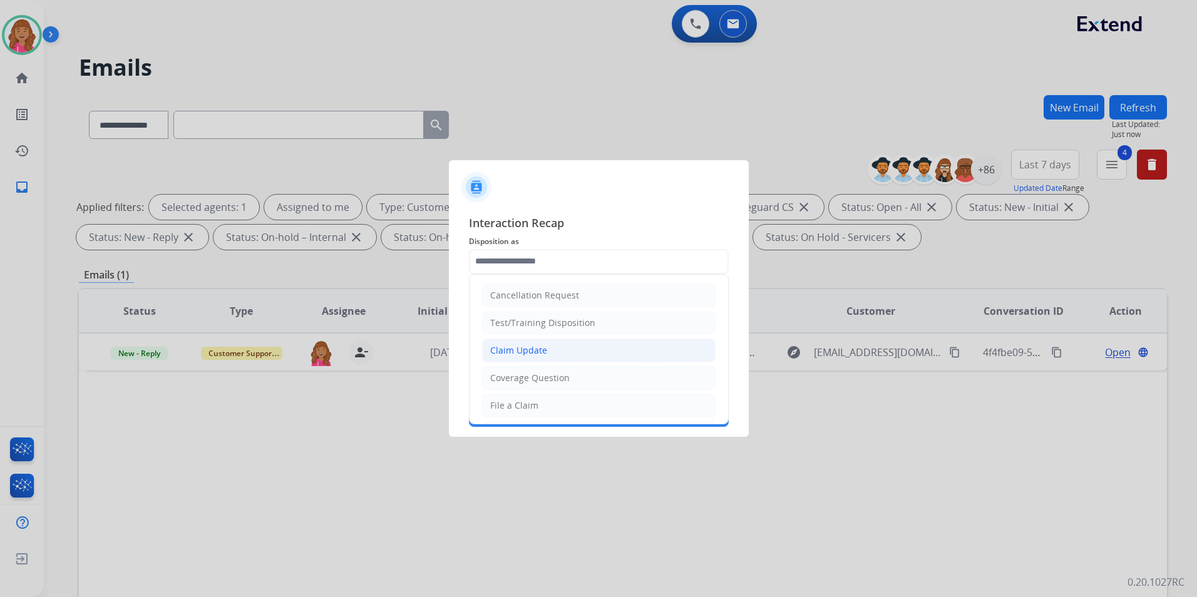
click at [545, 353] on li "Claim Update" at bounding box center [598, 351] width 233 height 24
type input "**********"
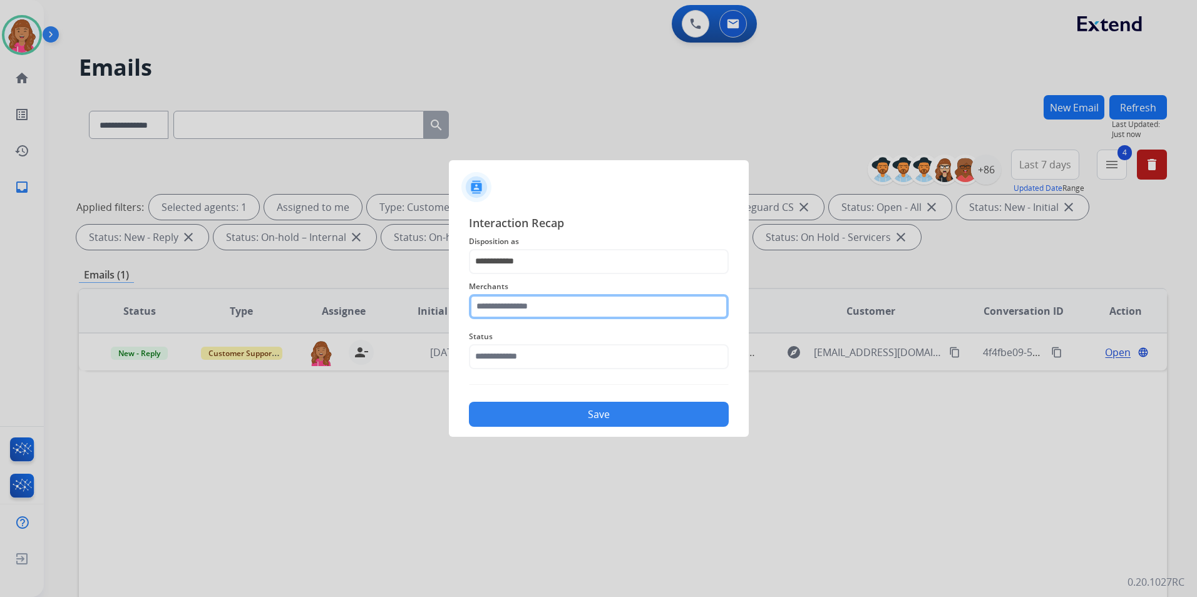
click at [541, 305] on input "text" at bounding box center [599, 306] width 260 height 25
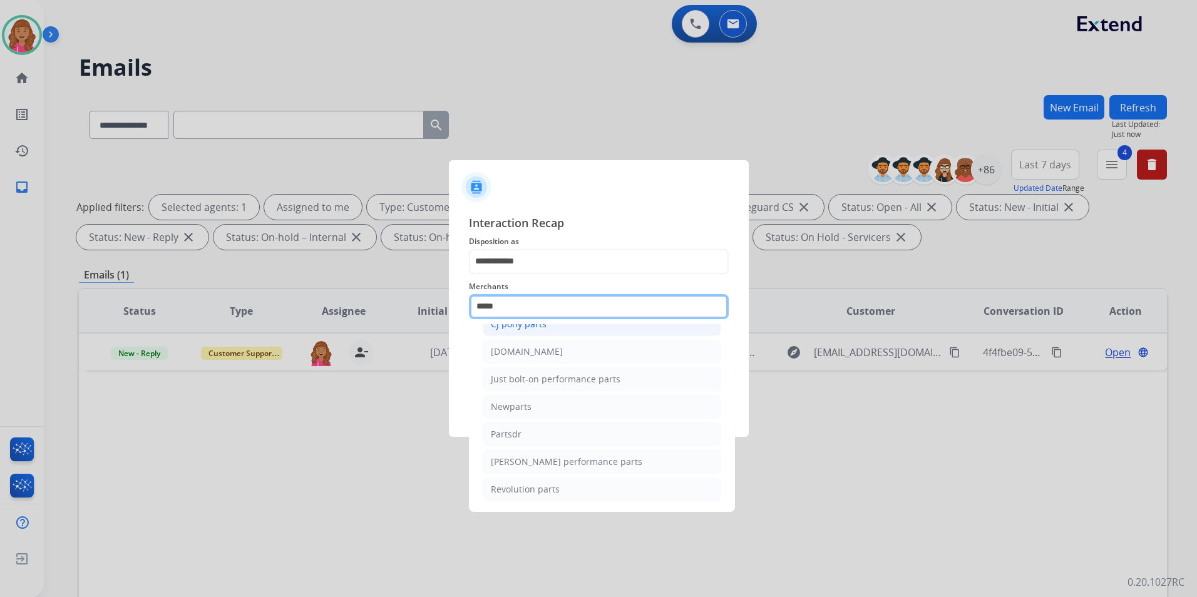
scroll to position [103, 0]
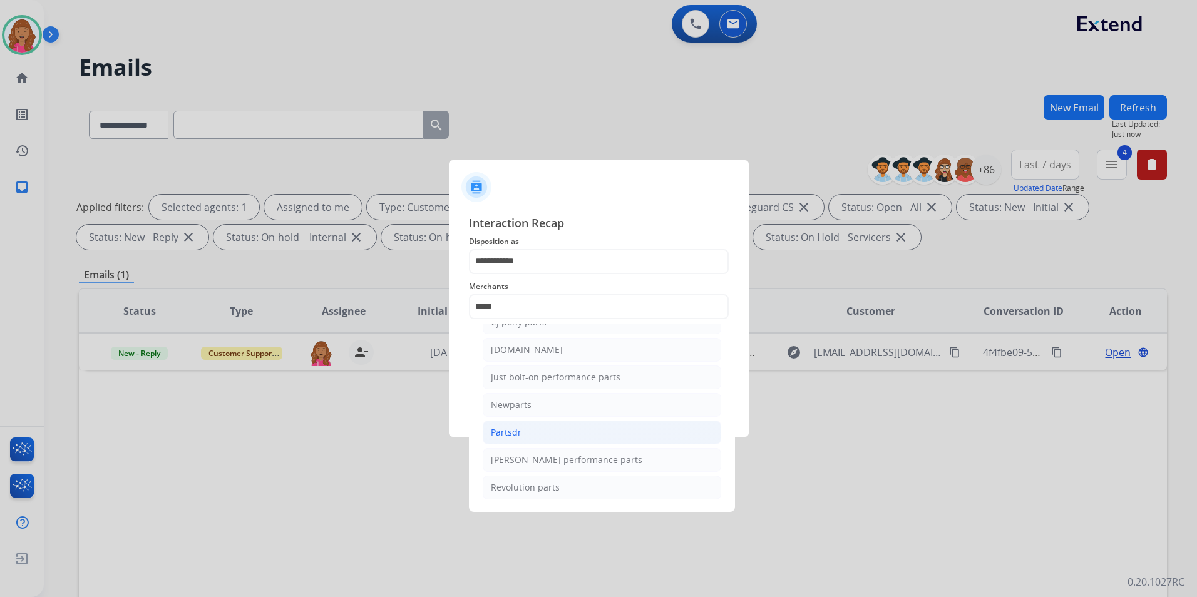
click at [560, 431] on li "Partsdr" at bounding box center [602, 433] width 238 height 24
type input "*******"
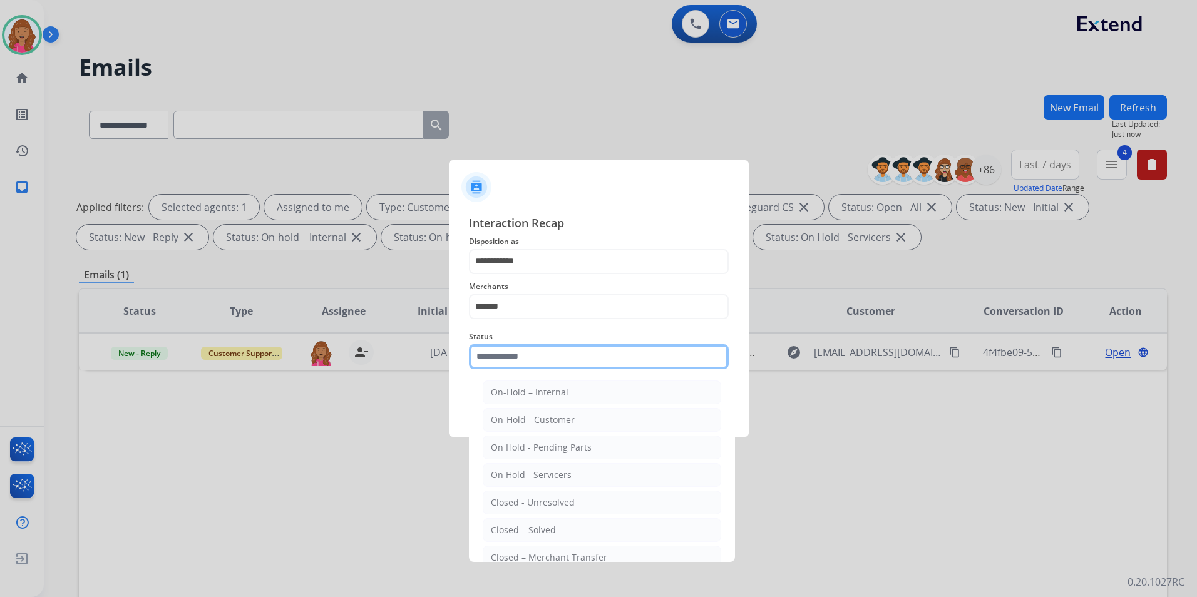
click at [564, 367] on input "text" at bounding box center [599, 356] width 260 height 25
click at [541, 528] on div "Closed – Solved" at bounding box center [523, 530] width 65 height 13
type input "**********"
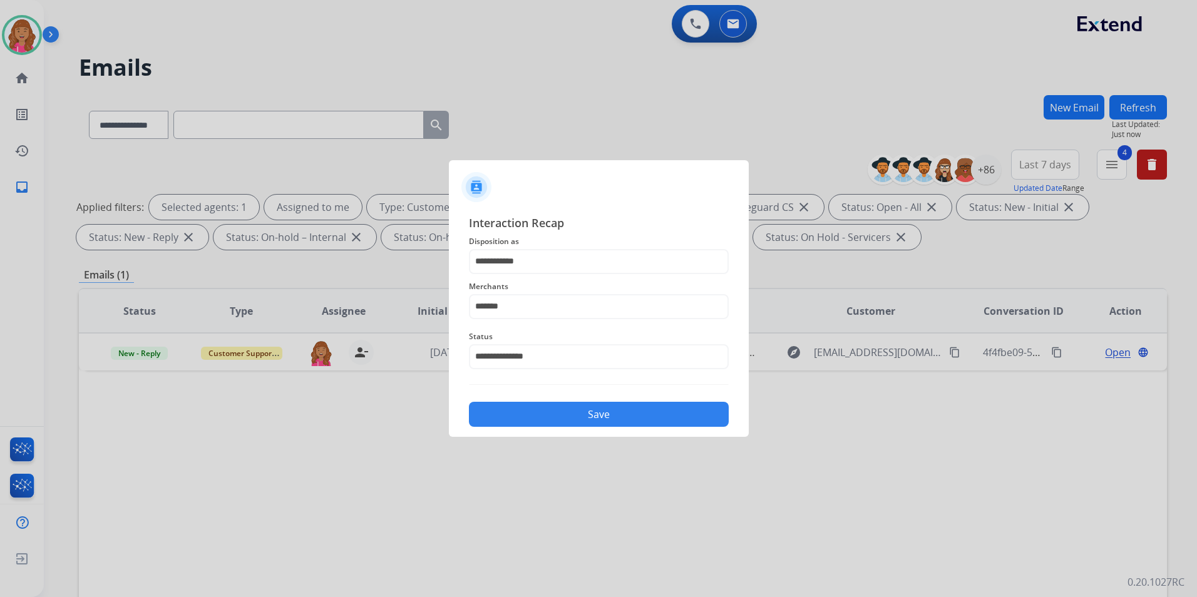
click at [533, 423] on button "Save" at bounding box center [599, 414] width 260 height 25
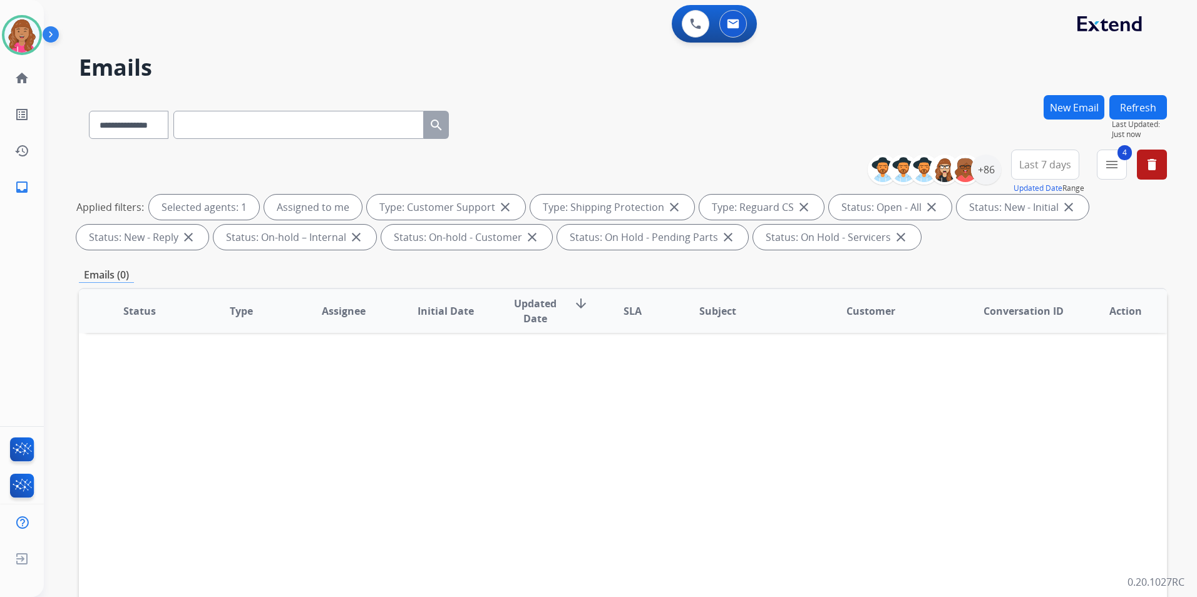
click at [781, 411] on div "Status Type Assignee Initial Date Updated Date arrow_downward SLA Subject Custo…" at bounding box center [623, 497] width 1088 height 419
click at [1144, 98] on button "Refresh" at bounding box center [1138, 107] width 58 height 24
click at [13, 43] on img at bounding box center [21, 35] width 35 height 35
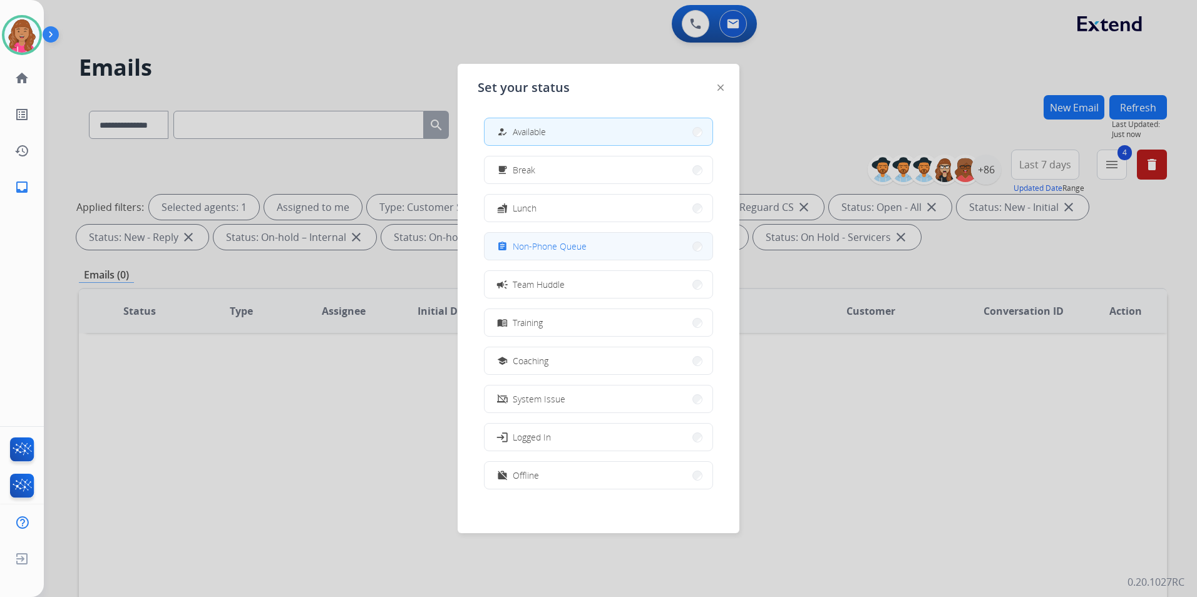
click at [570, 255] on button "assignment Non-Phone Queue" at bounding box center [598, 246] width 228 height 27
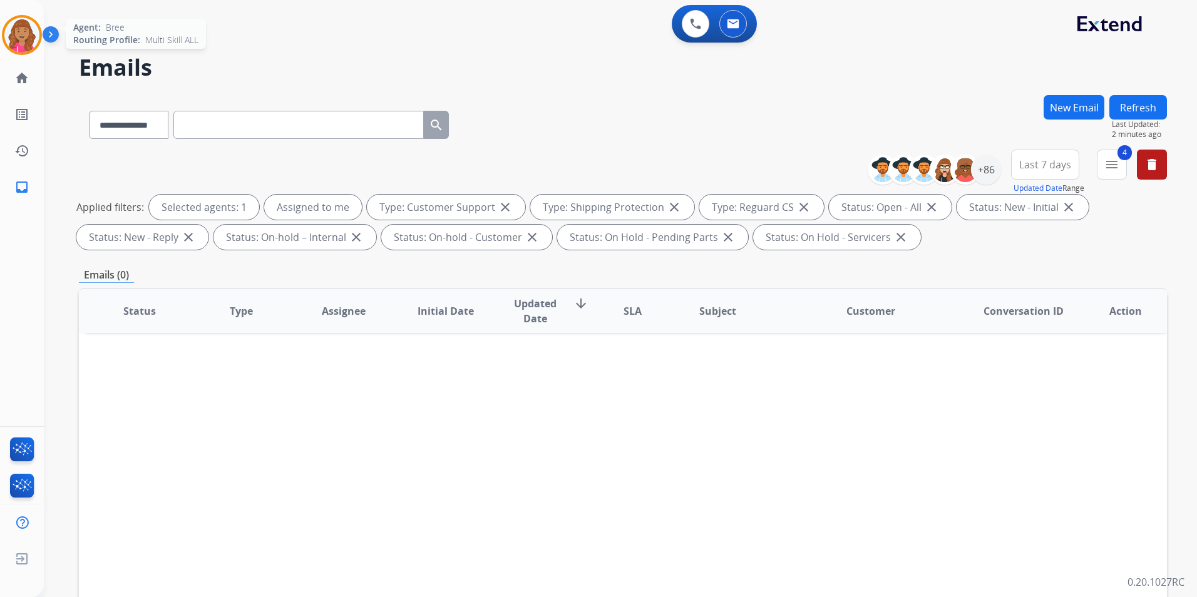
click at [38, 25] on div at bounding box center [22, 35] width 40 height 40
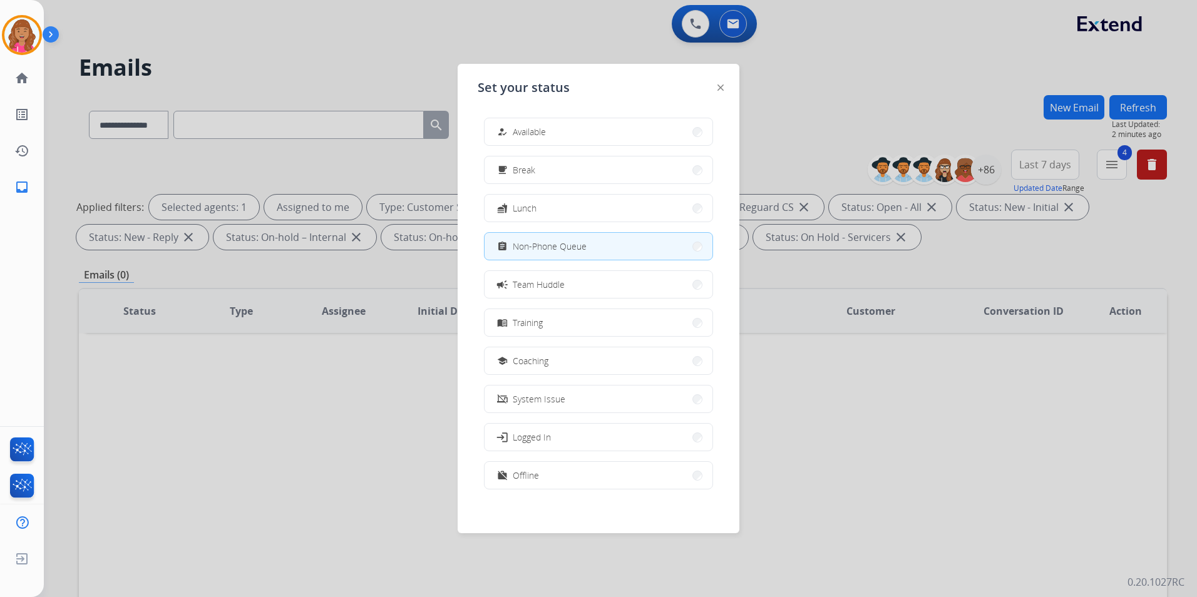
click at [657, 135] on button "how_to_reg Available" at bounding box center [598, 131] width 228 height 27
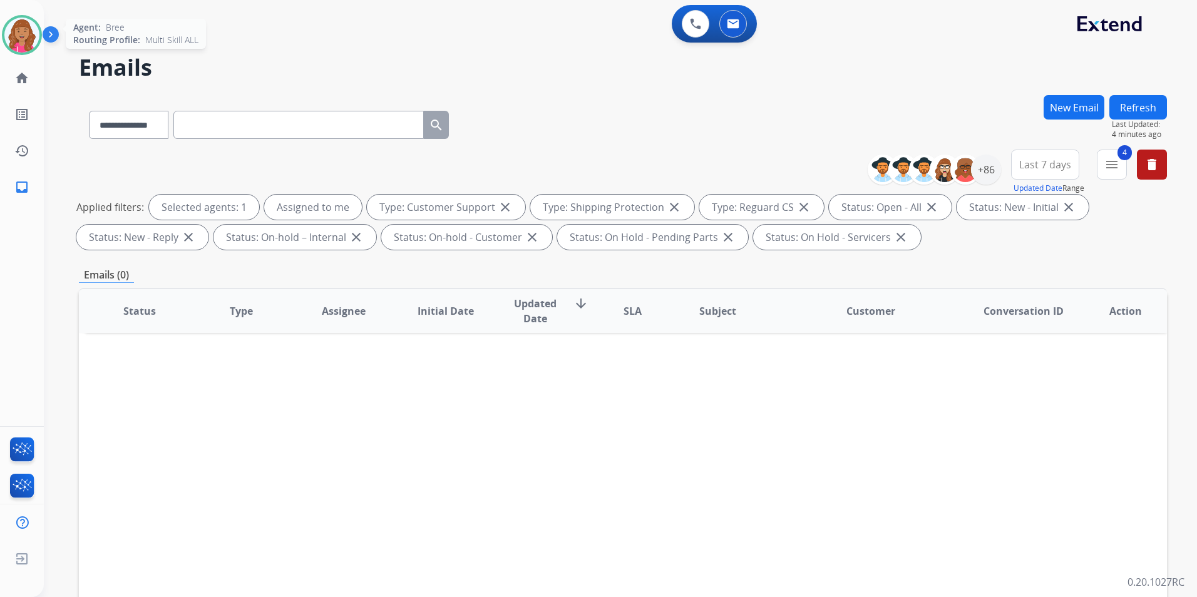
click at [9, 27] on img at bounding box center [21, 35] width 35 height 35
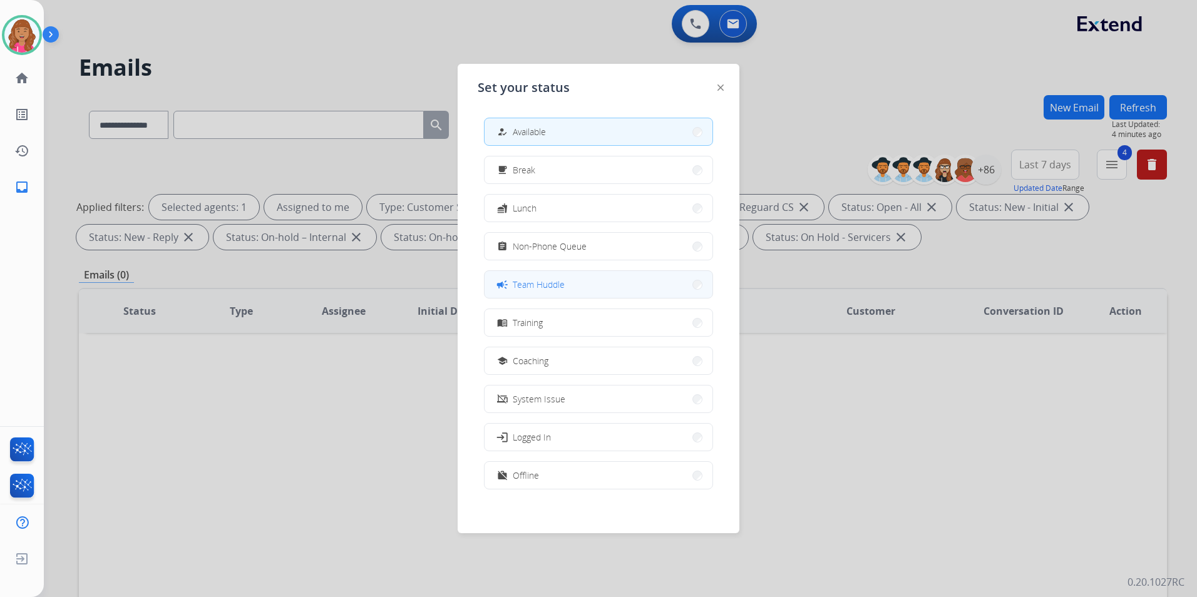
click at [643, 296] on button "campaign Team Huddle" at bounding box center [598, 284] width 228 height 27
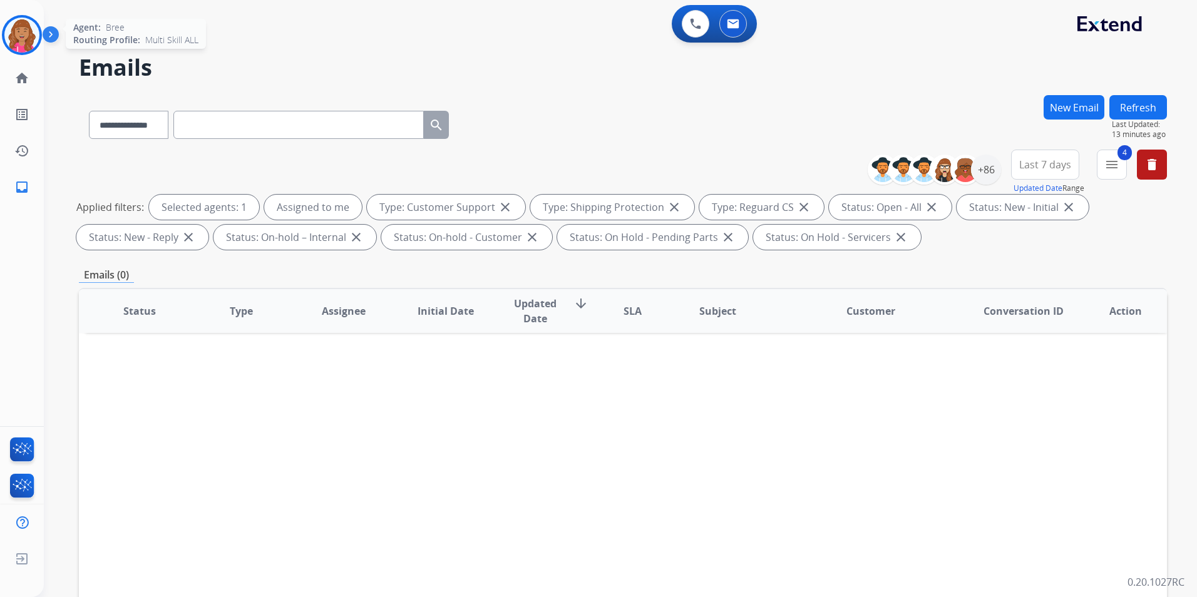
click at [38, 44] on div at bounding box center [22, 35] width 40 height 40
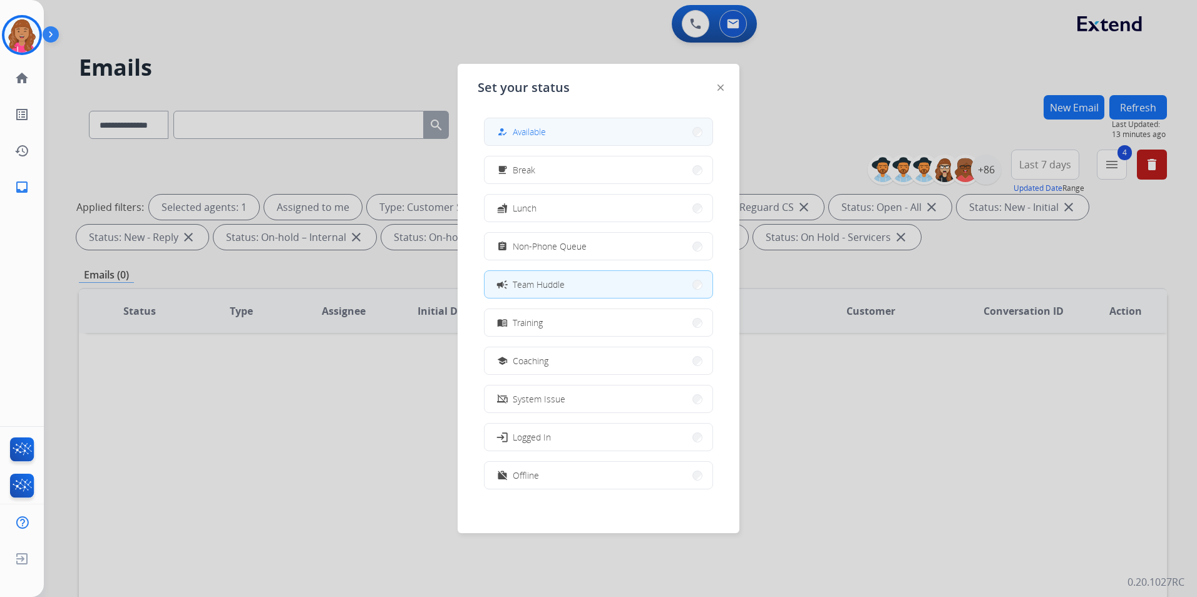
click at [574, 141] on button "how_to_reg Available" at bounding box center [598, 131] width 228 height 27
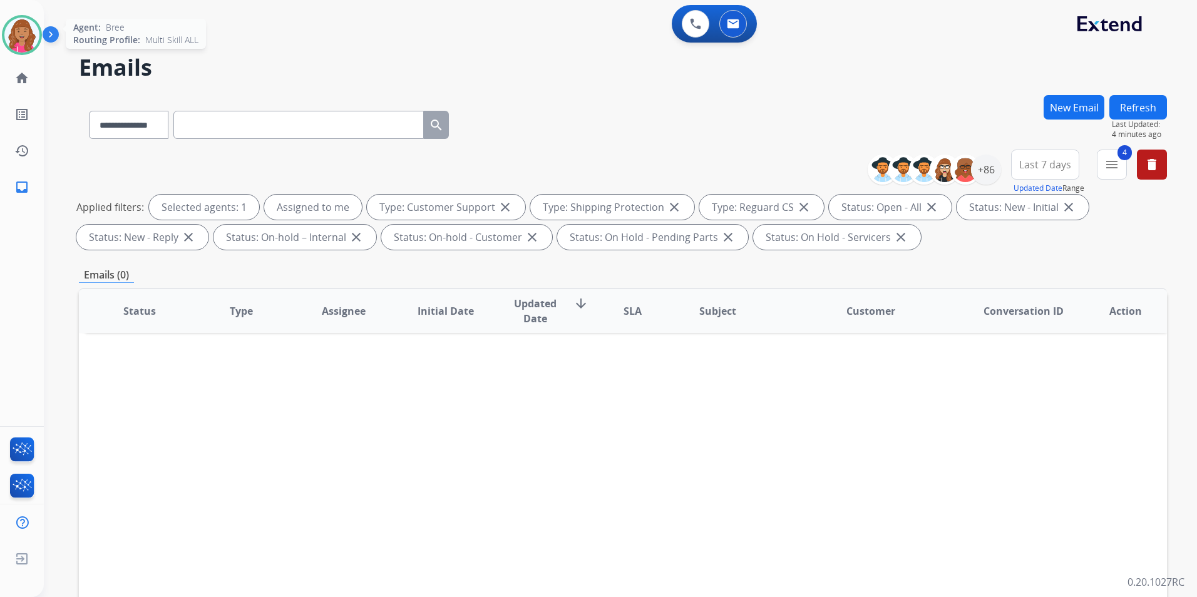
click at [34, 33] on img at bounding box center [21, 35] width 35 height 35
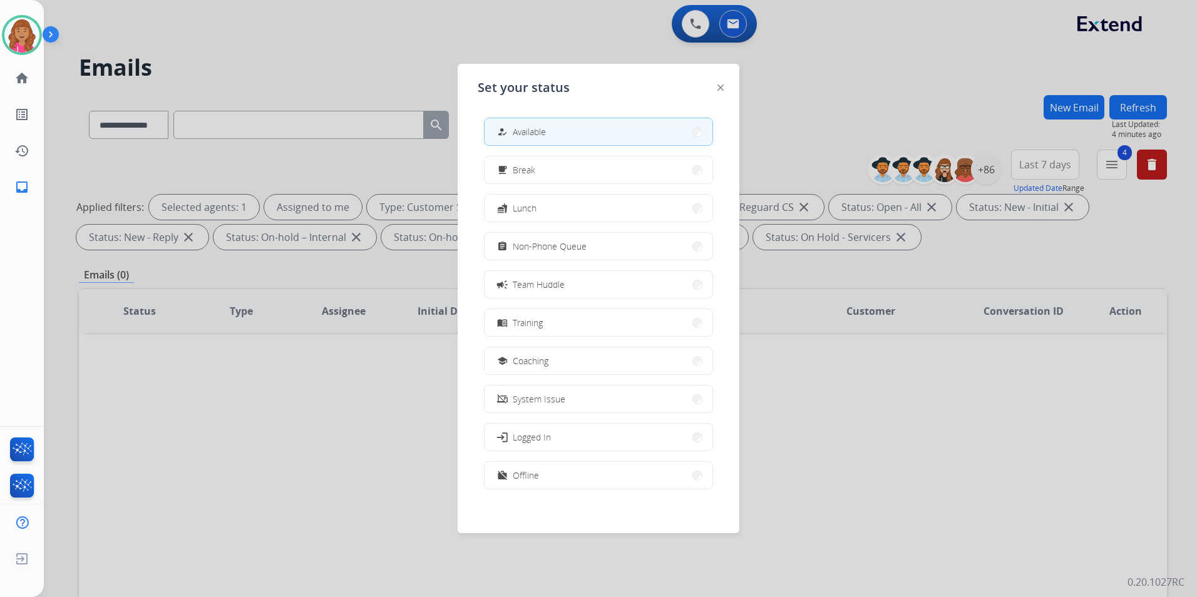
click at [433, 512] on div at bounding box center [598, 298] width 1197 height 597
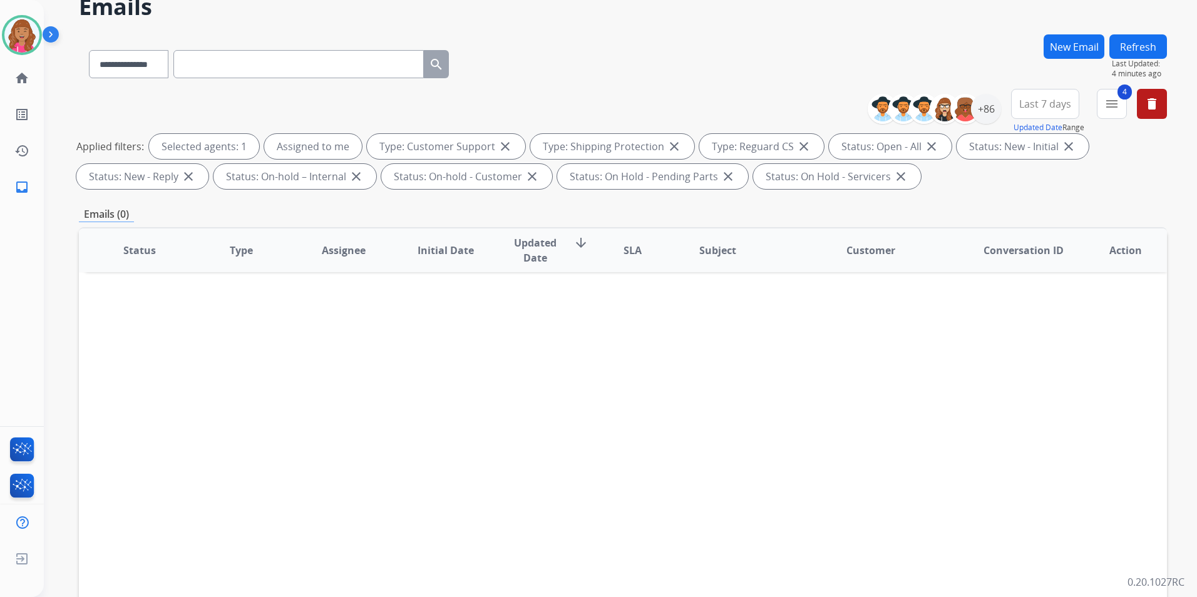
scroll to position [175, 0]
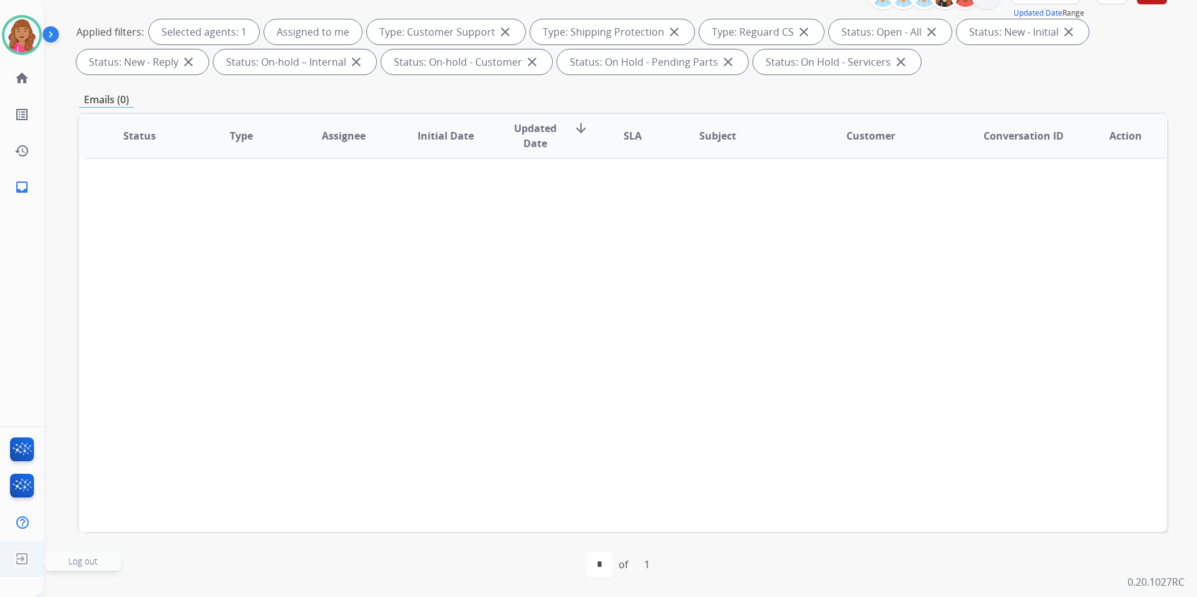
click at [19, 559] on img at bounding box center [22, 559] width 23 height 24
